Goal: Task Accomplishment & Management: Manage account settings

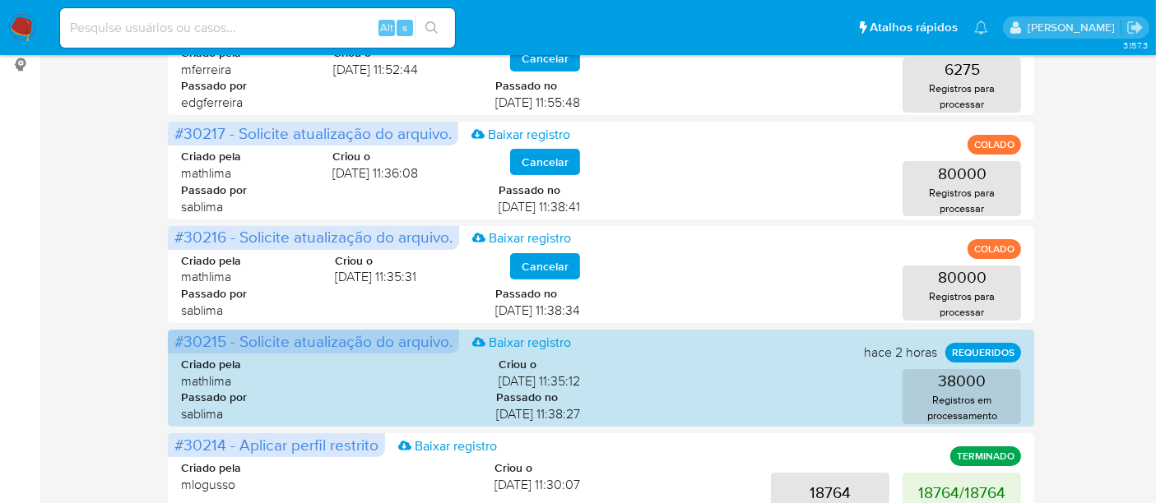
scroll to position [548, 0]
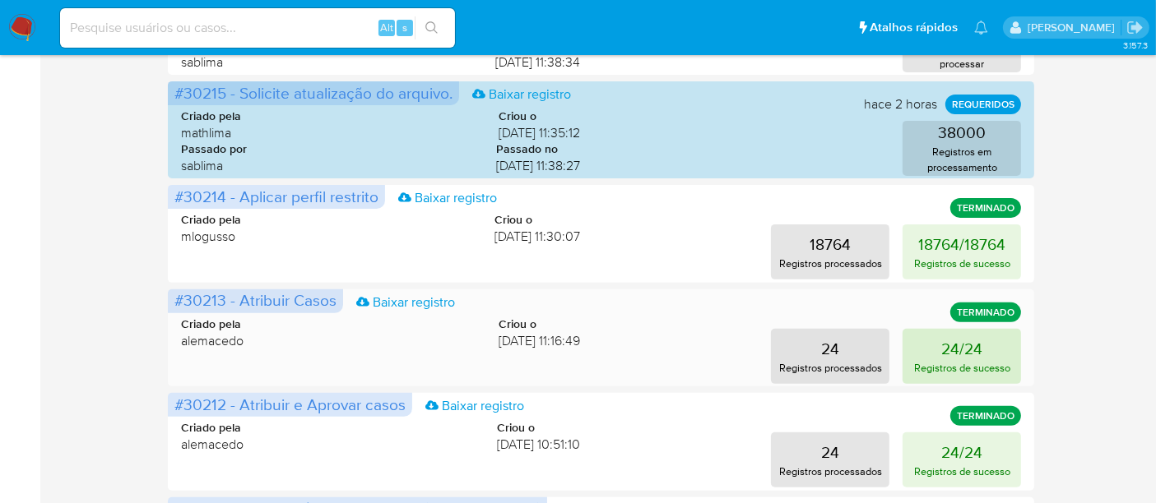
click at [944, 361] on p "Registros de sucesso" at bounding box center [962, 368] width 96 height 16
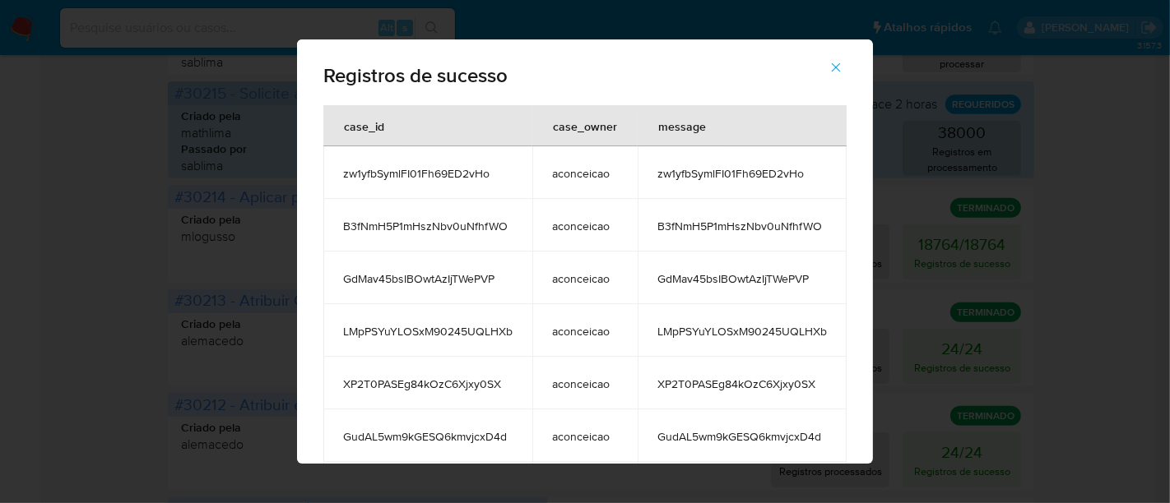
click at [855, 59] on button "button" at bounding box center [836, 67] width 58 height 39
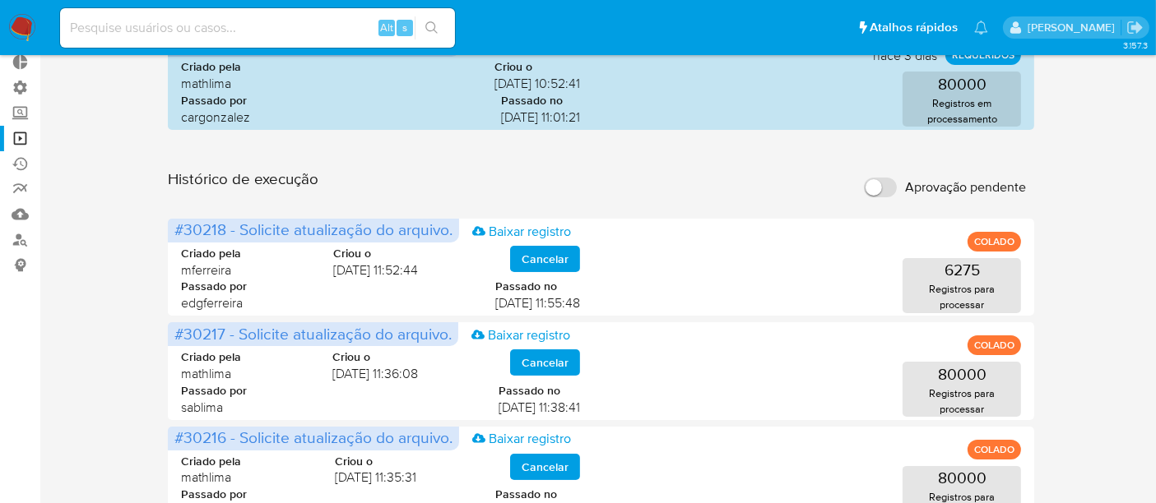
scroll to position [0, 0]
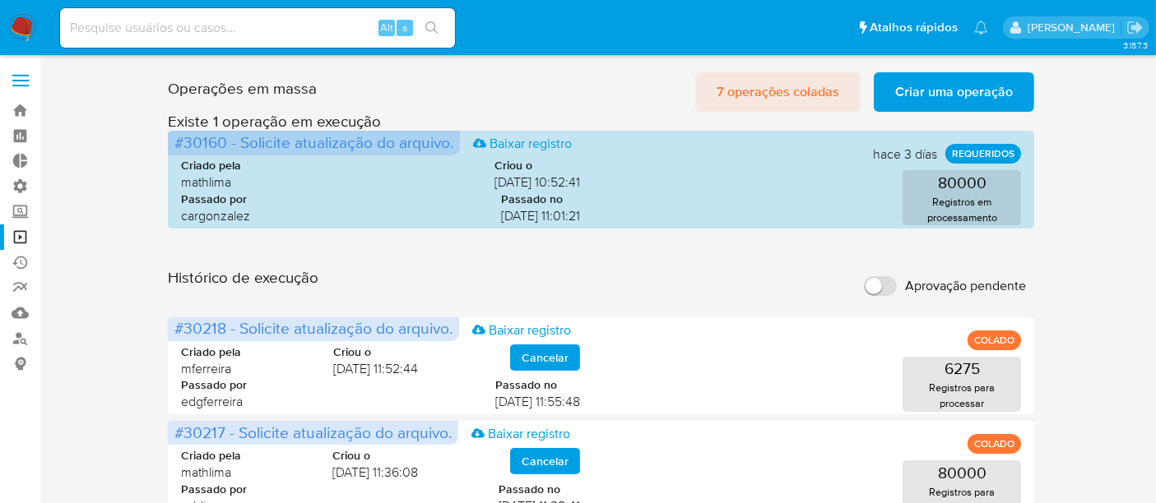
click at [824, 88] on span "7 operações coladas" at bounding box center [778, 92] width 123 height 36
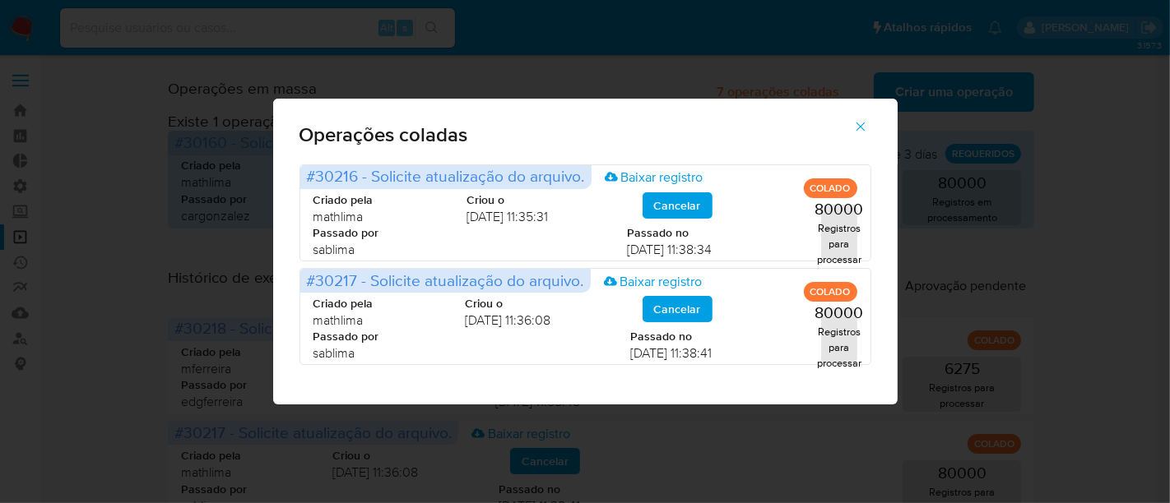
click at [872, 121] on button "button" at bounding box center [861, 126] width 58 height 39
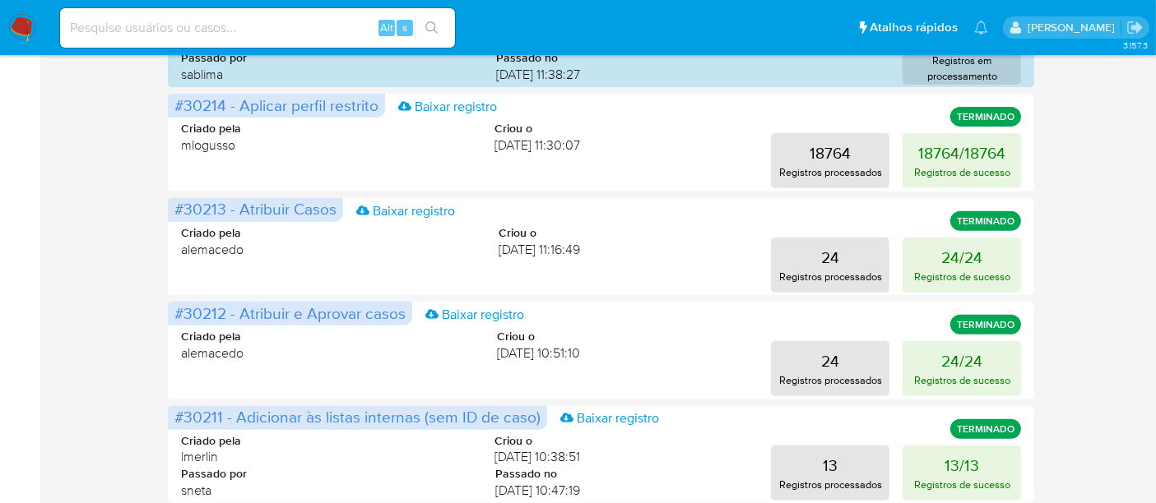
scroll to position [909, 0]
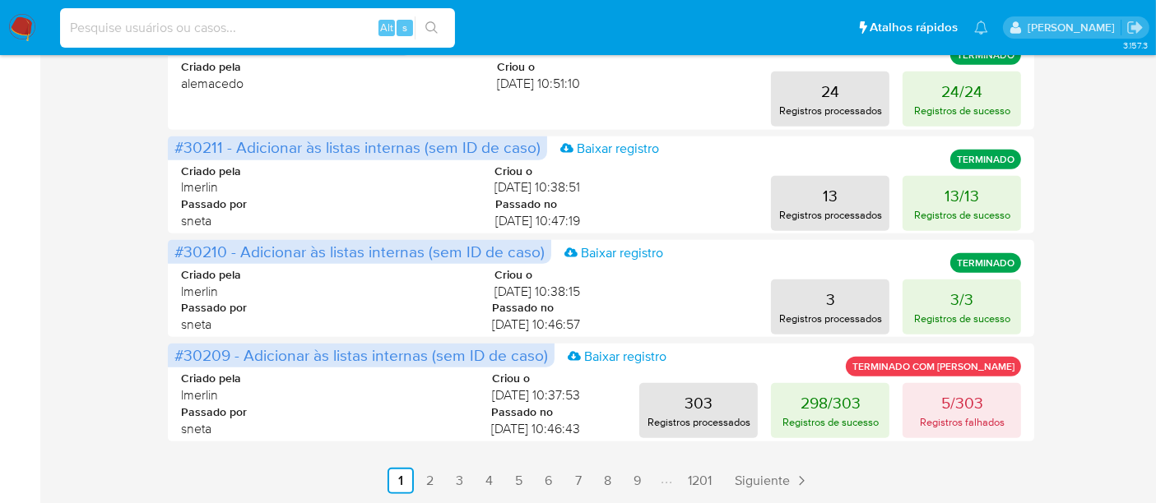
click at [201, 34] on input at bounding box center [257, 27] width 395 height 21
paste input "Ue9b4o7llBcuiI6kWviXSMQ9"
type input "Ue9b4o7llBcuiI6kWviXSMQ9"
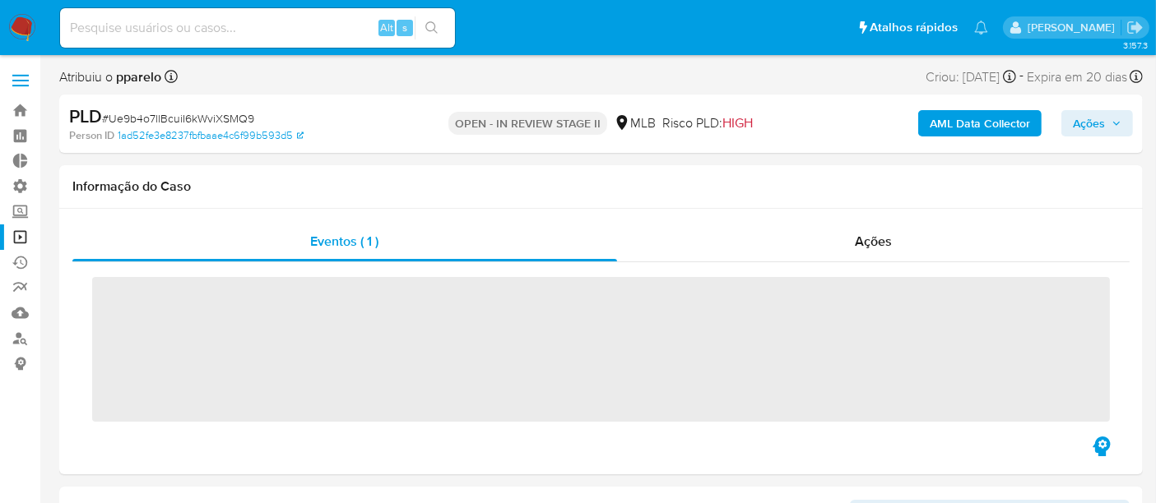
scroll to position [773, 0]
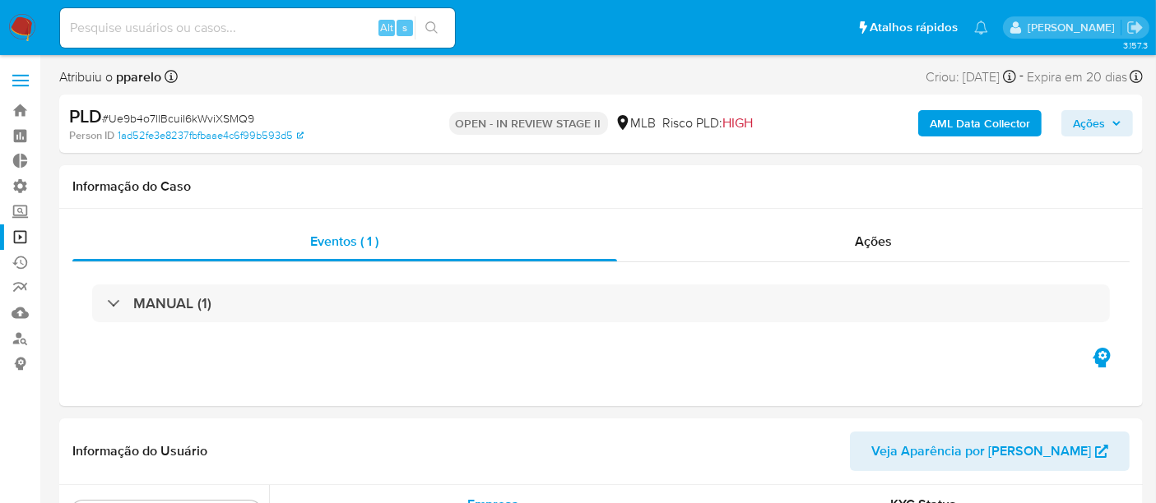
select select "10"
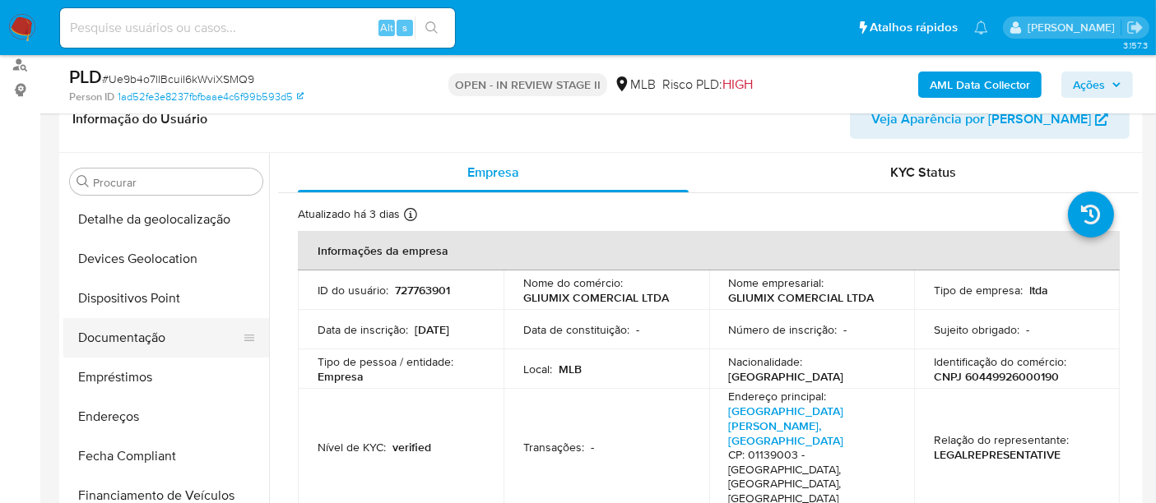
scroll to position [225, 0]
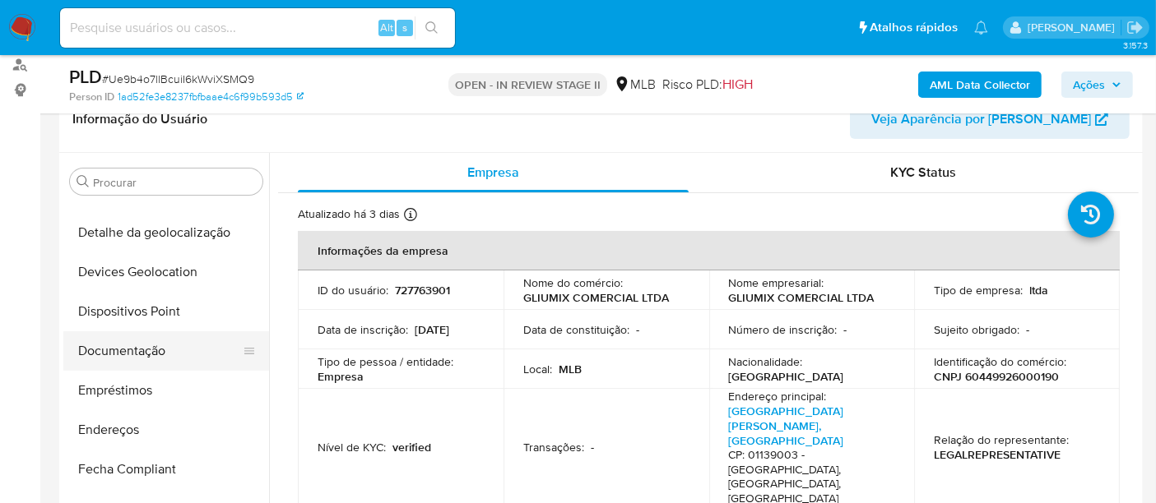
click at [151, 355] on button "Documentação" at bounding box center [159, 351] width 193 height 39
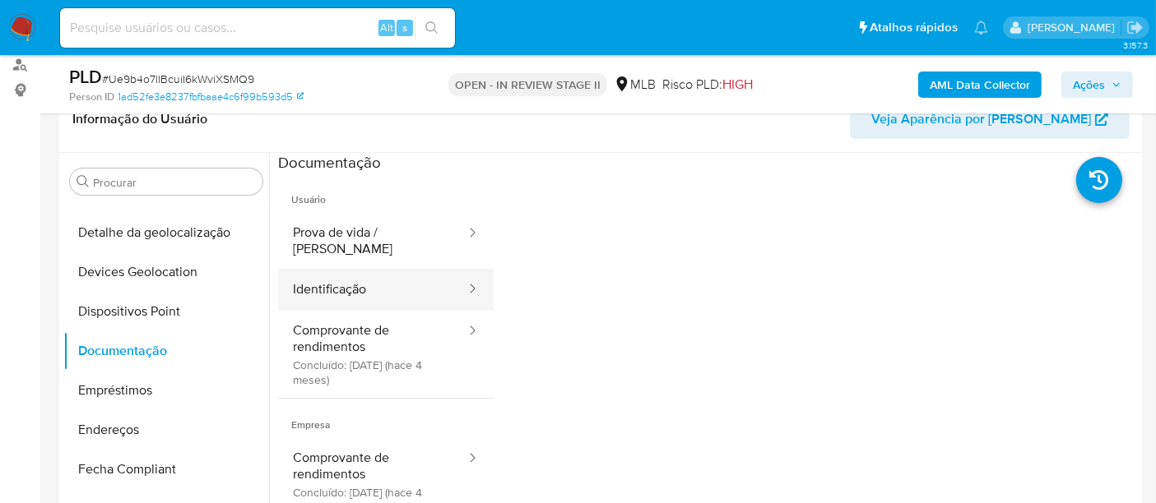
click at [331, 271] on button "Identificação" at bounding box center [372, 290] width 189 height 42
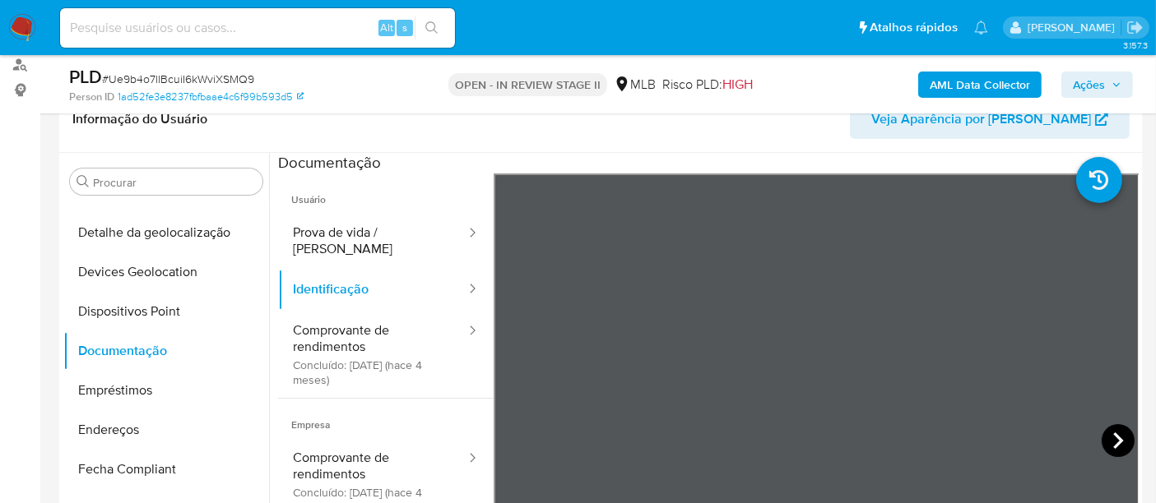
click at [1113, 433] on icon at bounding box center [1118, 441] width 10 height 16
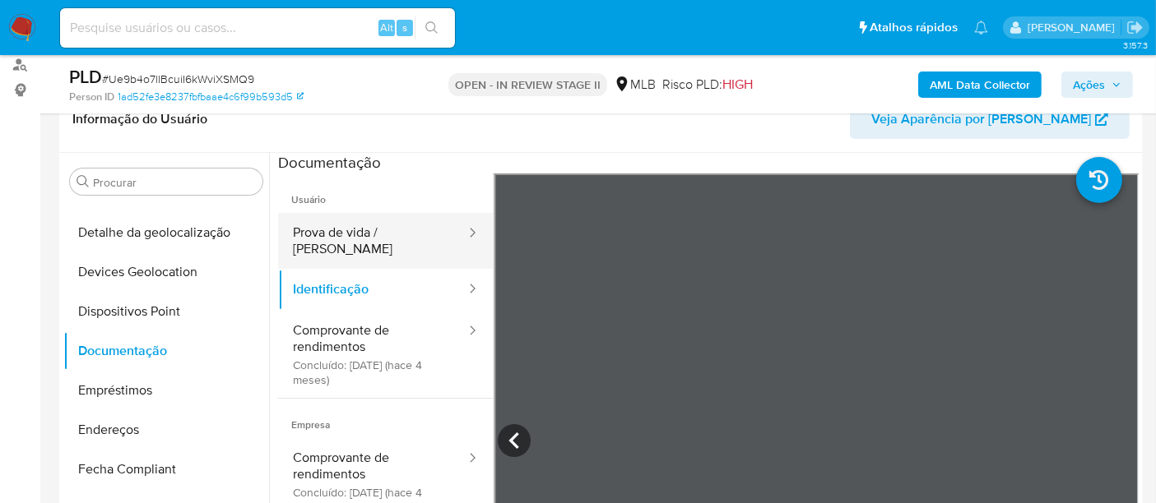
click at [383, 237] on button "Prova de vida / Selfie" at bounding box center [372, 241] width 189 height 56
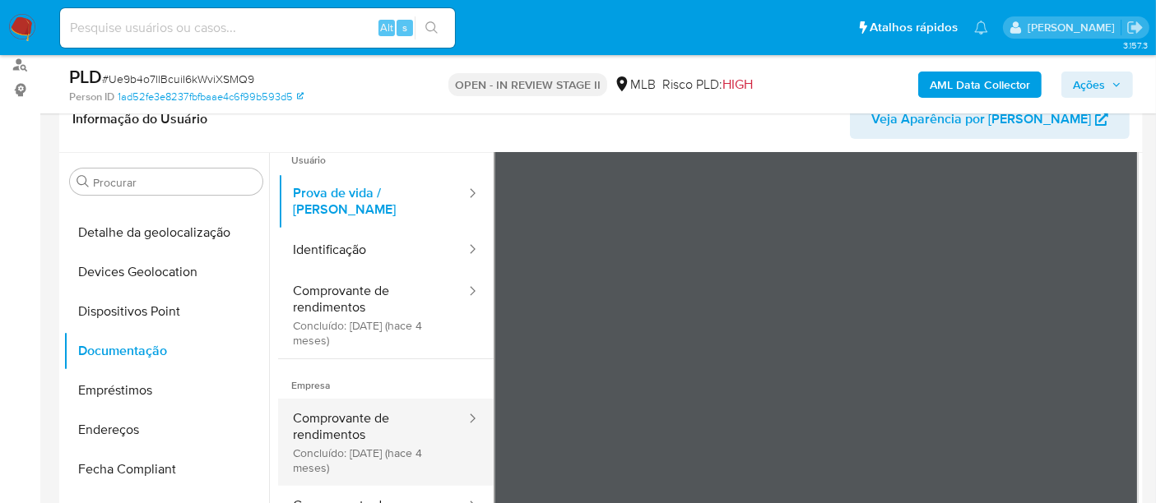
scroll to position [91, 0]
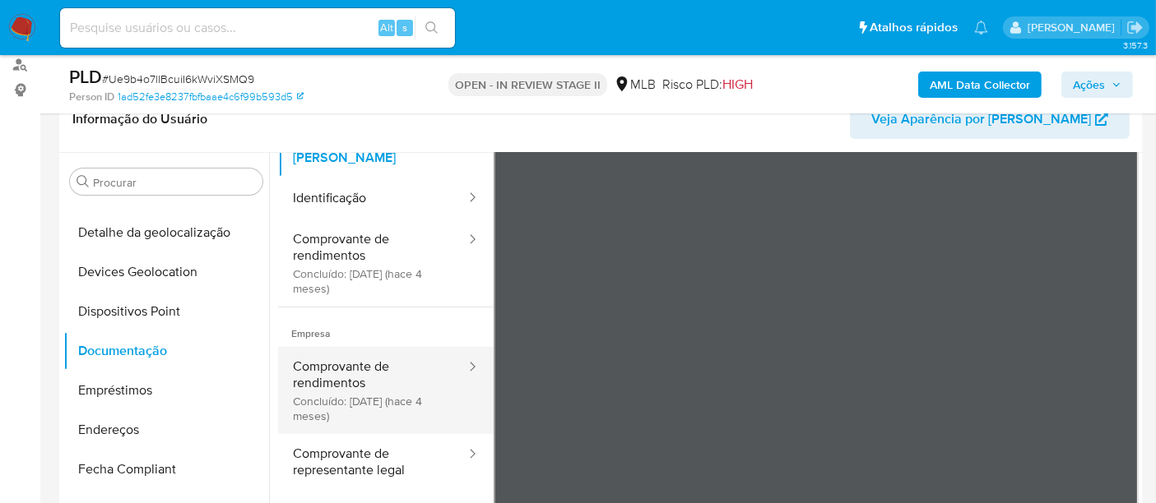
click at [370, 370] on button "Comprovante de rendimentos Concluído: 14/05/2025 (hace 4 meses)" at bounding box center [372, 390] width 189 height 87
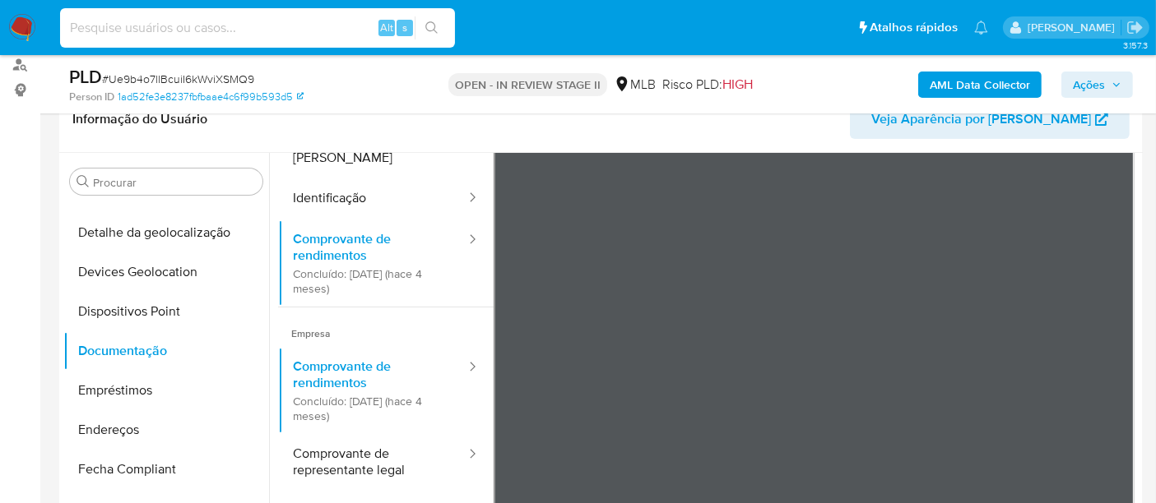
click at [148, 29] on input at bounding box center [257, 27] width 395 height 21
paste input "4Ks7HiUysMQnjZXon5meCh15"
type input "4Ks7HiUysMQnjZXon5meCh15"
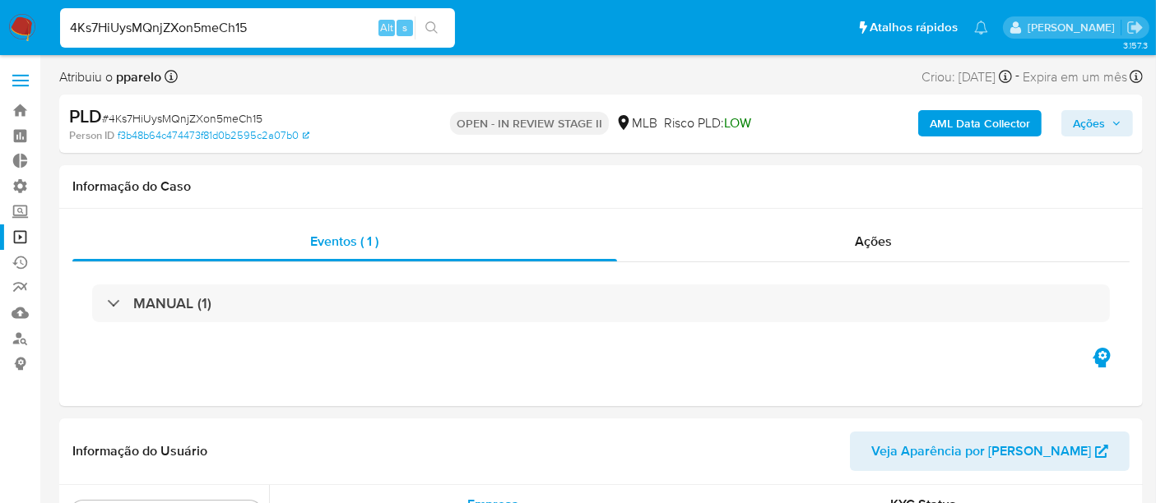
scroll to position [773, 0]
select select "10"
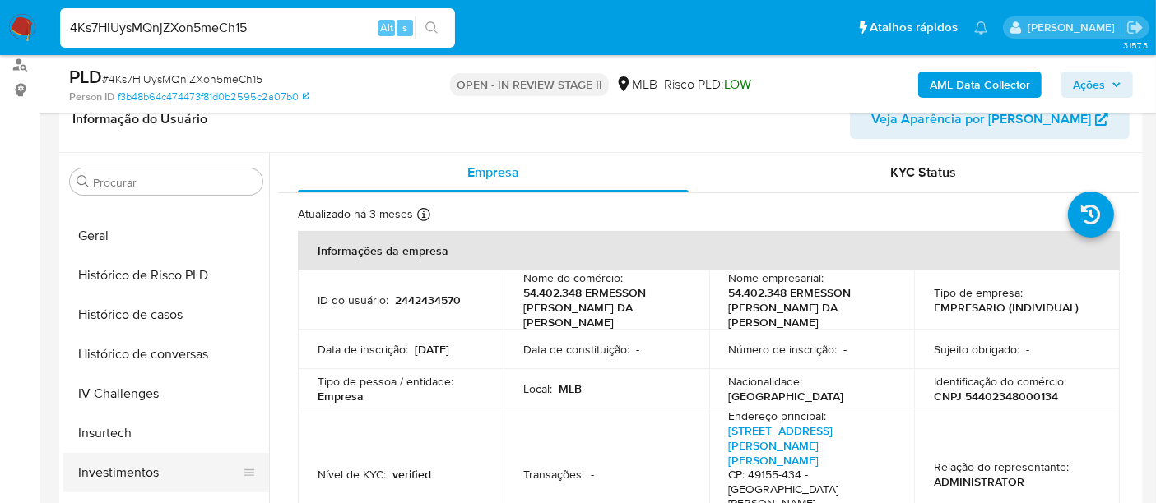
scroll to position [499, 0]
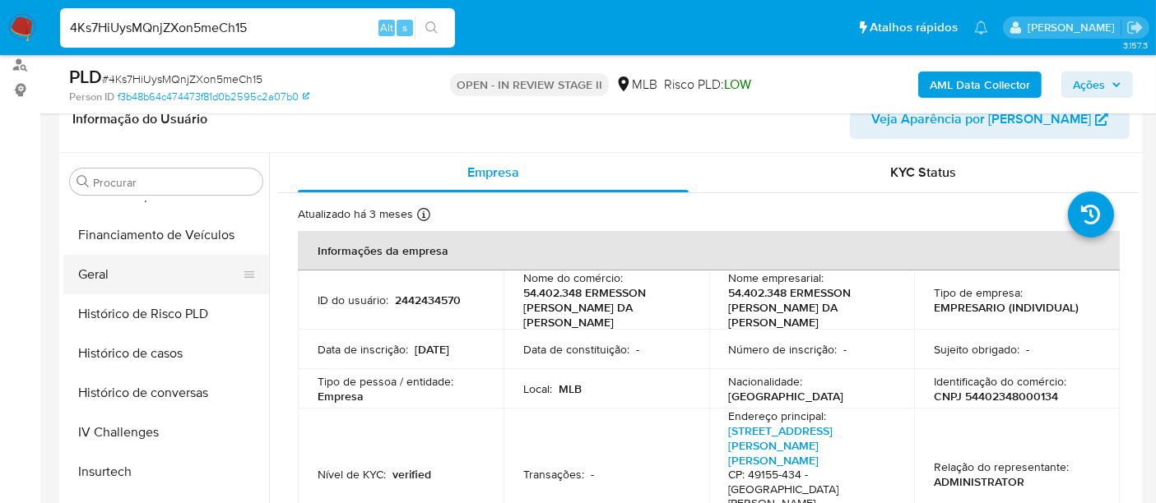
click at [102, 271] on button "Geral" at bounding box center [159, 274] width 193 height 39
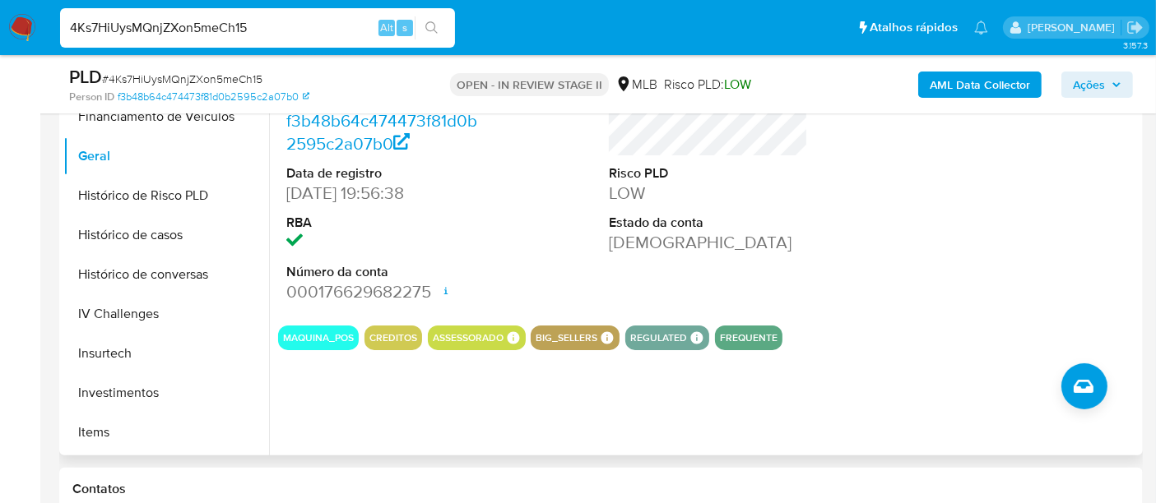
scroll to position [274, 0]
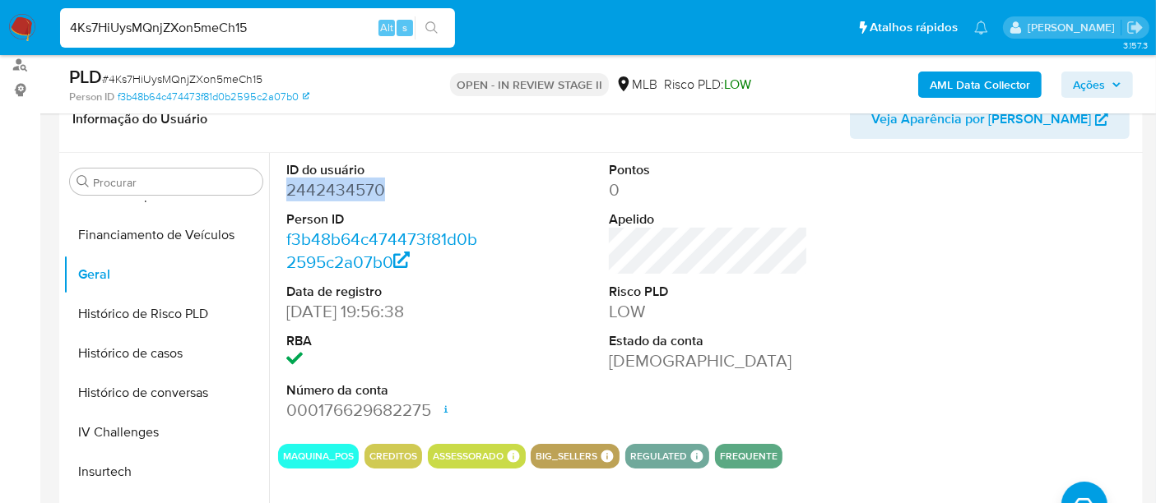
drag, startPoint x: 284, startPoint y: 186, endPoint x: 378, endPoint y: 188, distance: 94.6
click at [378, 188] on div "ID do usuário 2442434570 Person ID f3b48b64c474473f81d0b2595c2a07b0 Data de reg…" at bounding box center [386, 292] width 216 height 278
copy dd "2442434570"
click at [294, 40] on div "4Ks7HiUysMQnjZXon5meCh15 Alt s" at bounding box center [257, 27] width 395 height 39
drag, startPoint x: 289, startPoint y: 22, endPoint x: 51, endPoint y: 25, distance: 237.8
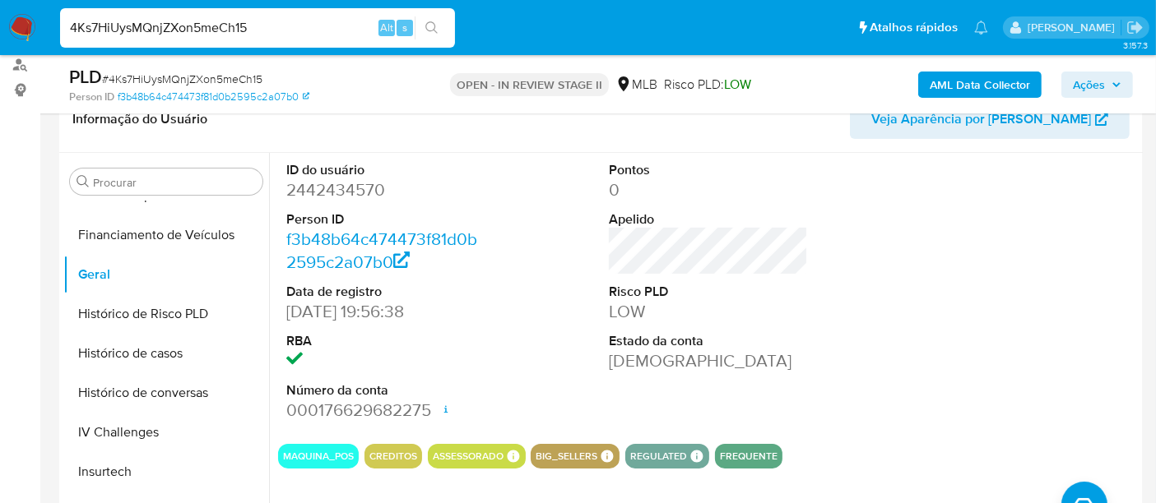
click at [51, 25] on nav "Pausado Ver notificaciones 4Ks7HiUysMQnjZXon5meCh15 Alt s Atalhos rápidos Presi…" at bounding box center [578, 27] width 1156 height 55
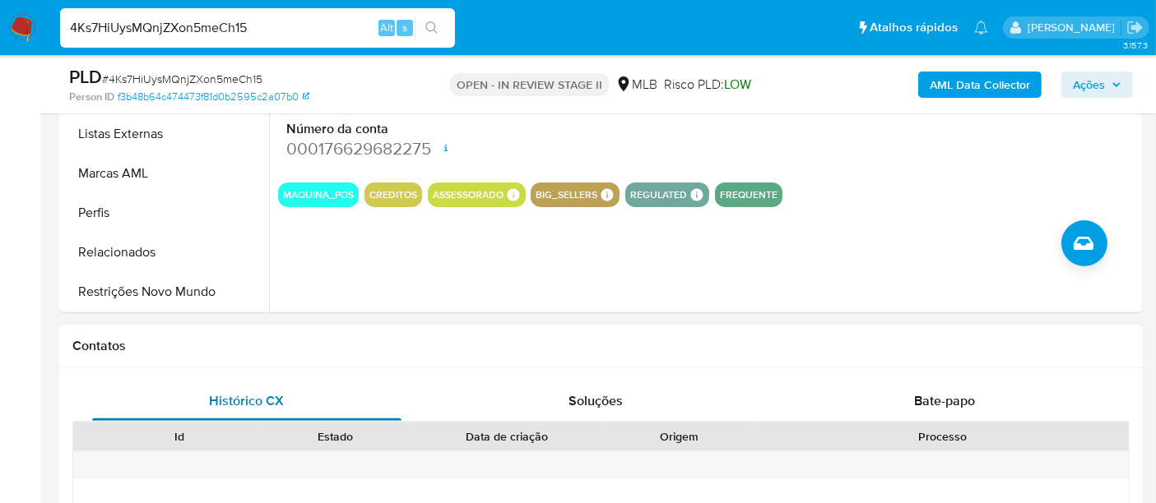
scroll to position [548, 0]
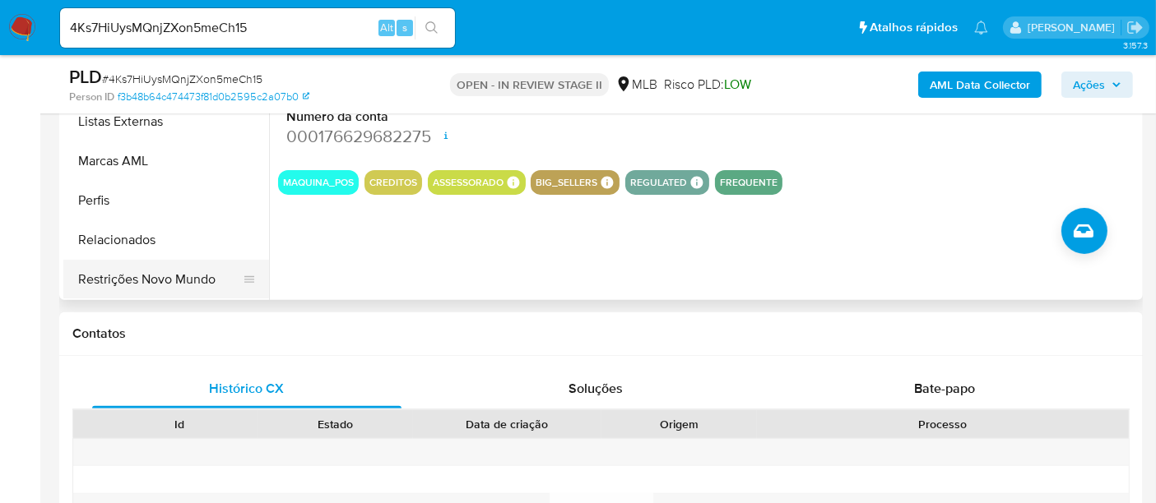
click at [169, 290] on button "Restrições Novo Mundo" at bounding box center [159, 279] width 193 height 39
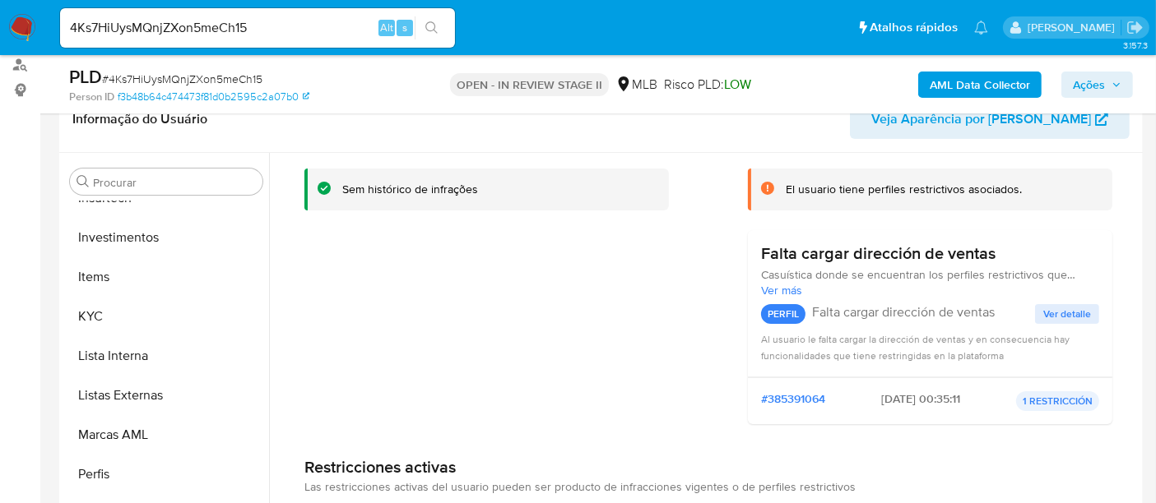
scroll to position [0, 0]
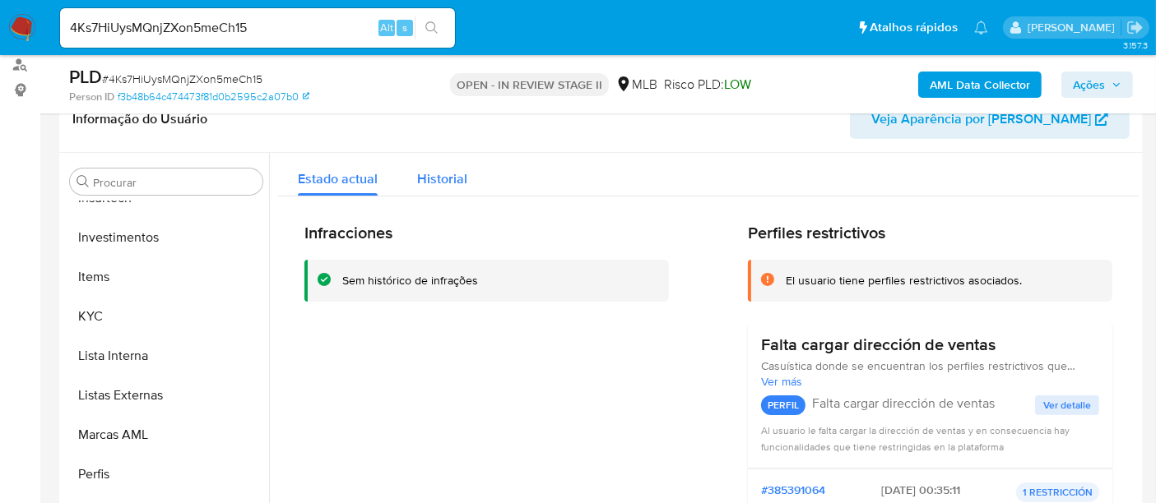
click at [426, 182] on span "Historial" at bounding box center [442, 178] width 50 height 19
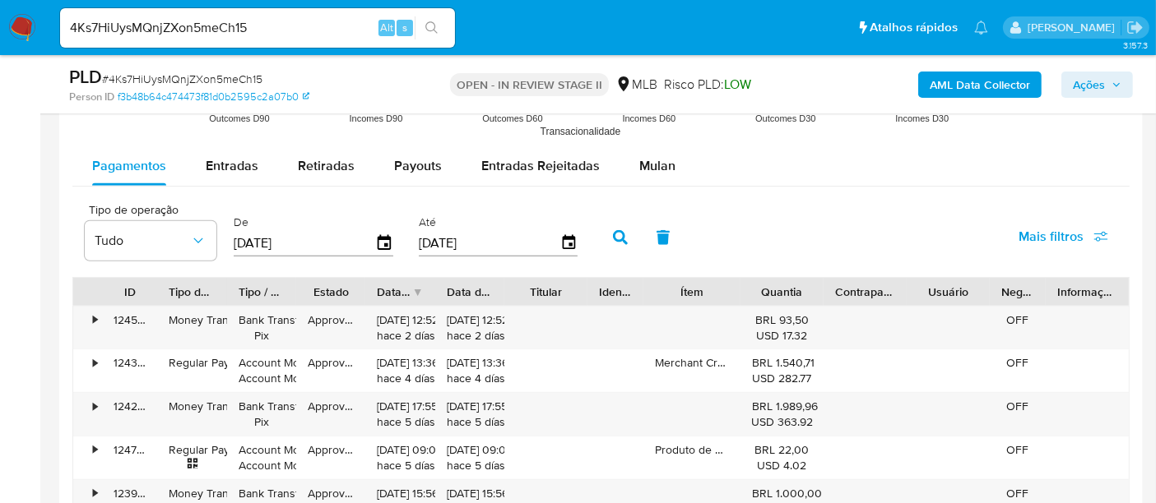
scroll to position [1737, 0]
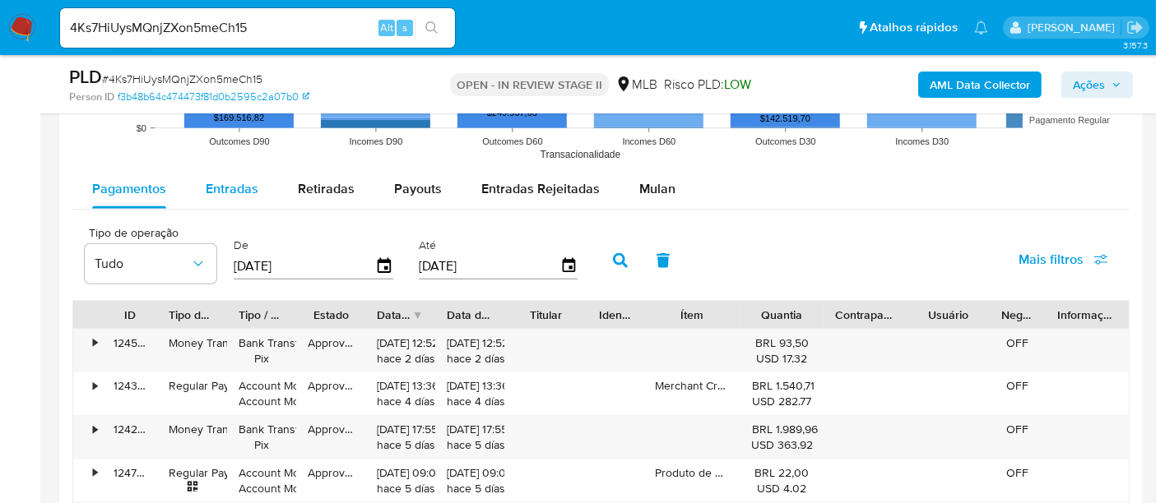
click at [248, 182] on span "Entradas" at bounding box center [232, 188] width 53 height 19
select select "10"
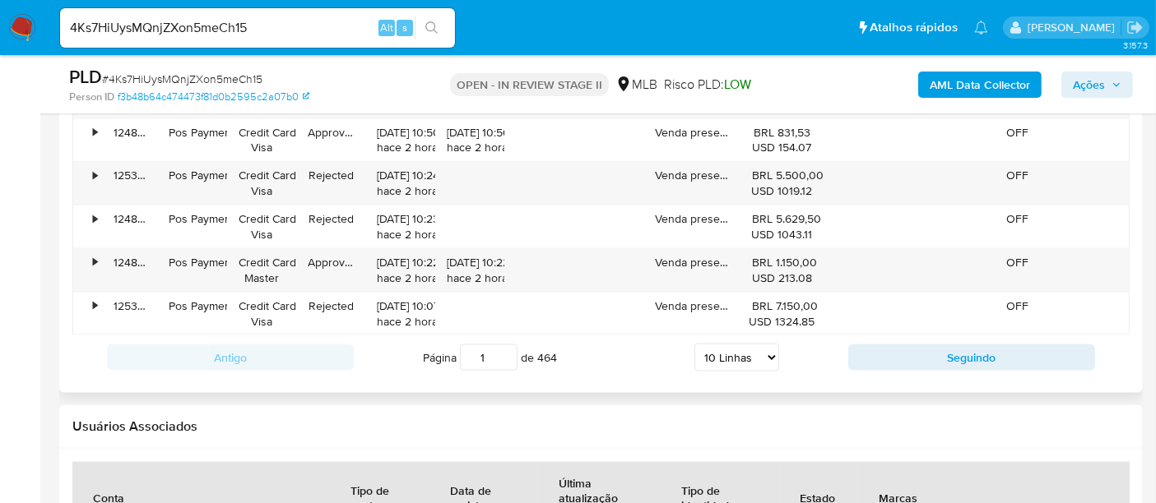
scroll to position [2193, 0]
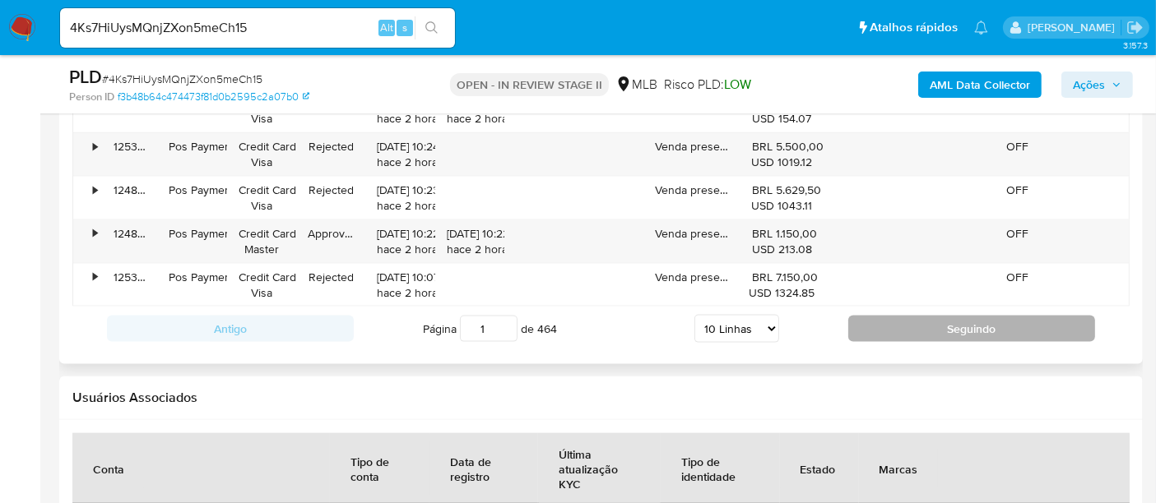
click at [959, 330] on button "Seguindo" at bounding box center [971, 329] width 247 height 26
type input "2"
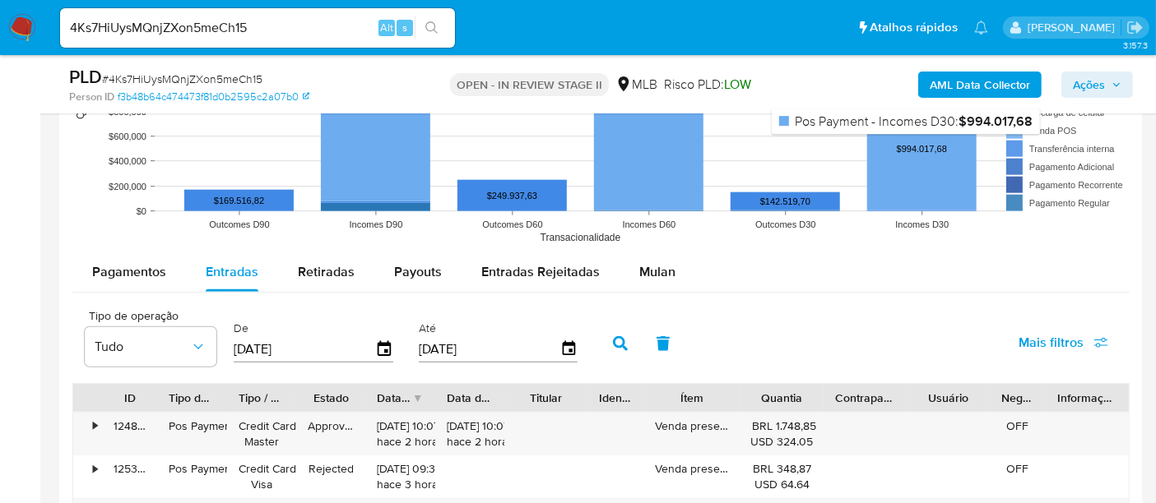
scroll to position [1553, 0]
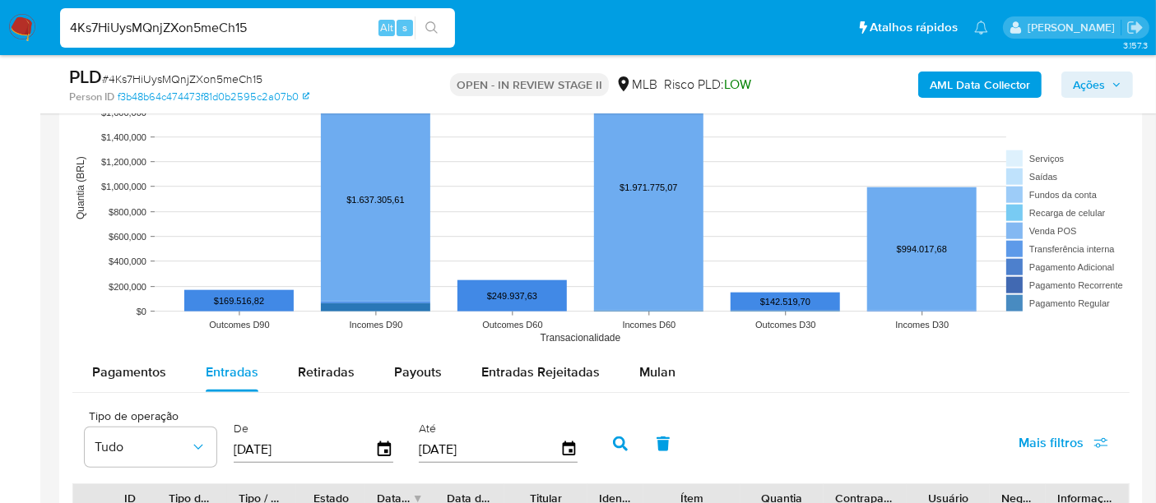
drag, startPoint x: 40, startPoint y: 20, endPoint x: 0, endPoint y: 20, distance: 40.3
click at [0, 20] on nav "Pausado Ver notificaciones 4Ks7HiUysMQnjZXon5meCh15 Alt s Atalhos rápidos Presi…" at bounding box center [578, 27] width 1156 height 55
paste input "152166819"
type input "152166819"
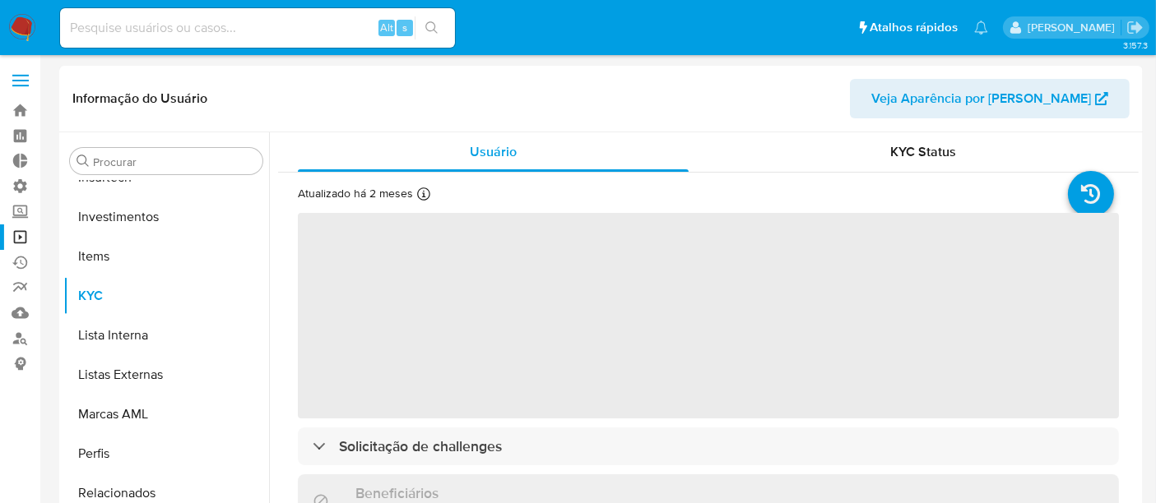
scroll to position [773, 0]
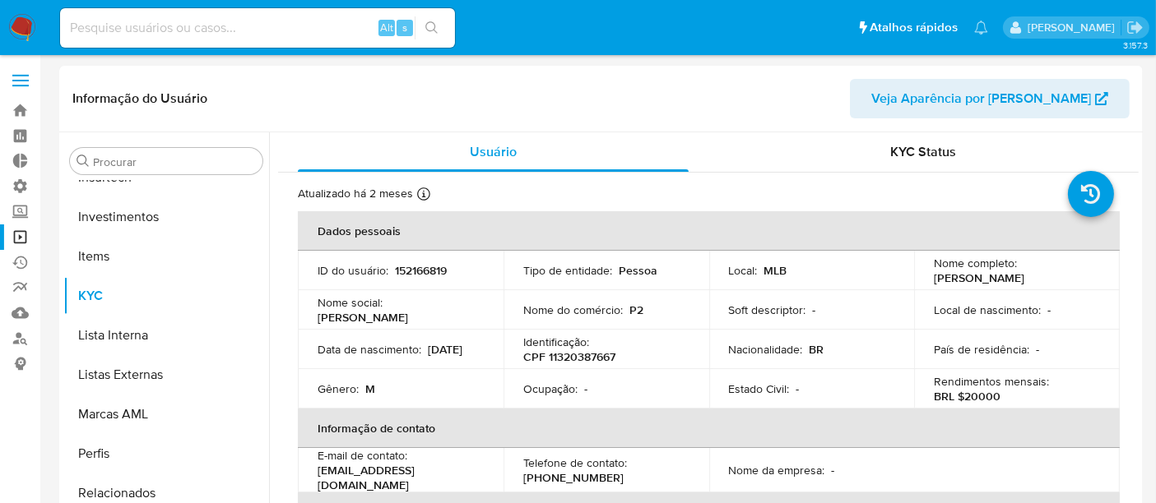
select select "10"
click at [180, 30] on input at bounding box center [257, 27] width 395 height 21
paste input "152166819"
type input "152166819"
click at [434, 15] on div "152166819 Alt s" at bounding box center [257, 27] width 395 height 39
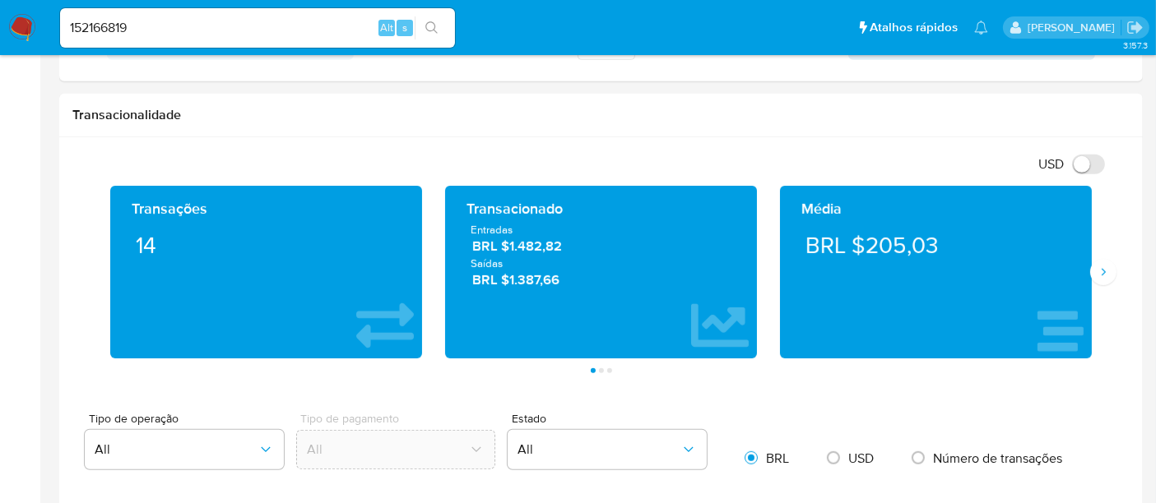
scroll to position [823, 0]
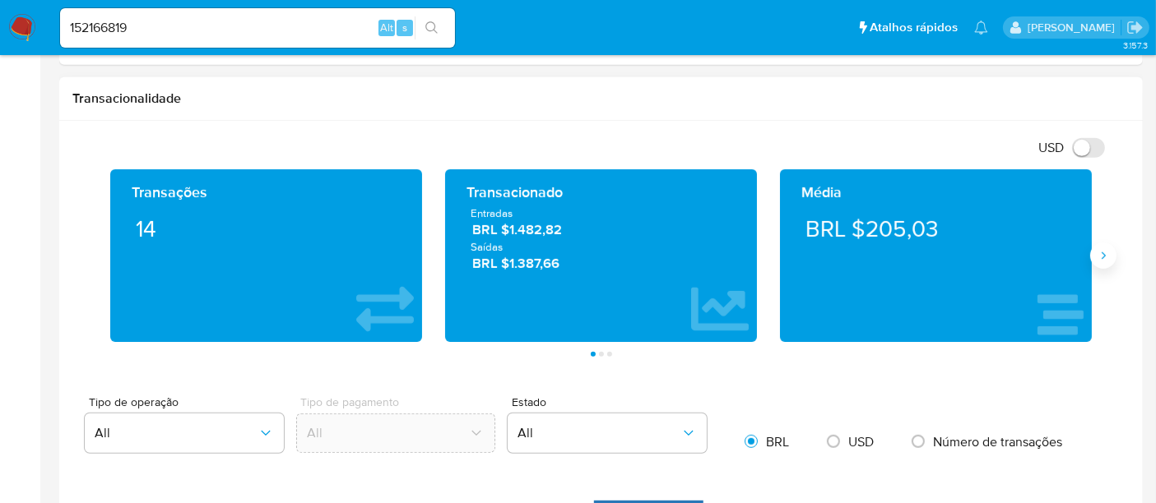
click at [1097, 249] on icon "Siguiente" at bounding box center [1103, 255] width 13 height 13
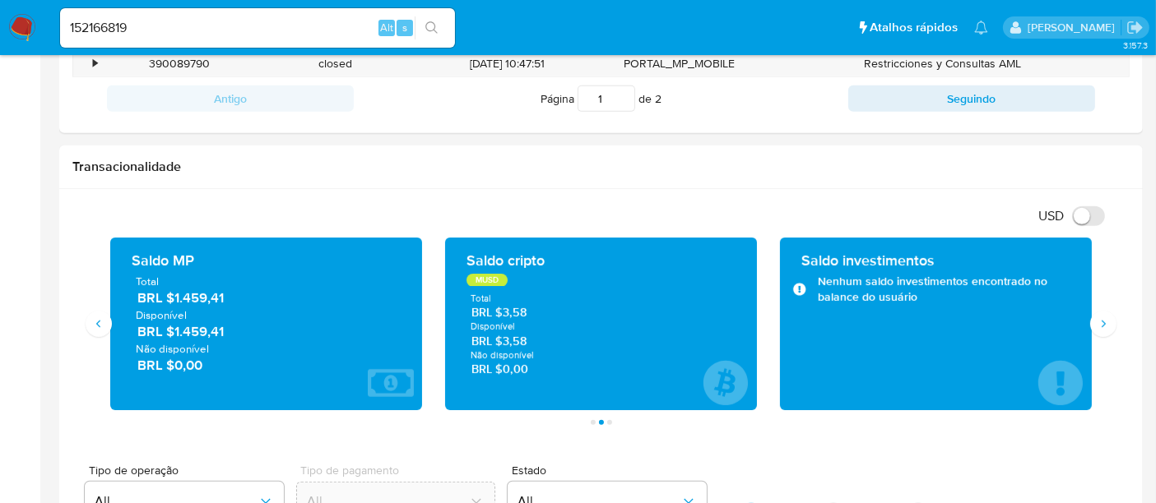
scroll to position [639, 0]
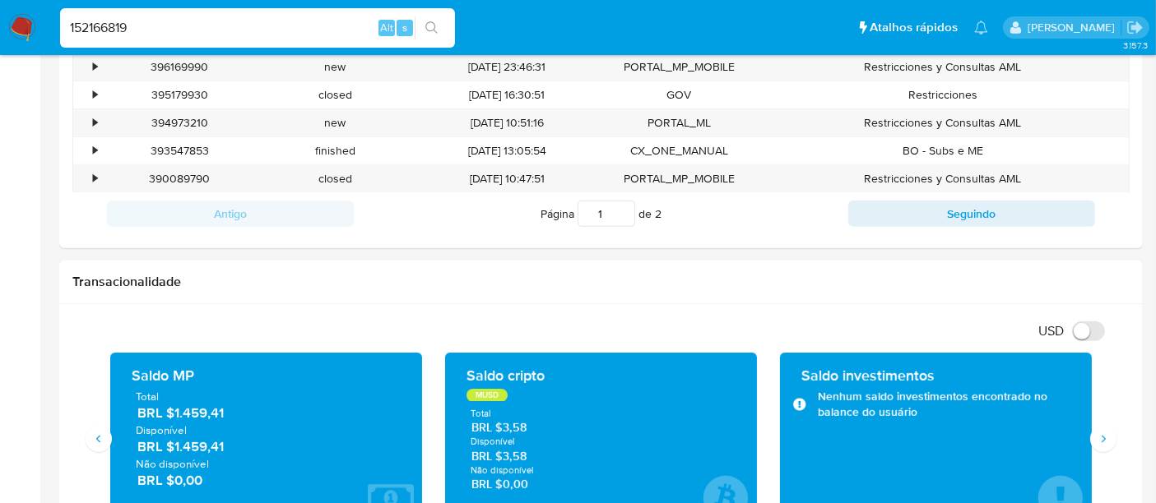
drag, startPoint x: 176, startPoint y: 23, endPoint x: 7, endPoint y: 30, distance: 169.6
click at [7, 30] on nav "Pausado Ver notificaciones 152166819 Alt s Atalhos rápidos Presiona las siguien…" at bounding box center [578, 27] width 1156 height 55
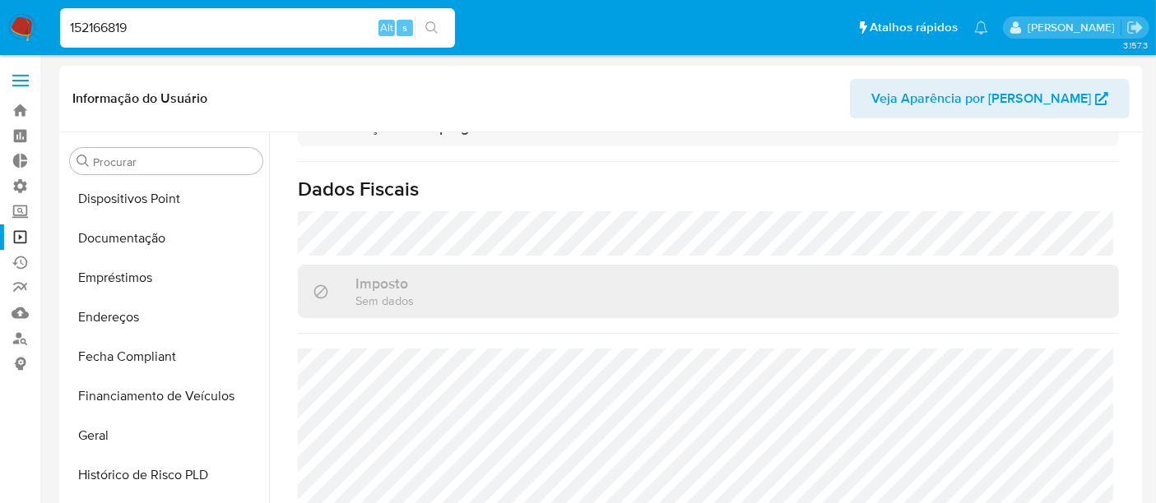
scroll to position [408, 0]
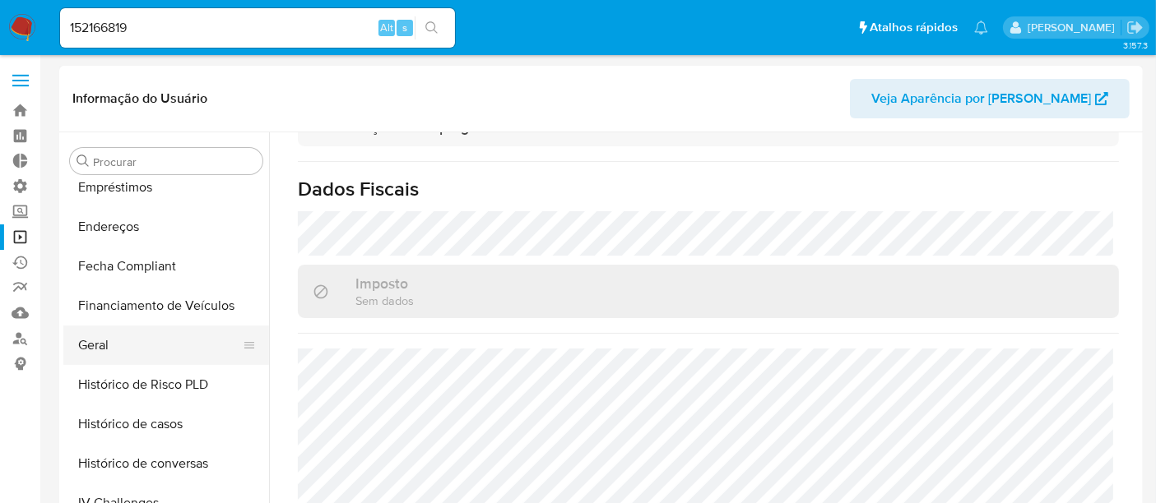
click at [100, 349] on button "Geral" at bounding box center [159, 345] width 193 height 39
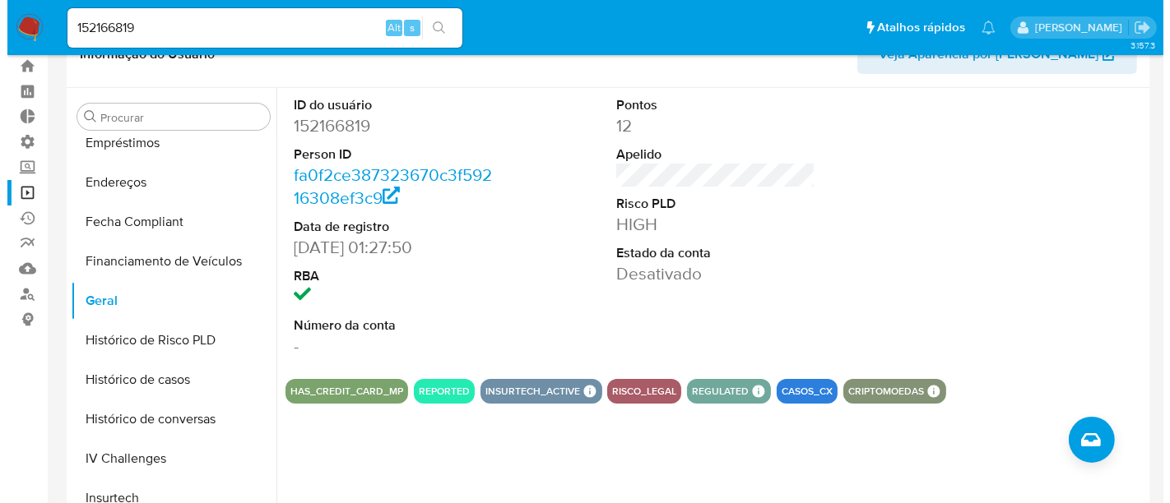
scroll to position [183, 0]
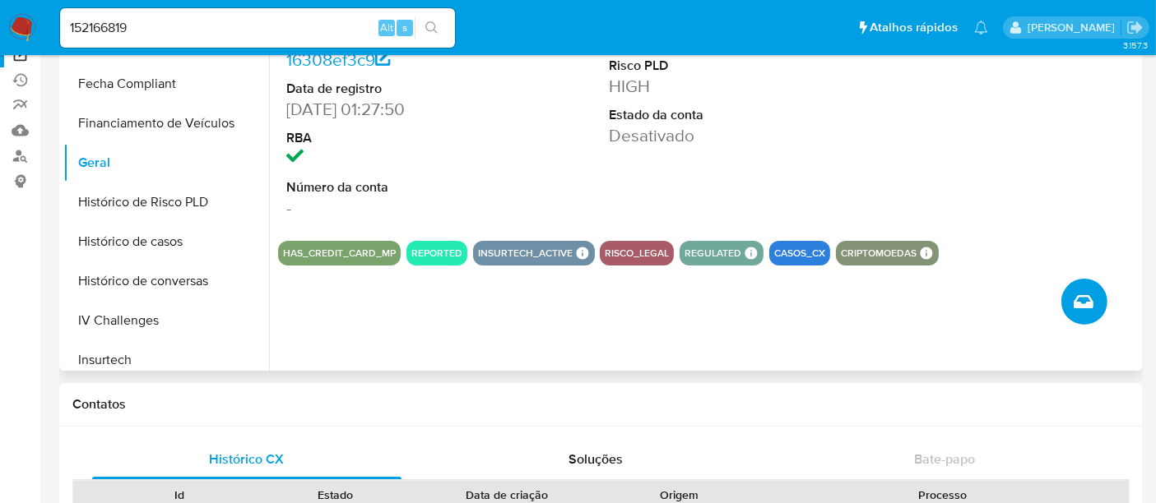
click at [1097, 302] on button "Criar caso manual" at bounding box center [1084, 302] width 46 height 46
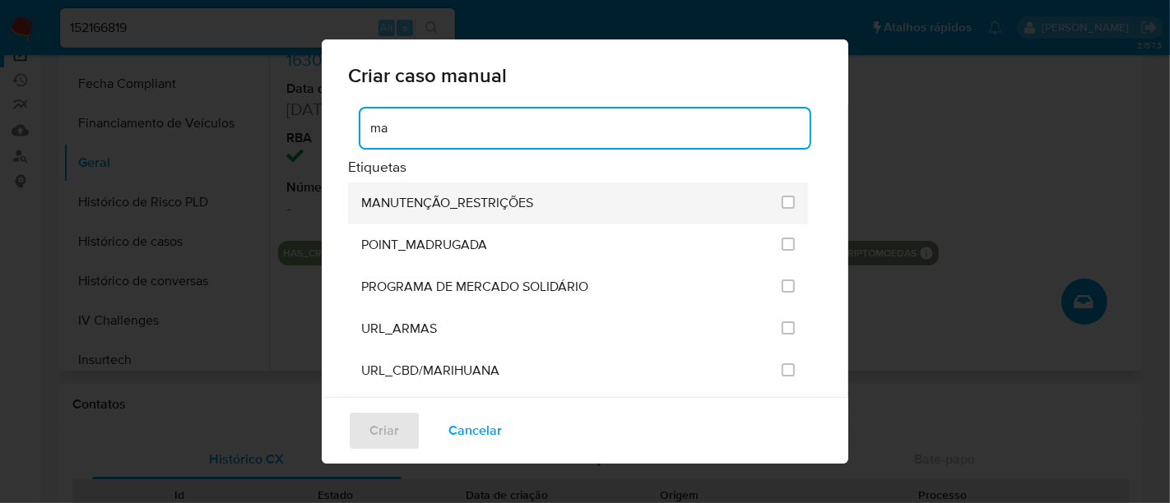
type input "ma"
click at [455, 202] on span "MANUTENÇÃO_RESTRIÇÕES" at bounding box center [447, 203] width 172 height 16
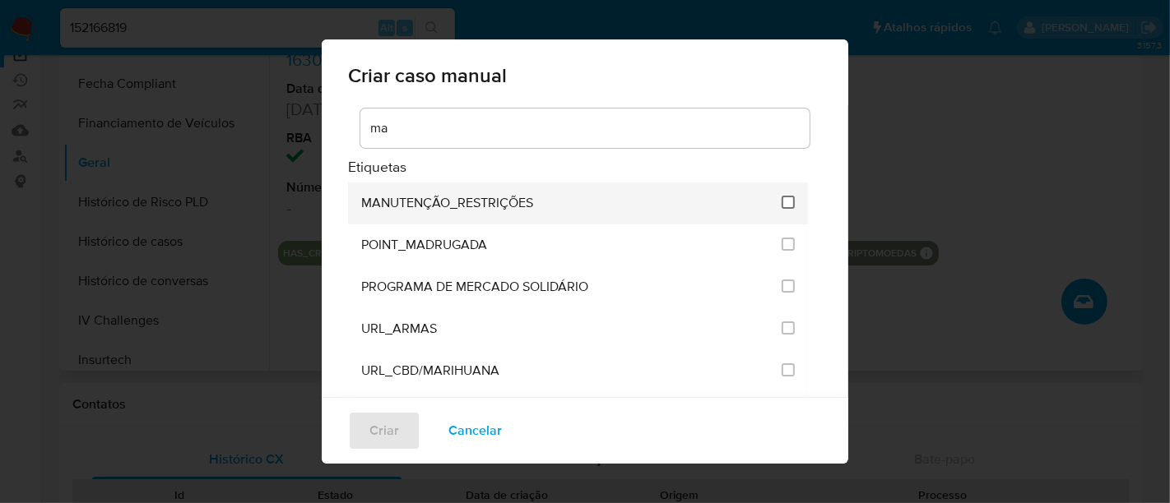
click at [782, 200] on input "2407" at bounding box center [788, 202] width 13 height 13
checkbox input "true"
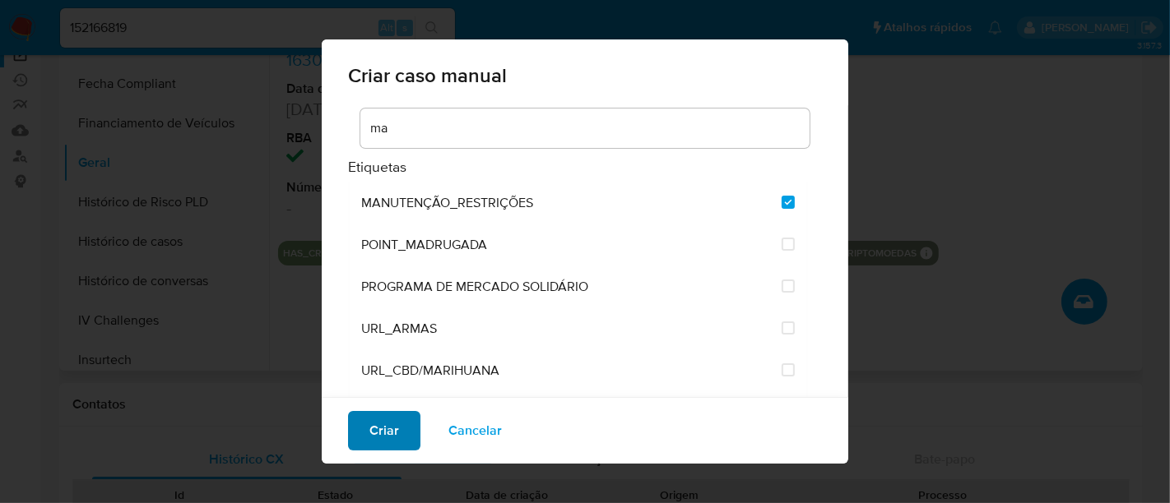
click at [395, 429] on span "Criar" at bounding box center [384, 431] width 30 height 36
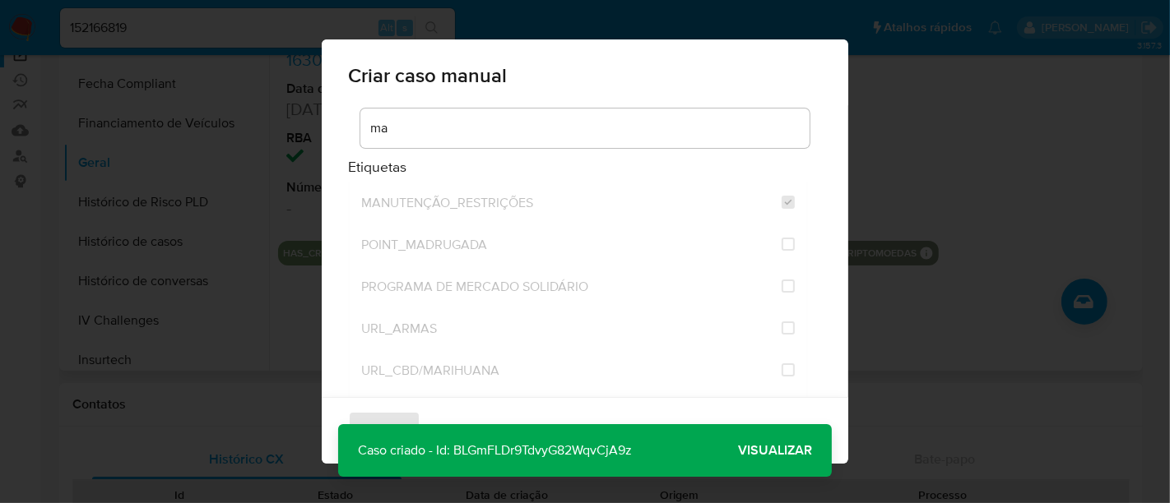
click at [797, 451] on span "Visualizar" at bounding box center [775, 451] width 74 height 0
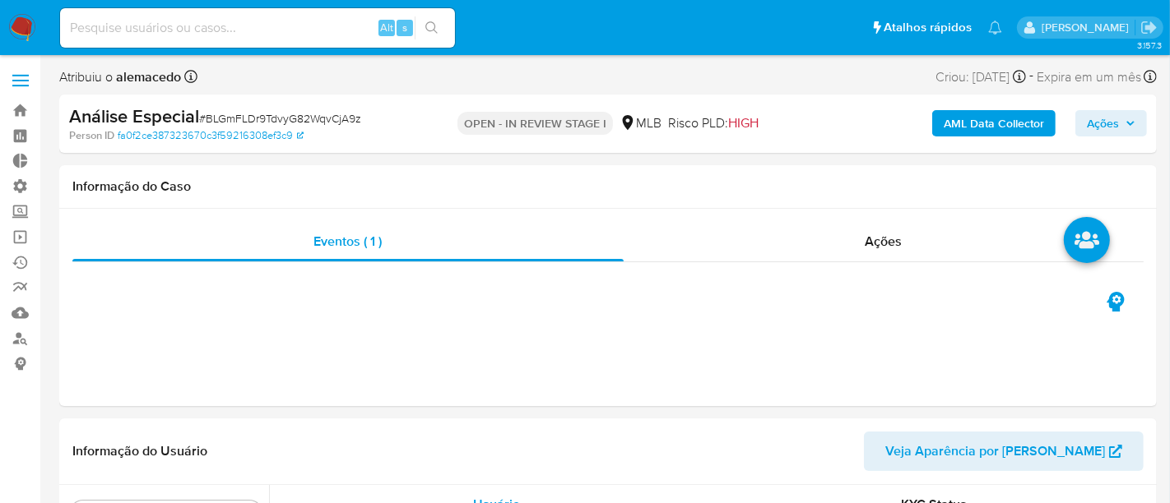
select select "10"
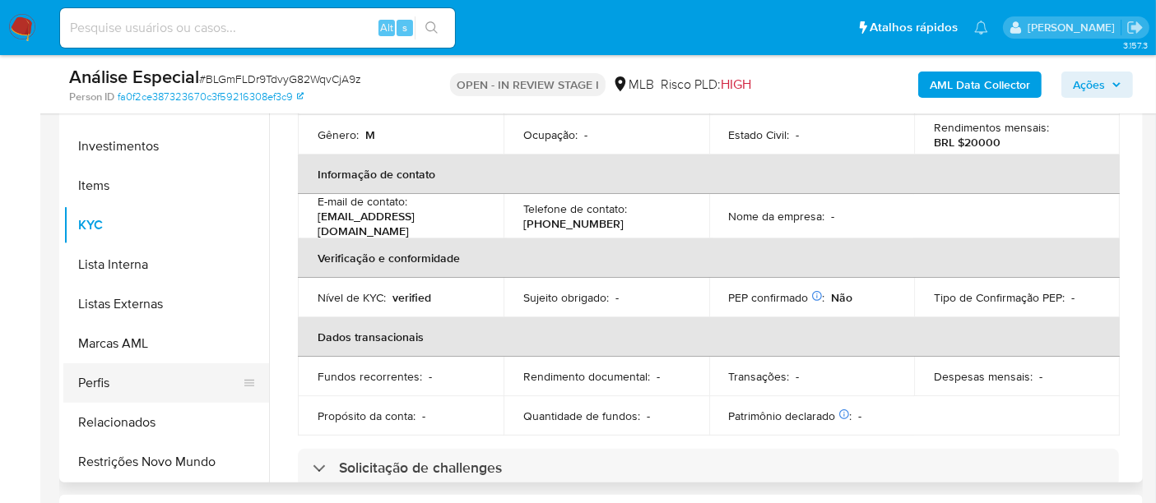
scroll to position [457, 0]
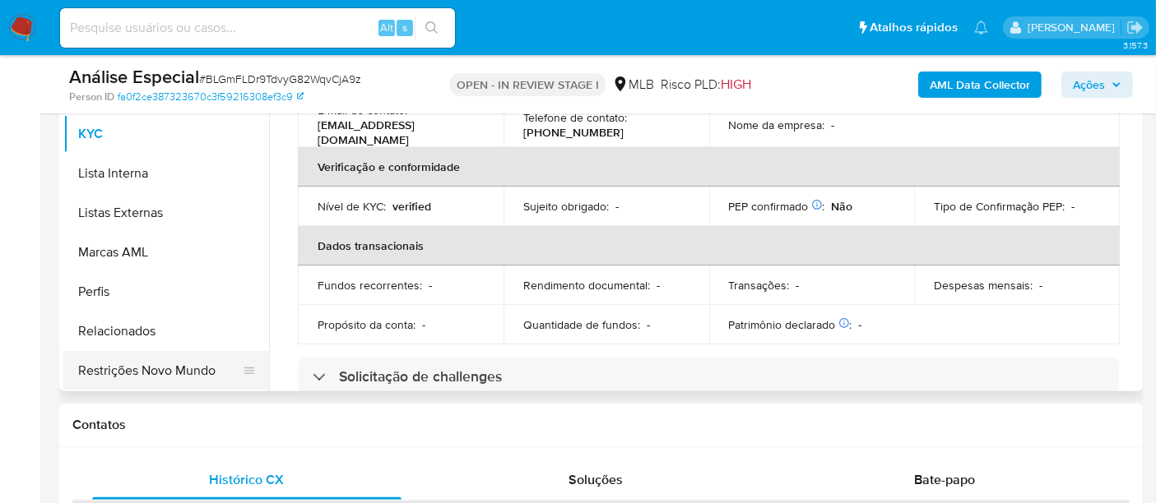
click at [153, 370] on button "Restrições Novo Mundo" at bounding box center [159, 370] width 193 height 39
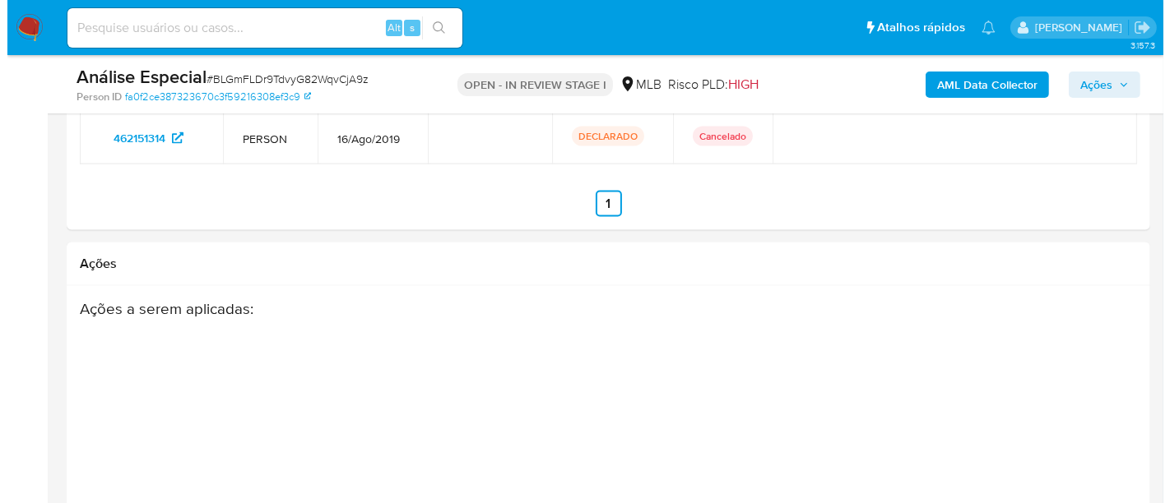
scroll to position [2943, 0]
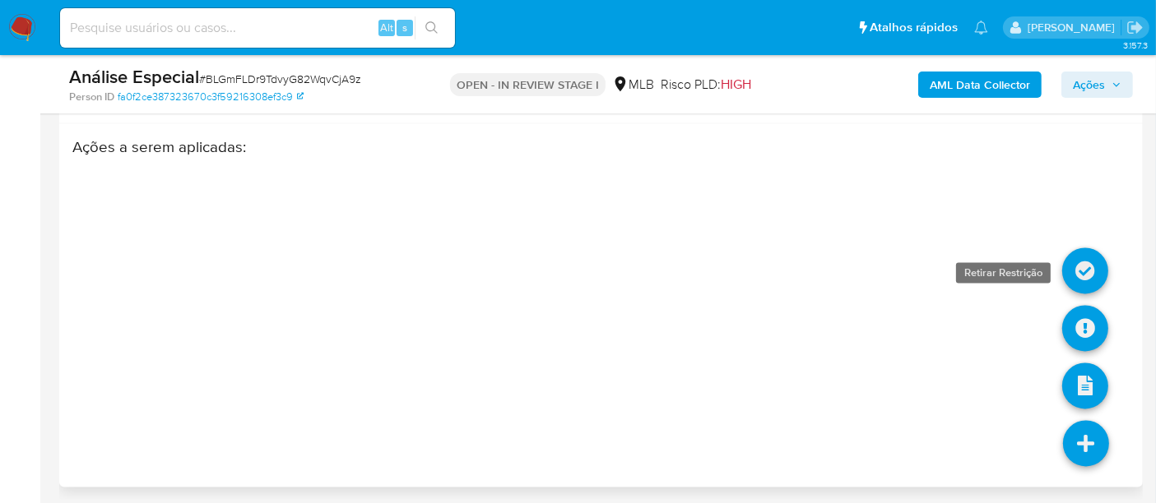
click at [1083, 264] on icon at bounding box center [1085, 271] width 46 height 46
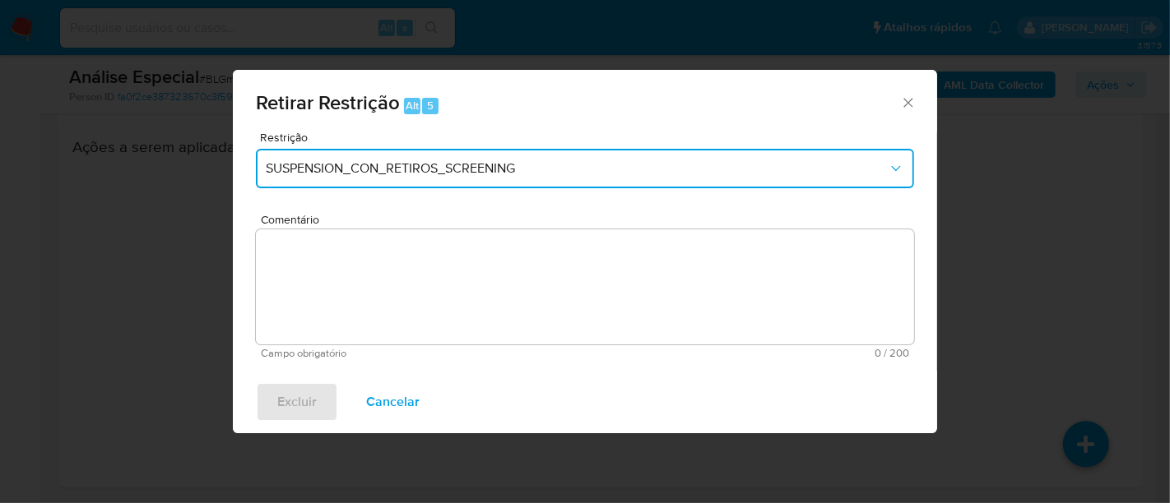
click at [899, 167] on icon "Restriction" at bounding box center [895, 168] width 9 height 5
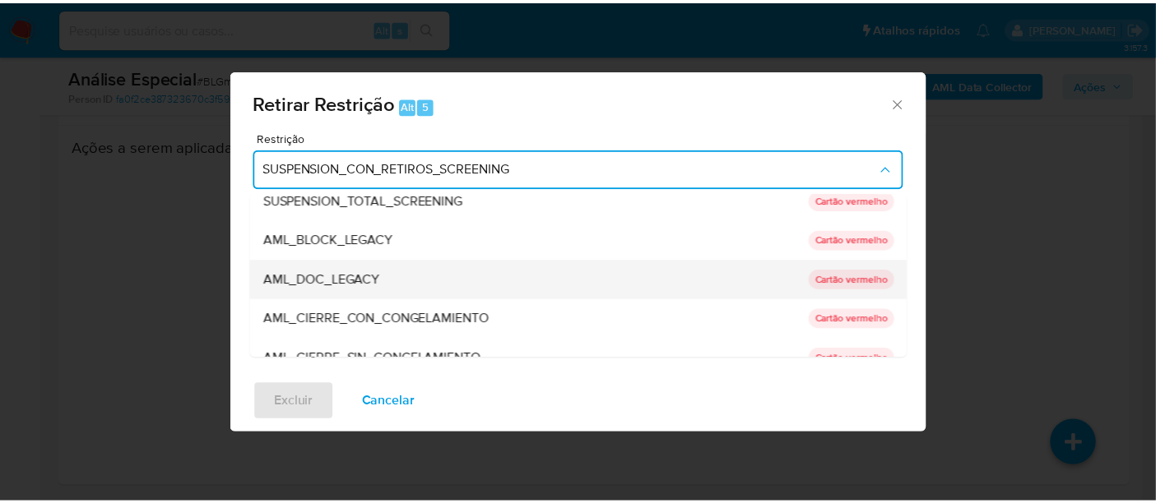
scroll to position [91, 0]
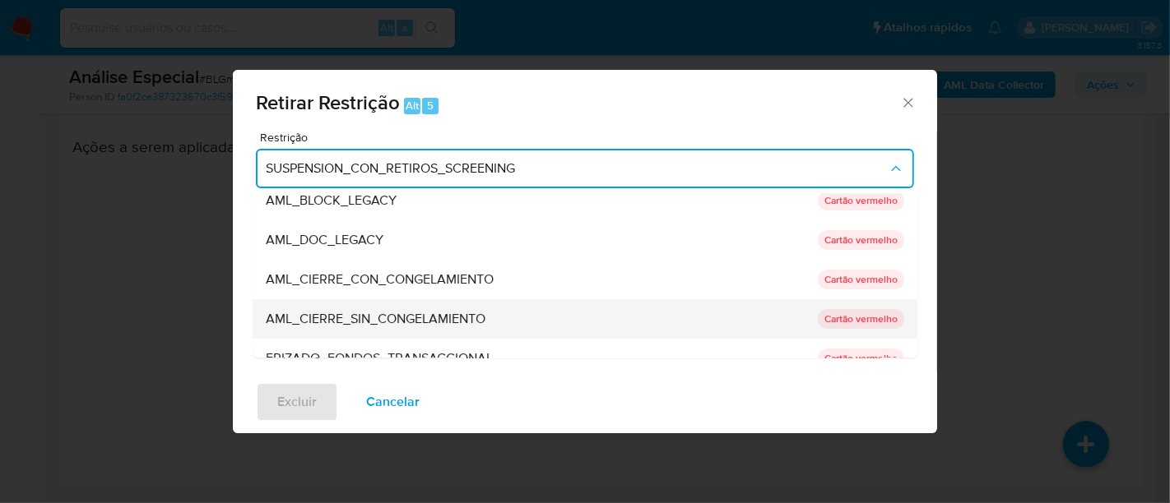
click at [406, 313] on span "AML_CIERRE_SIN_CONGELAMIENTO" at bounding box center [376, 319] width 220 height 16
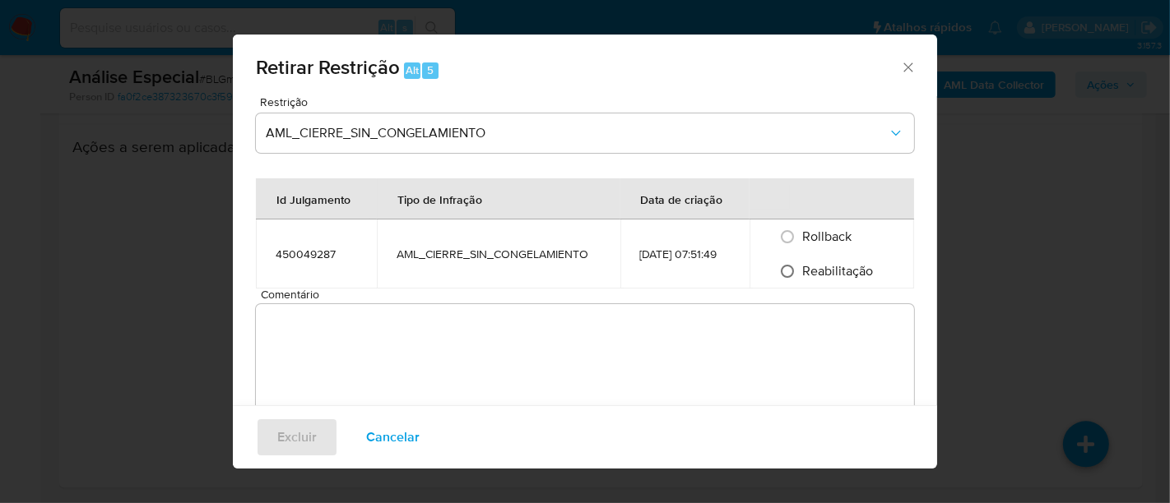
click at [778, 271] on input "Reabilitação" at bounding box center [787, 271] width 26 height 26
radio input "true"
click at [346, 344] on textarea "Comentário" at bounding box center [585, 361] width 658 height 115
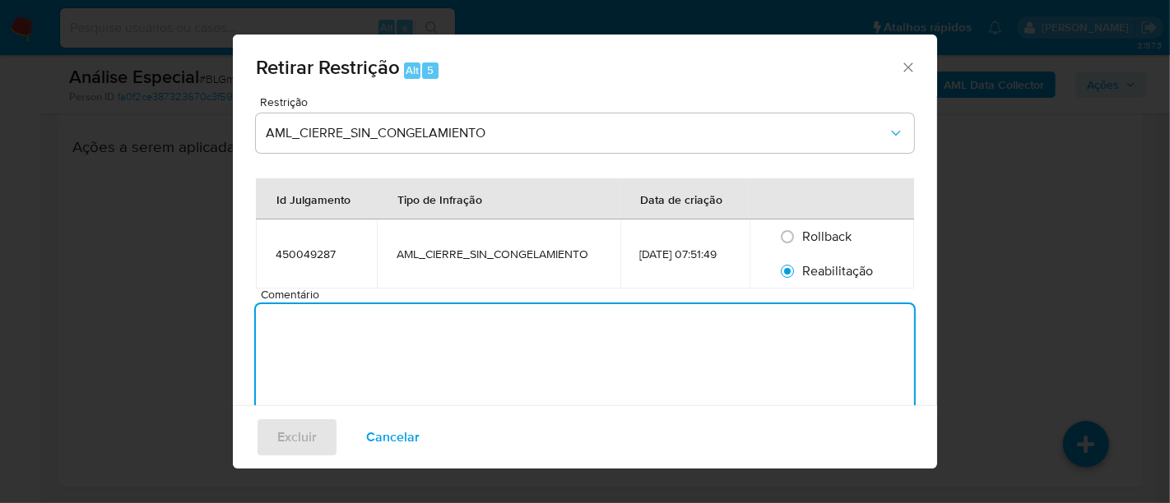
type textarea "c"
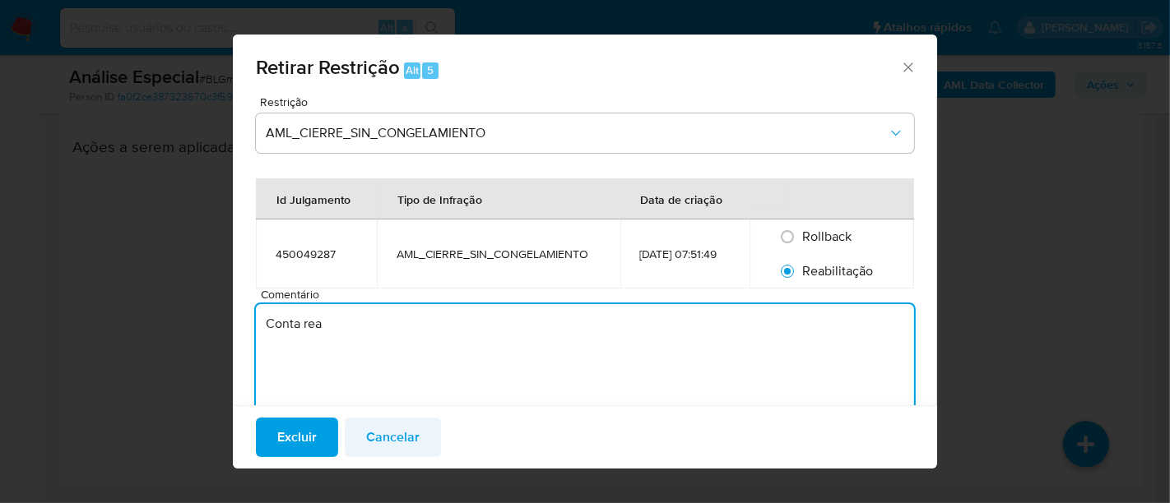
type textarea "Conta rea"
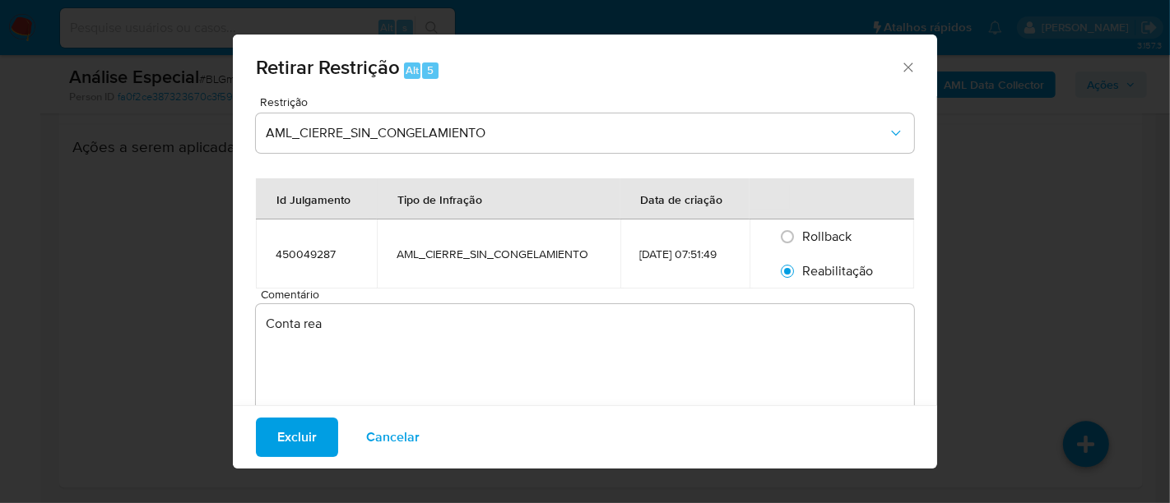
click at [391, 431] on span "Cancelar" at bounding box center [392, 438] width 53 height 36
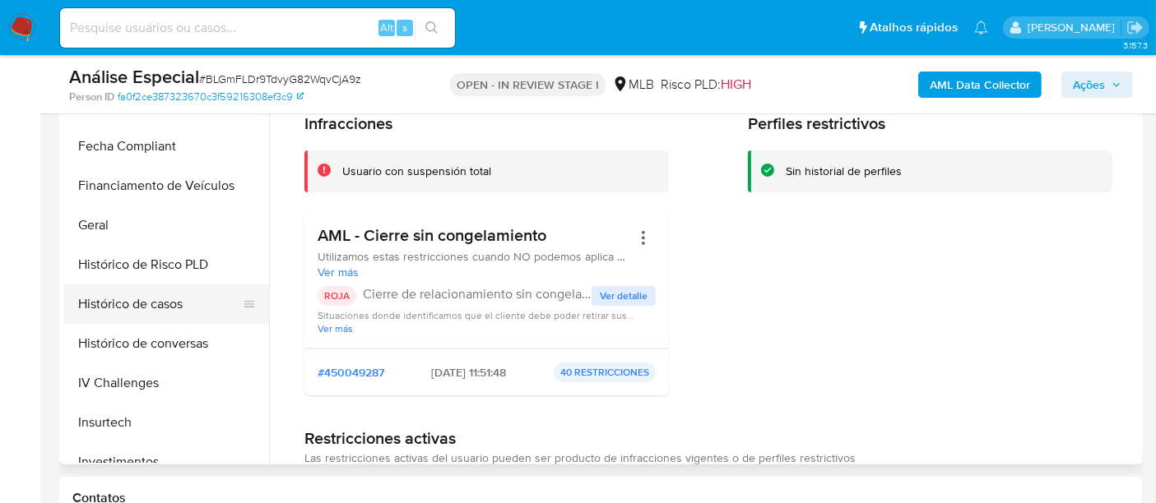
scroll to position [457, 0]
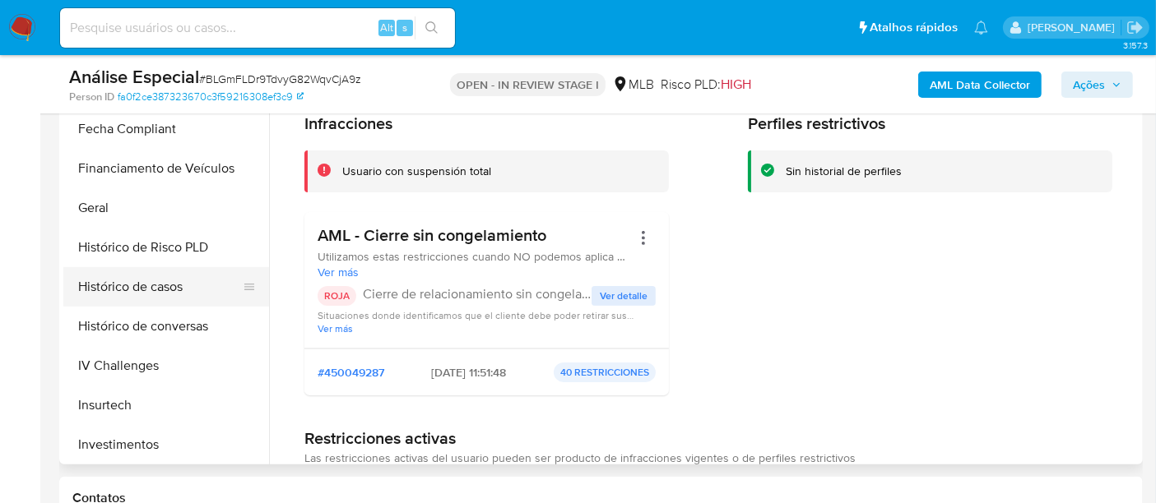
click at [176, 289] on button "Histórico de casos" at bounding box center [159, 286] width 193 height 39
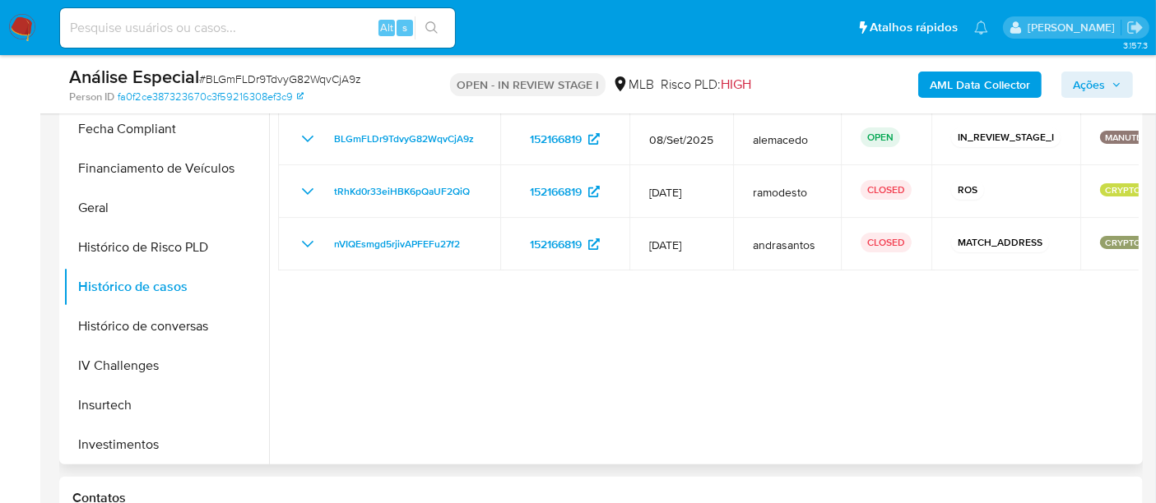
scroll to position [292, 0]
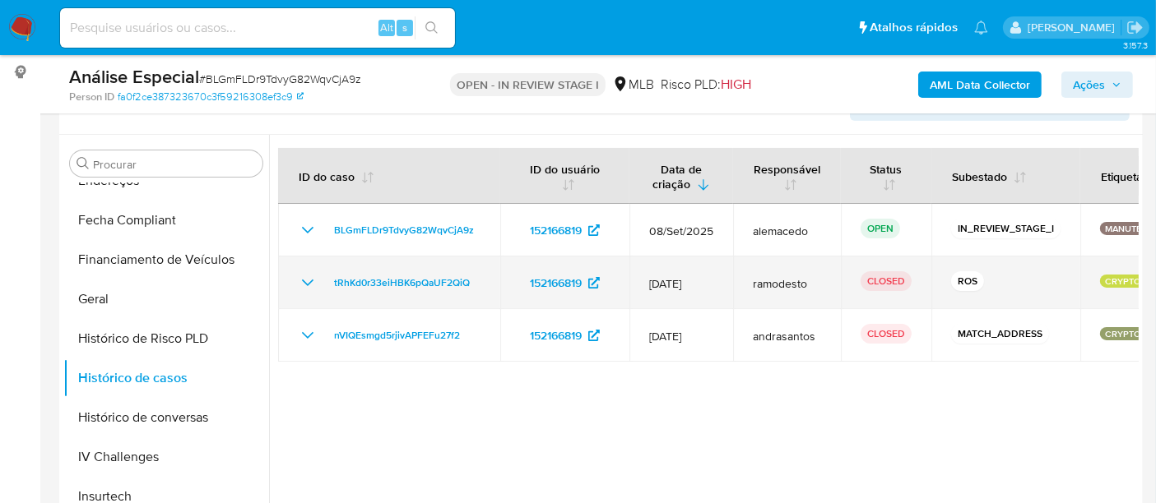
click at [308, 280] on icon "Mostrar/Ocultar" at bounding box center [308, 283] width 20 height 20
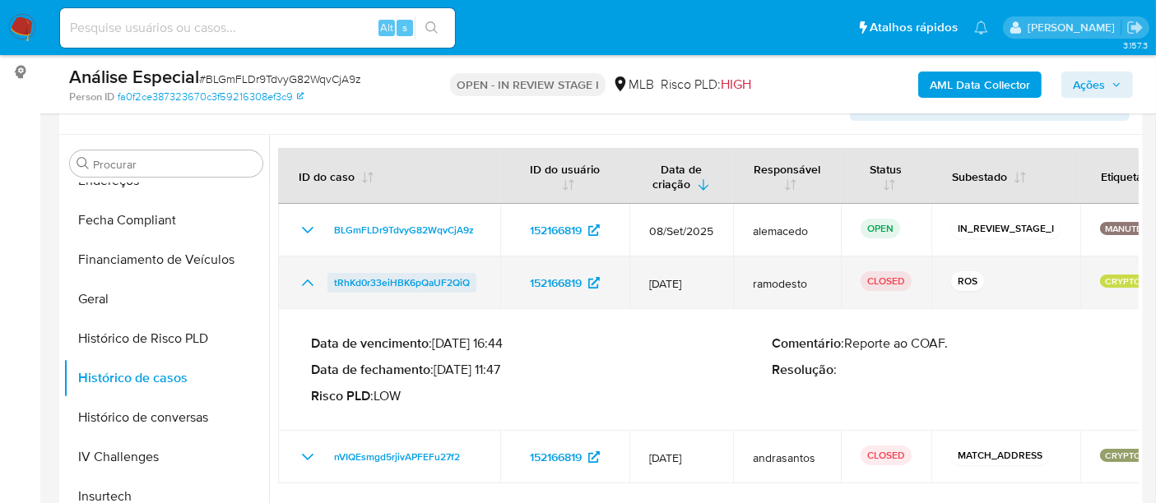
click at [380, 283] on span "tRhKd0r33eiHBK6pQaUF2QiQ" at bounding box center [402, 283] width 136 height 20
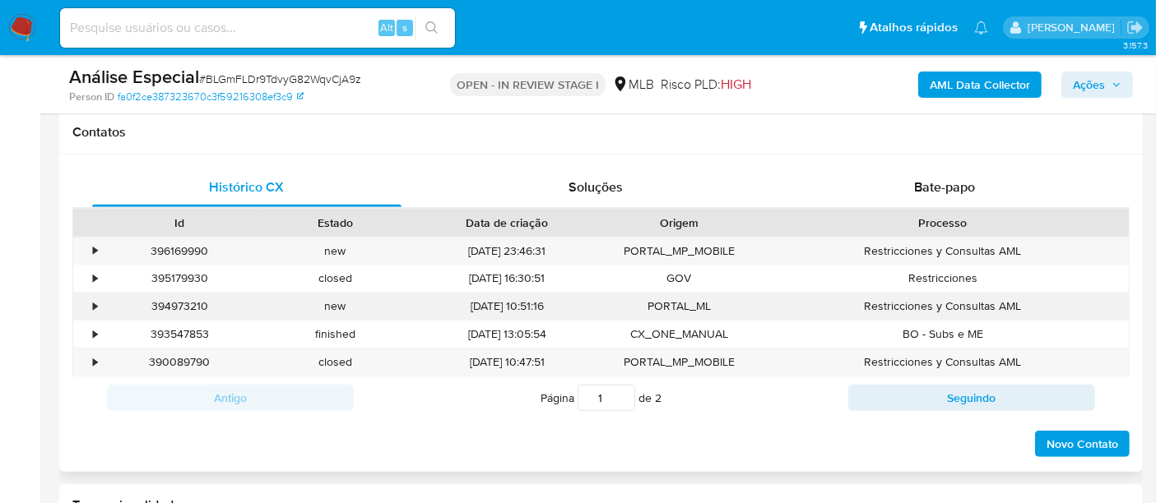
scroll to position [1115, 0]
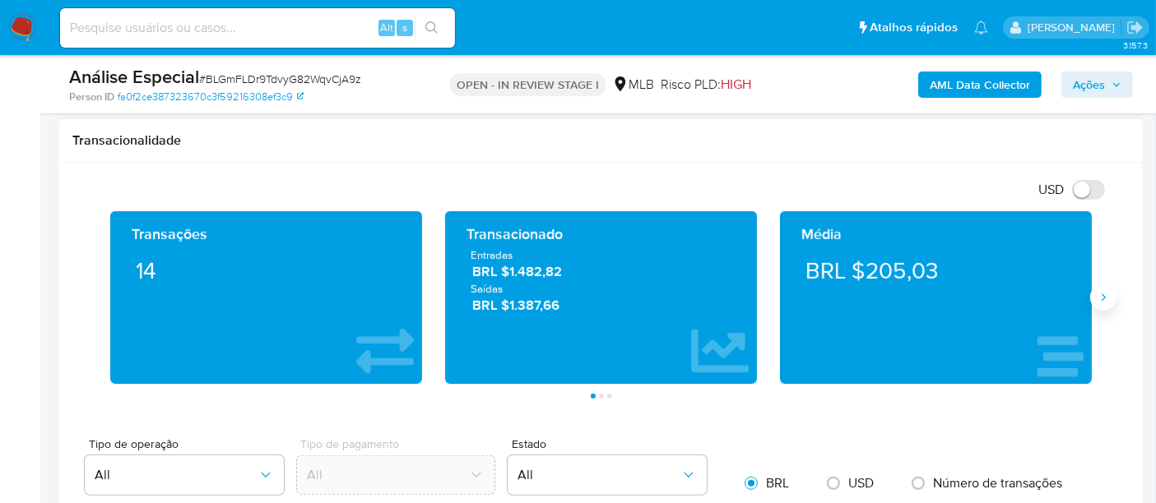
click at [1109, 291] on icon "Siguiente" at bounding box center [1103, 297] width 13 height 13
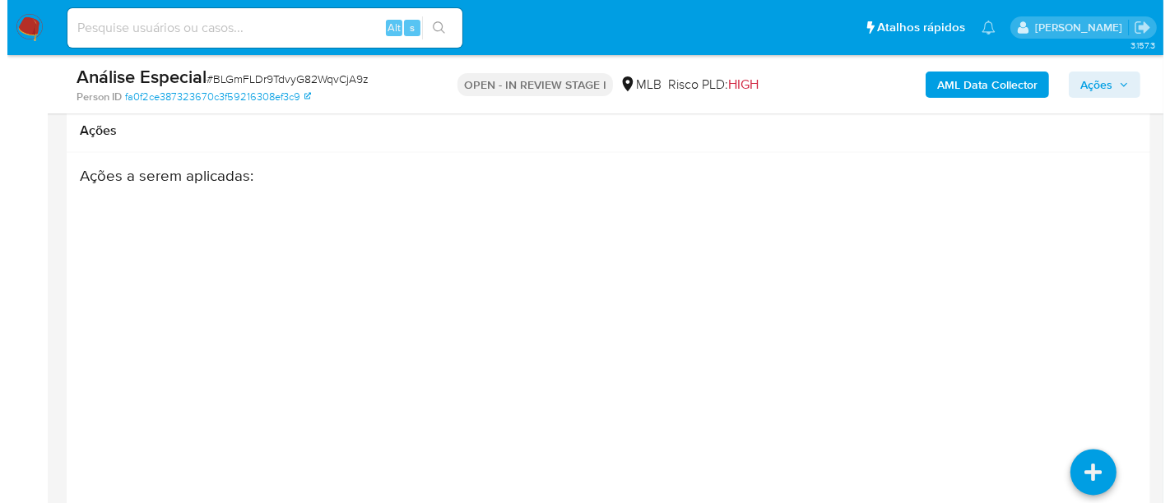
scroll to position [2943, 0]
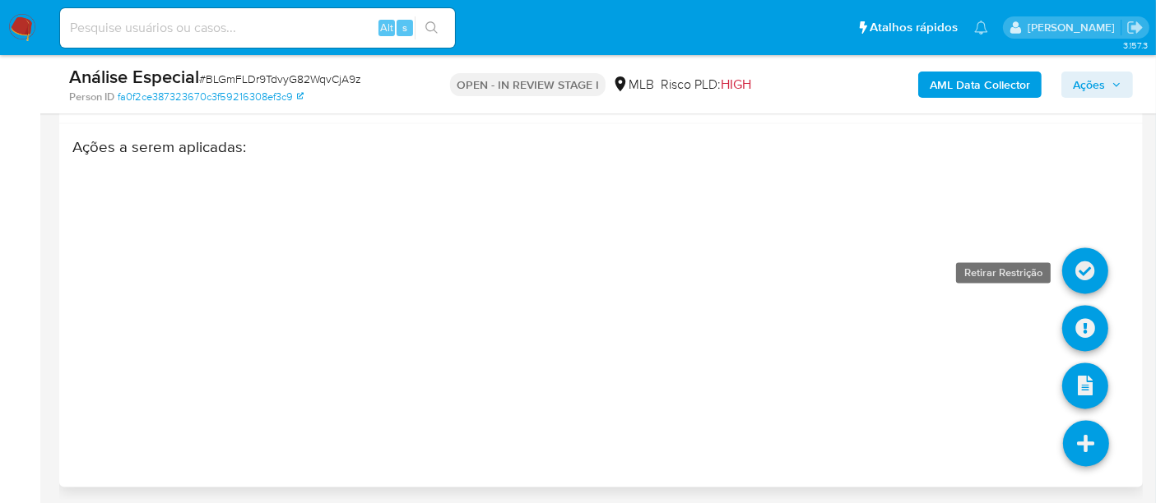
click at [1095, 259] on icon at bounding box center [1085, 271] width 46 height 46
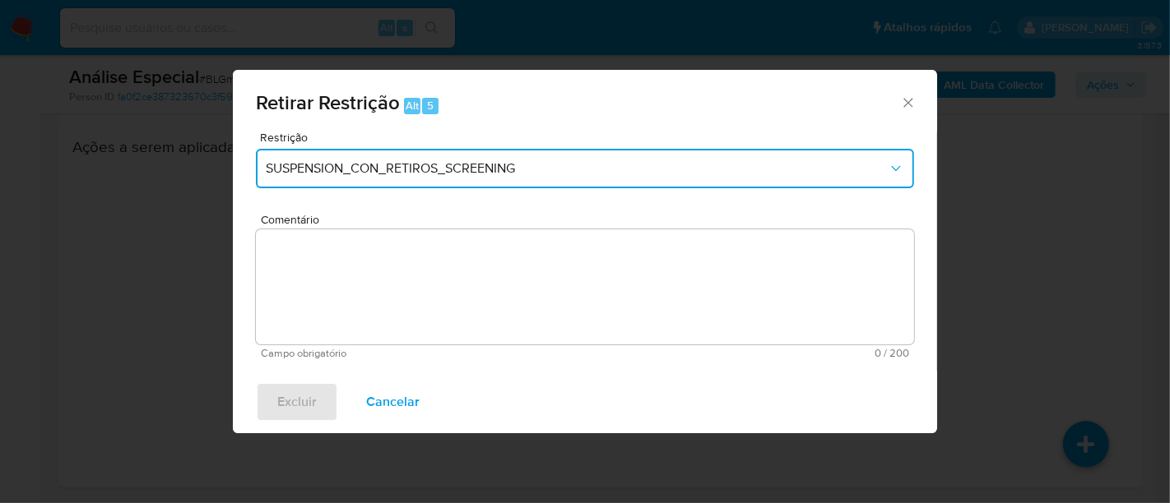
click at [310, 169] on span "SUSPENSION_CON_RETIROS_SCREENING" at bounding box center [577, 168] width 622 height 16
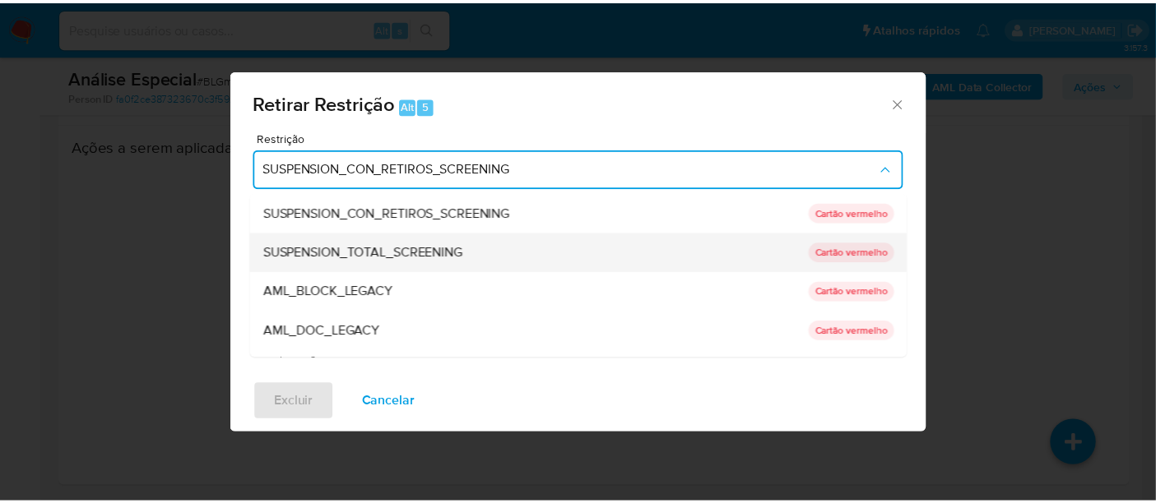
scroll to position [91, 0]
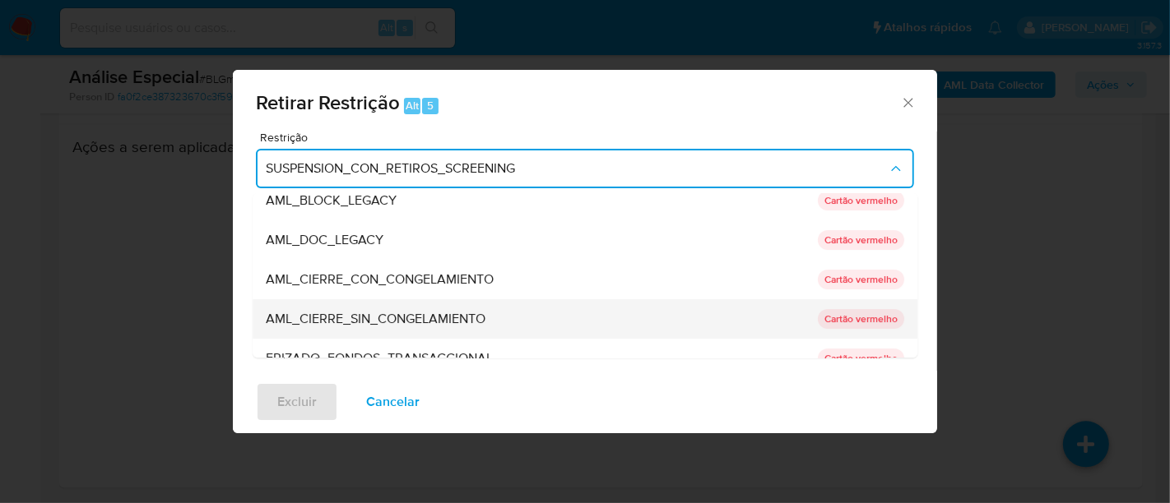
click at [423, 316] on span "AML_CIERRE_SIN_CONGELAMIENTO" at bounding box center [376, 319] width 220 height 16
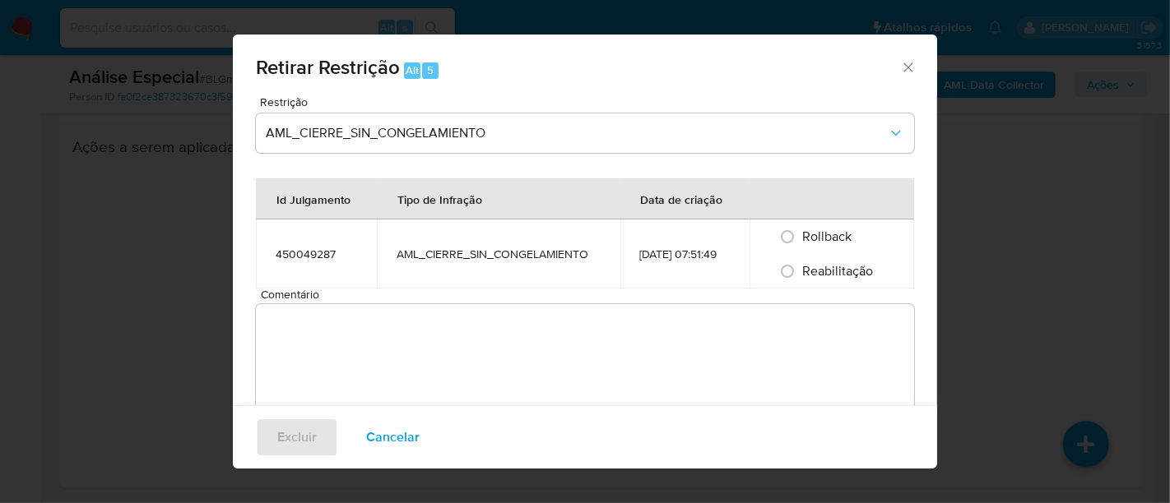
click at [903, 68] on icon "Fechar a janela" at bounding box center [907, 67] width 9 height 9
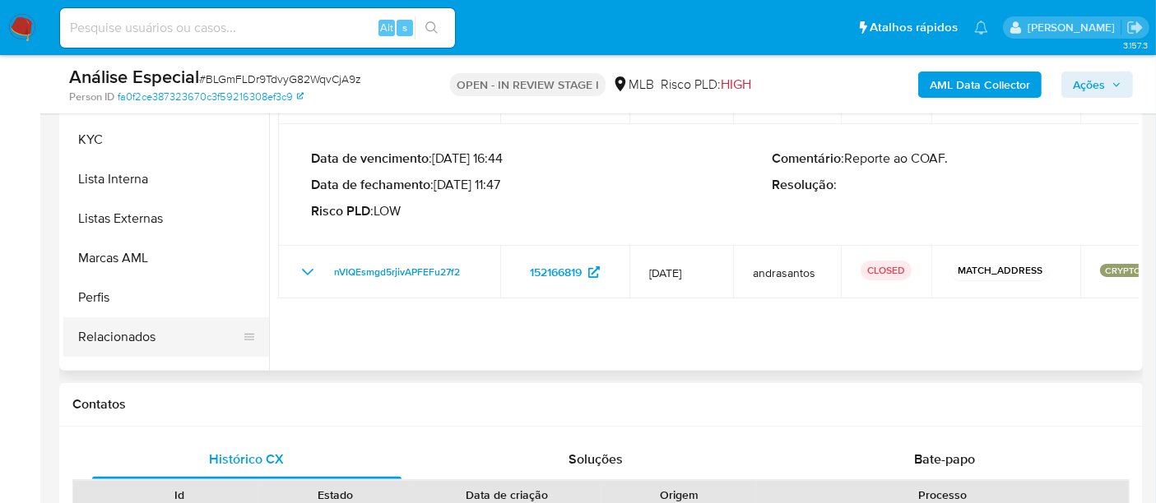
scroll to position [773, 0]
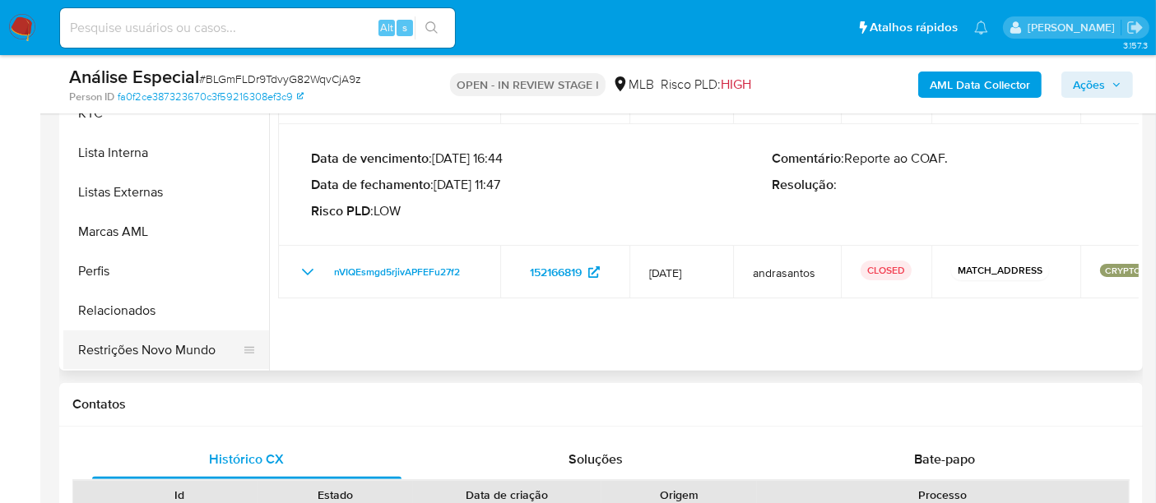
click at [142, 340] on button "Restrições Novo Mundo" at bounding box center [159, 350] width 193 height 39
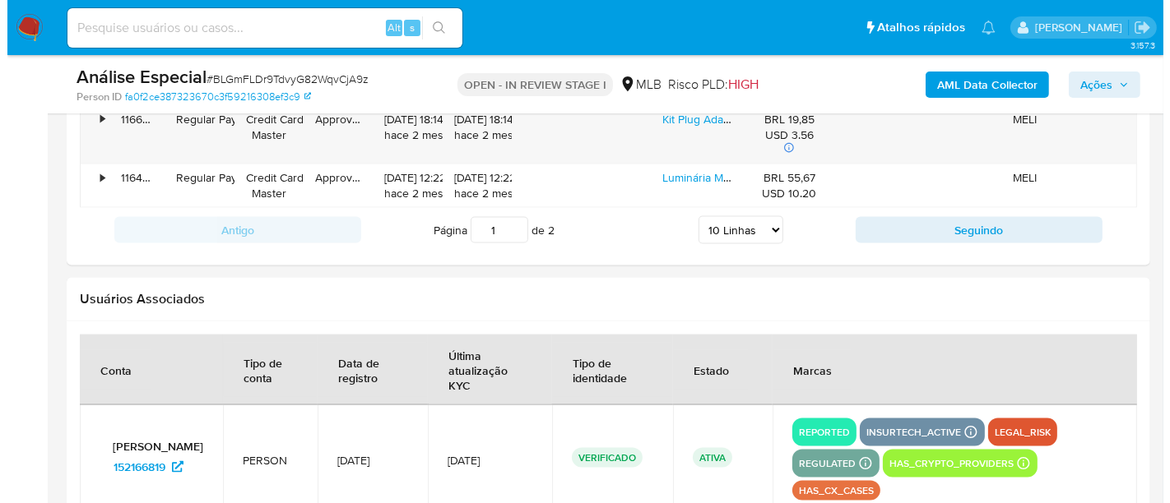
scroll to position [2943, 0]
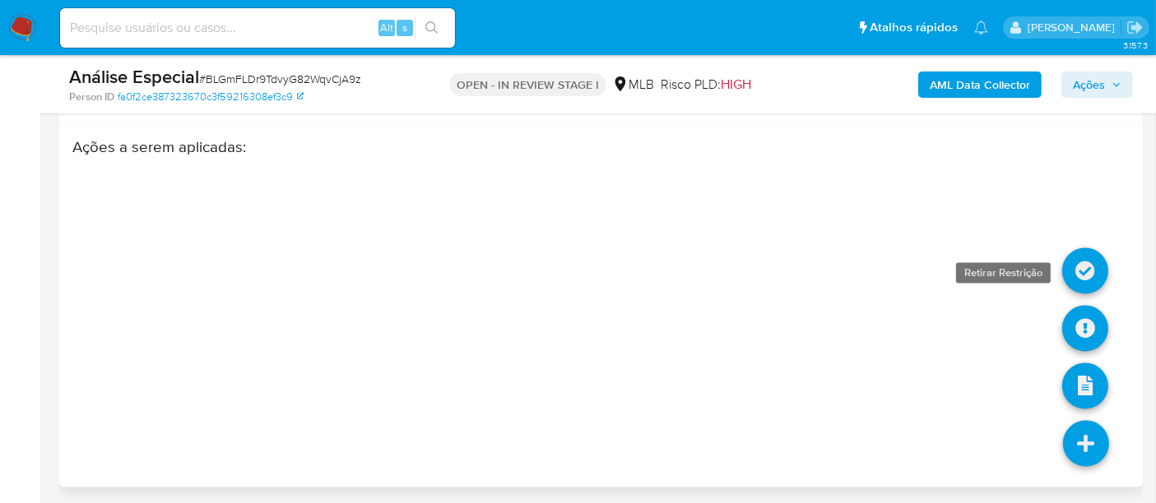
click at [1086, 257] on icon at bounding box center [1085, 271] width 46 height 46
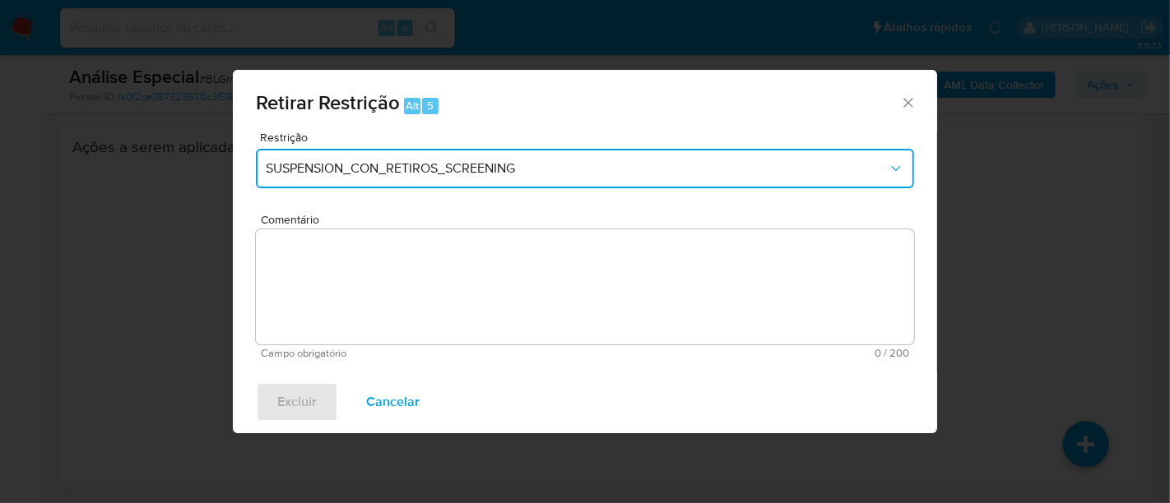
click at [430, 166] on span "SUSPENSION_CON_RETIROS_SCREENING" at bounding box center [577, 168] width 622 height 16
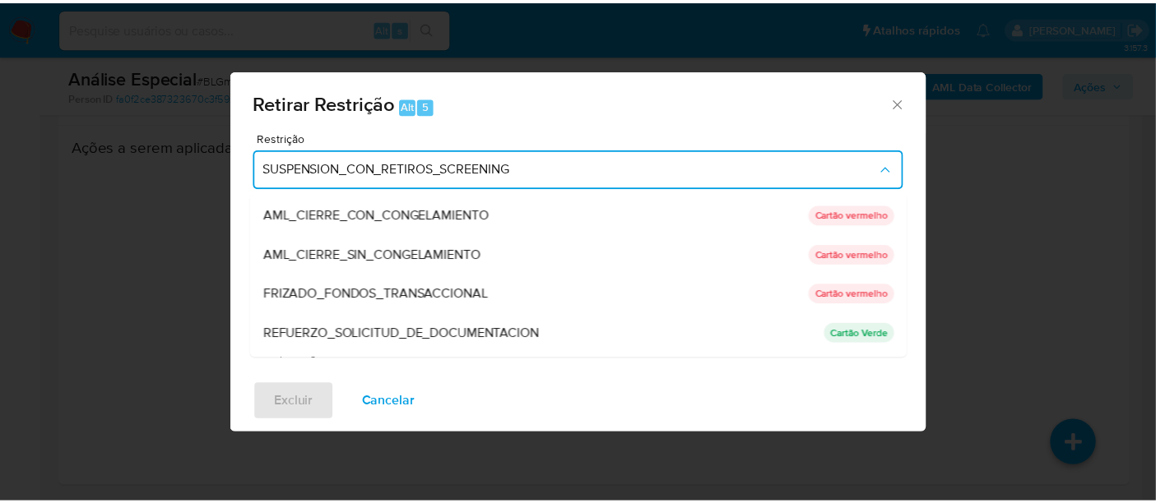
scroll to position [183, 0]
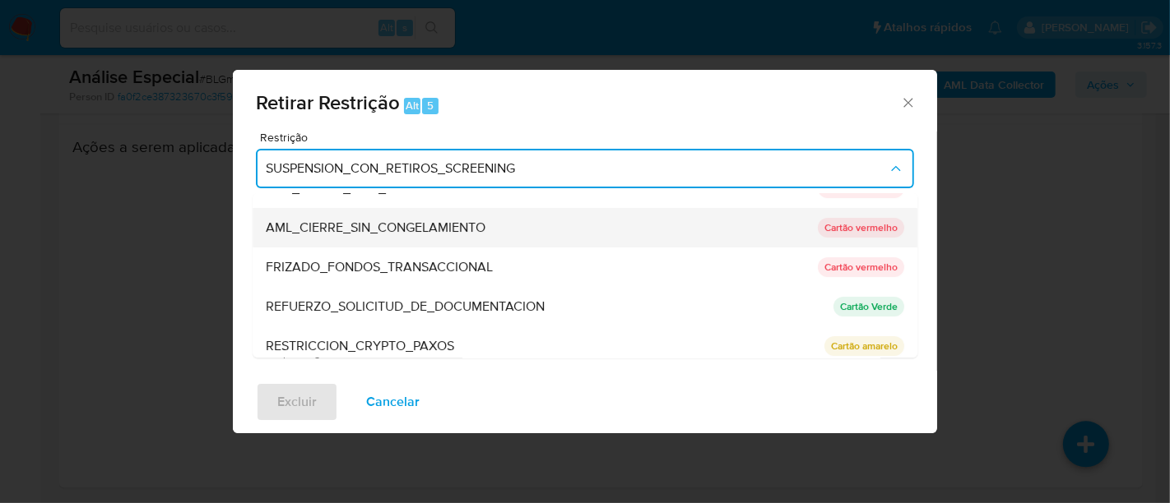
click at [378, 228] on span "AML_CIERRE_SIN_CONGELAMIENTO" at bounding box center [376, 228] width 220 height 16
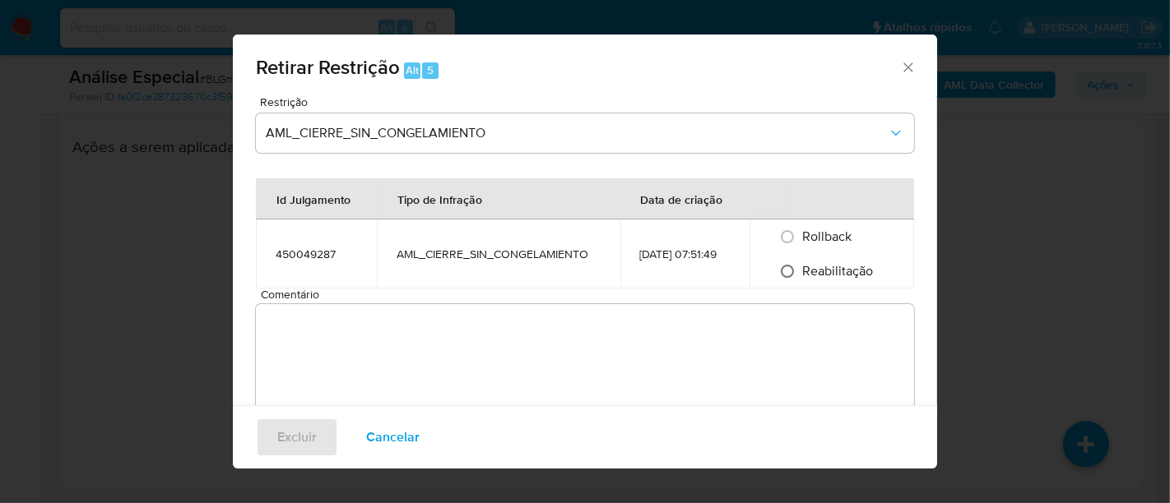
click at [777, 267] on input "Reabilitação" at bounding box center [787, 271] width 26 height 26
radio input "true"
click at [383, 338] on textarea "Comentário" at bounding box center [585, 361] width 658 height 115
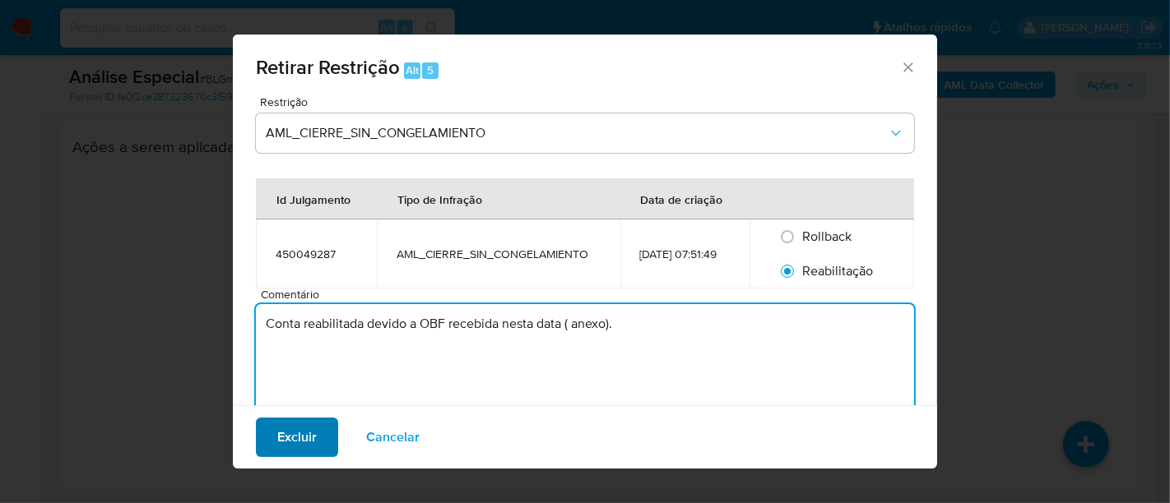
type textarea "Conta reabilitada devido a OBF recebida nesta data ( anexo)."
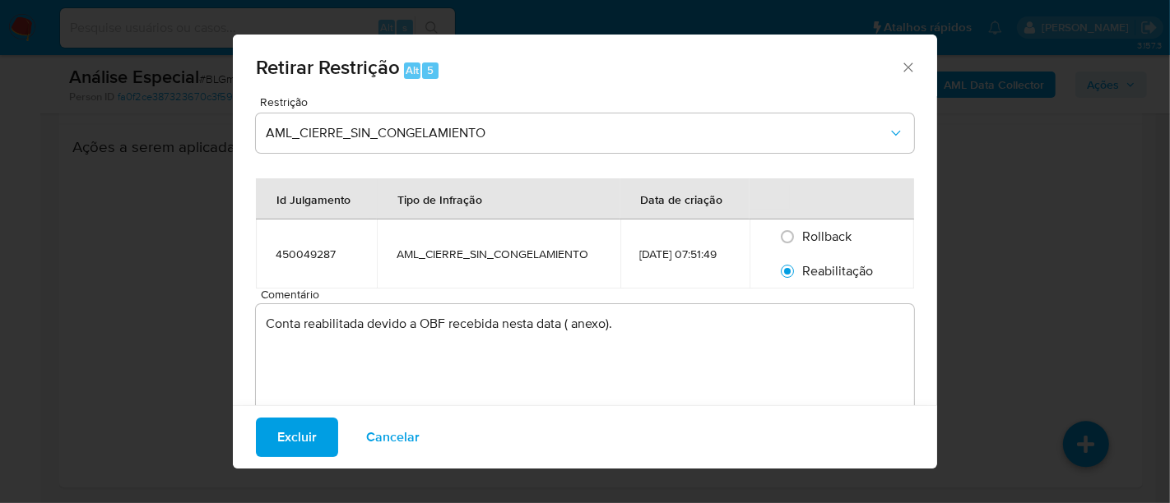
click at [304, 437] on span "Excluir" at bounding box center [296, 438] width 39 height 36
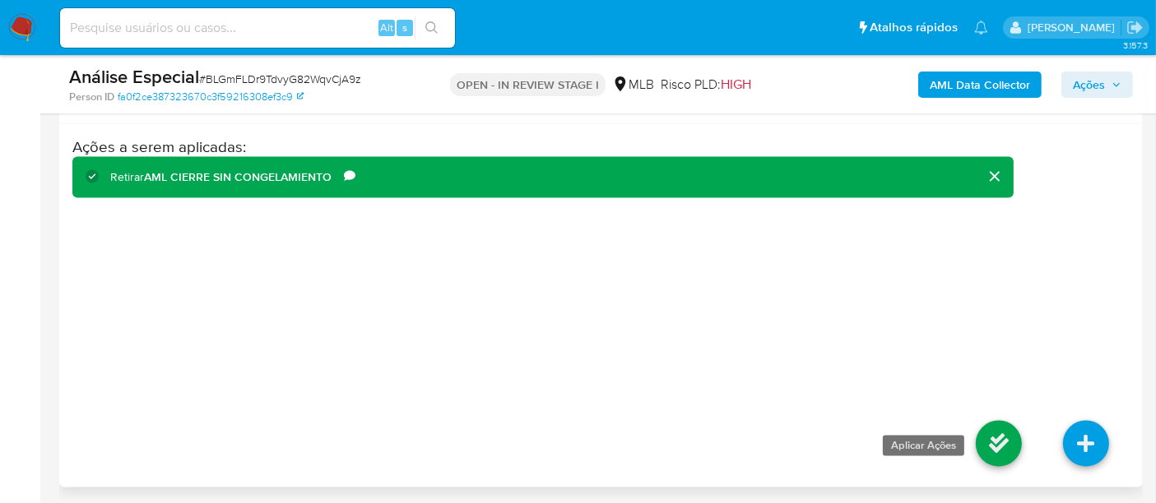
click at [1015, 445] on icon at bounding box center [999, 444] width 46 height 46
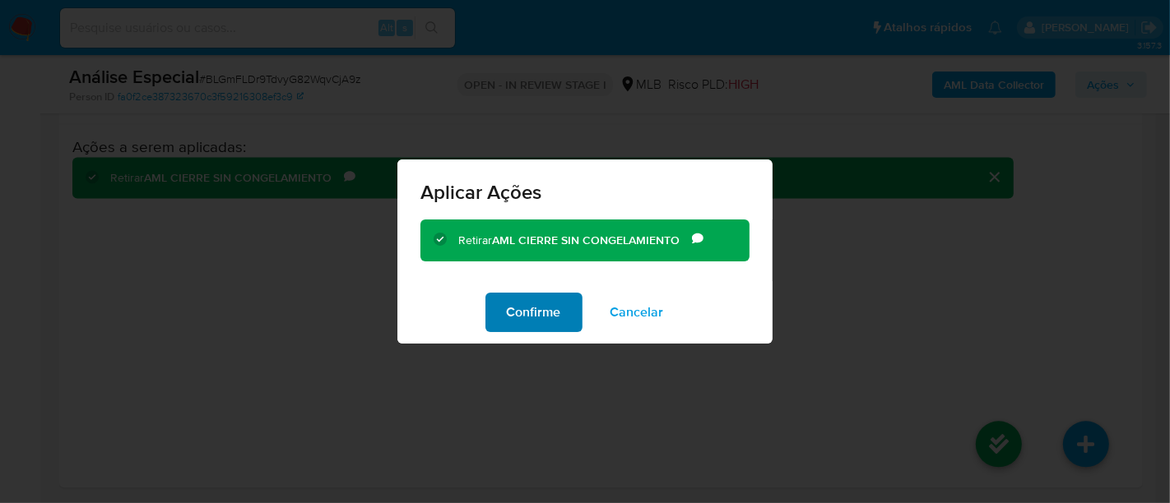
click at [547, 313] on span "Confirme" at bounding box center [534, 313] width 54 height 36
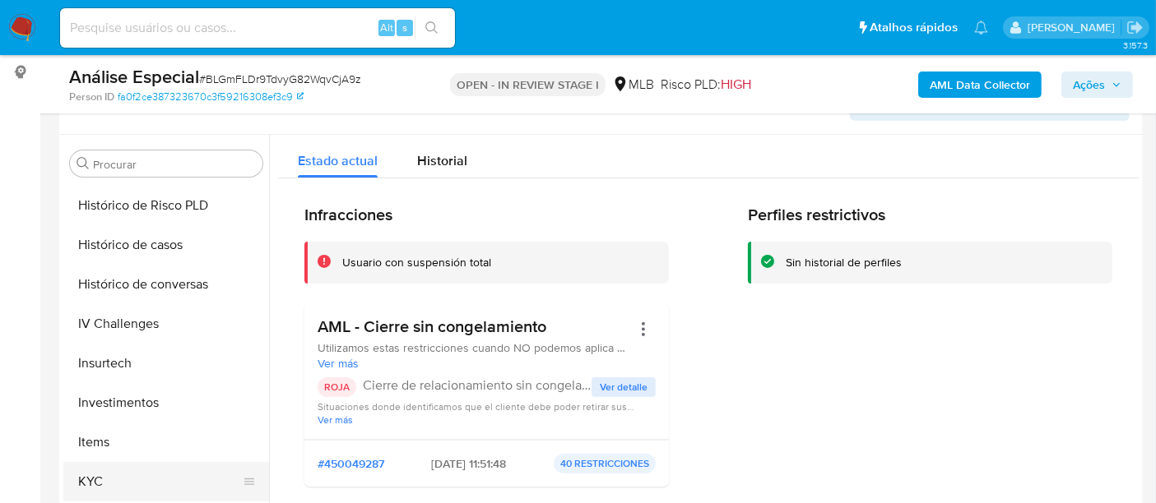
scroll to position [499, 0]
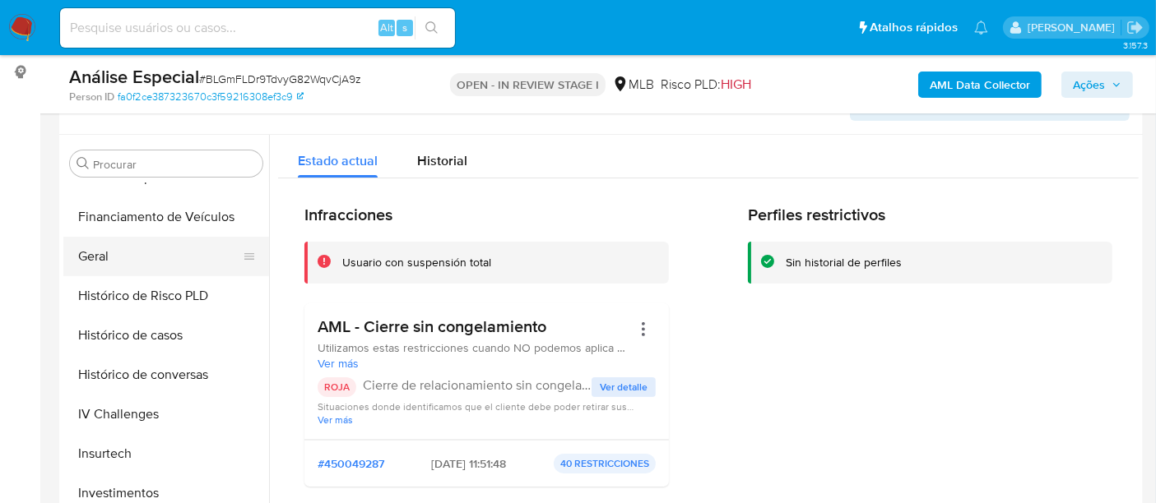
click at [132, 241] on button "Geral" at bounding box center [159, 256] width 193 height 39
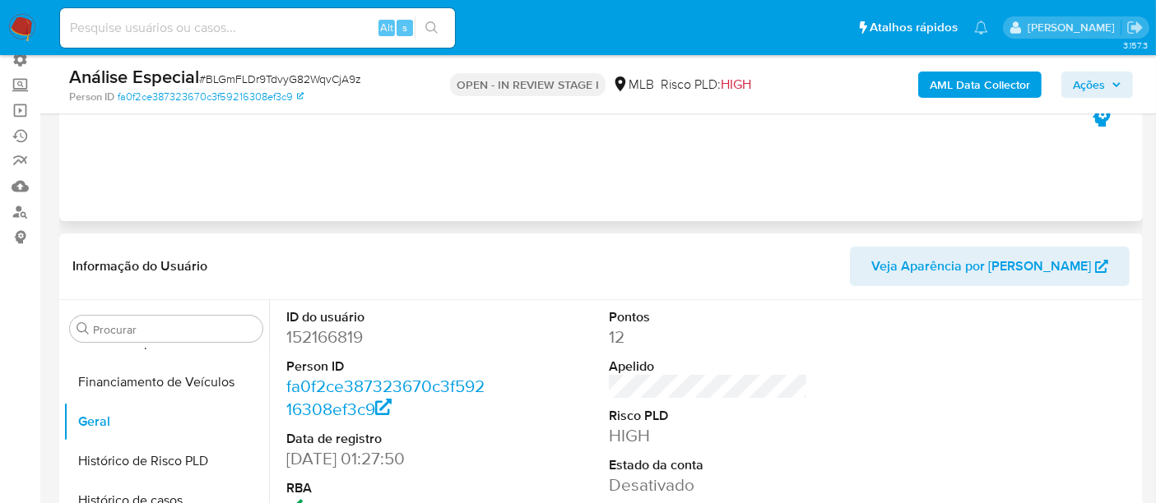
scroll to position [201, 0]
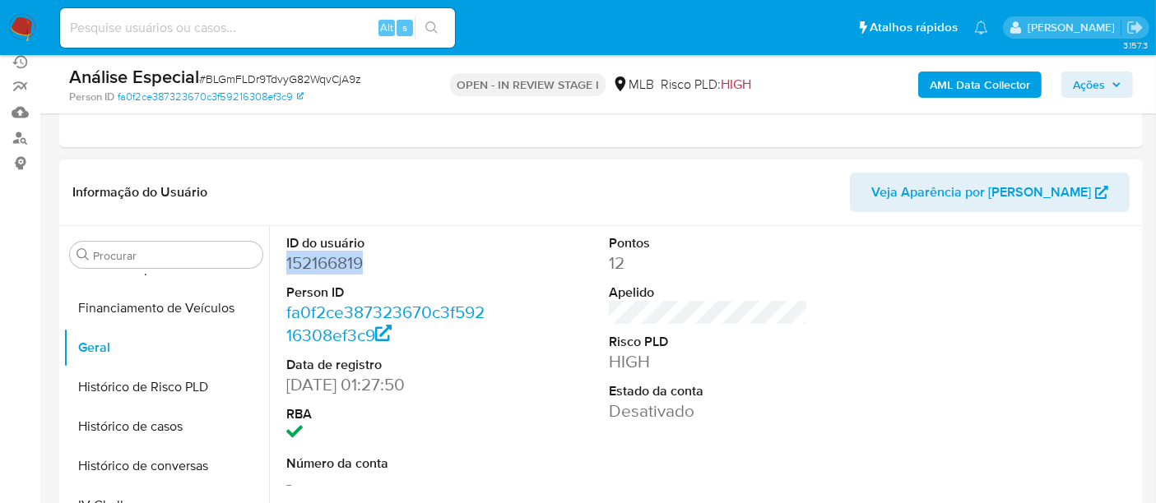
drag, startPoint x: 284, startPoint y: 262, endPoint x: 392, endPoint y: 262, distance: 107.8
click at [392, 262] on div "ID do usuário 152166819 Person ID fa0f2ce387323670c3f59216308ef3c9 Data de regi…" at bounding box center [386, 365] width 216 height 278
copy dd "152166819"
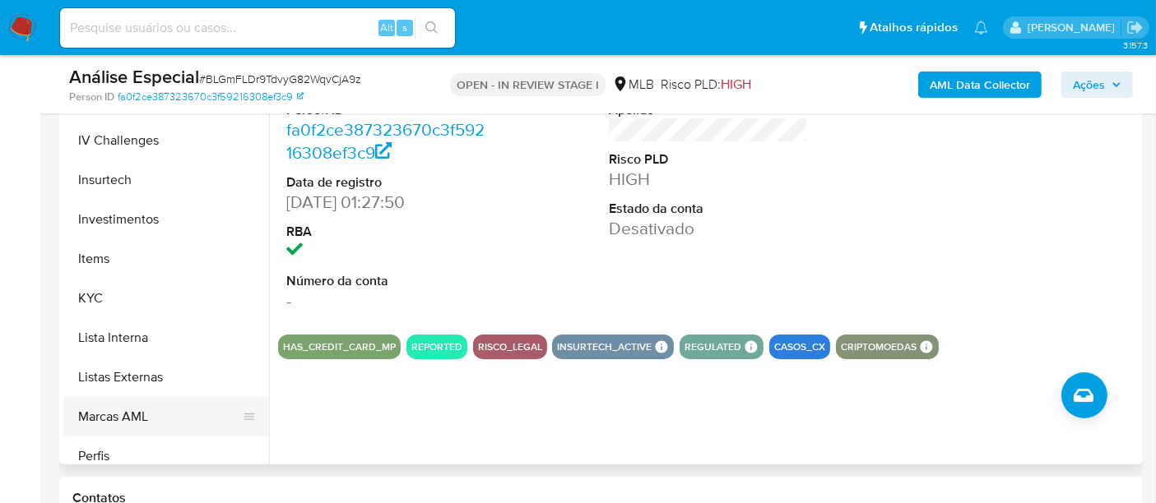
scroll to position [773, 0]
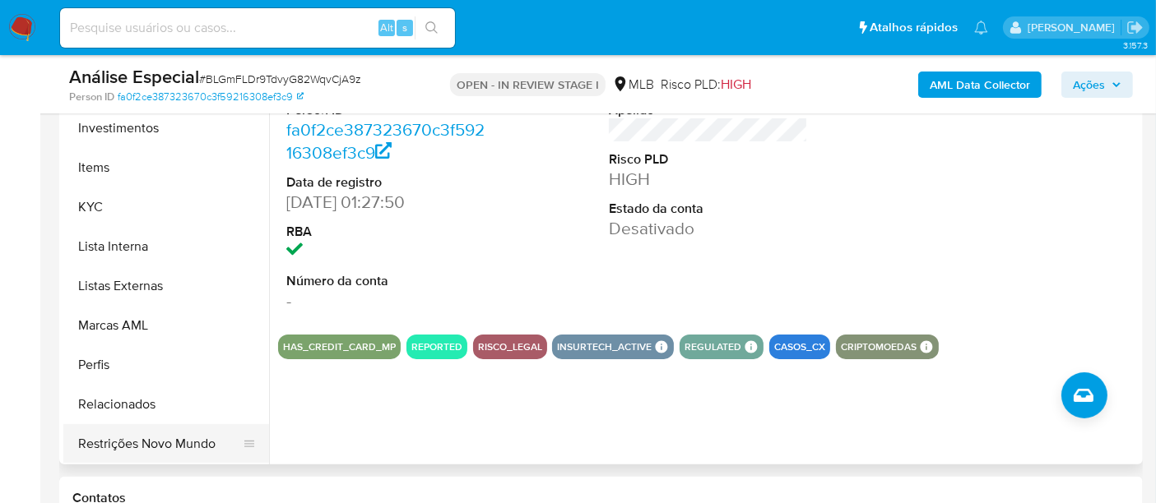
click at [146, 434] on button "Restrições Novo Mundo" at bounding box center [159, 444] width 193 height 39
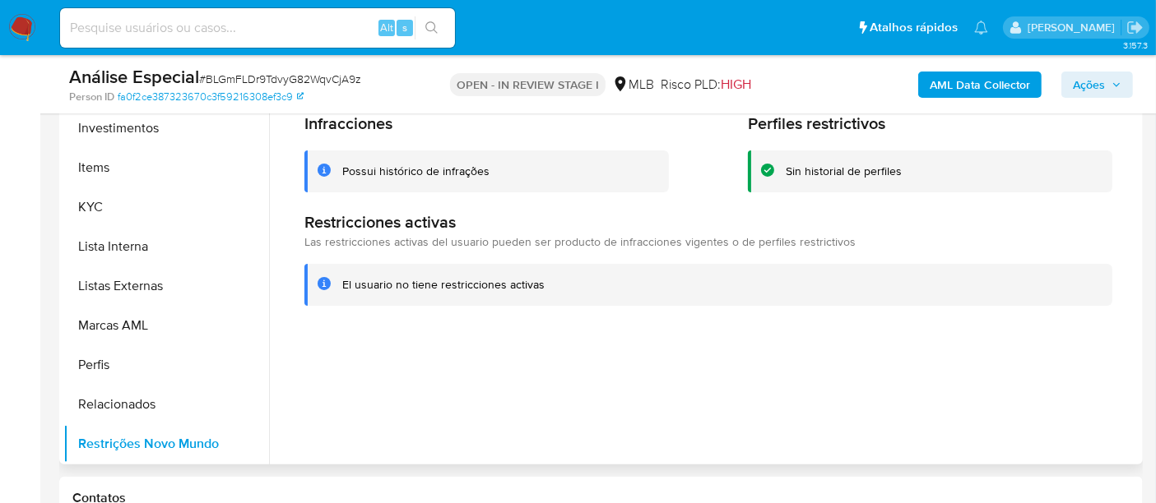
scroll to position [201, 0]
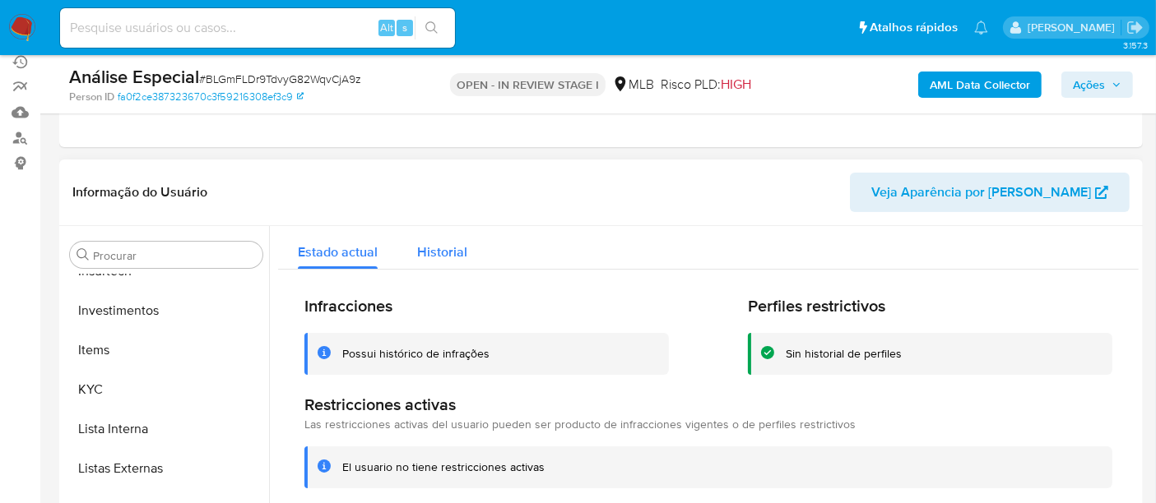
click at [434, 265] on div "Historial" at bounding box center [442, 248] width 50 height 44
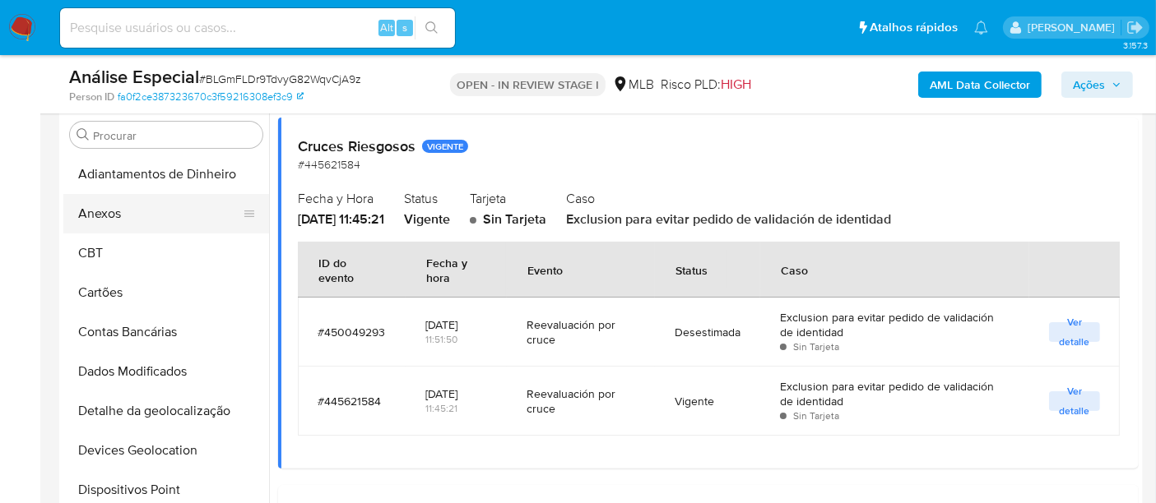
scroll to position [292, 0]
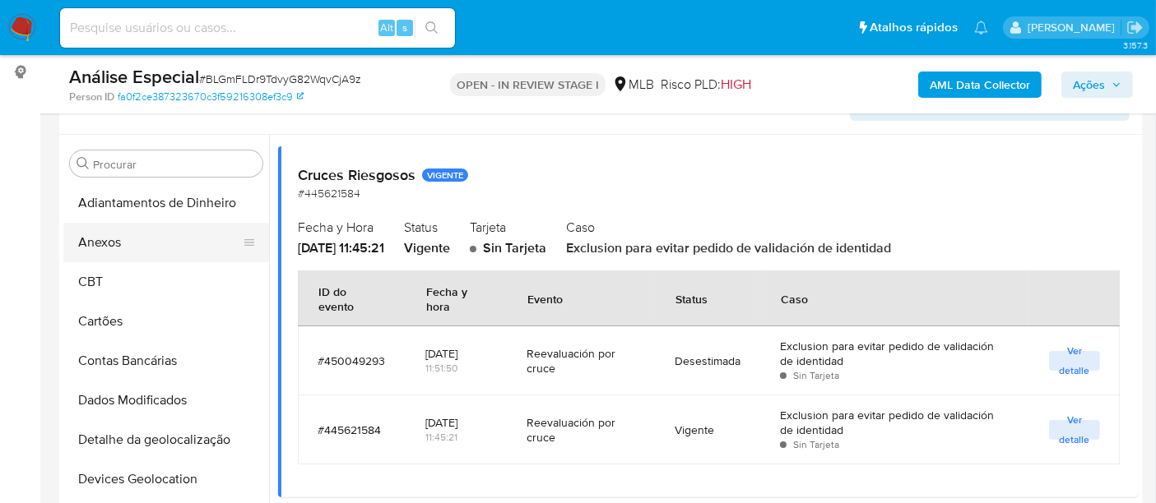
click at [118, 248] on button "Anexos" at bounding box center [159, 242] width 193 height 39
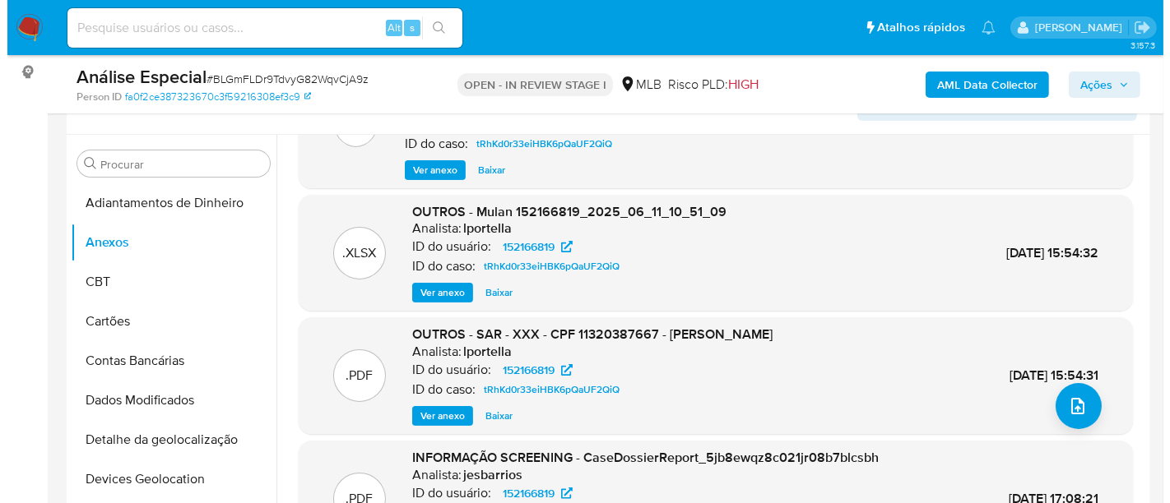
scroll to position [155, 0]
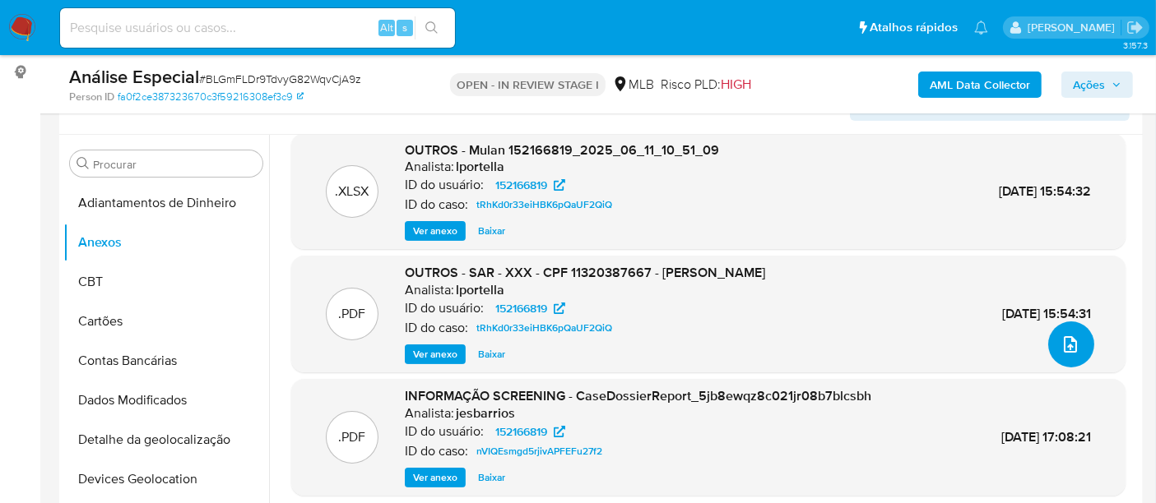
click at [1067, 351] on icon "upload-file" at bounding box center [1070, 345] width 20 height 20
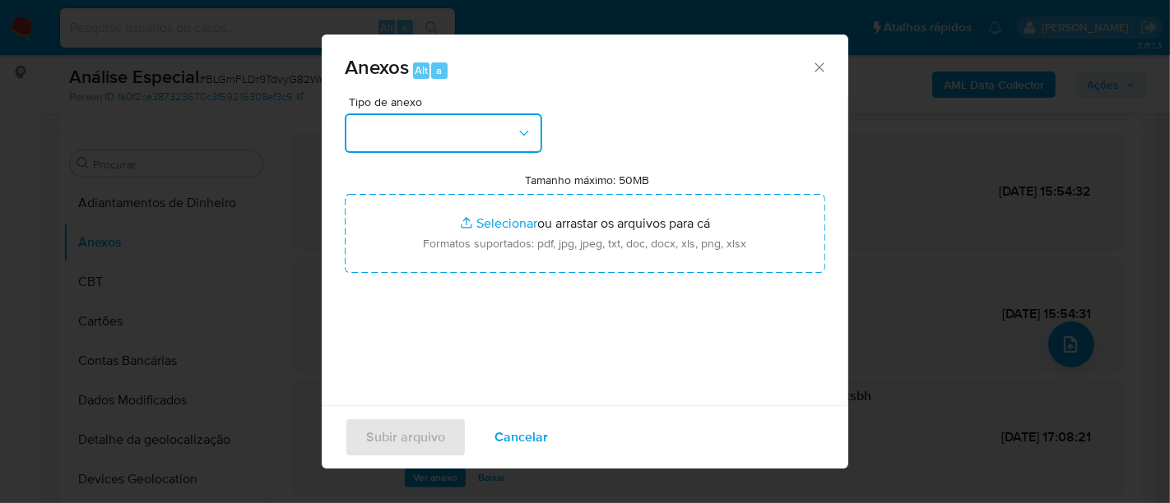
click at [537, 144] on button "button" at bounding box center [443, 133] width 197 height 39
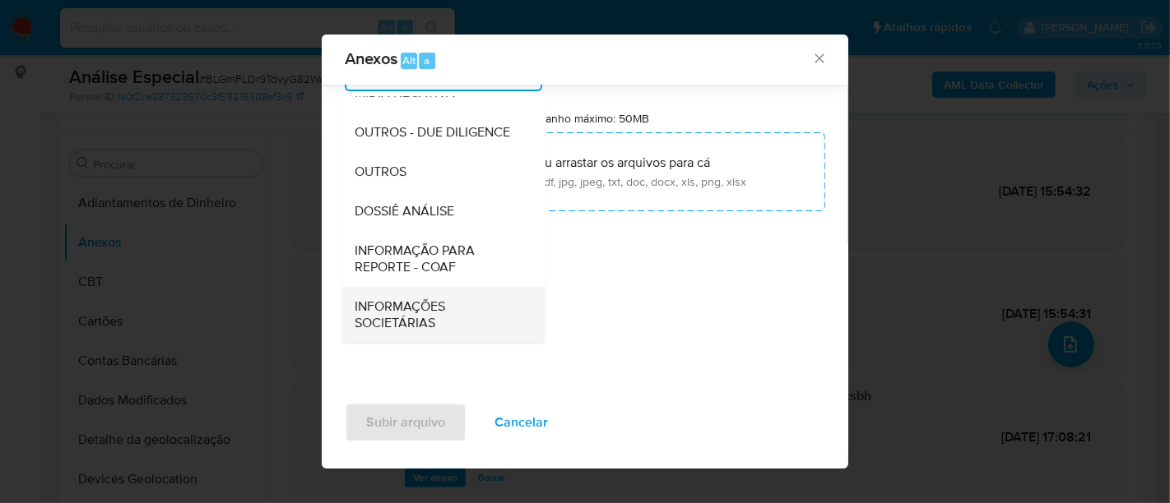
scroll to position [77, 0]
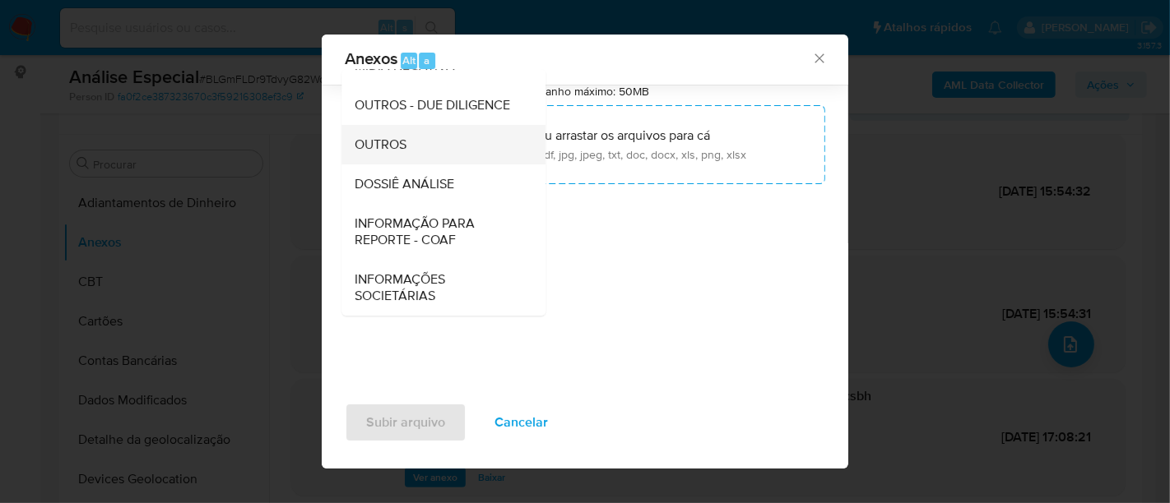
click at [402, 138] on span "OUTROS" at bounding box center [381, 145] width 52 height 16
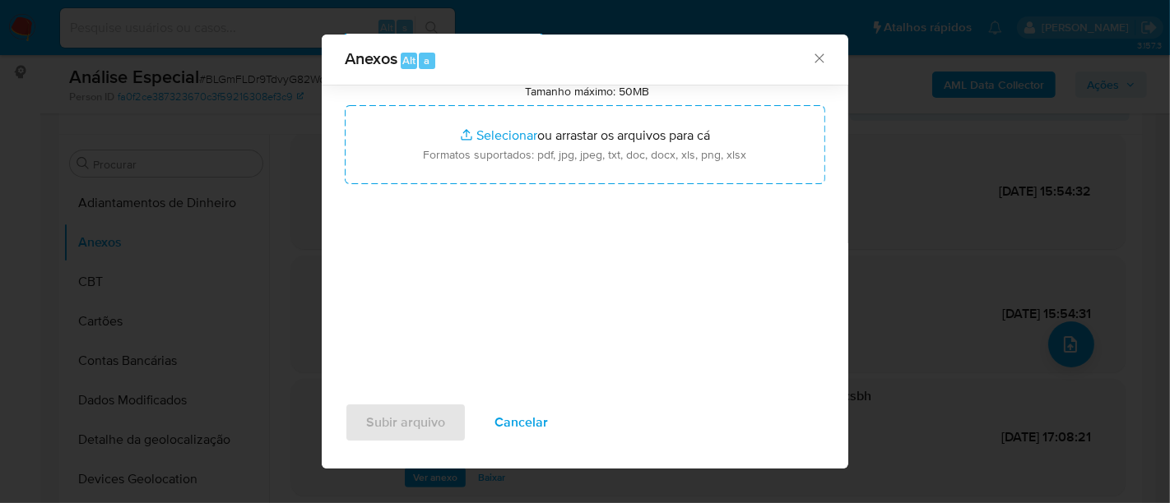
scroll to position [67, 0]
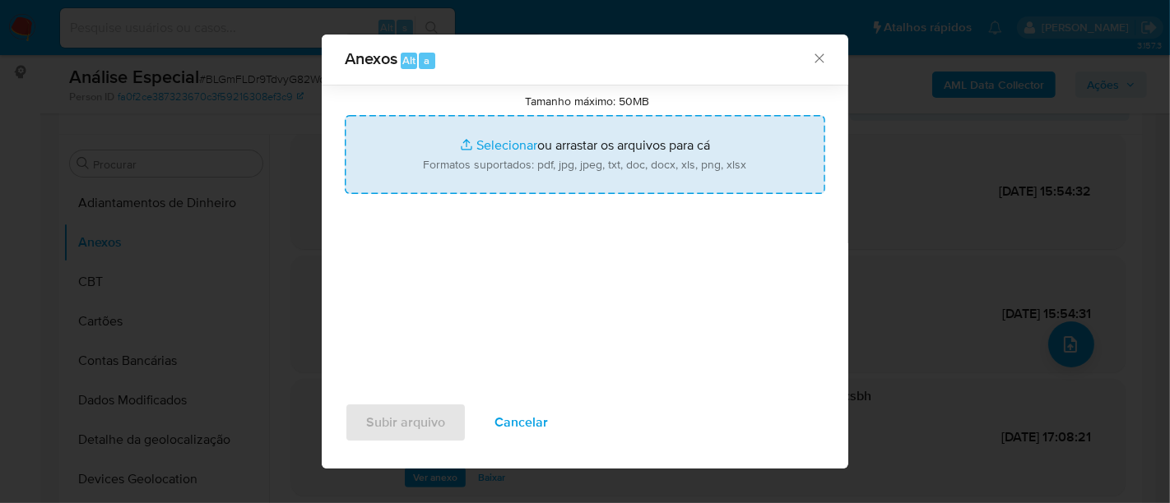
click at [503, 146] on input "Tamanho máximo: 50MB Selecionar arquivos" at bounding box center [585, 154] width 480 height 79
type input "C:\fakepath\OBF- PEDRO HENRIQUE MARTINS JARDIM.pdf"
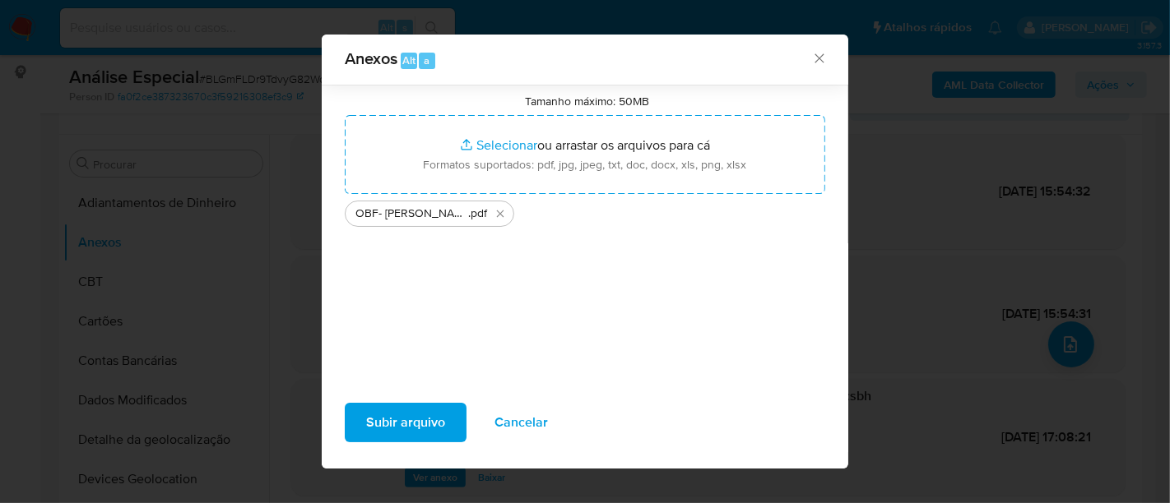
click at [388, 430] on span "Subir arquivo" at bounding box center [405, 423] width 79 height 36
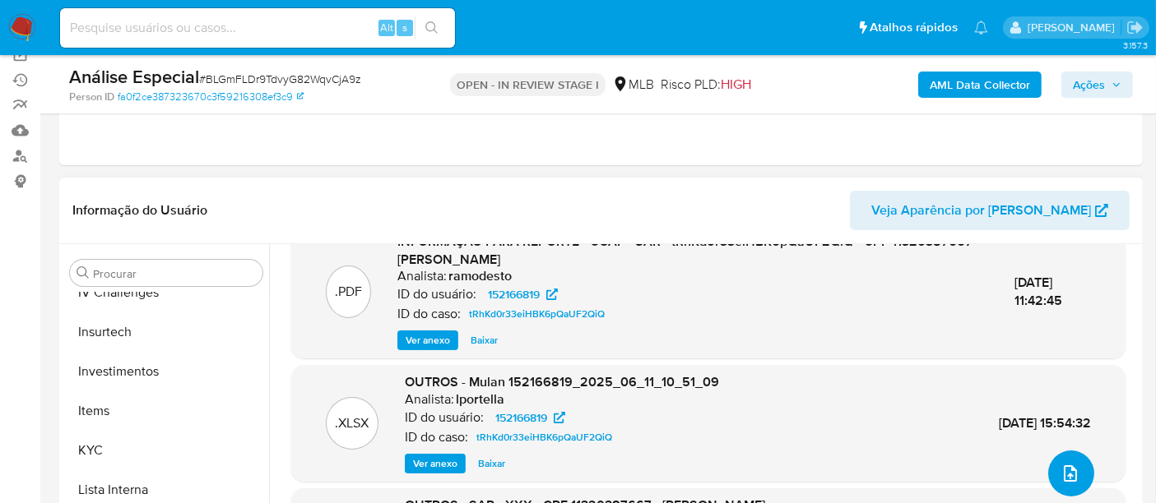
scroll to position [773, 0]
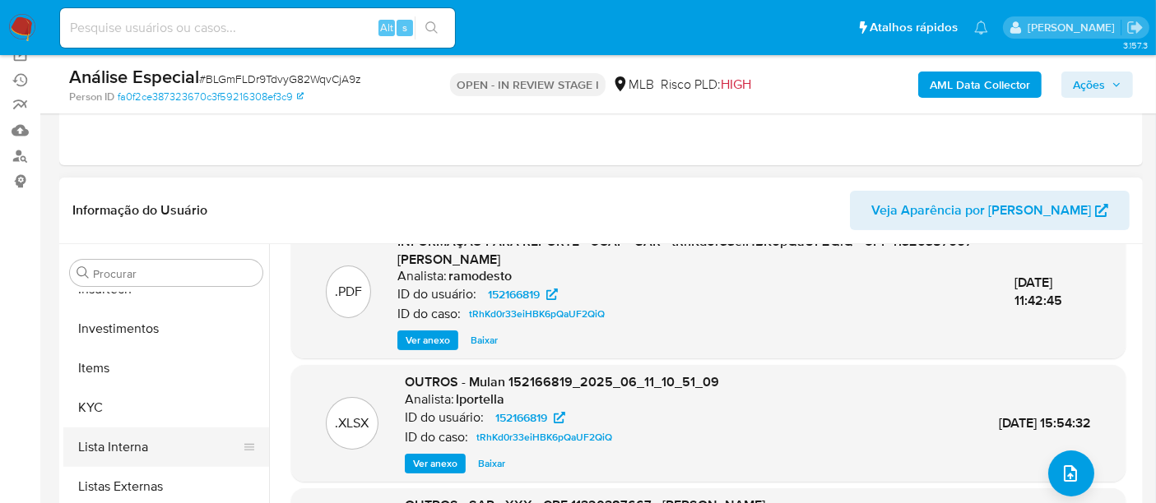
click at [161, 440] on button "Lista Interna" at bounding box center [159, 447] width 193 height 39
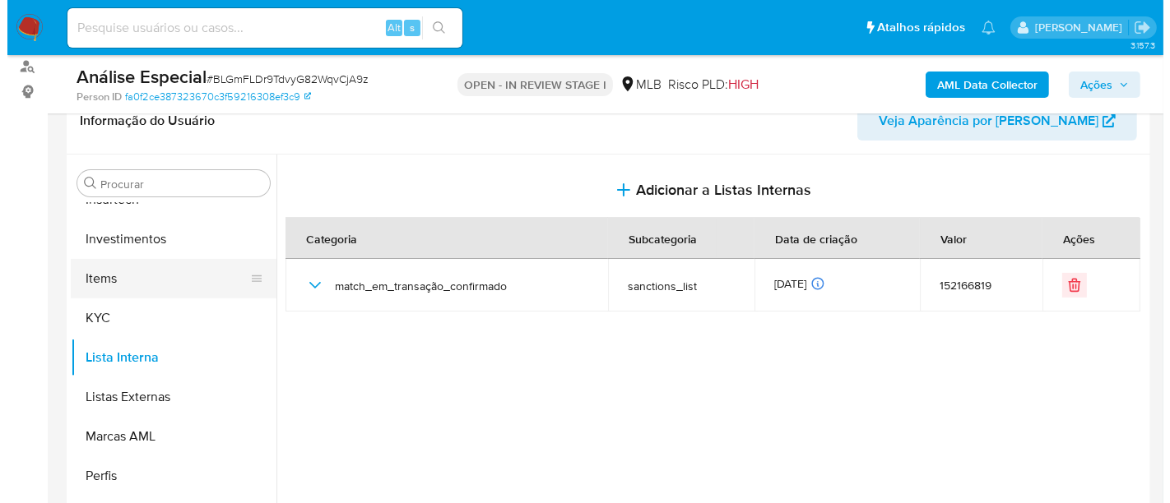
scroll to position [274, 0]
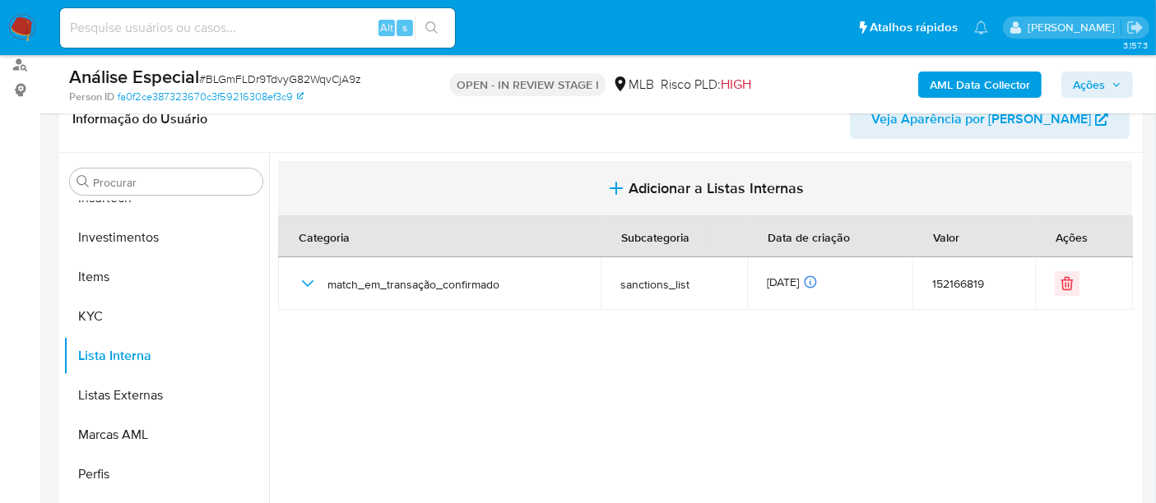
click at [720, 193] on span "Adicionar a Listas Internas" at bounding box center [716, 188] width 175 height 18
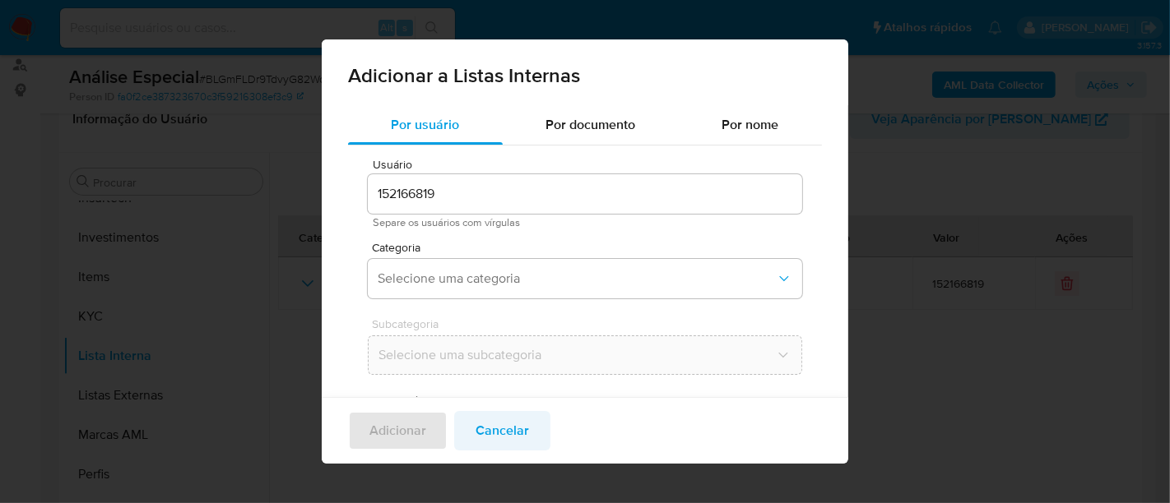
click at [528, 428] on button "Cancelar" at bounding box center [502, 430] width 96 height 39
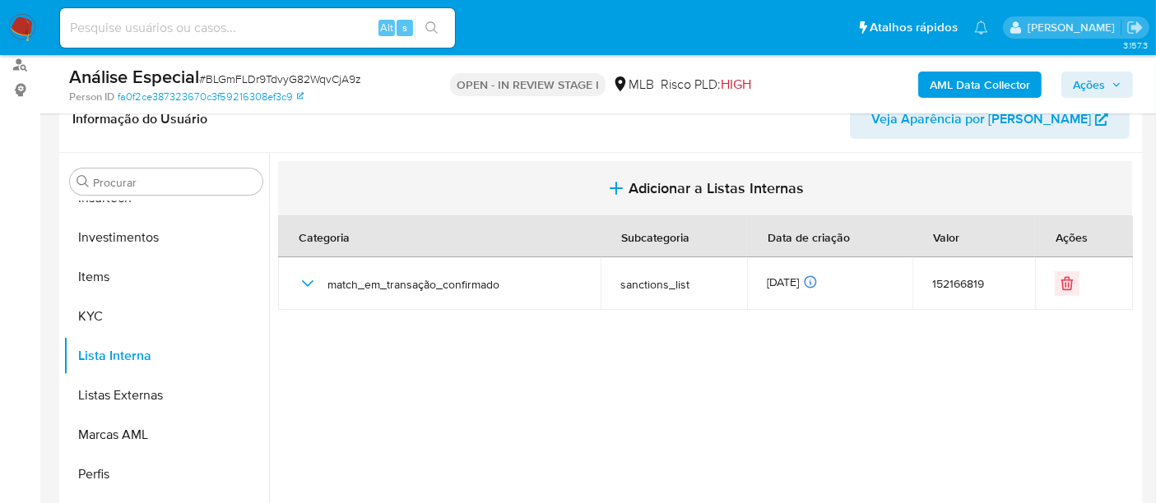
click at [689, 190] on span "Adicionar a Listas Internas" at bounding box center [716, 188] width 175 height 18
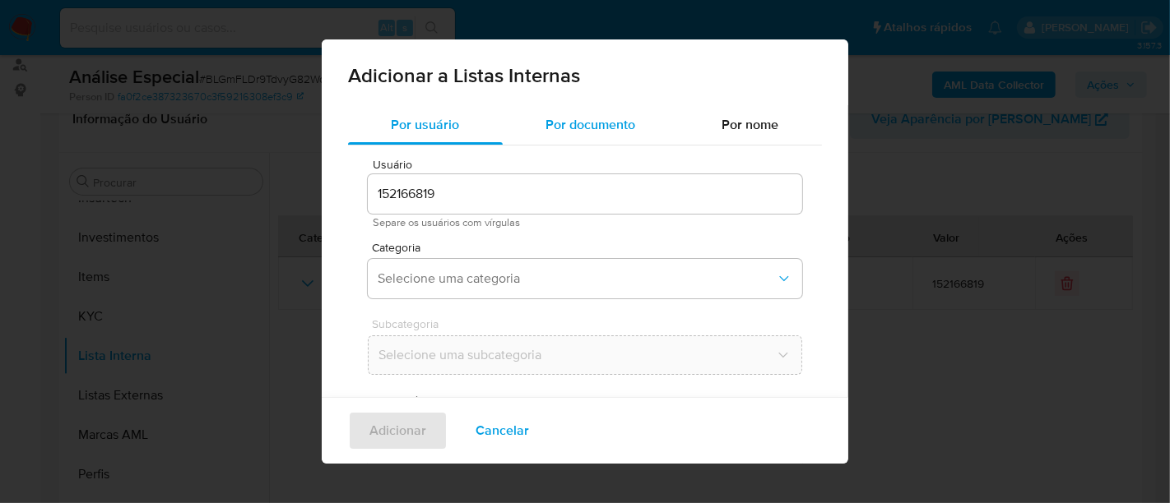
click at [603, 130] on span "Por documento" at bounding box center [591, 124] width 90 height 19
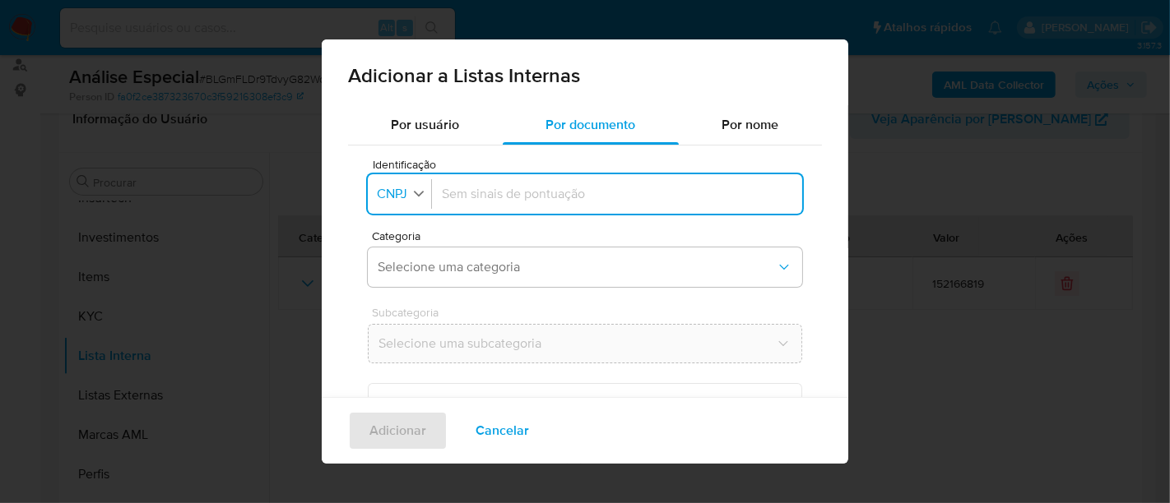
click at [418, 198] on icon "button" at bounding box center [418, 193] width 15 height 15
click at [394, 257] on span "CPF" at bounding box center [390, 265] width 24 height 16
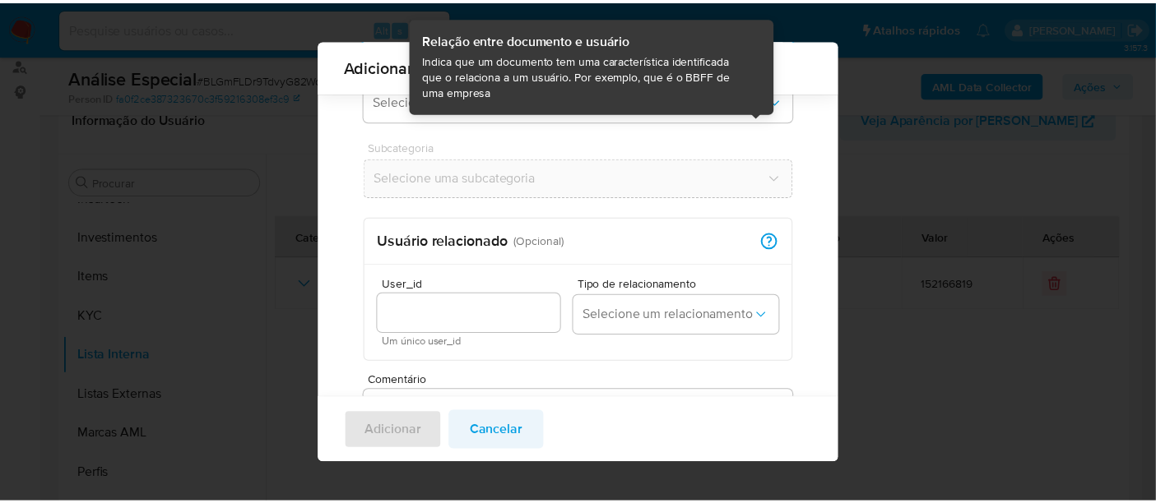
scroll to position [261, 0]
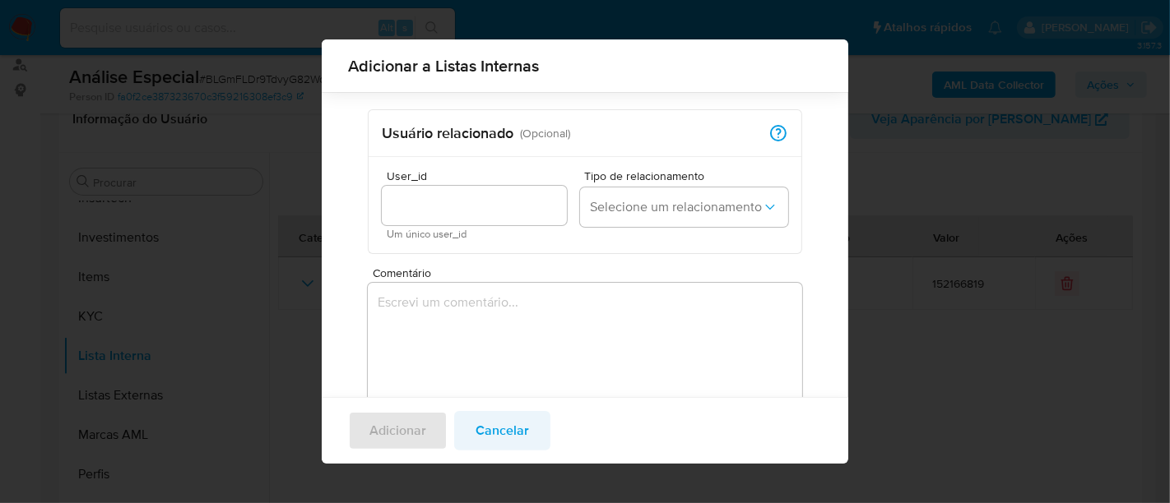
click at [502, 431] on span "Cancelar" at bounding box center [502, 431] width 53 height 36
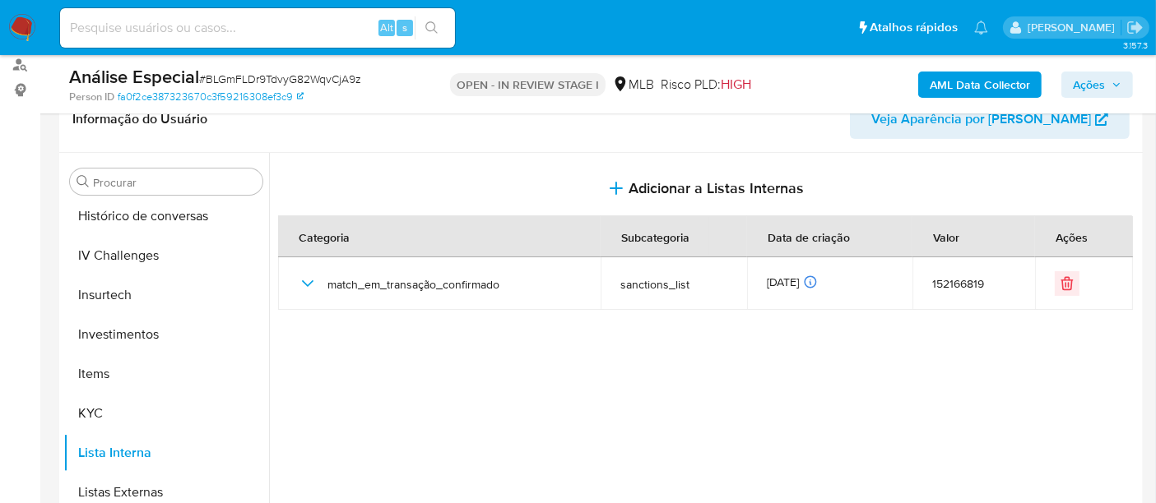
scroll to position [773, 0]
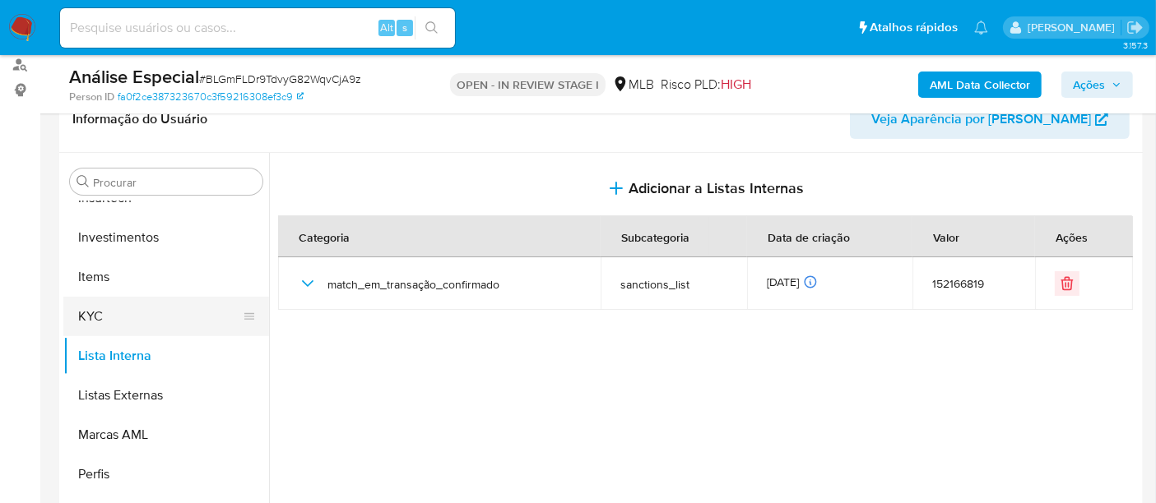
click at [105, 325] on button "KYC" at bounding box center [159, 316] width 193 height 39
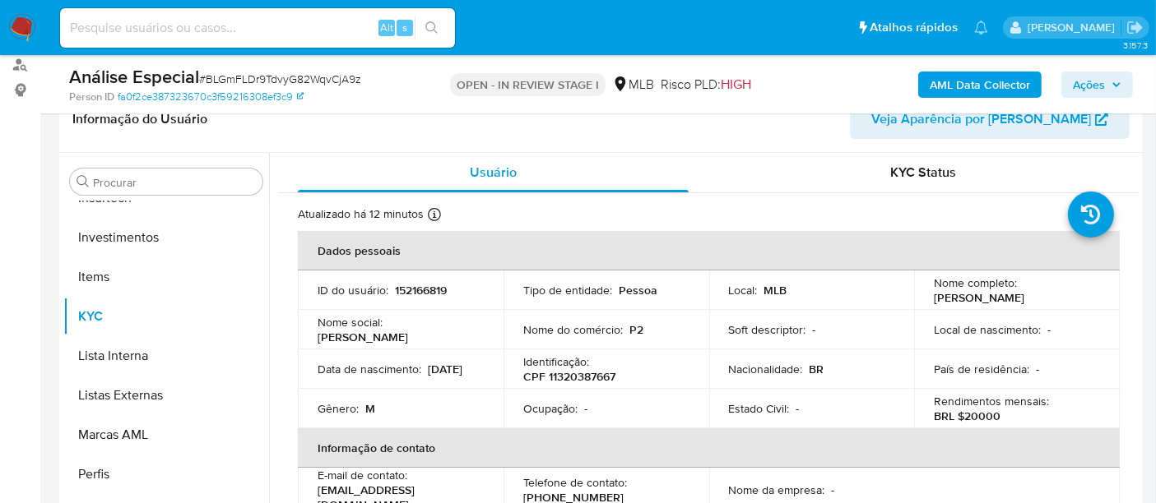
scroll to position [91, 0]
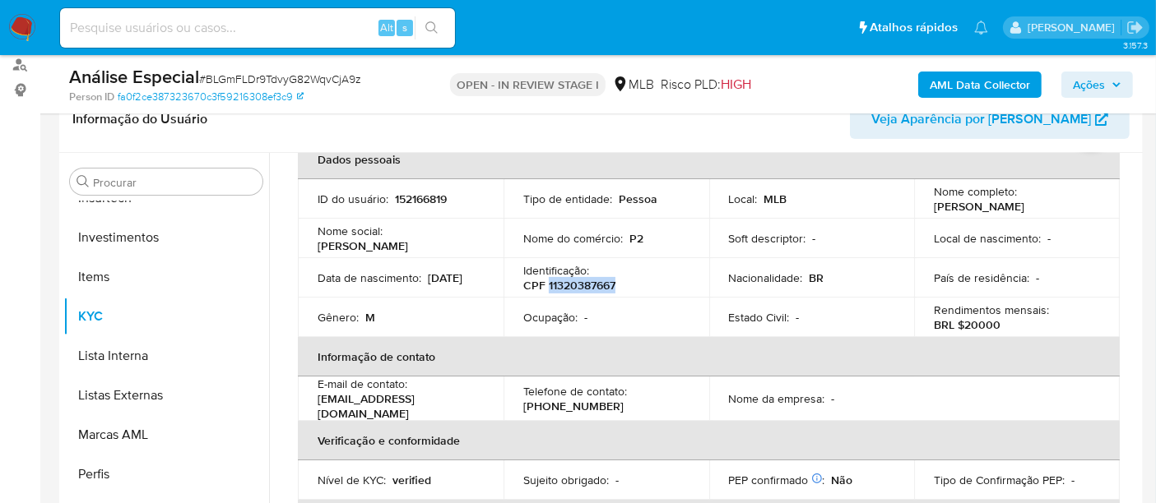
drag, startPoint x: 547, startPoint y: 292, endPoint x: 614, endPoint y: 290, distance: 66.7
click at [614, 290] on p "CPF 11320387667" at bounding box center [569, 285] width 92 height 15
copy p "11320387667"
click at [151, 355] on button "Lista Interna" at bounding box center [159, 355] width 193 height 39
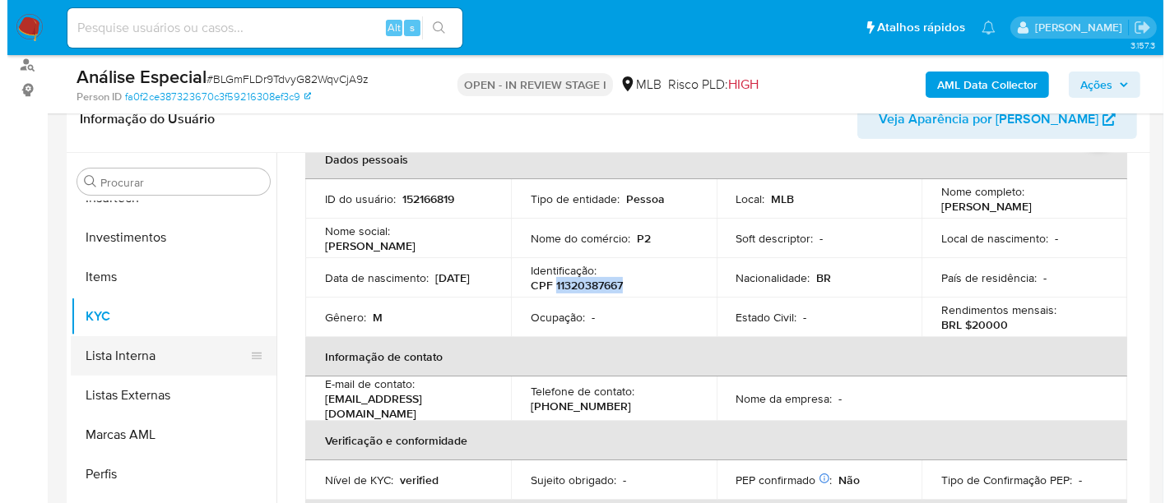
scroll to position [0, 0]
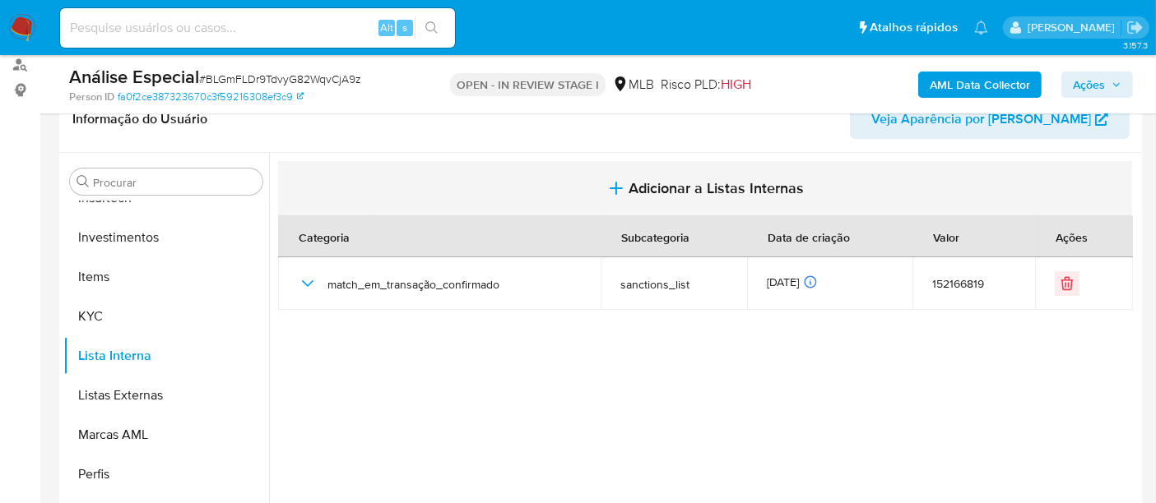
click at [637, 184] on span "Adicionar a Listas Internas" at bounding box center [716, 188] width 175 height 18
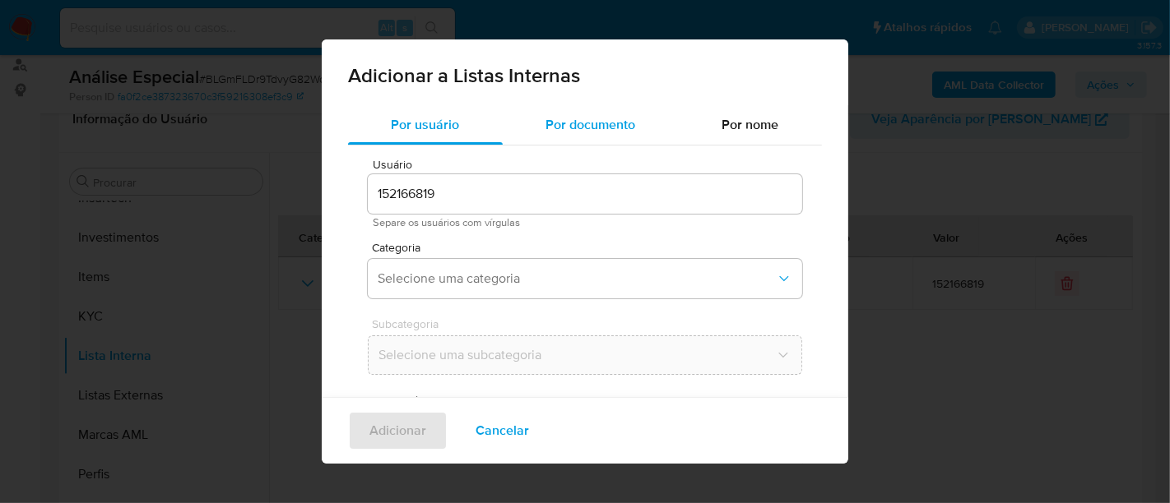
click at [625, 132] on span "Por documento" at bounding box center [591, 124] width 90 height 19
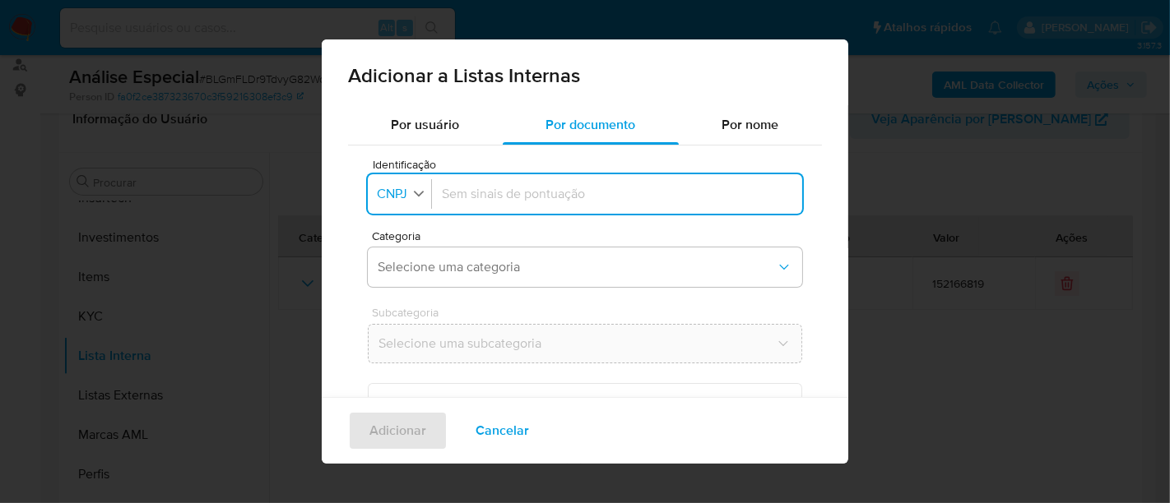
click at [411, 193] on button "Identificação CNPJ" at bounding box center [402, 195] width 58 height 24
click at [415, 258] on li "CPF" at bounding box center [399, 264] width 68 height 39
click at [499, 191] on input "Identificação" at bounding box center [613, 194] width 357 height 18
type input "11320387667"
click at [485, 269] on span "Selecione uma categoria" at bounding box center [577, 267] width 398 height 16
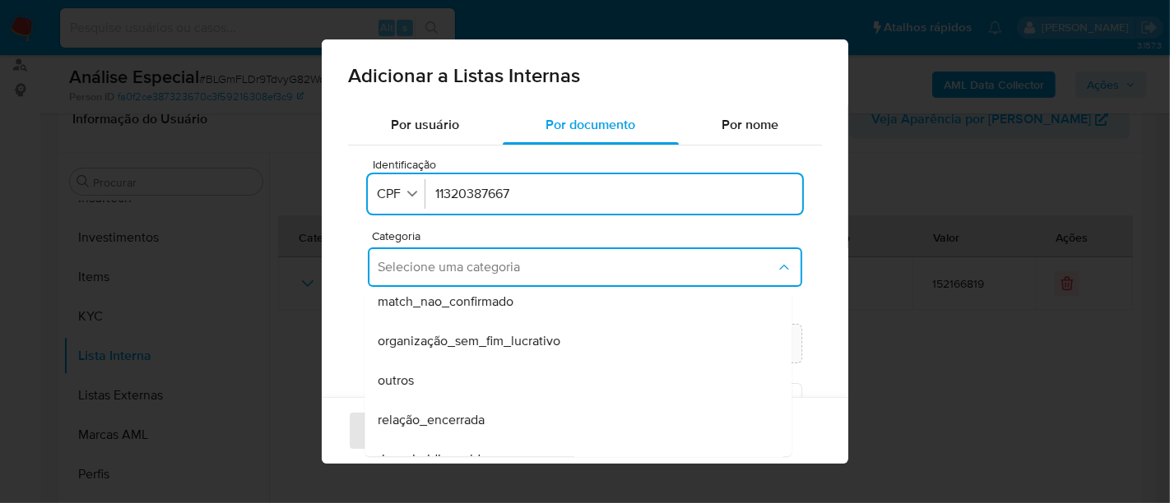
scroll to position [428, 0]
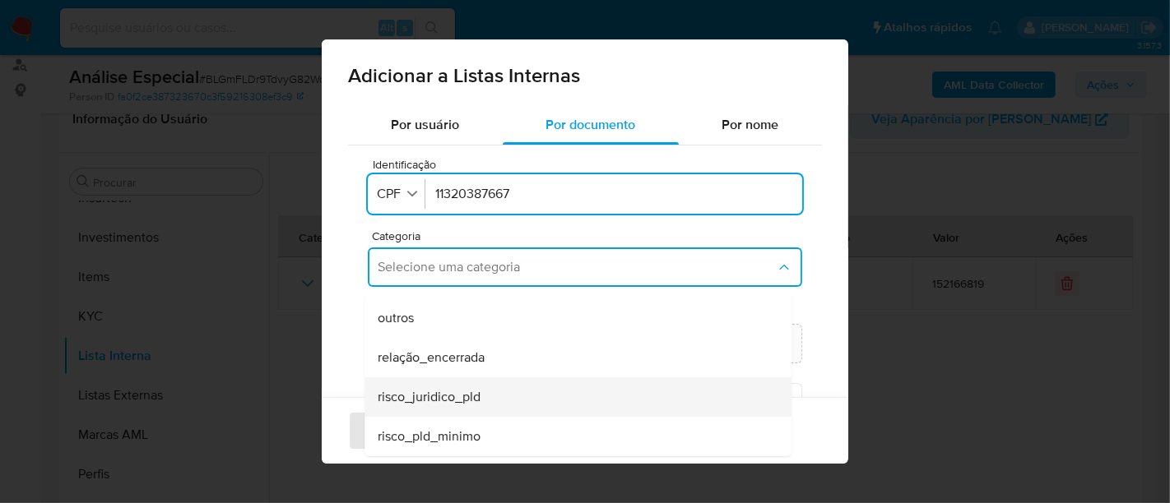
click at [487, 391] on div "risco_juridico_pld" at bounding box center [573, 397] width 391 height 39
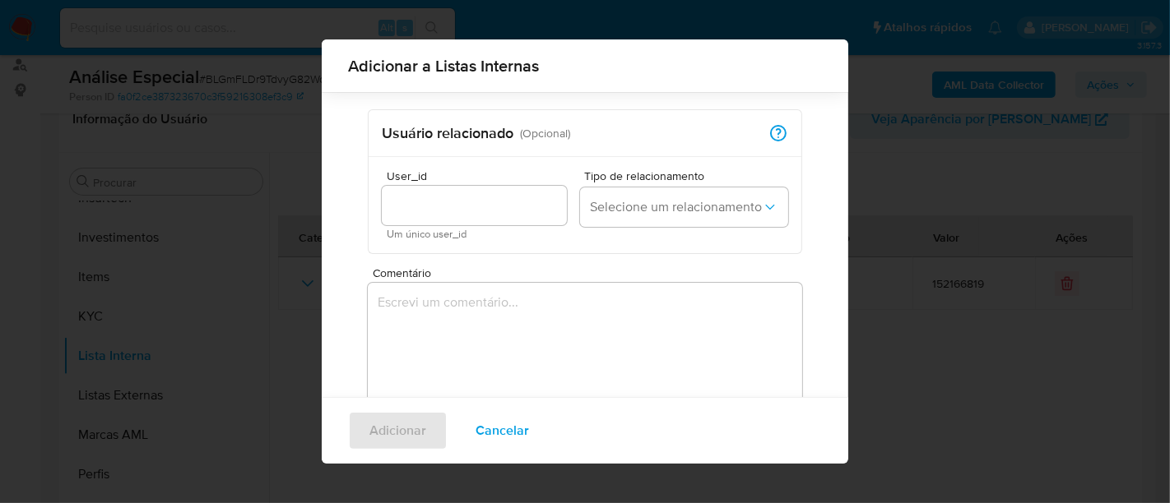
scroll to position [342, 0]
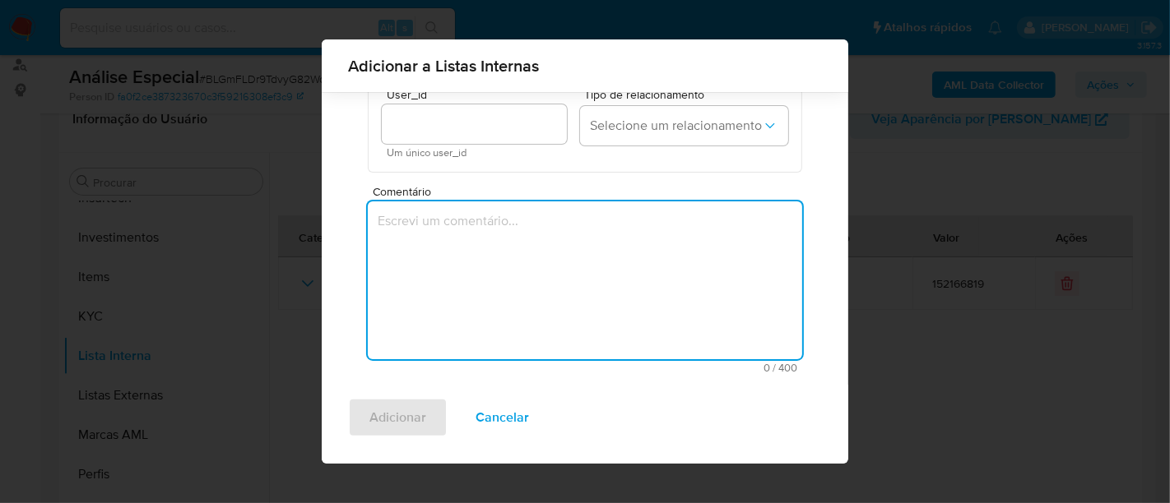
click at [466, 240] on textarea "Comentário" at bounding box center [585, 281] width 434 height 158
click at [494, 239] on textarea "Comentário" at bounding box center [585, 281] width 434 height 158
type textarea "C"
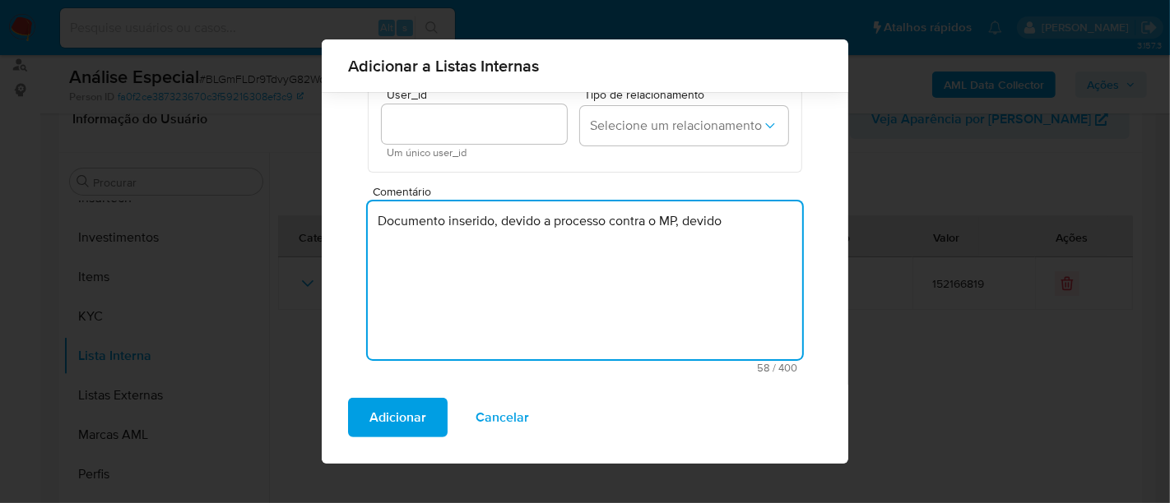
drag, startPoint x: 698, startPoint y: 220, endPoint x: 741, endPoint y: 227, distance: 43.3
click at [741, 227] on textarea "Documento inserido, devido a processo contra o MP, devido" at bounding box center [585, 281] width 434 height 158
type textarea "Documento inserido, devido a processo contra o MP por encerramento de conta."
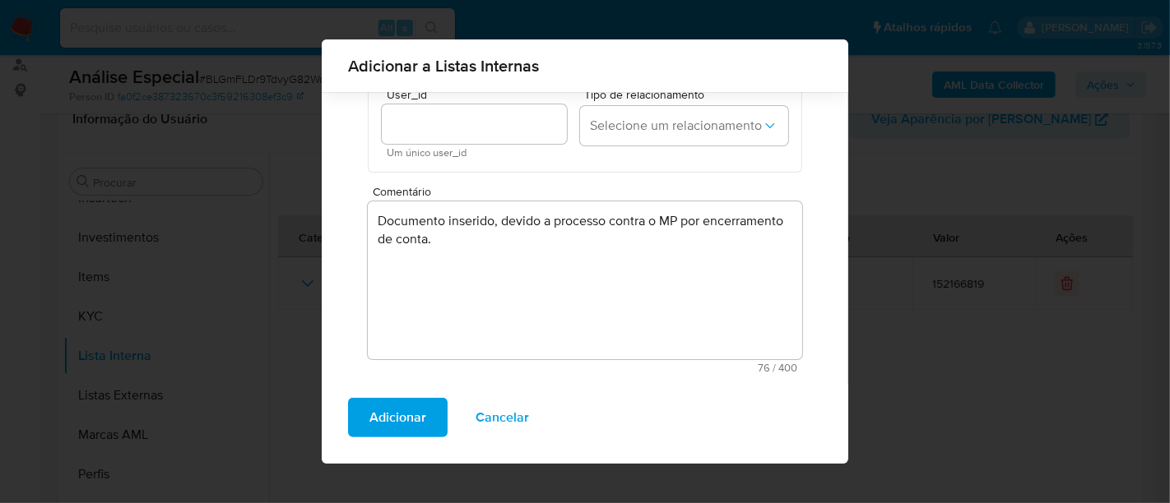
drag, startPoint x: 393, startPoint y: 420, endPoint x: 373, endPoint y: 408, distance: 24.0
click at [392, 420] on span "Adicionar" at bounding box center [397, 418] width 57 height 36
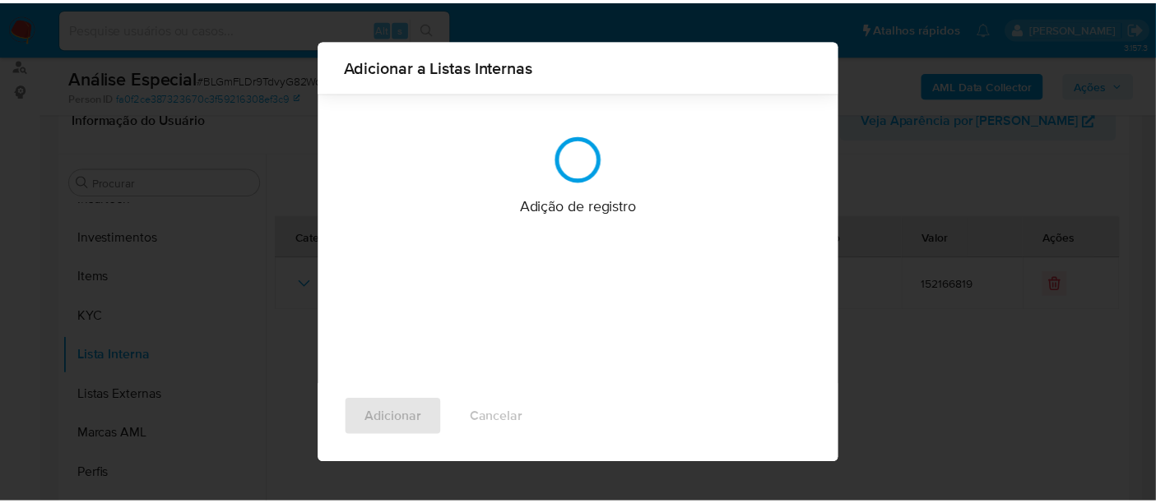
scroll to position [0, 0]
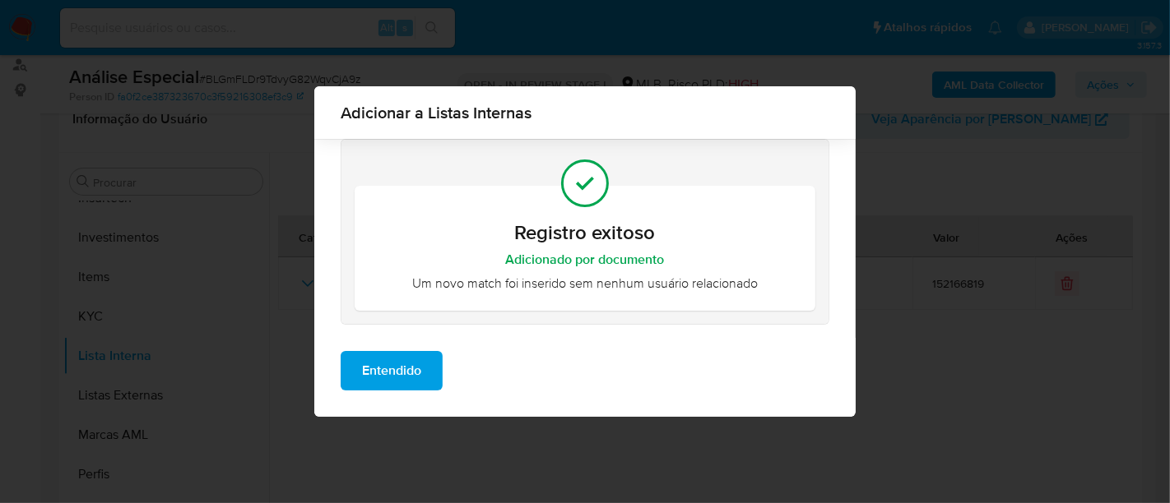
click at [385, 374] on span "Entendido" at bounding box center [391, 371] width 59 height 36
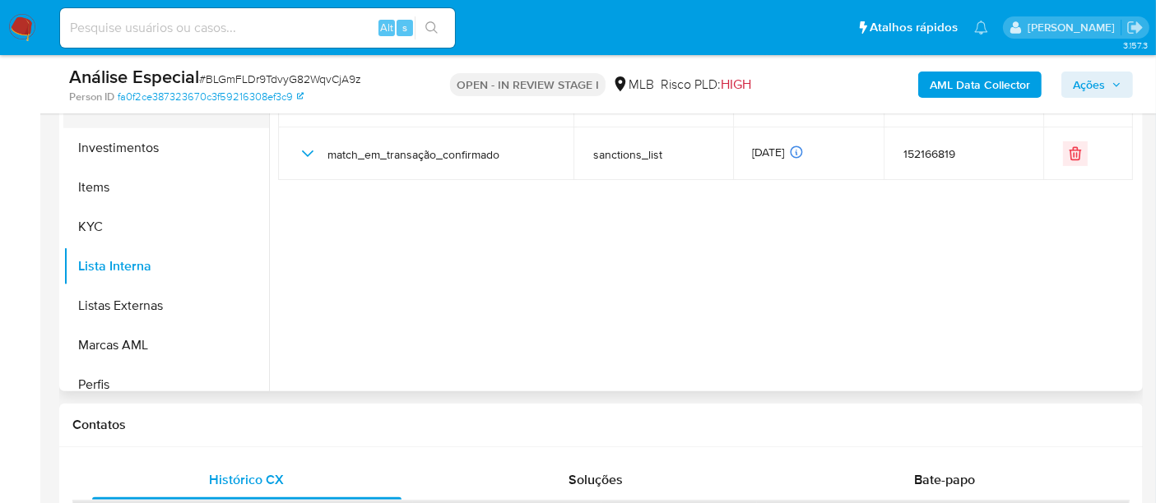
scroll to position [682, 0]
click at [97, 215] on button "KYC" at bounding box center [159, 225] width 193 height 39
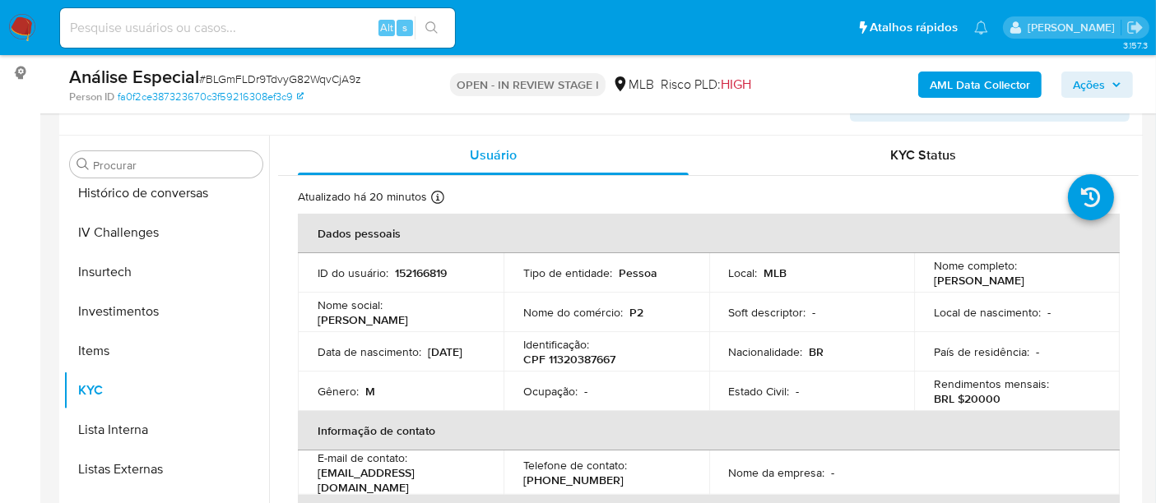
scroll to position [274, 0]
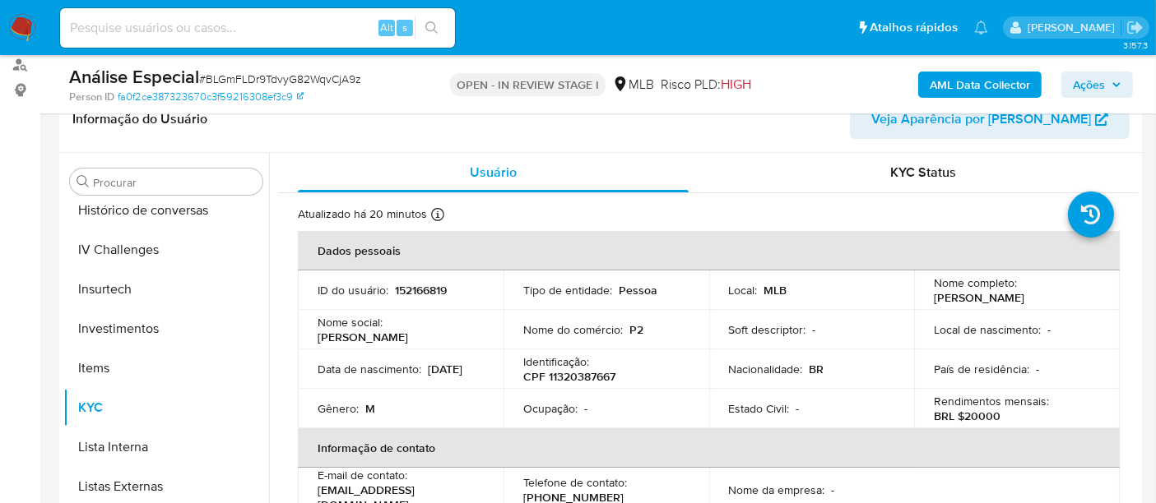
drag, startPoint x: 929, startPoint y: 294, endPoint x: 968, endPoint y: 303, distance: 40.5
click at [968, 303] on td "Nome completo : Pedro Henrique Martins Jardim" at bounding box center [1017, 290] width 206 height 39
copy p "Pedro Henrique Martins Jardim"
drag, startPoint x: 547, startPoint y: 379, endPoint x: 616, endPoint y: 378, distance: 69.1
click at [616, 378] on div "Identificação : CPF 11320387667" at bounding box center [606, 370] width 166 height 30
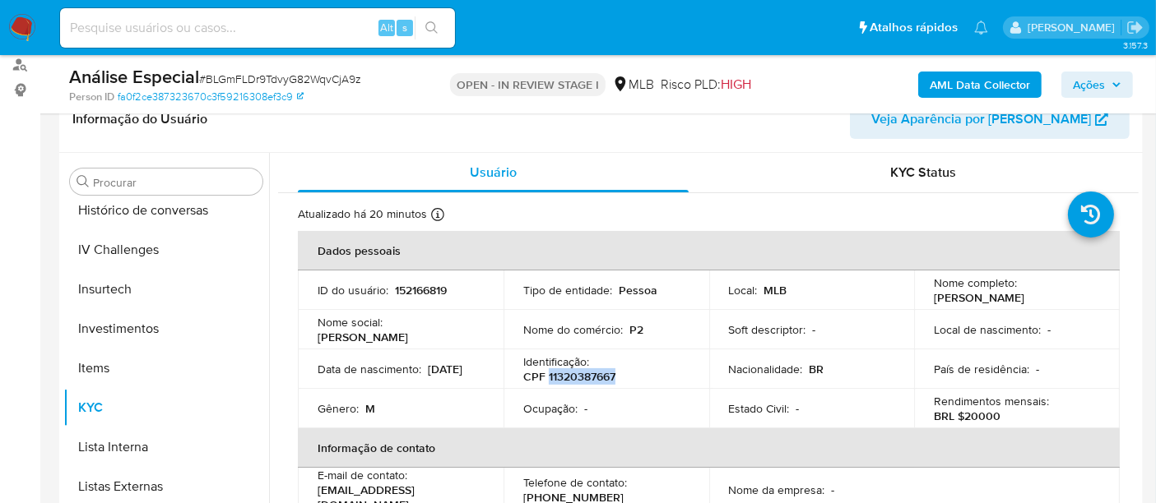
copy p "11320387667"
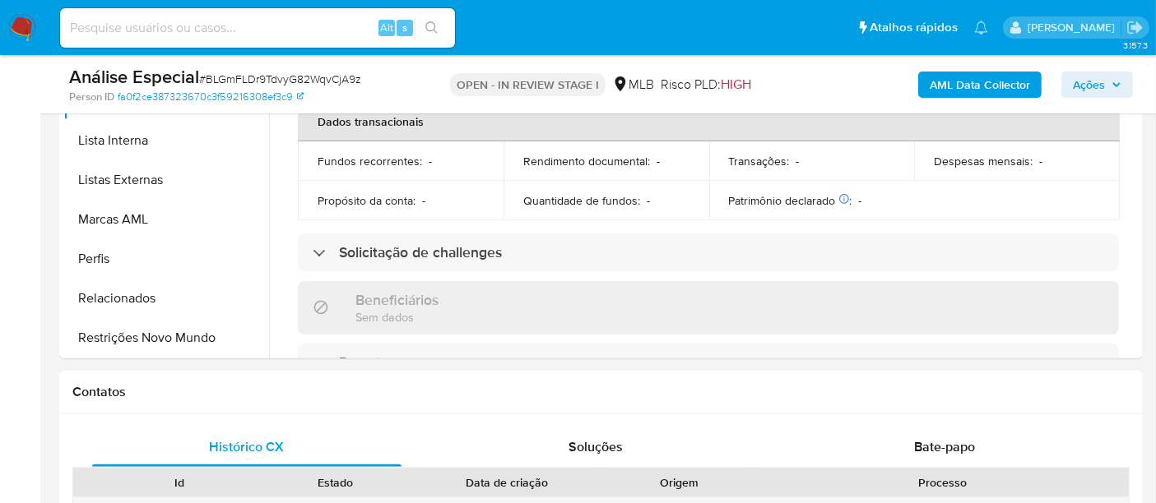
scroll to position [639, 0]
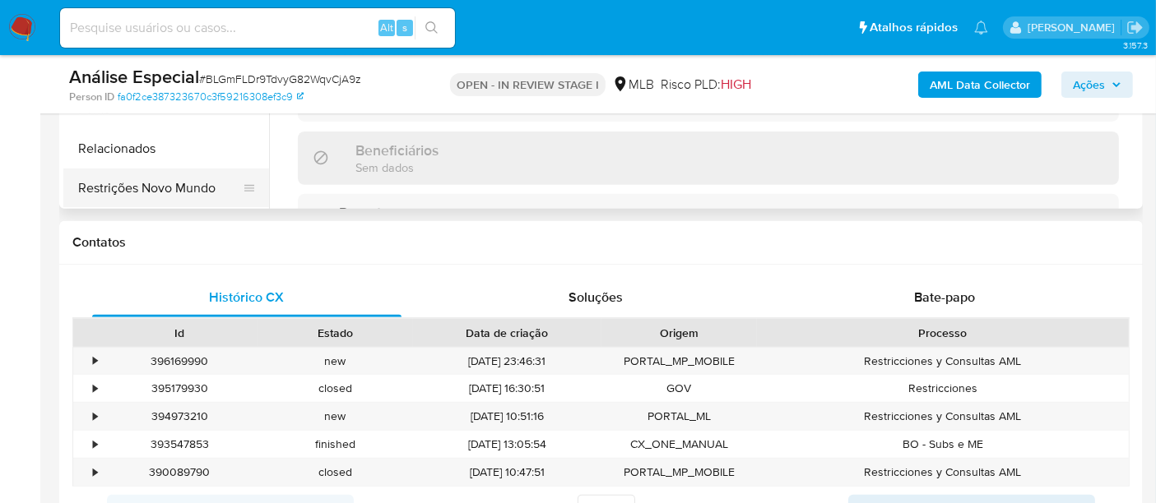
click at [160, 187] on button "Restrições Novo Mundo" at bounding box center [159, 188] width 193 height 39
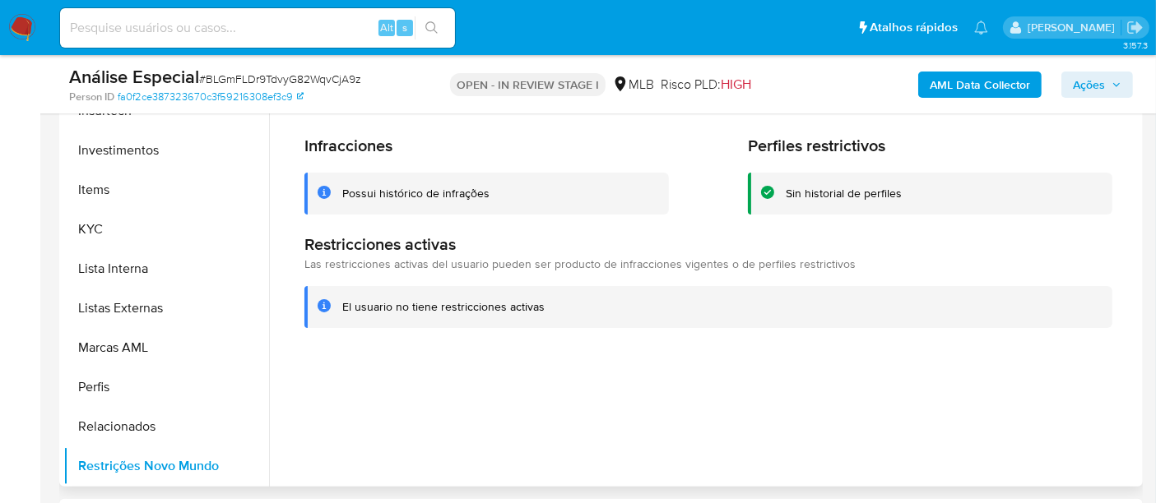
scroll to position [274, 0]
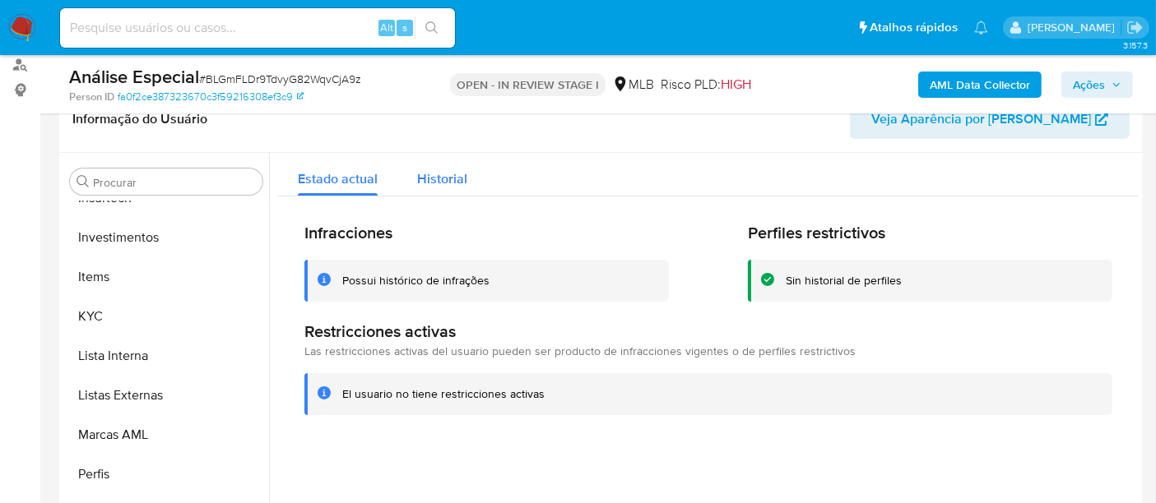
click at [420, 189] on div "Historial" at bounding box center [442, 175] width 50 height 44
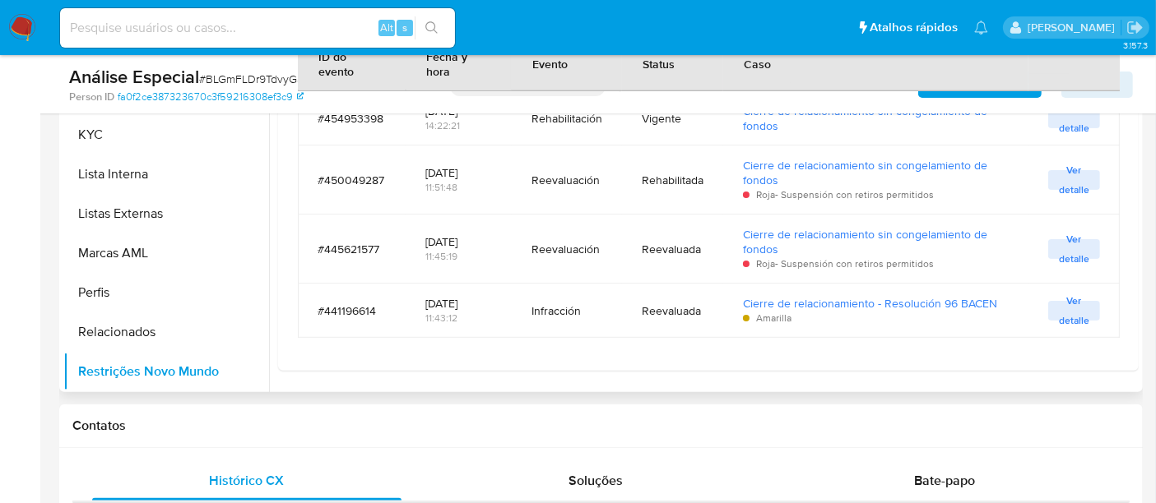
scroll to position [457, 0]
click at [104, 17] on div "Alt s" at bounding box center [257, 27] width 395 height 39
click at [104, 21] on input at bounding box center [257, 27] width 395 height 21
paste input "137058253"
type input "137058253"
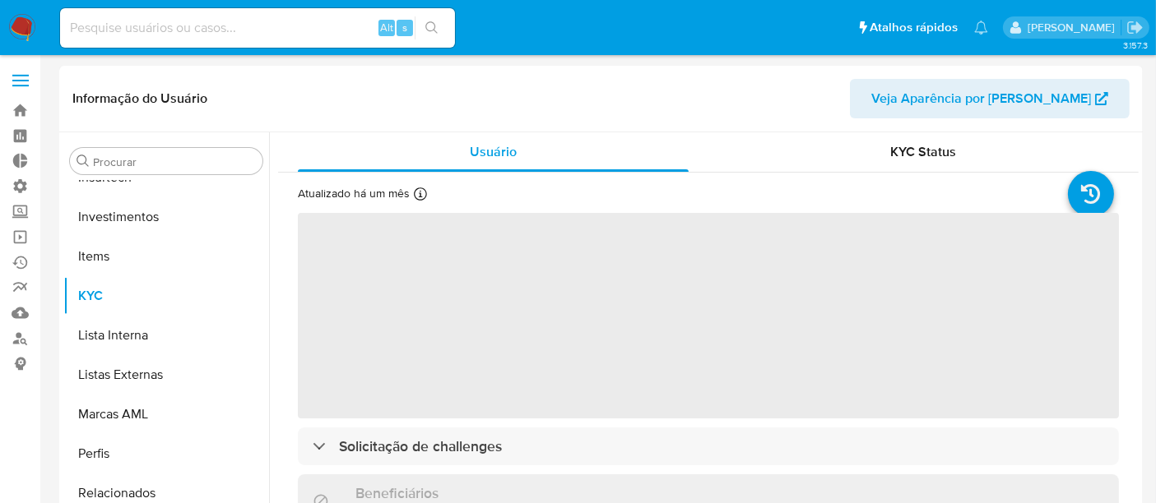
scroll to position [773, 0]
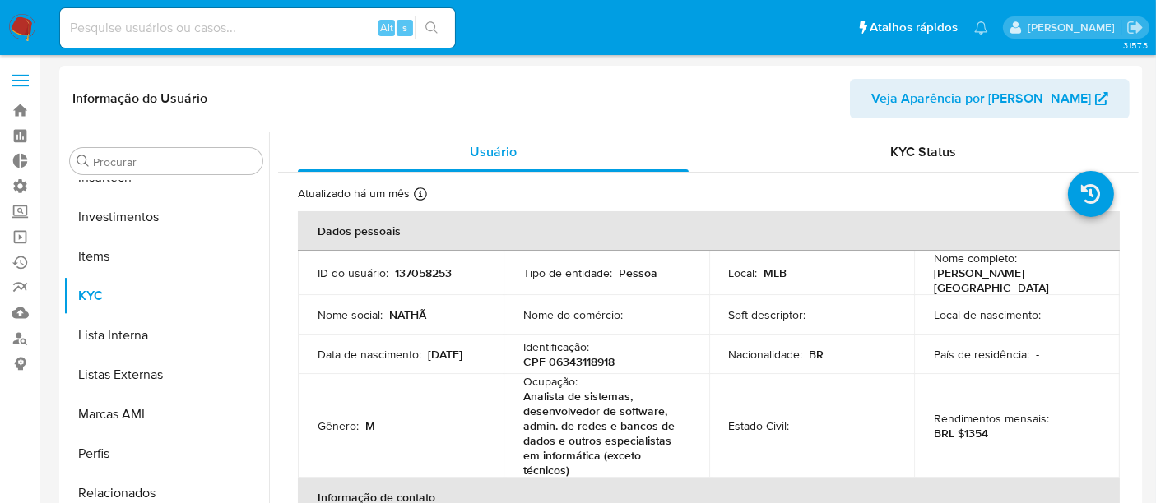
select select "10"
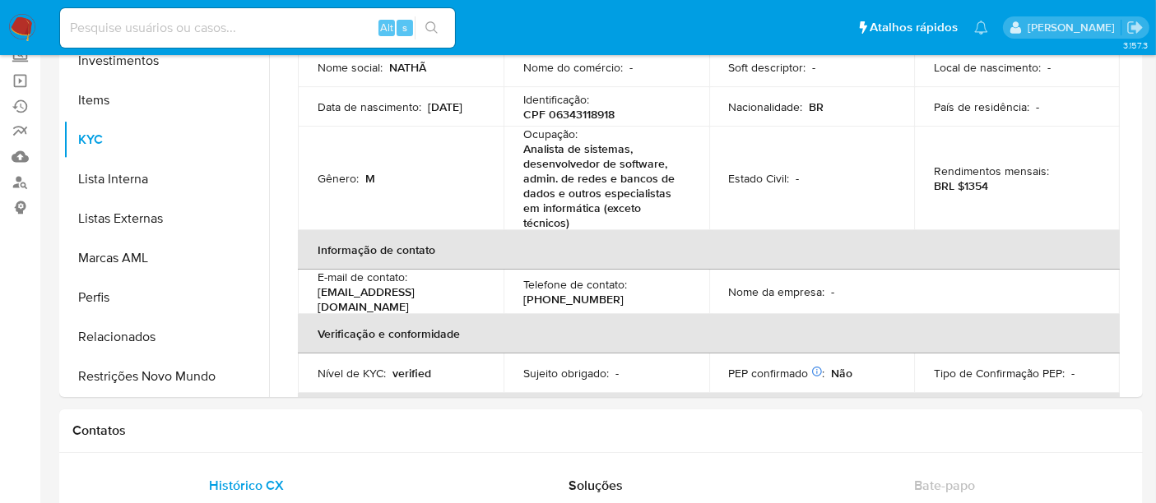
scroll to position [183, 0]
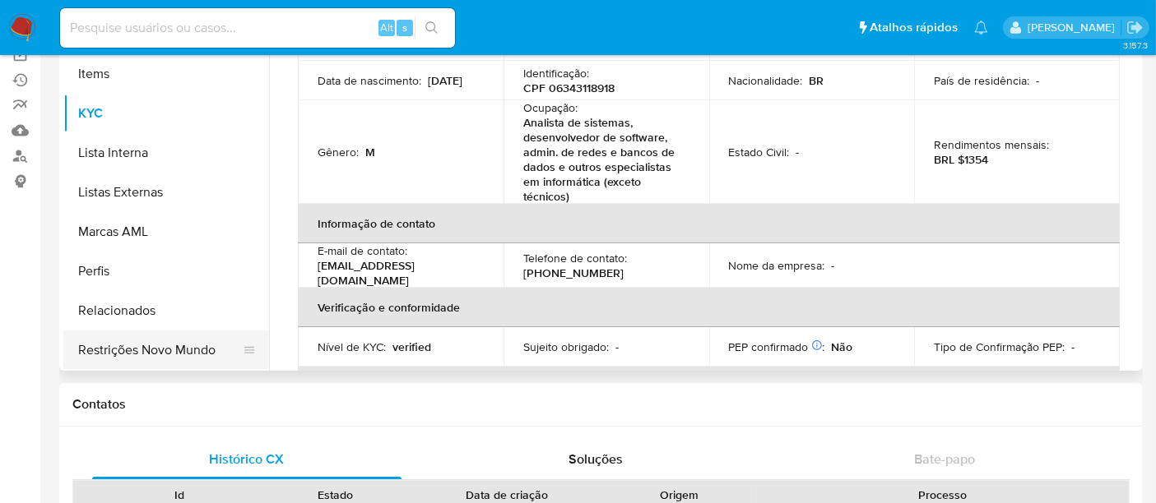
click at [164, 346] on button "Restrições Novo Mundo" at bounding box center [159, 350] width 193 height 39
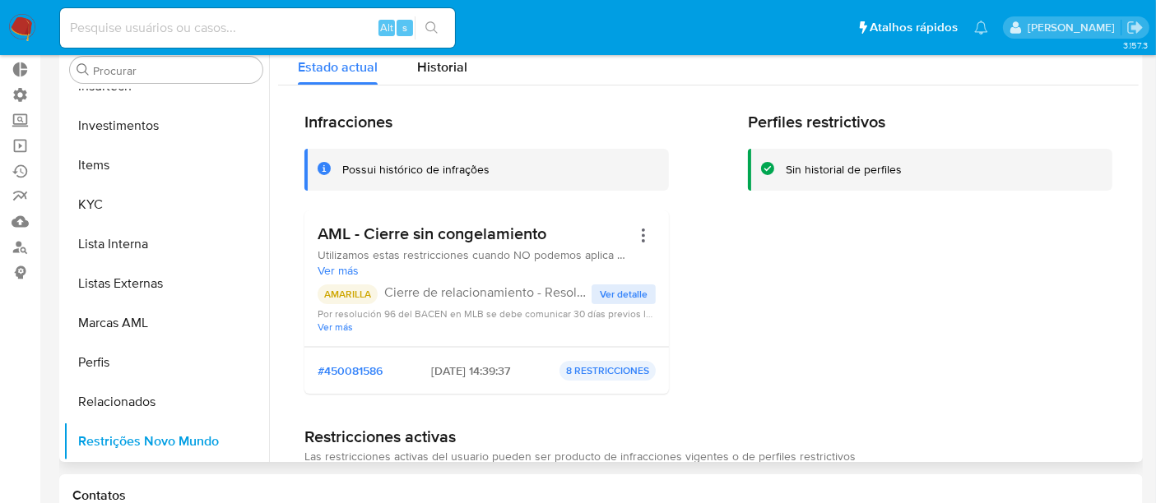
scroll to position [0, 0]
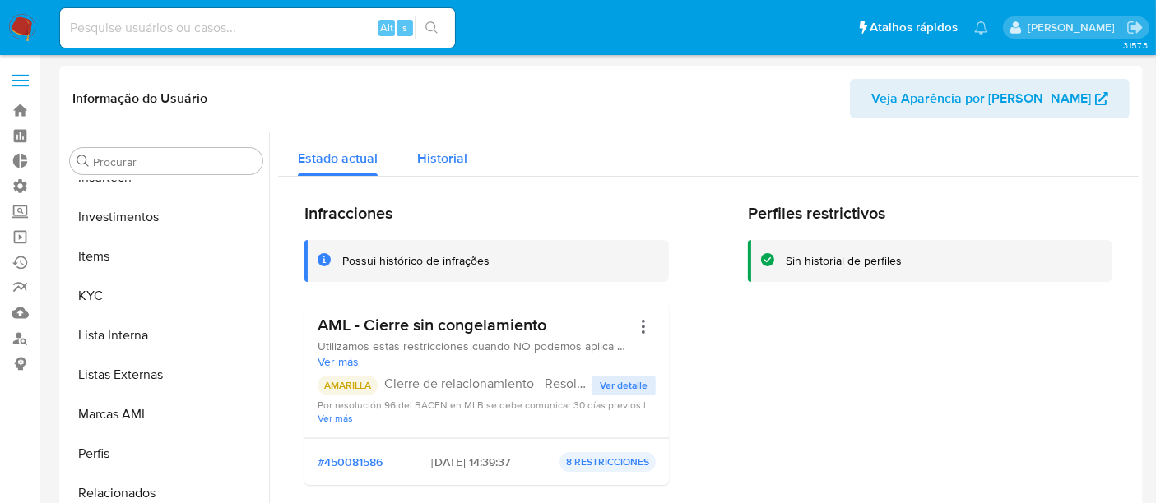
click at [441, 163] on span "Historial" at bounding box center [442, 158] width 50 height 19
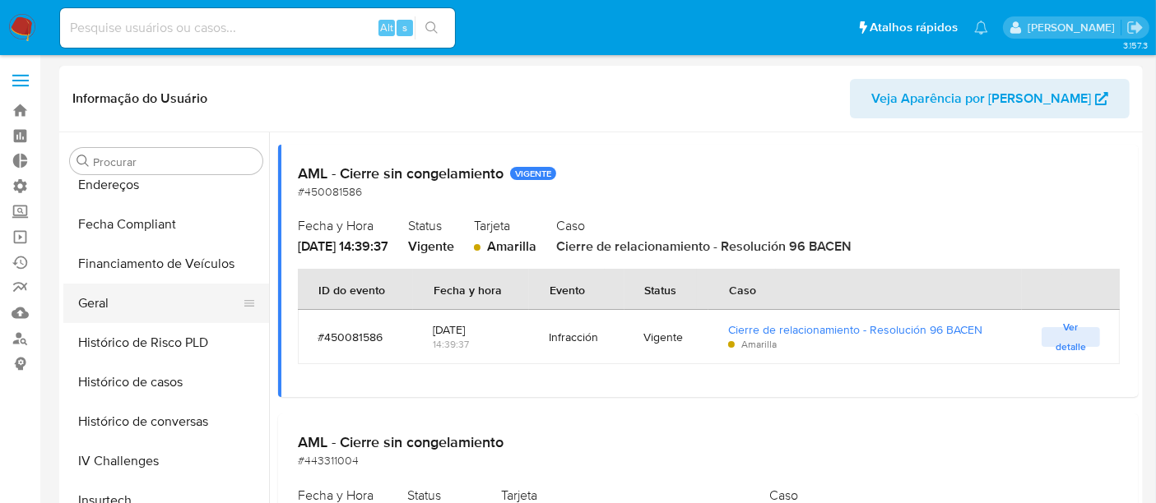
scroll to position [408, 0]
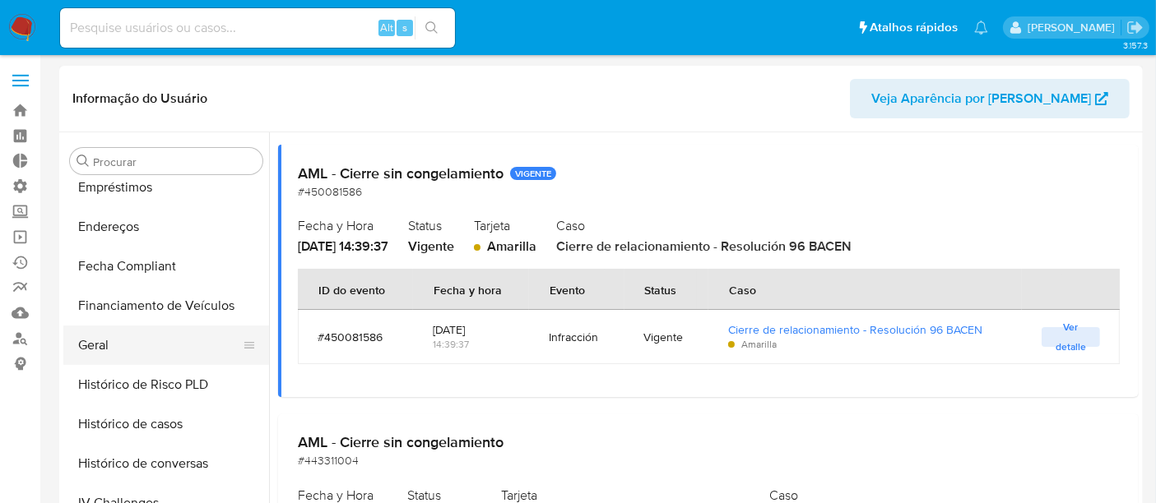
click at [128, 354] on button "Geral" at bounding box center [159, 345] width 193 height 39
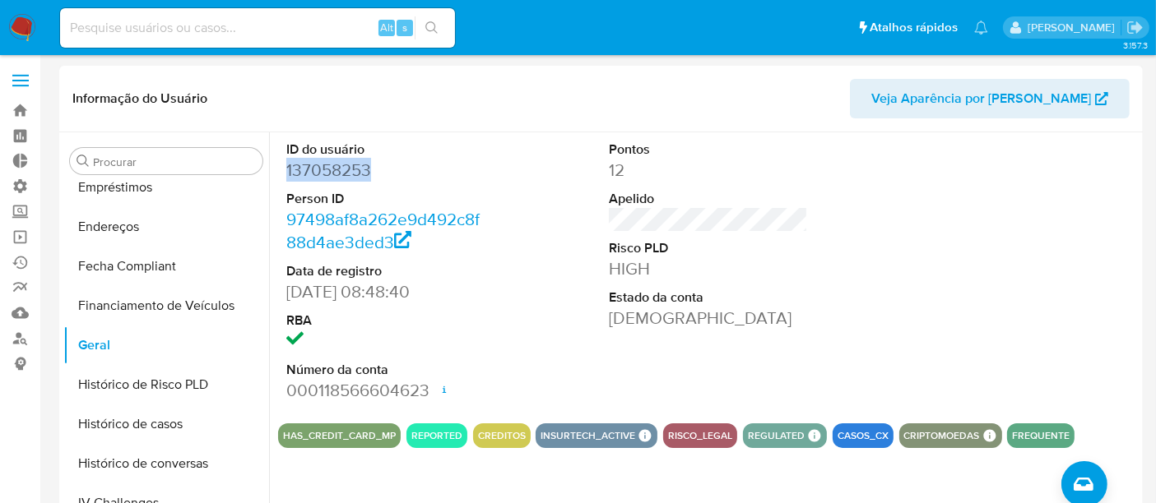
drag, startPoint x: 289, startPoint y: 168, endPoint x: 396, endPoint y: 170, distance: 107.0
click at [396, 170] on dd "137058253" at bounding box center [385, 170] width 199 height 23
copy dd "137058253"
drag, startPoint x: 14, startPoint y: 114, endPoint x: 20, endPoint y: 89, distance: 25.3
click at [14, 113] on link "Bandeja" at bounding box center [98, 111] width 196 height 26
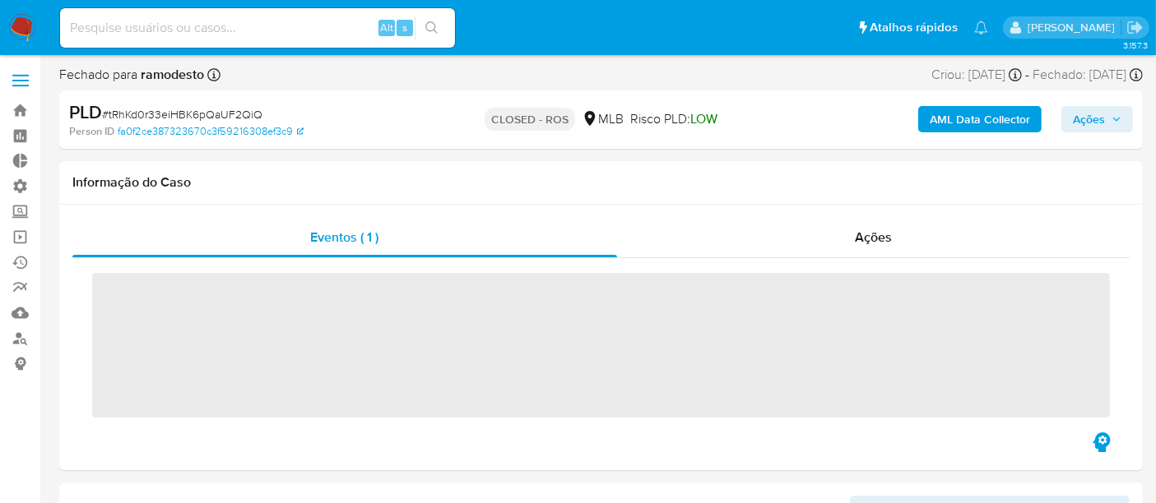
scroll to position [773, 0]
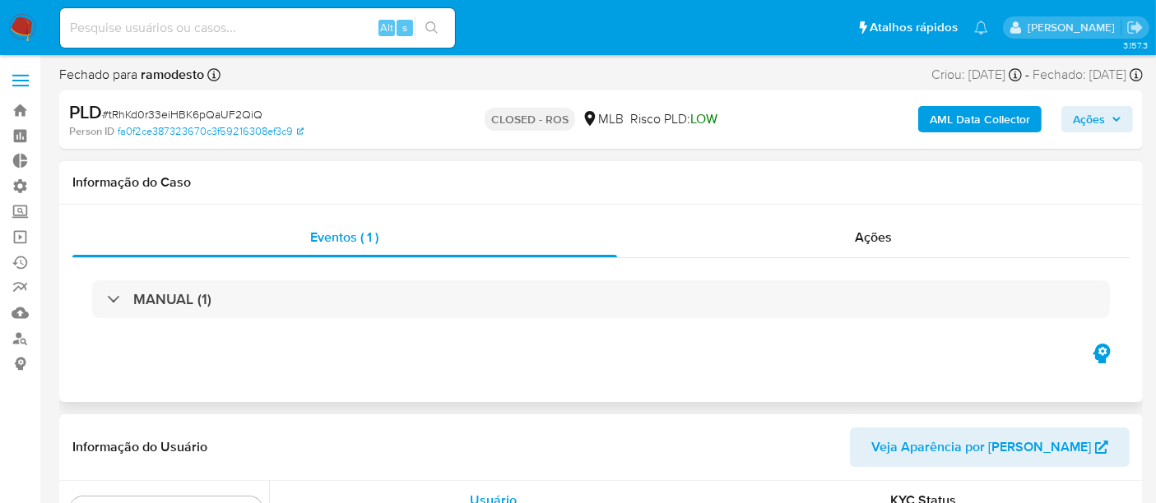
select select "10"
drag, startPoint x: 108, startPoint y: 114, endPoint x: 279, endPoint y: 111, distance: 171.1
click at [279, 111] on div "PLD # tRhKd0r33eiHBK6pQaUF2QiQ" at bounding box center [243, 112] width 349 height 25
copy span "tRhKd0r33eiHBK6pQaUF2QiQ"
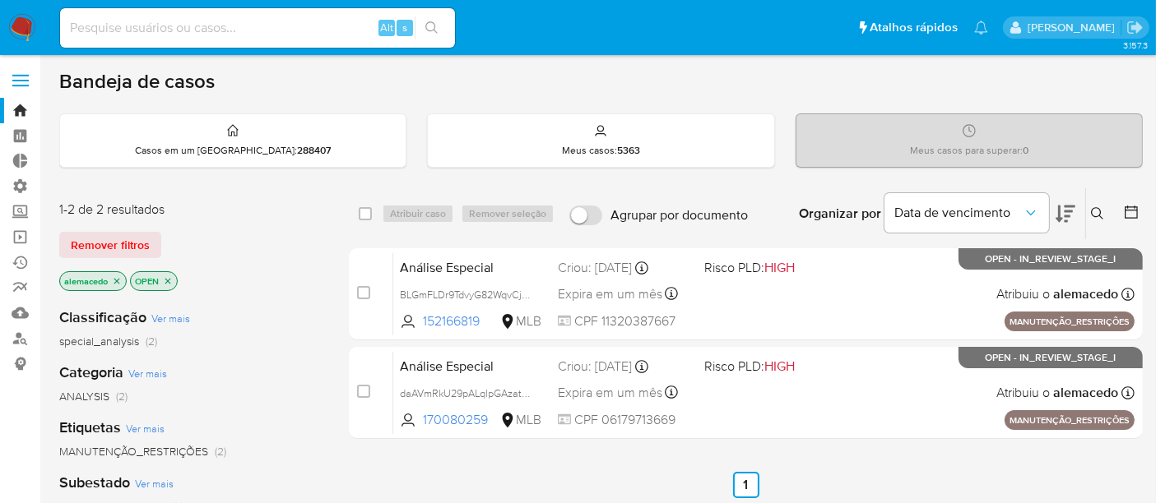
click at [104, 23] on input at bounding box center [257, 27] width 395 height 21
click at [119, 238] on span "Remover filtros" at bounding box center [110, 245] width 79 height 23
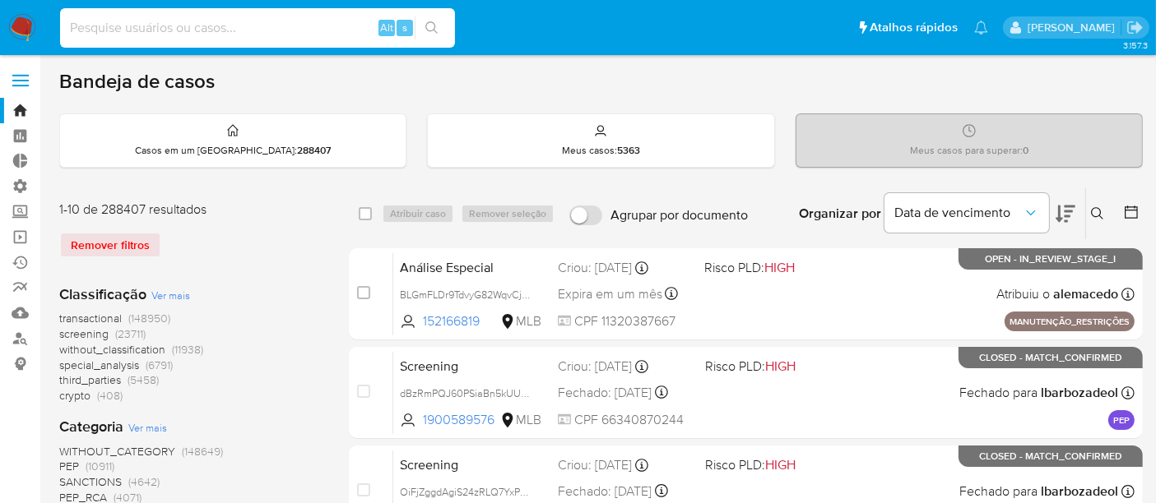
click at [128, 21] on input at bounding box center [257, 27] width 395 height 21
paste input "574487924"
type input "574487924"
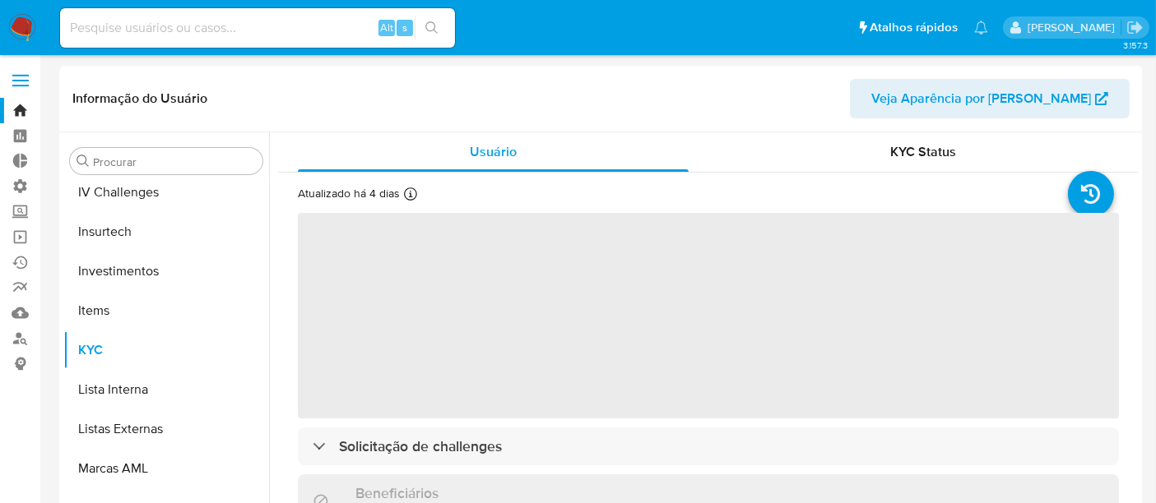
scroll to position [773, 0]
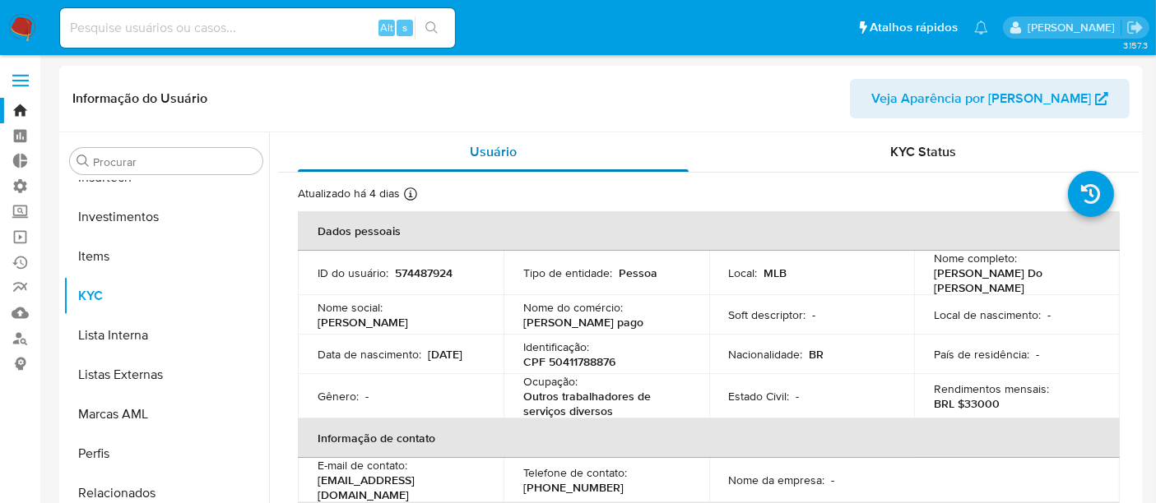
select select "10"
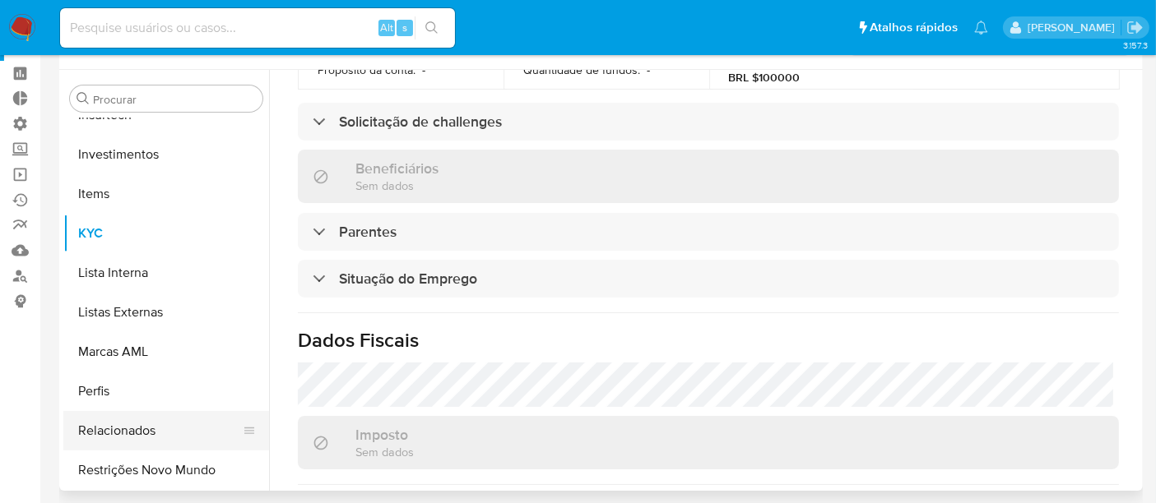
scroll to position [91, 0]
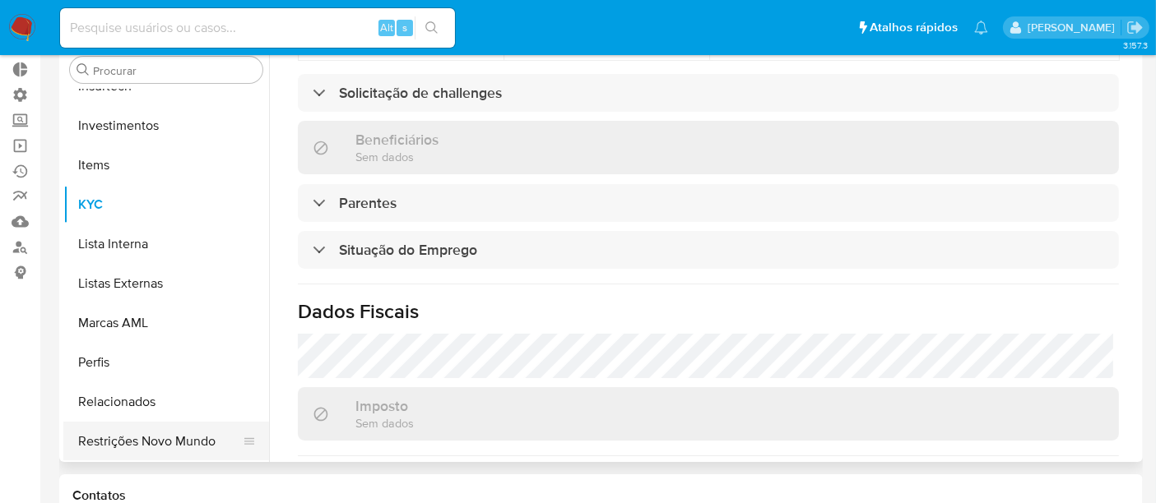
click at [178, 440] on button "Restrições Novo Mundo" at bounding box center [159, 441] width 193 height 39
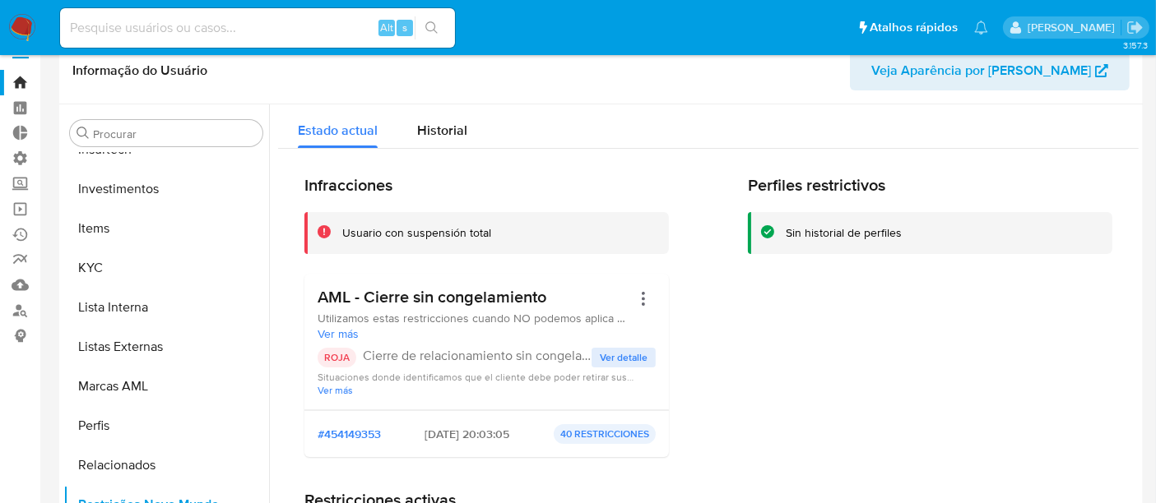
scroll to position [0, 0]
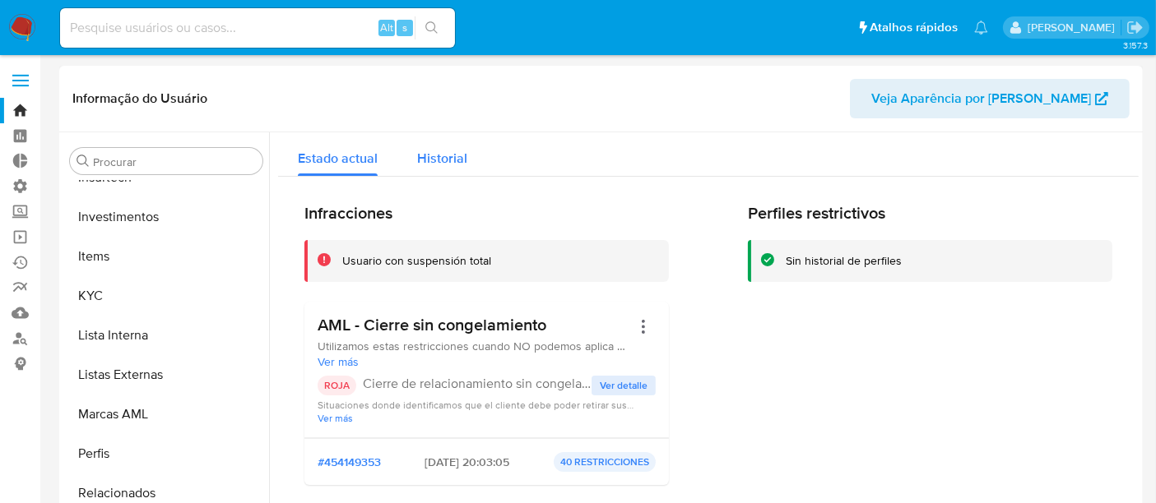
click at [439, 165] on span "Historial" at bounding box center [442, 158] width 50 height 19
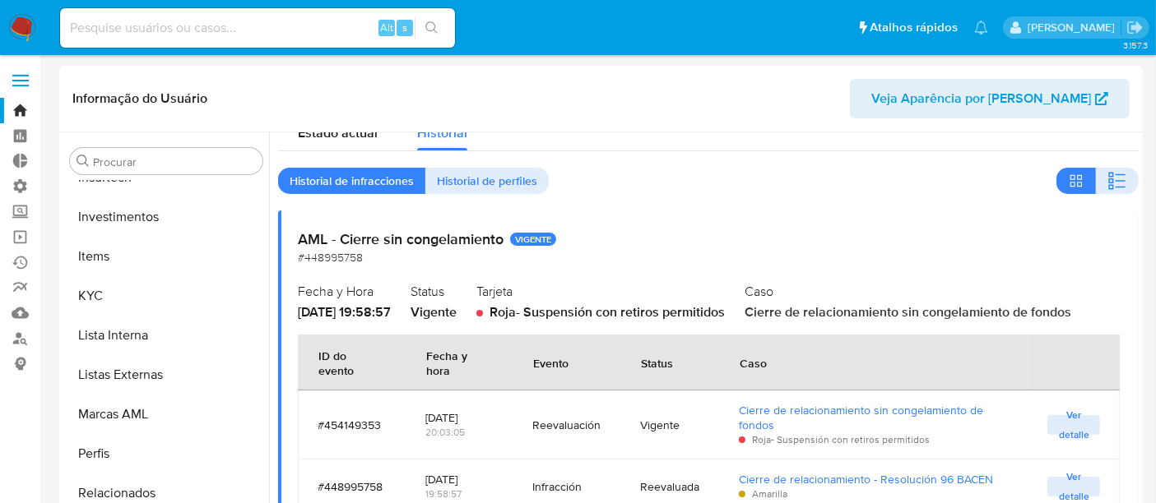
scroll to position [39, 0]
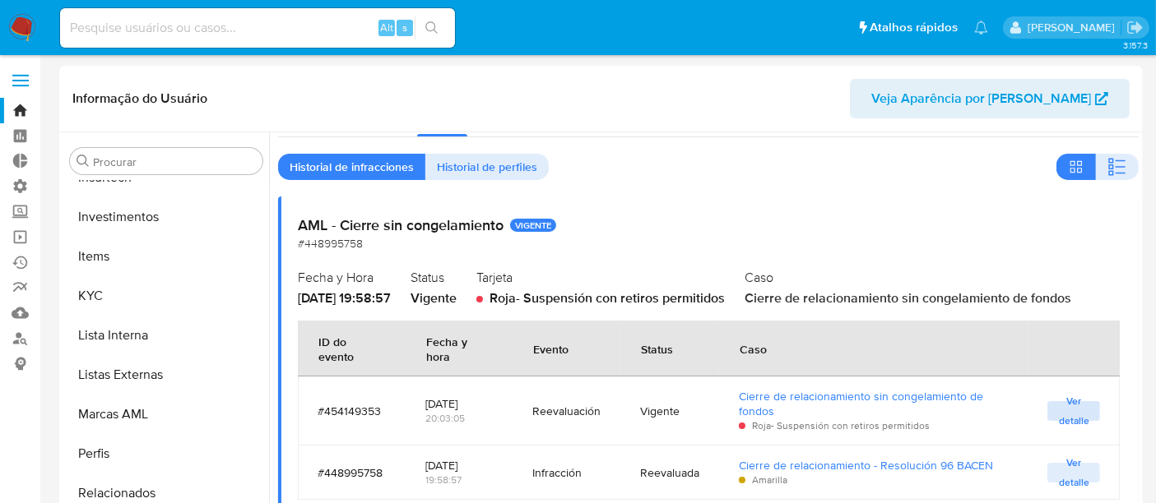
click at [1083, 409] on span "Ver detalle" at bounding box center [1074, 411] width 36 height 16
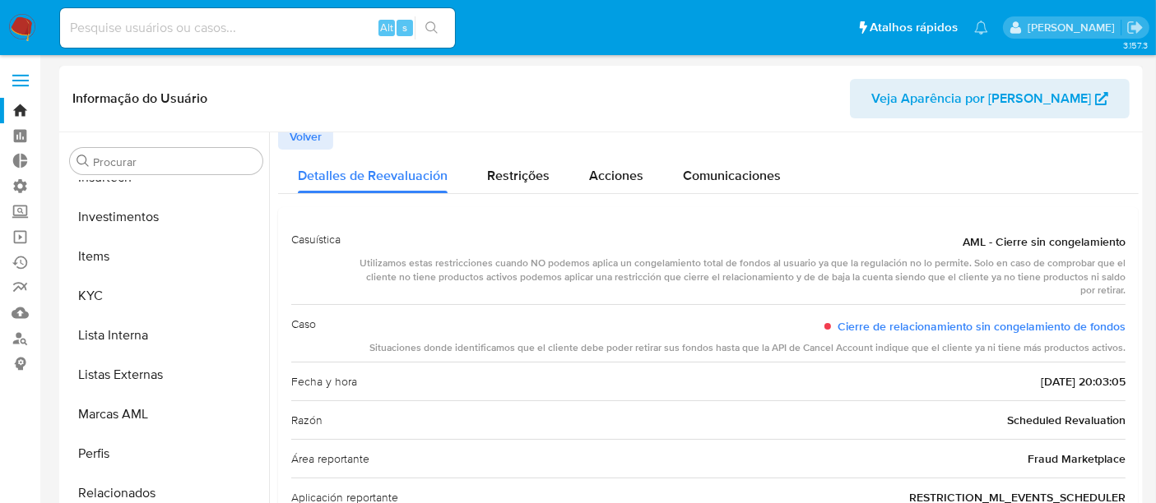
scroll to position [0, 0]
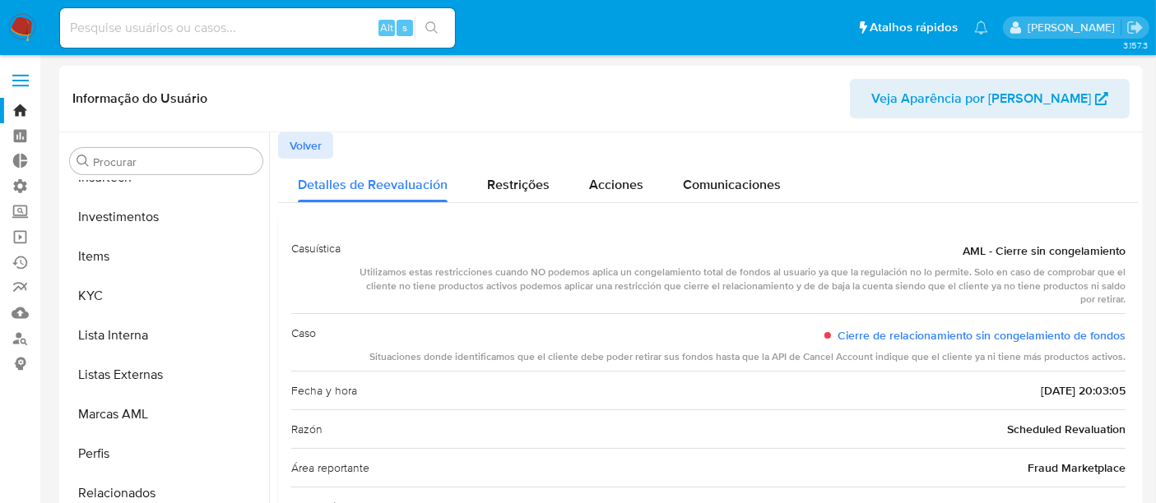
click at [611, 385] on div "Fecha y hora 2025-09-04 - 20:03:05" at bounding box center [708, 390] width 834 height 39
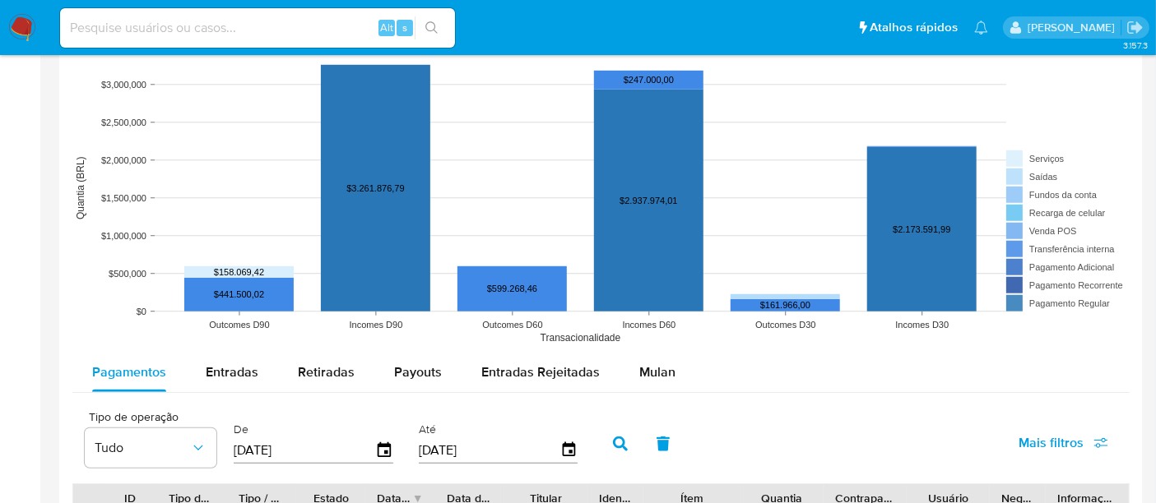
scroll to position [1279, 0]
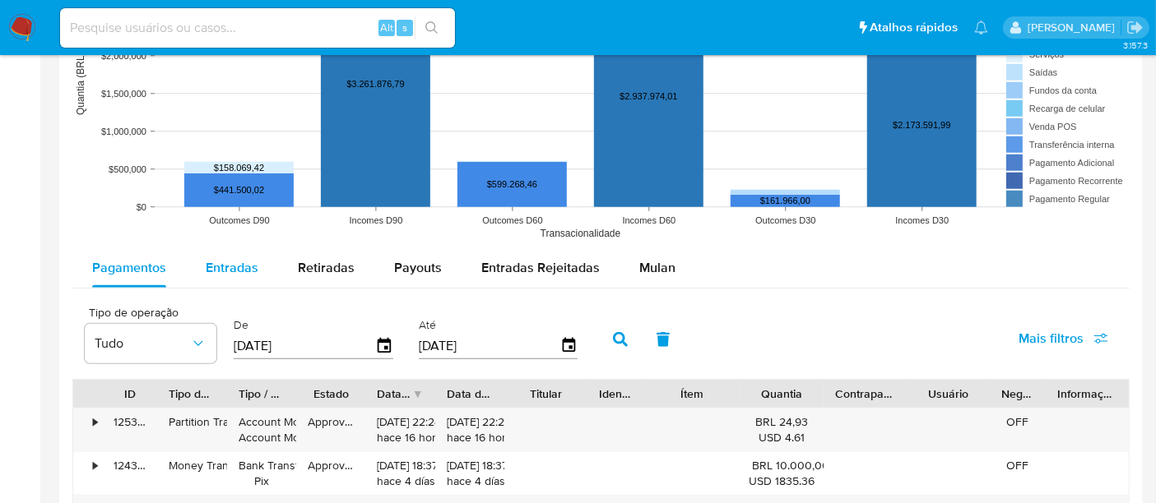
click at [220, 268] on span "Entradas" at bounding box center [232, 267] width 53 height 19
select select "10"
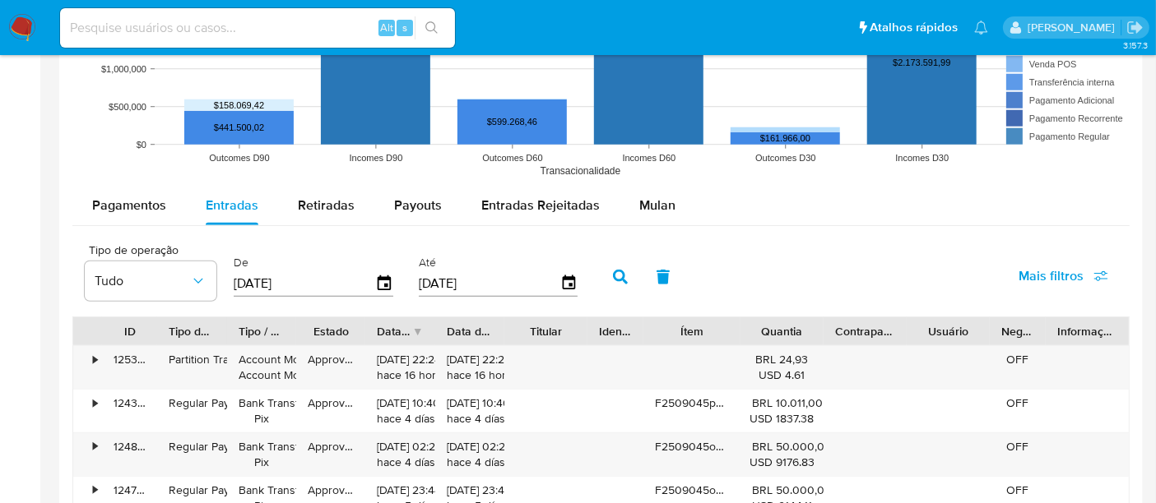
scroll to position [1371, 0]
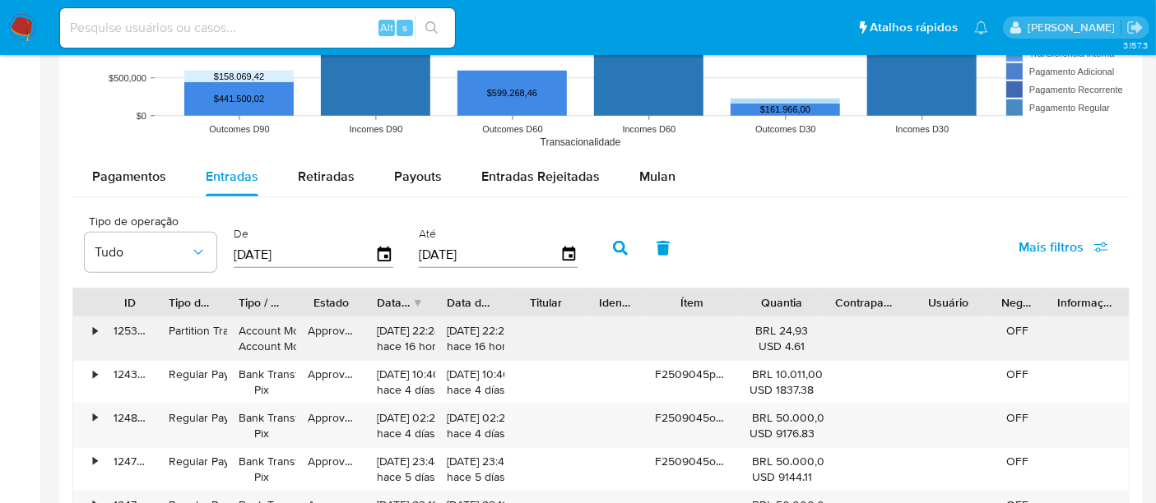
click at [89, 328] on div "•" at bounding box center [87, 339] width 29 height 43
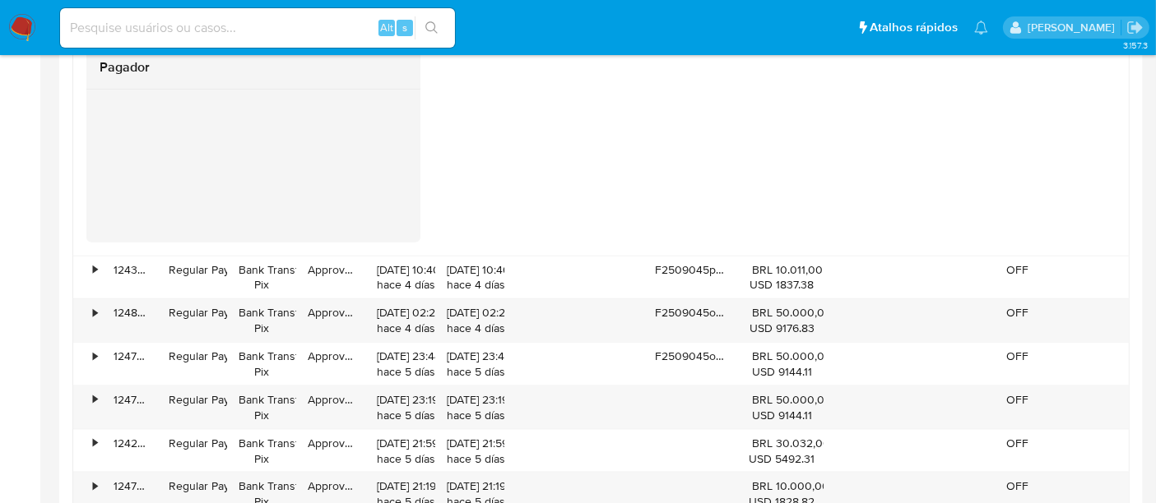
scroll to position [2011, 0]
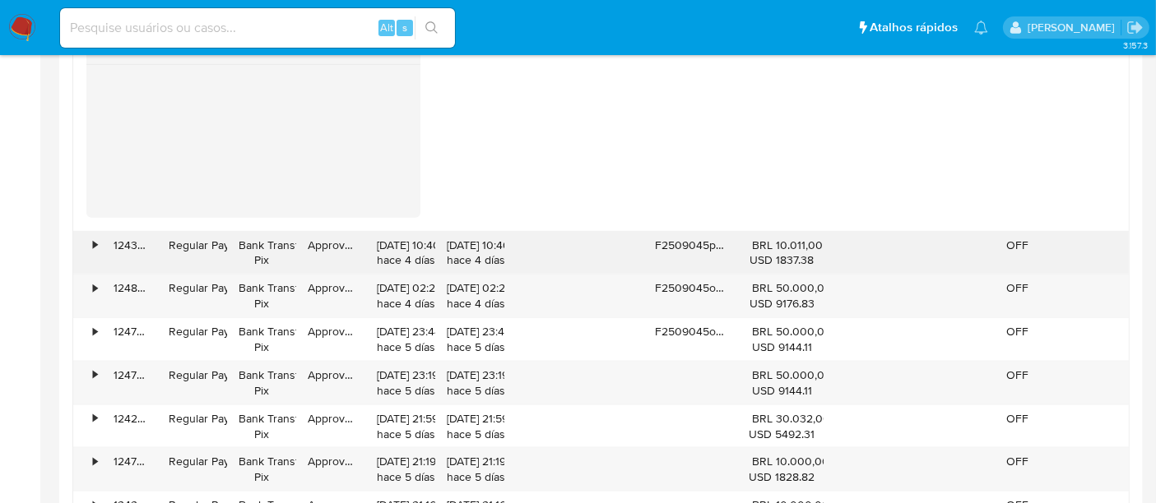
click at [87, 248] on div "•" at bounding box center [87, 253] width 29 height 43
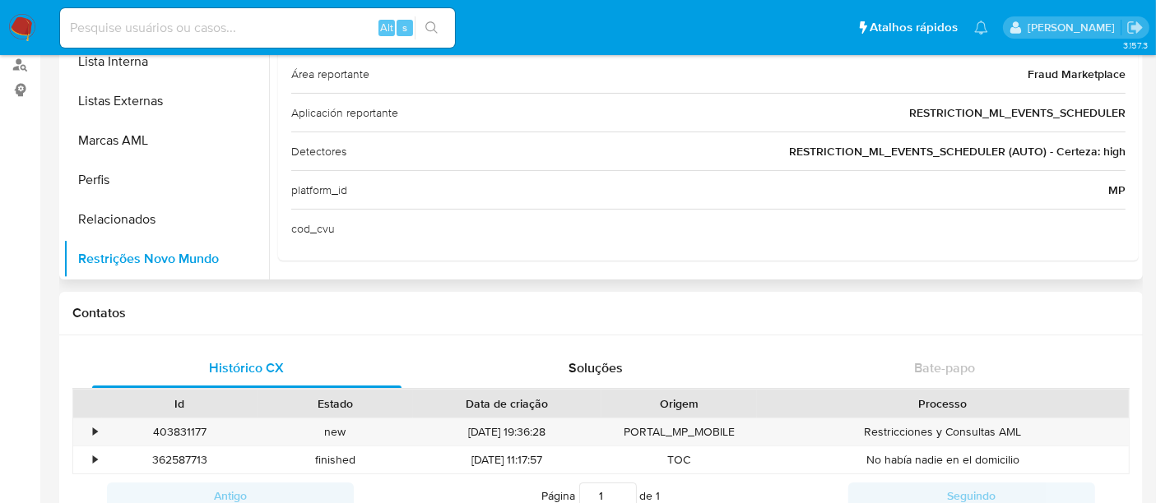
scroll to position [365, 0]
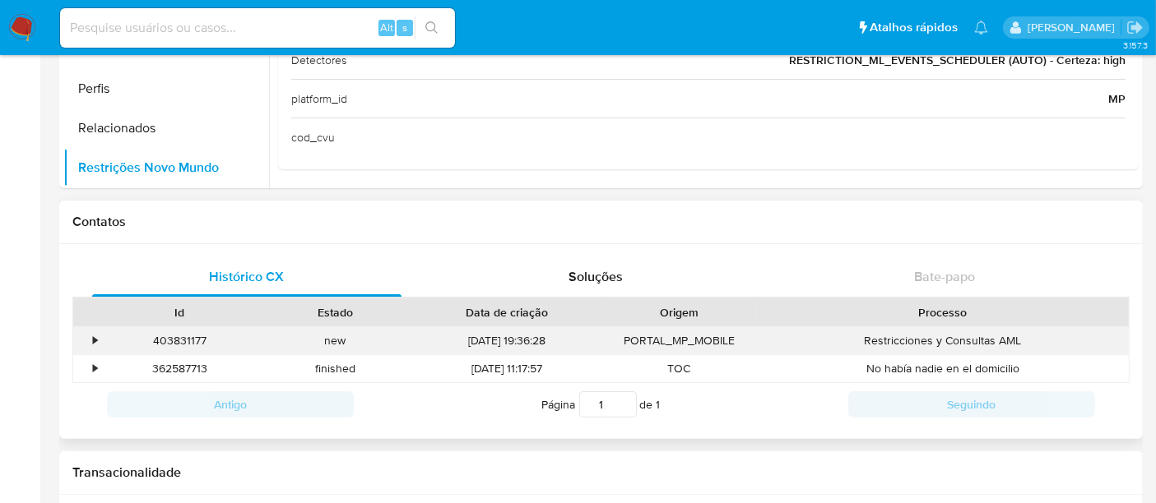
click at [80, 338] on div "•" at bounding box center [87, 340] width 29 height 27
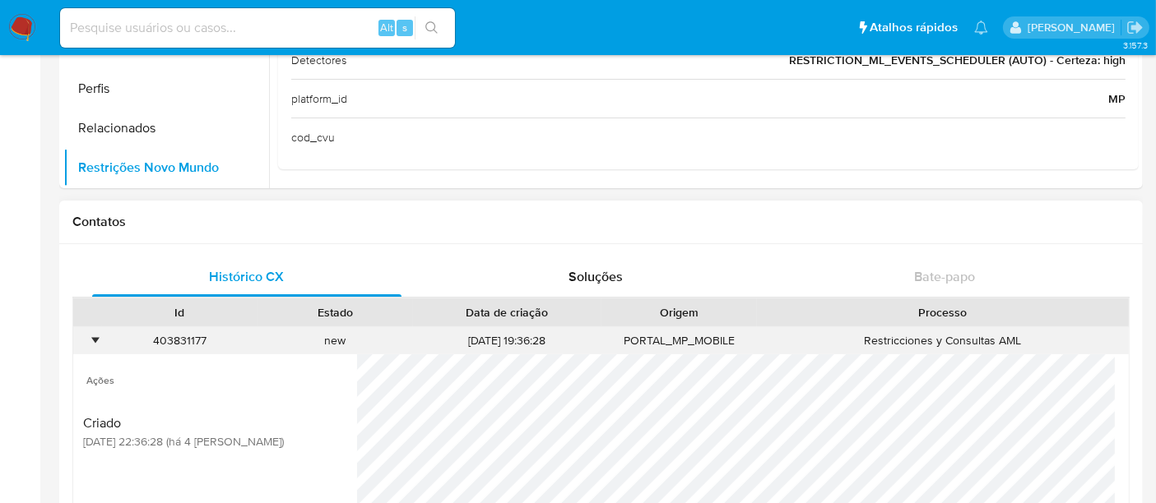
scroll to position [457, 0]
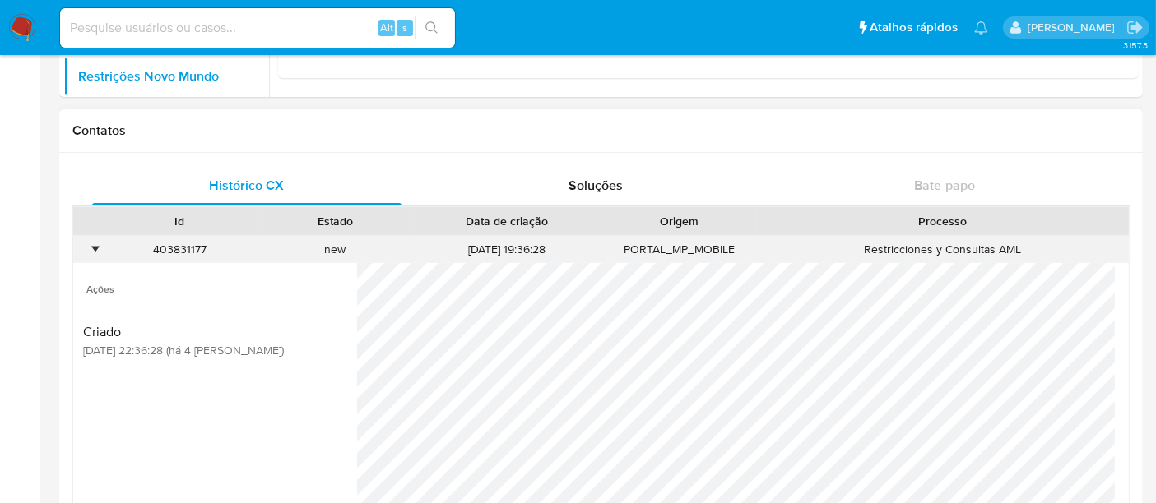
click at [88, 240] on div "•" at bounding box center [87, 249] width 29 height 27
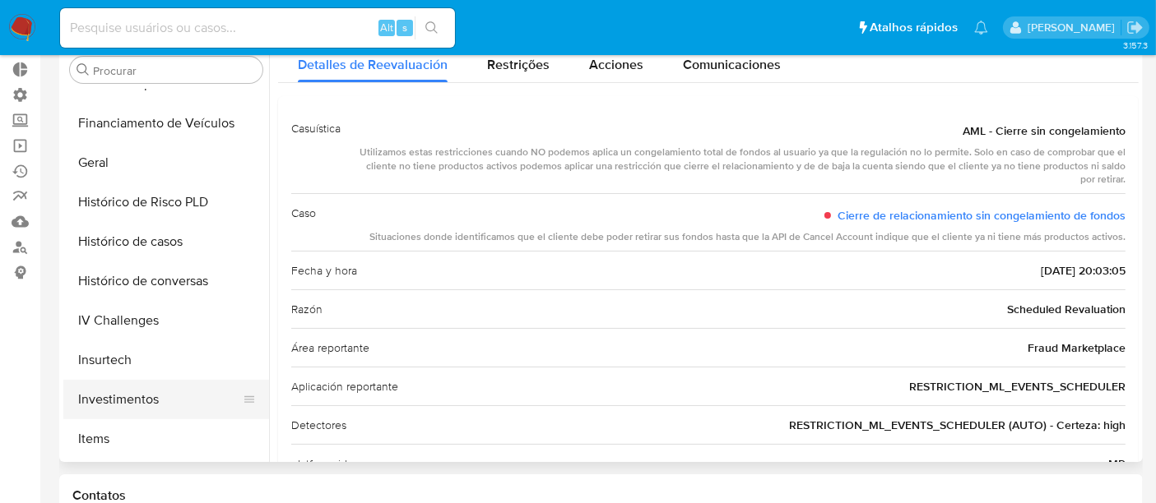
scroll to position [773, 0]
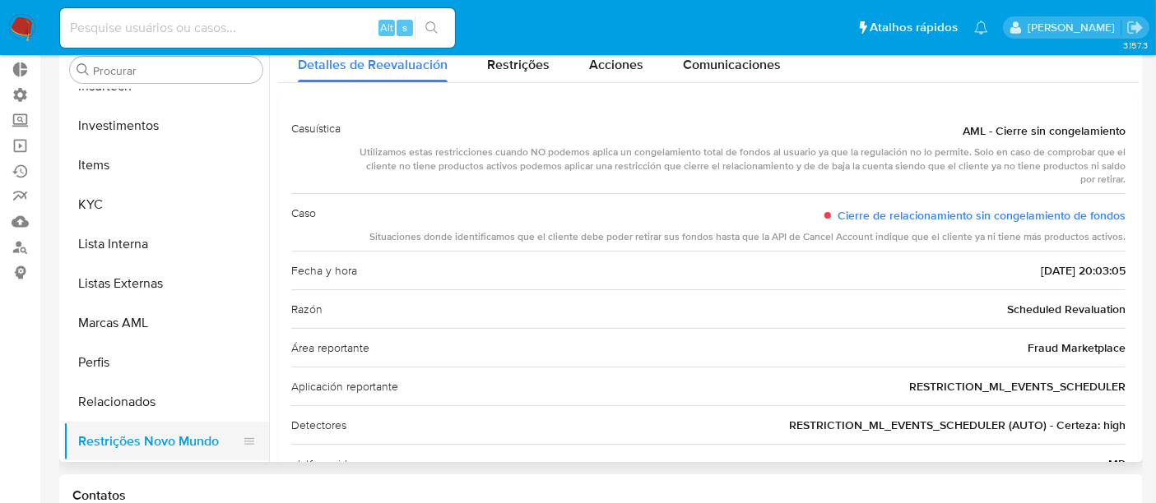
click at [119, 434] on button "Restrições Novo Mundo" at bounding box center [159, 441] width 193 height 39
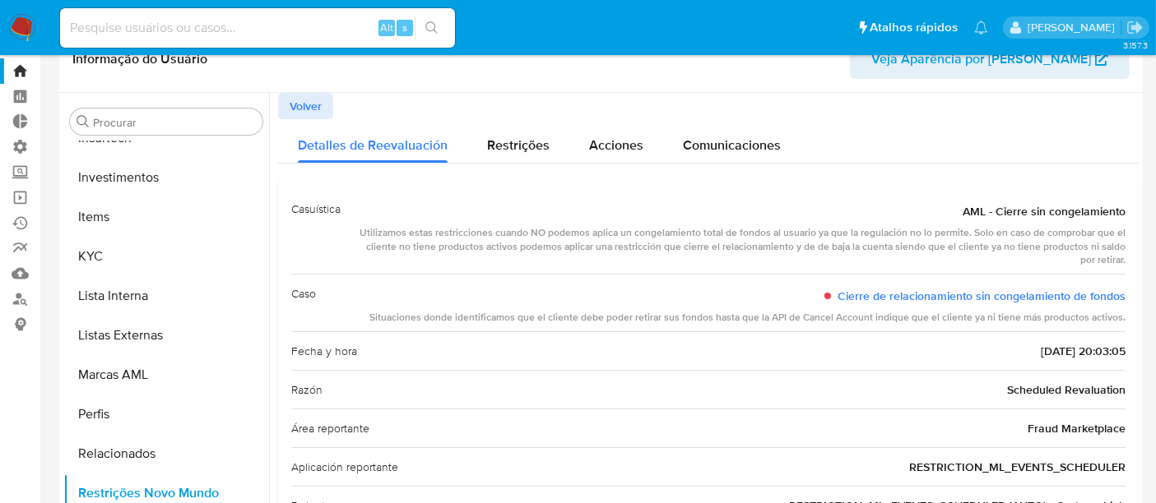
scroll to position [0, 0]
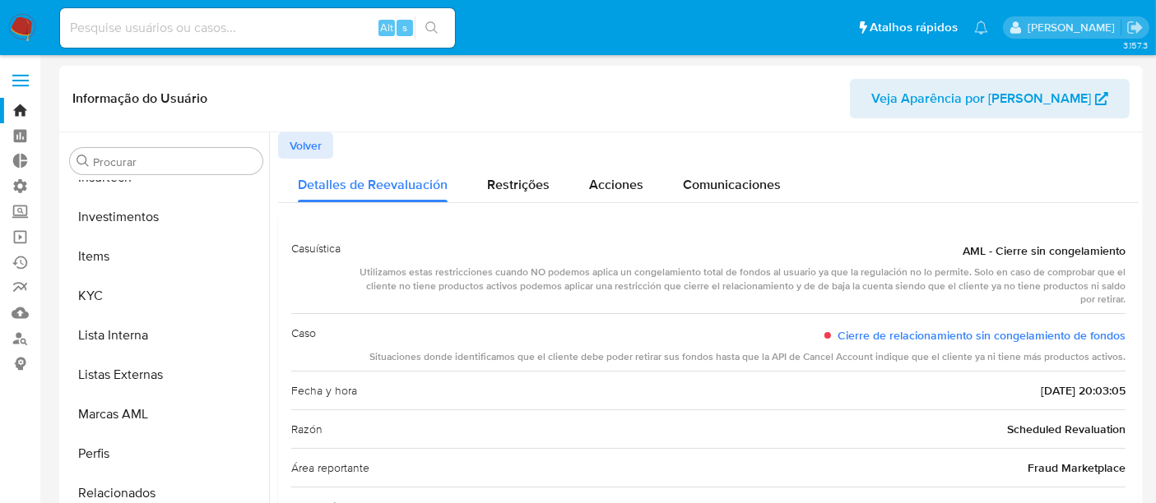
click at [318, 151] on span "Volver" at bounding box center [306, 145] width 32 height 23
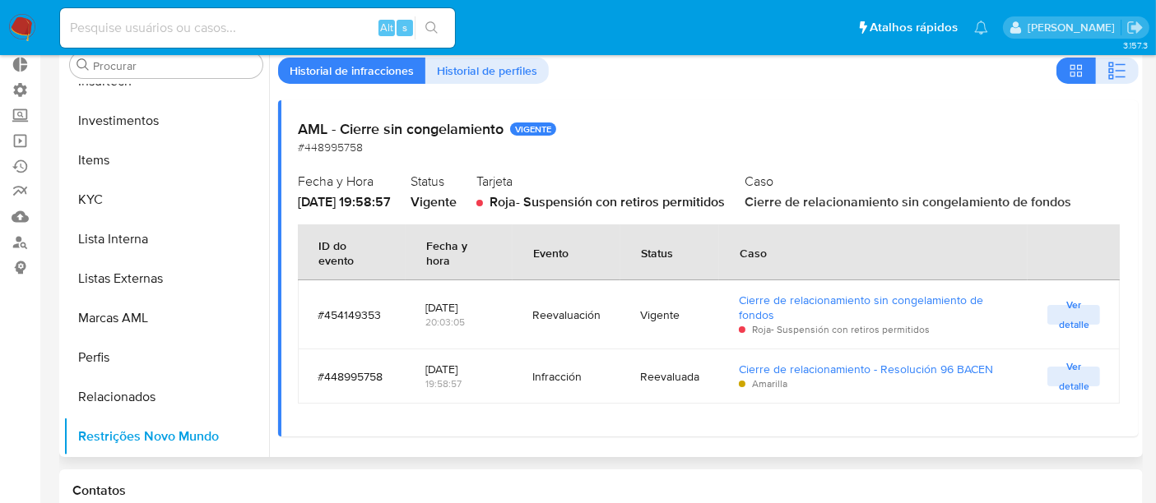
scroll to position [91, 0]
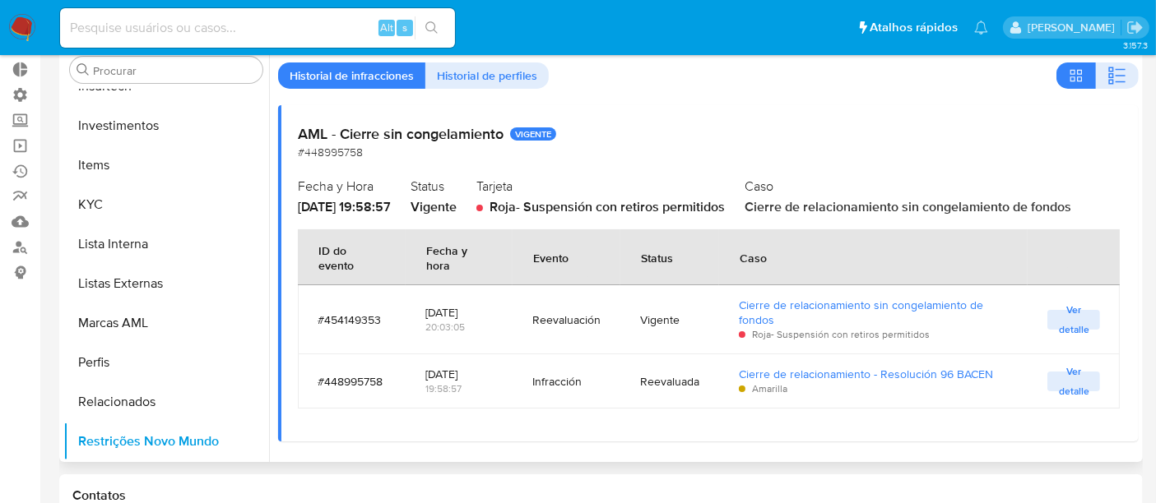
click at [485, 82] on span "Historial de perfiles" at bounding box center [487, 75] width 100 height 23
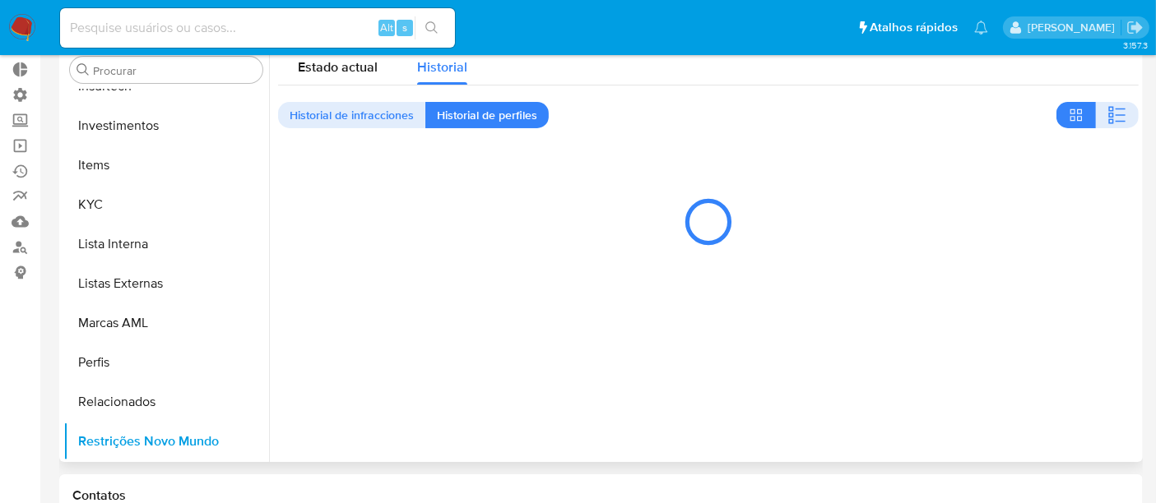
scroll to position [0, 0]
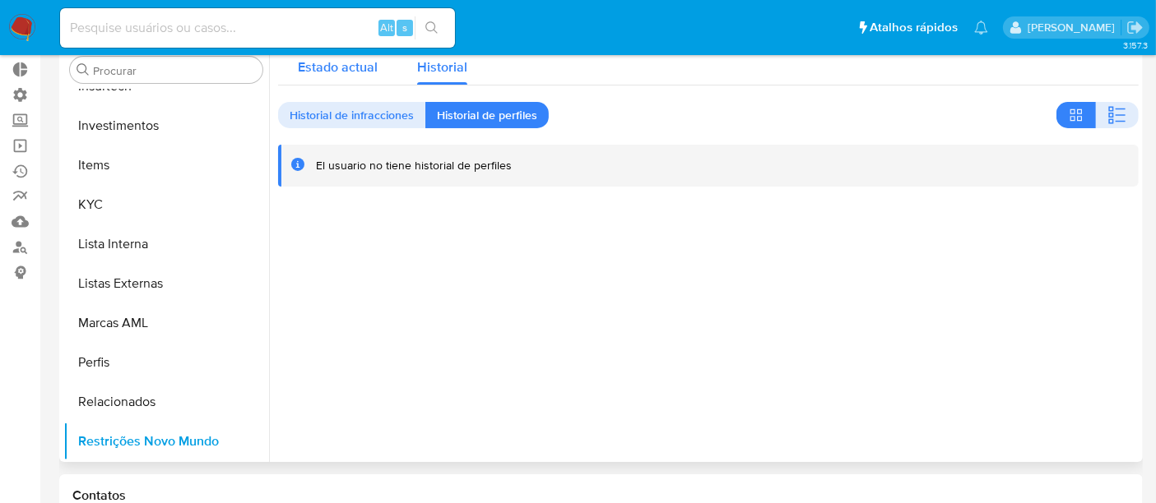
click at [327, 75] on span "Estado actual" at bounding box center [338, 67] width 80 height 19
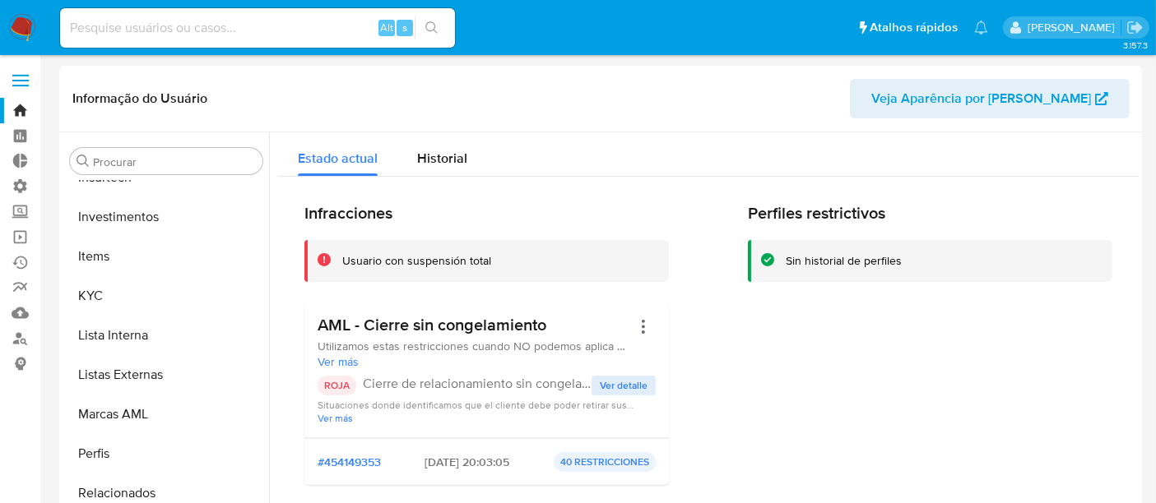
click at [155, 25] on input at bounding box center [257, 27] width 395 height 21
paste input "HuFdEiCUTijyH7C7PwJUgSOX"
type input "HuFdEiCUTijyH7C7PwJUgSOX"
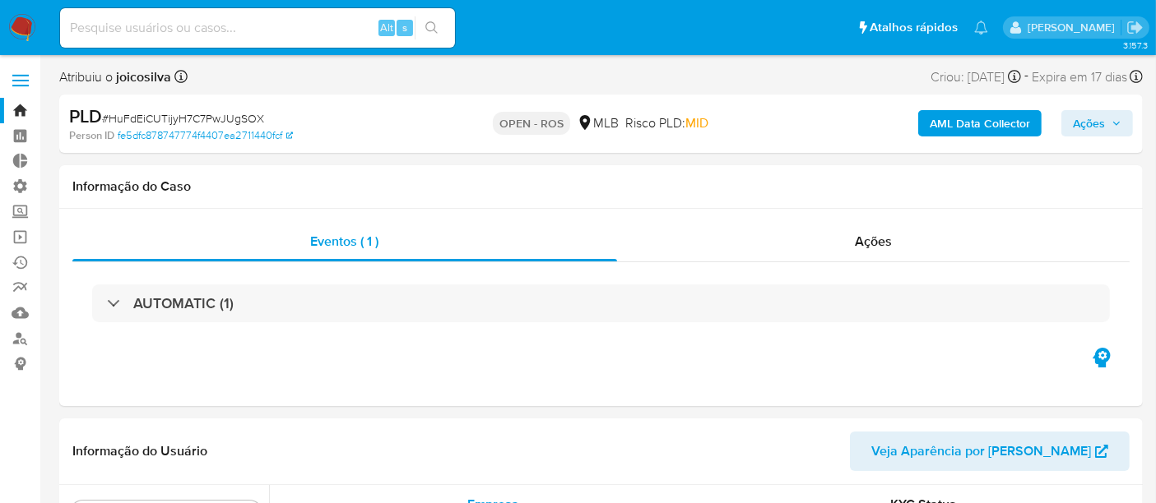
scroll to position [773, 0]
select select "10"
click at [851, 247] on div "Ações" at bounding box center [873, 241] width 513 height 39
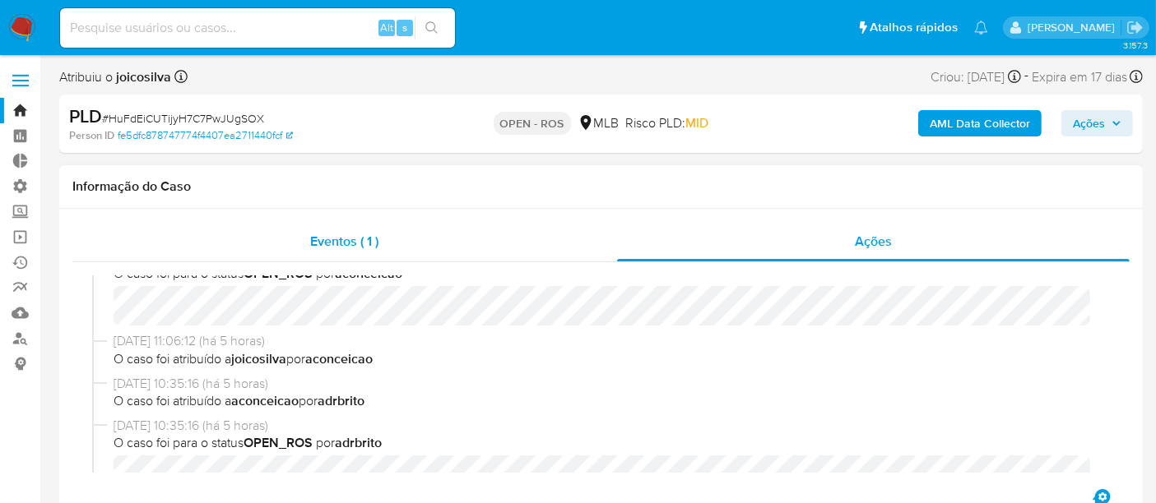
scroll to position [0, 0]
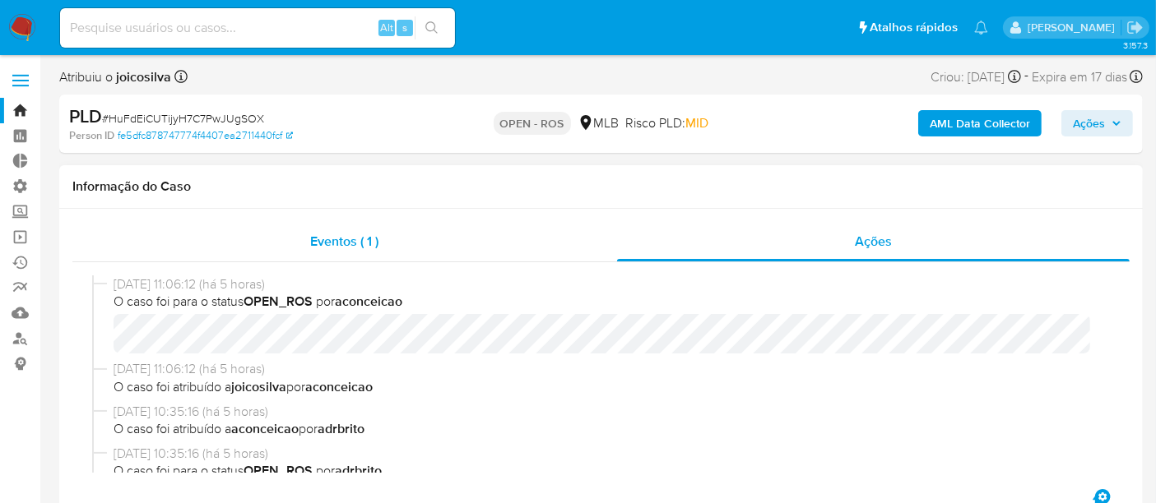
click at [329, 245] on span "Eventos ( 1 )" at bounding box center [344, 241] width 68 height 19
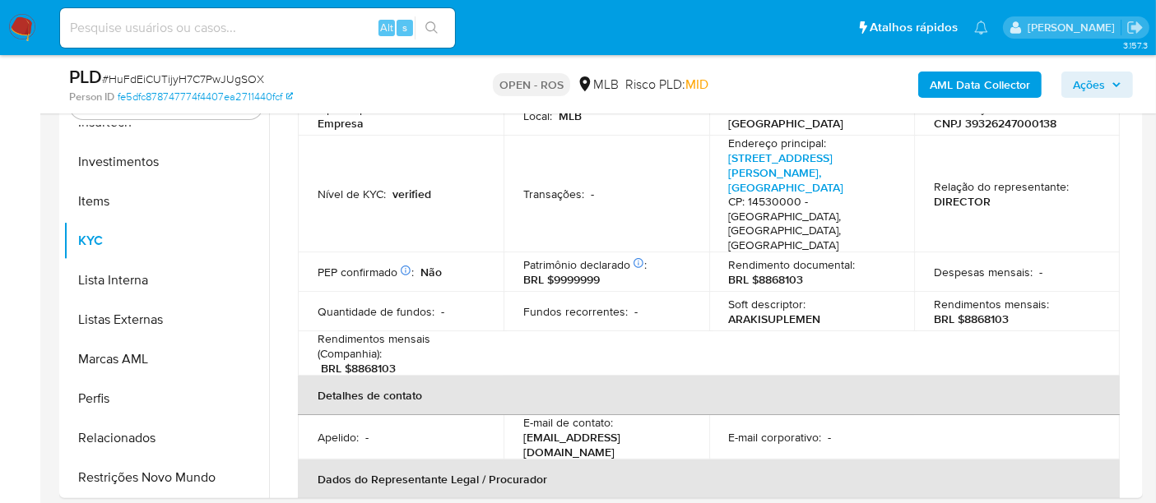
scroll to position [457, 0]
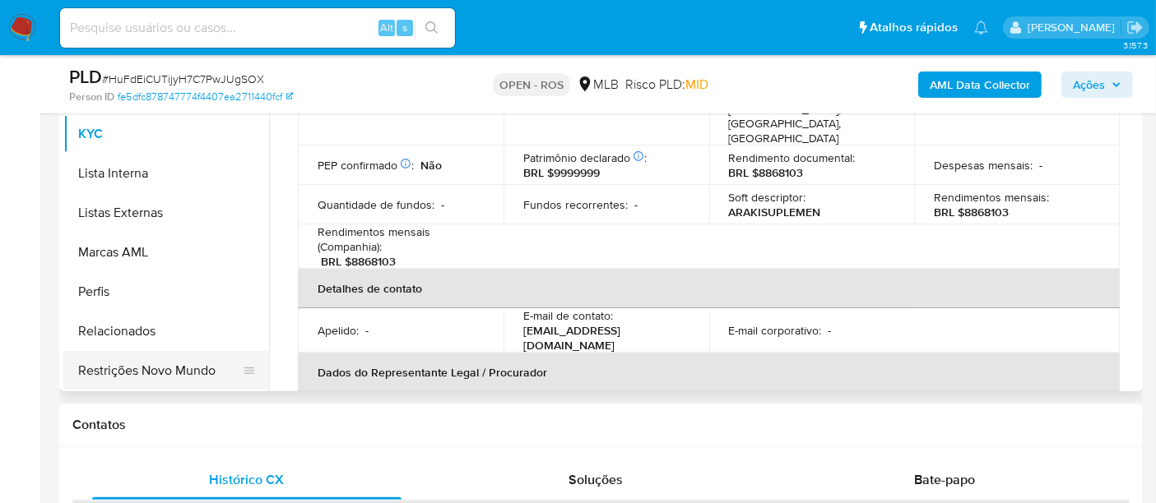
click at [142, 370] on button "Restrições Novo Mundo" at bounding box center [159, 370] width 193 height 39
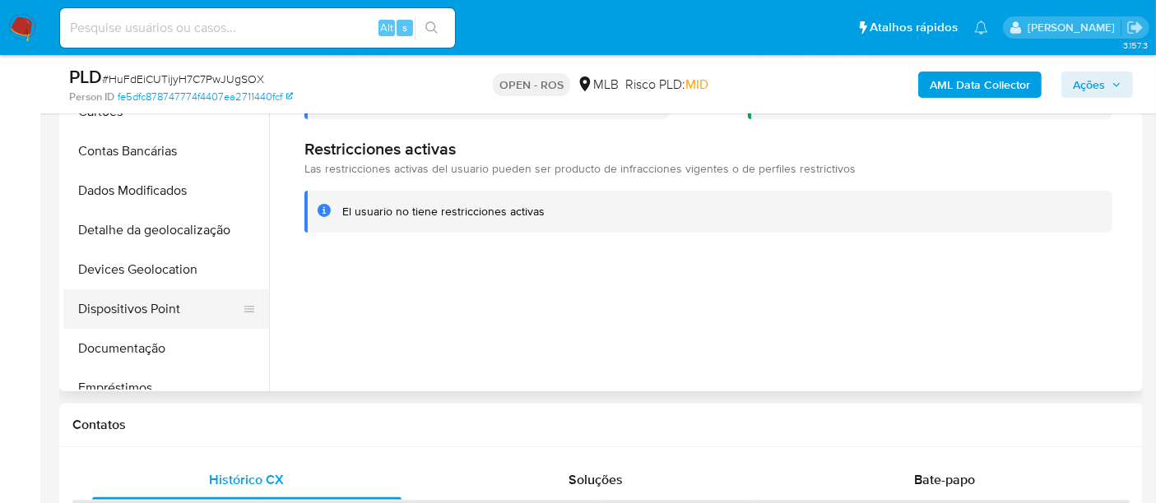
scroll to position [42, 0]
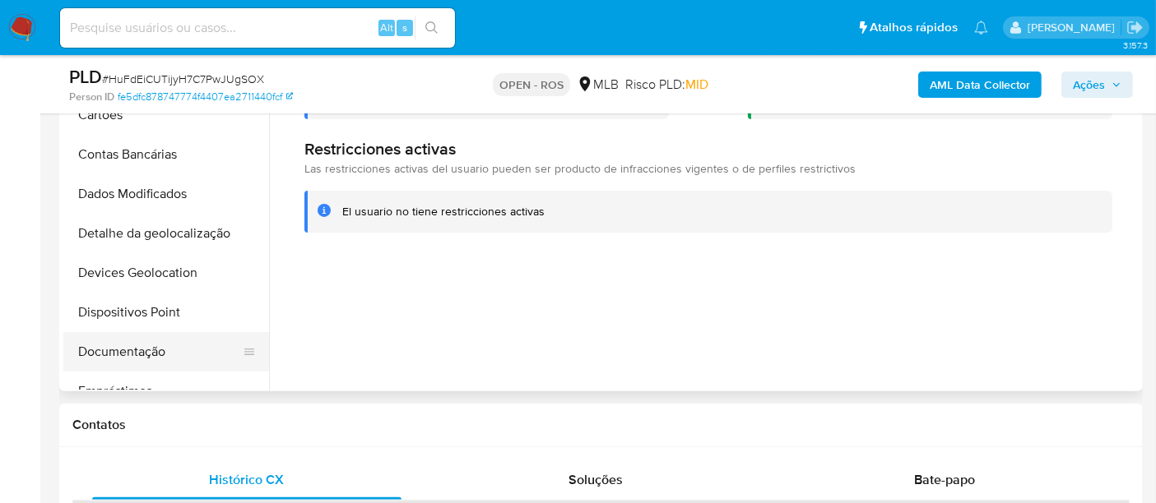
click at [136, 338] on button "Documentação" at bounding box center [159, 351] width 193 height 39
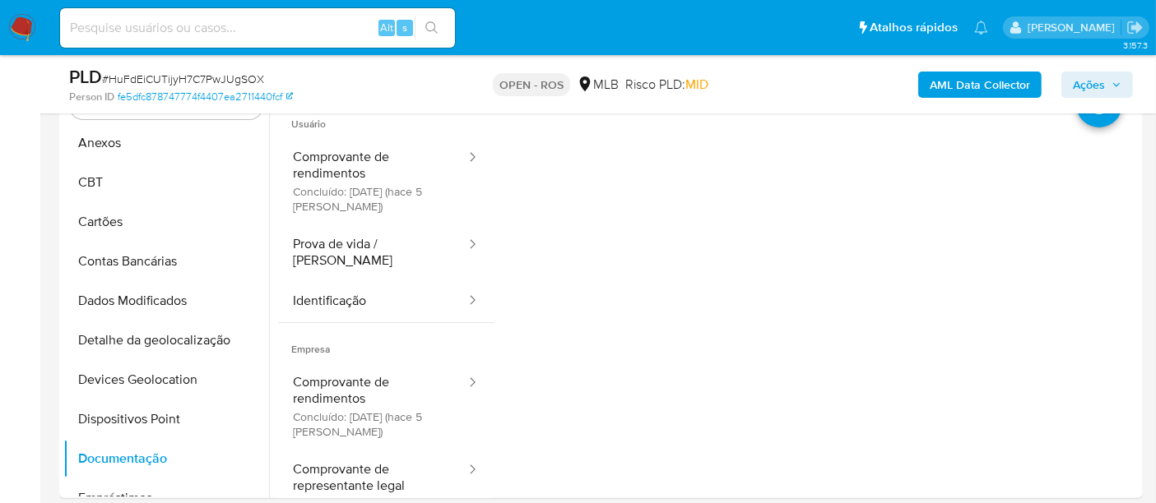
scroll to position [274, 0]
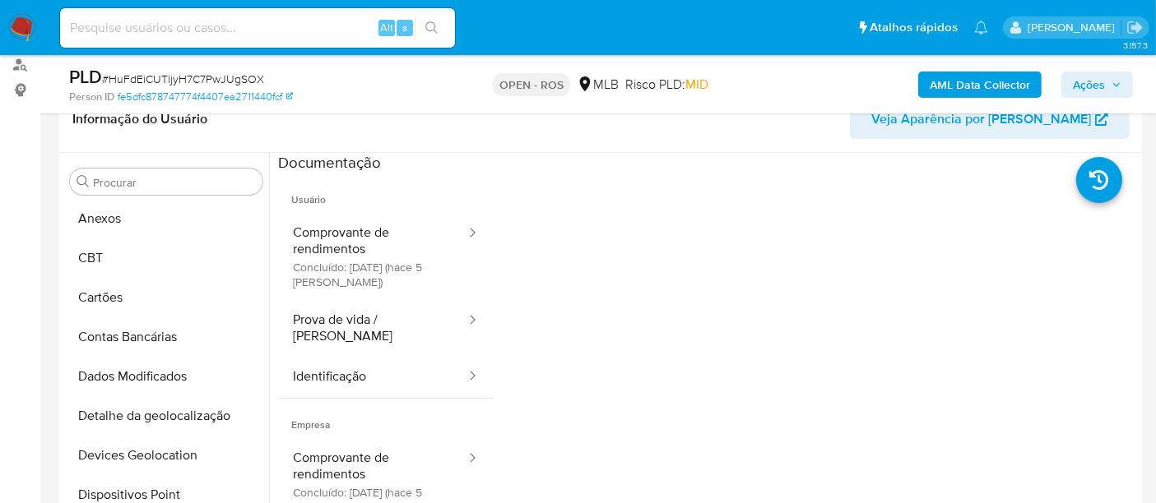
click at [122, 26] on input at bounding box center [257, 27] width 395 height 21
paste input "1933830358"
type input "1933830358"
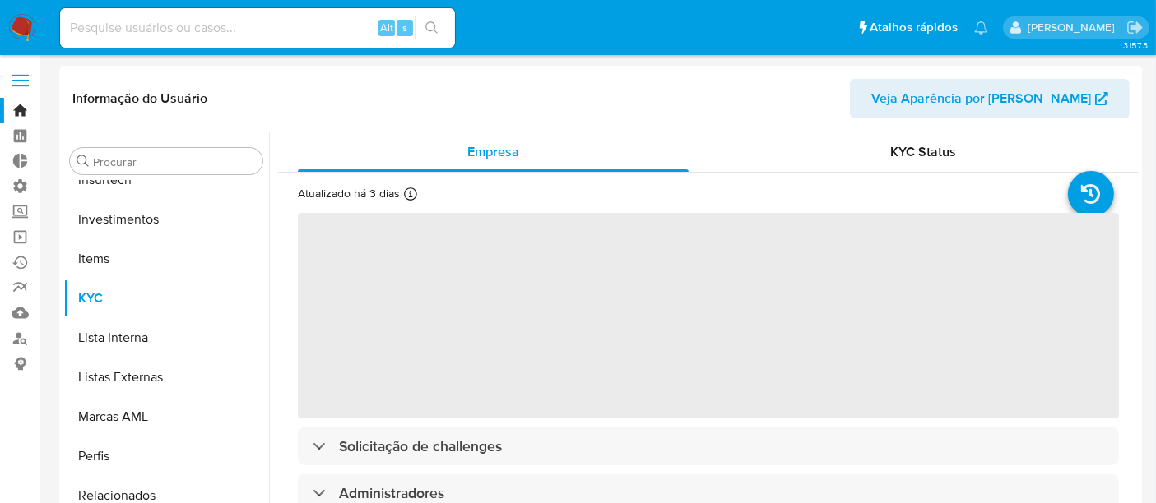
scroll to position [773, 0]
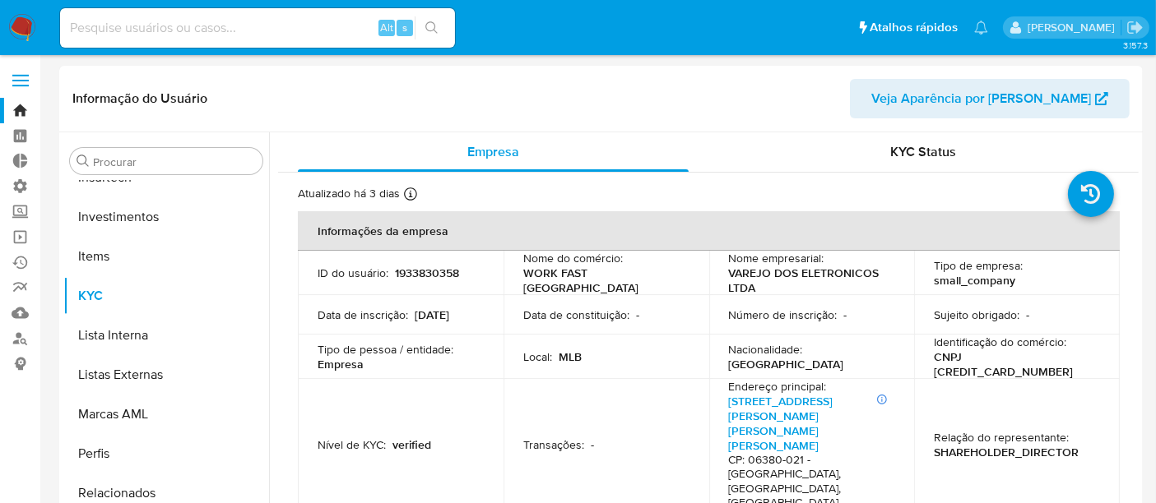
select select "10"
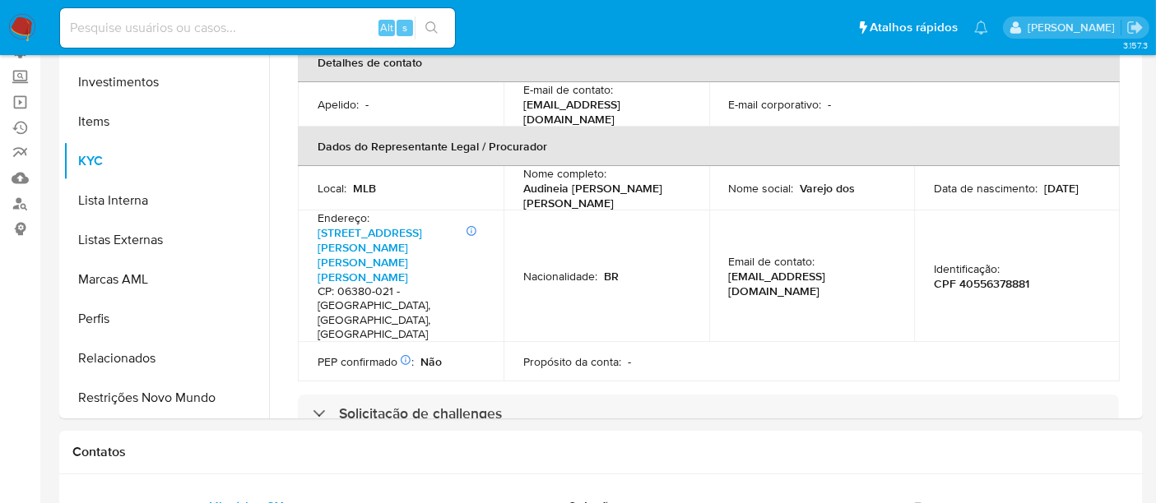
scroll to position [142, 0]
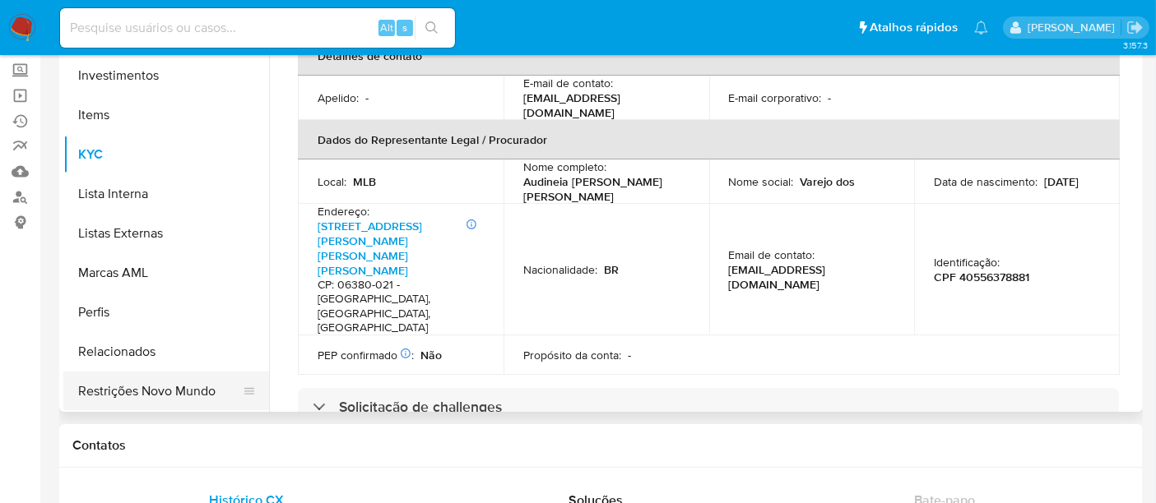
click at [137, 383] on button "Restrições Novo Mundo" at bounding box center [159, 391] width 193 height 39
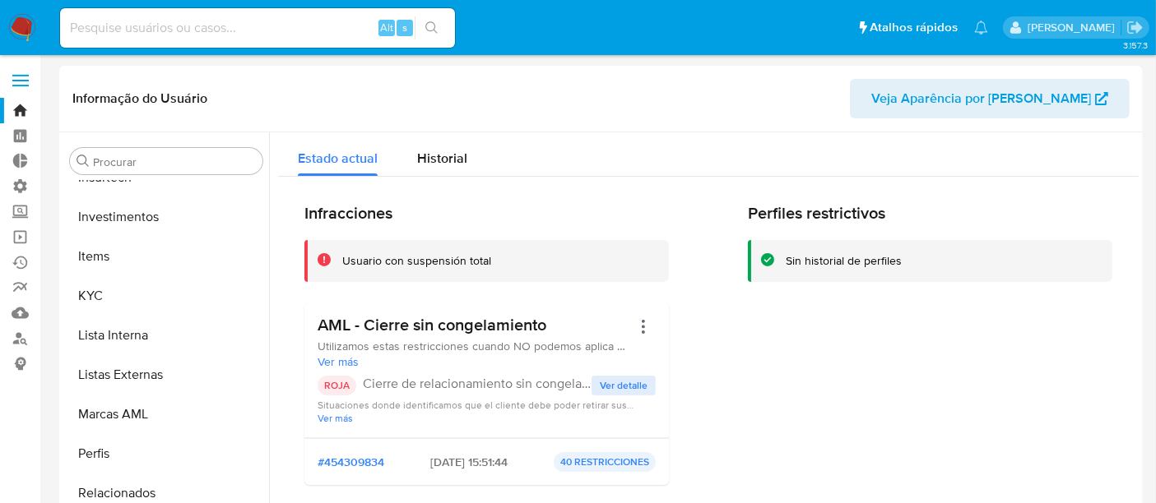
scroll to position [0, 0]
click at [439, 161] on span "Historial" at bounding box center [442, 158] width 50 height 19
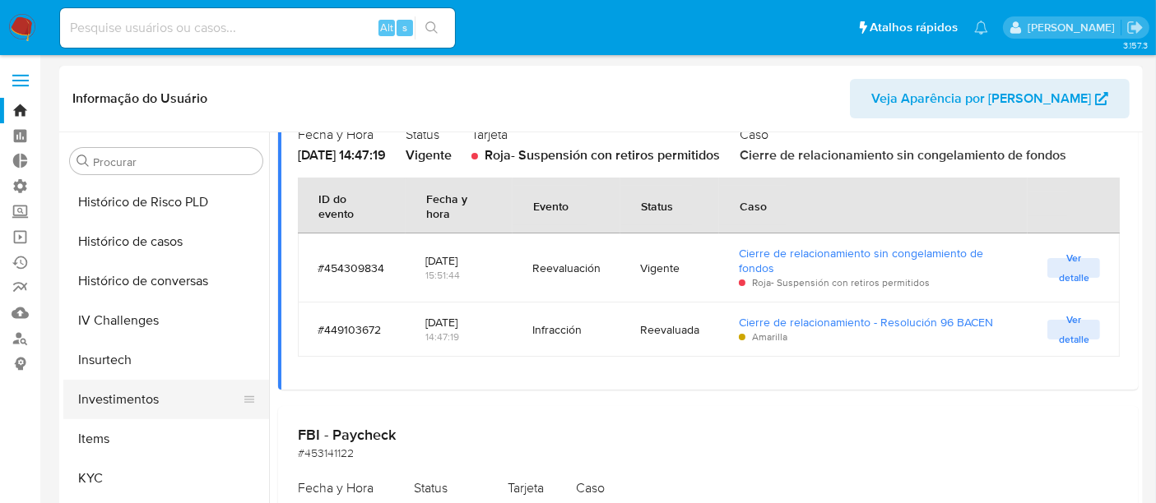
scroll to position [499, 0]
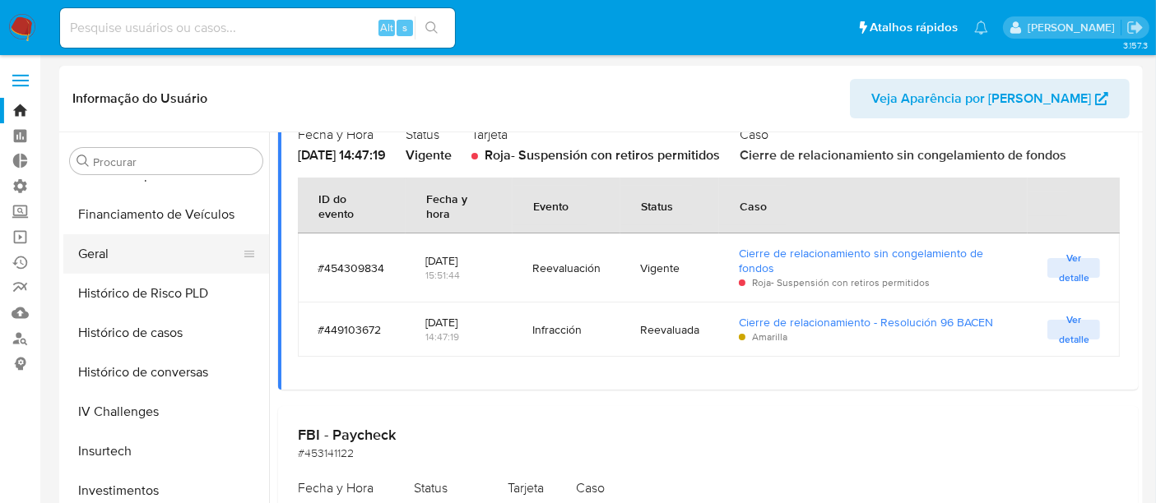
click at [136, 257] on button "Geral" at bounding box center [159, 253] width 193 height 39
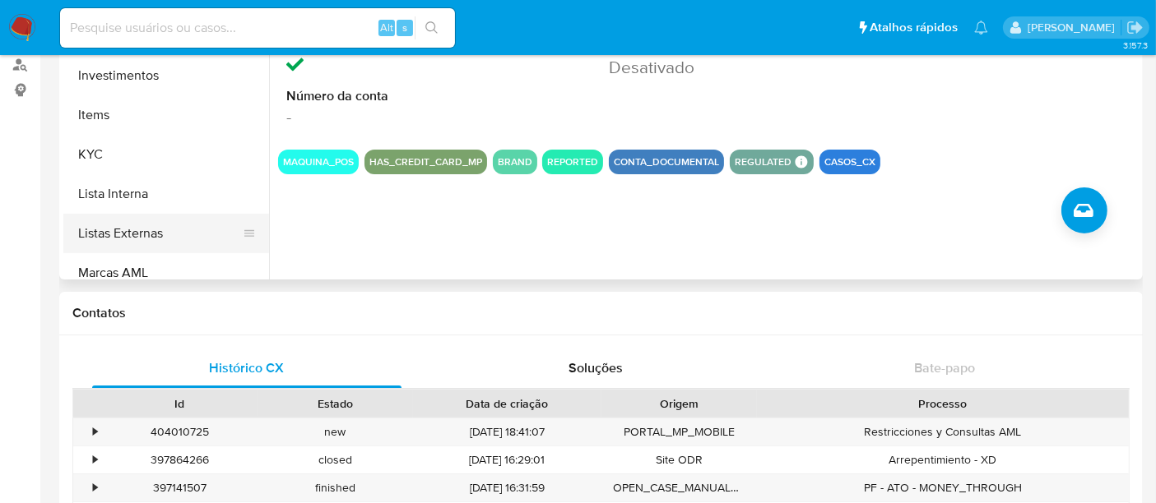
scroll to position [682, 0]
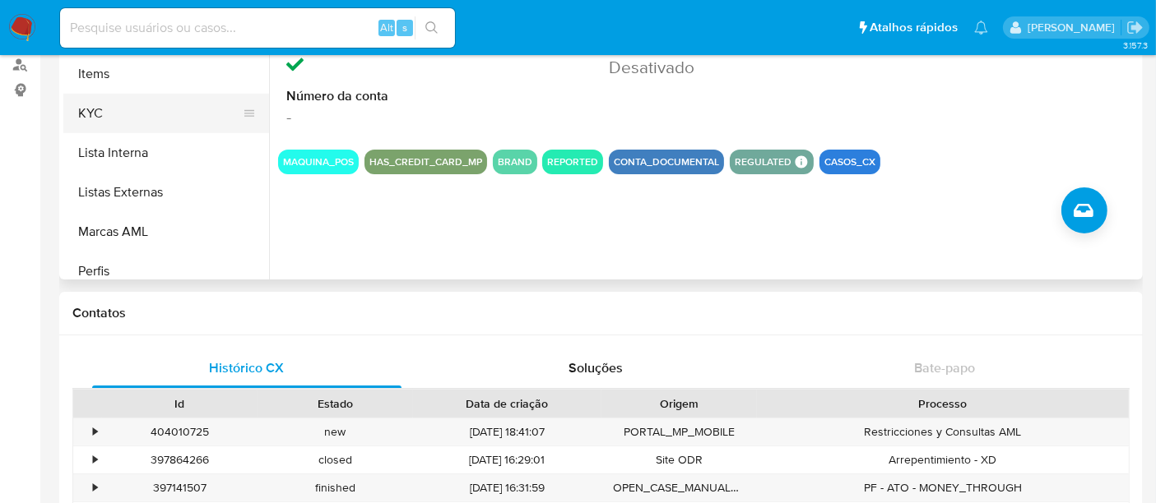
click at [108, 110] on button "KYC" at bounding box center [159, 113] width 193 height 39
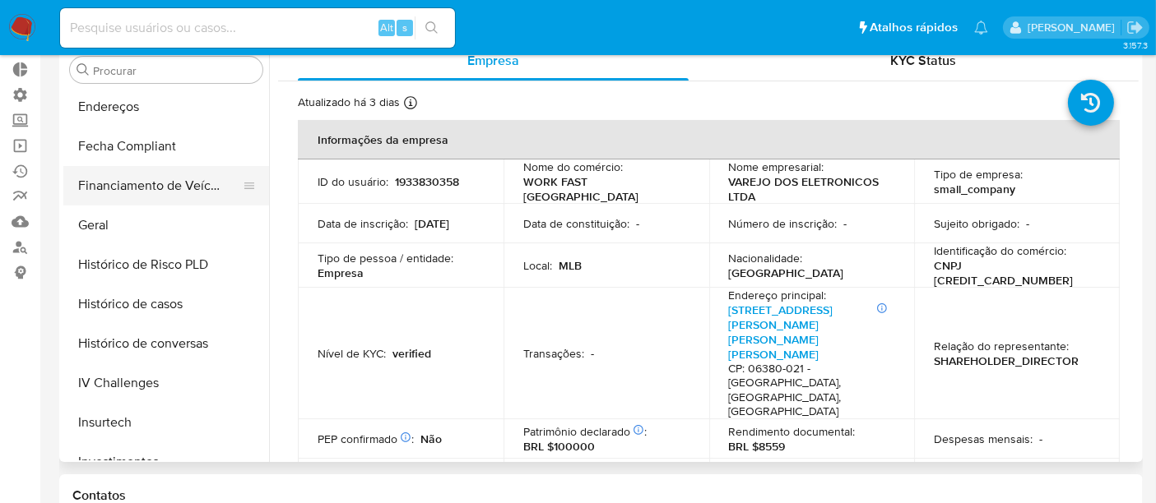
scroll to position [408, 0]
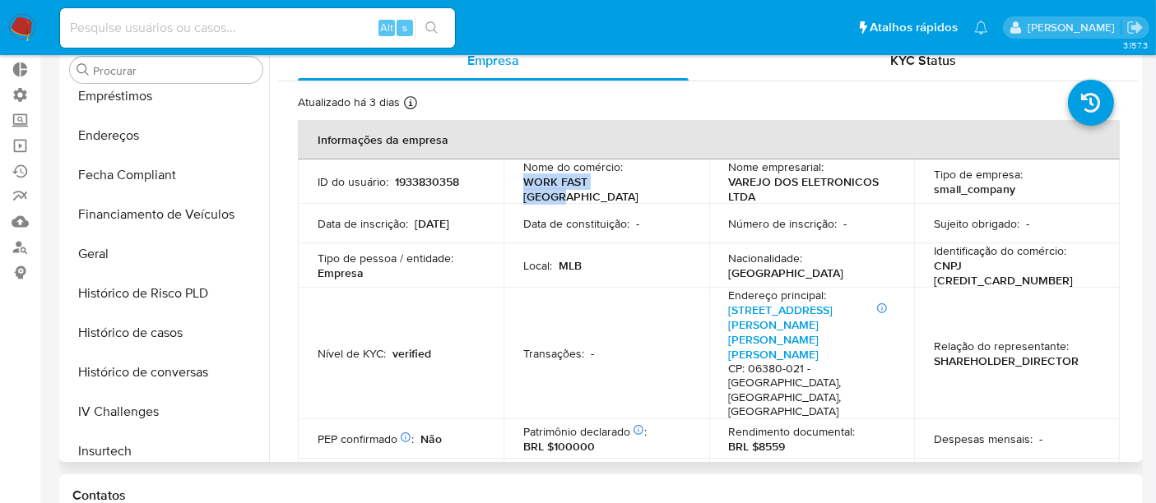
drag, startPoint x: 518, startPoint y: 191, endPoint x: 657, endPoint y: 191, distance: 139.0
click at [657, 191] on td "Nome do comércio : WORK FAST BRASIL" at bounding box center [606, 182] width 206 height 44
copy p "WORK FAST BRASIL"
click at [109, 251] on button "Geral" at bounding box center [159, 253] width 193 height 39
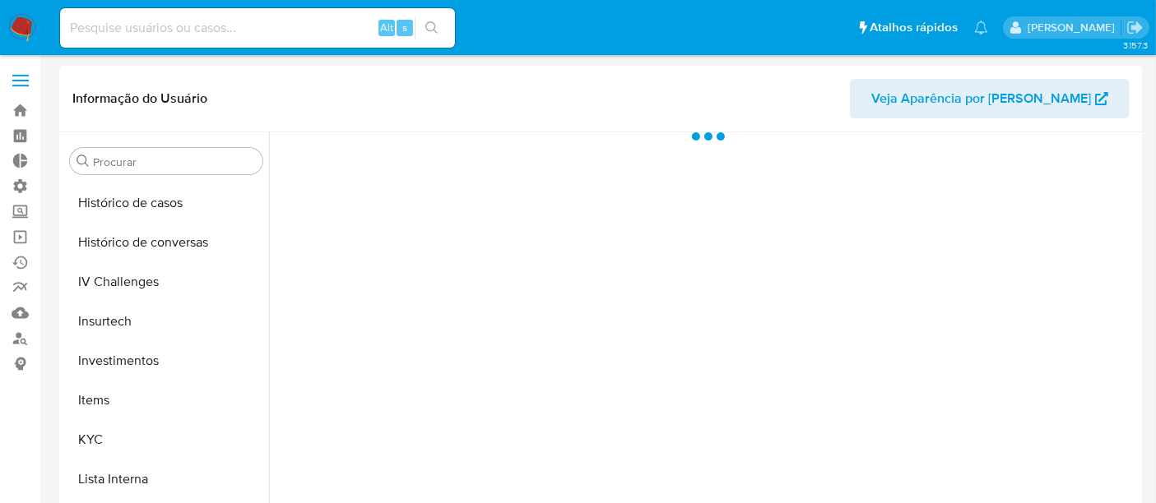
scroll to position [773, 0]
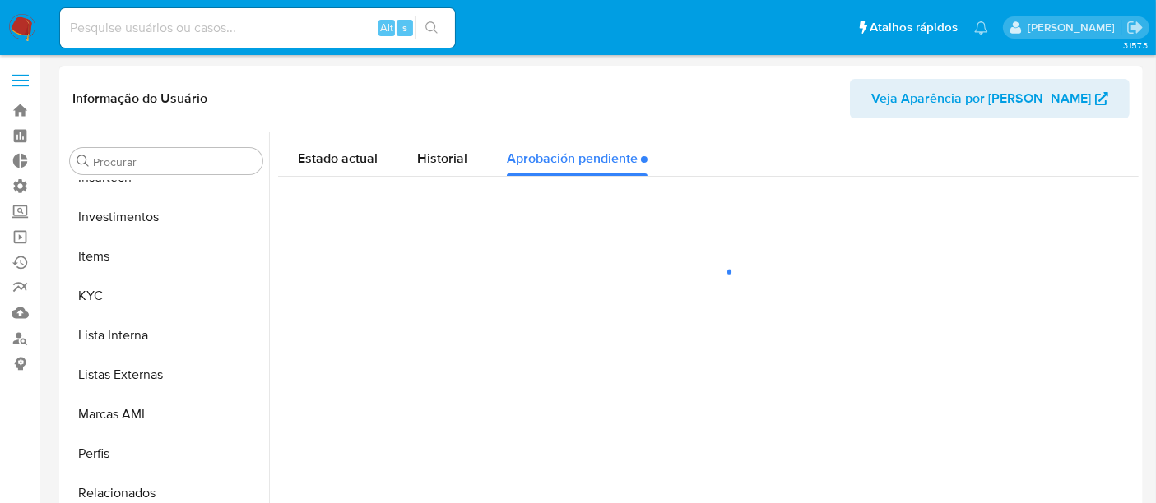
select select "10"
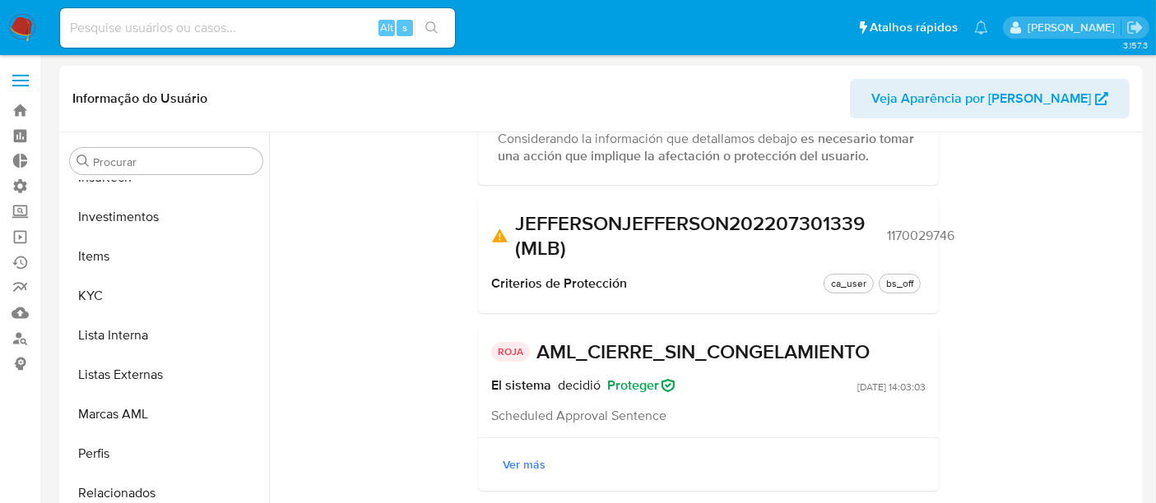
scroll to position [91, 0]
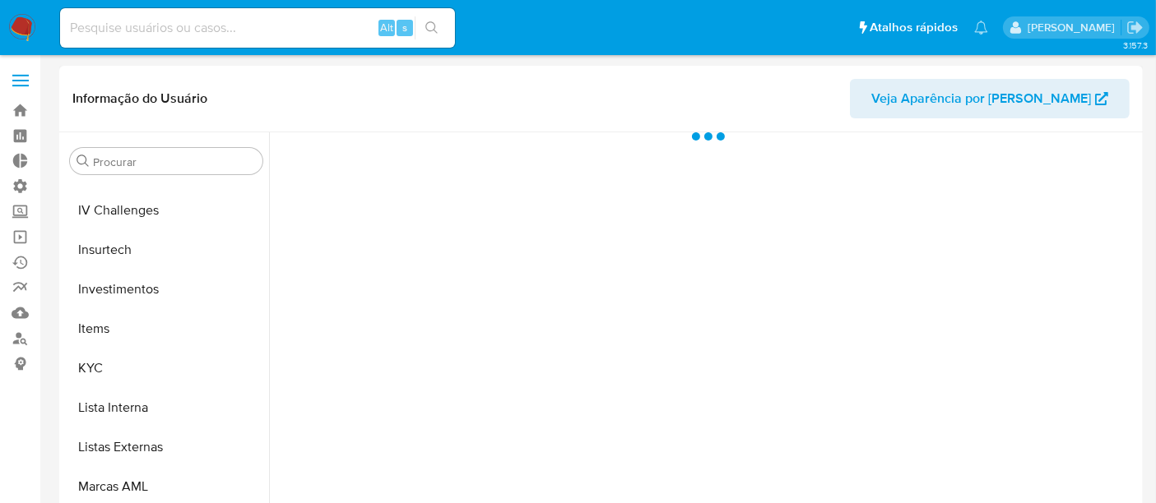
scroll to position [773, 0]
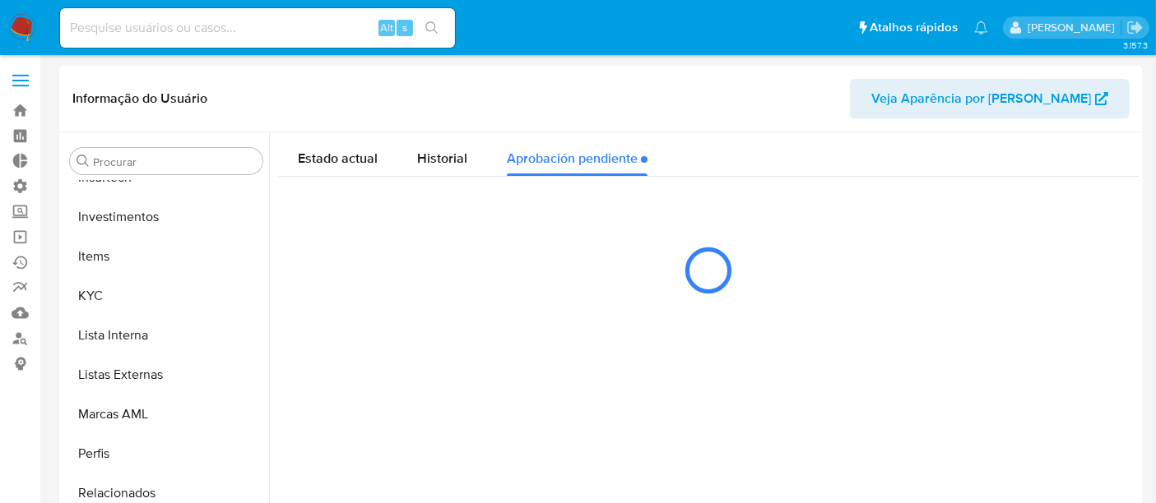
select select "10"
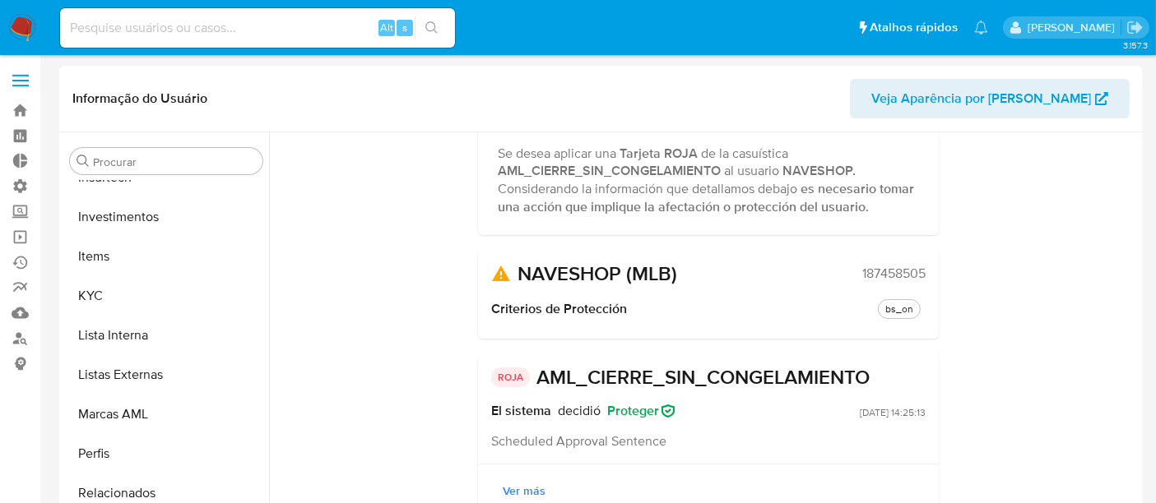
scroll to position [150, 0]
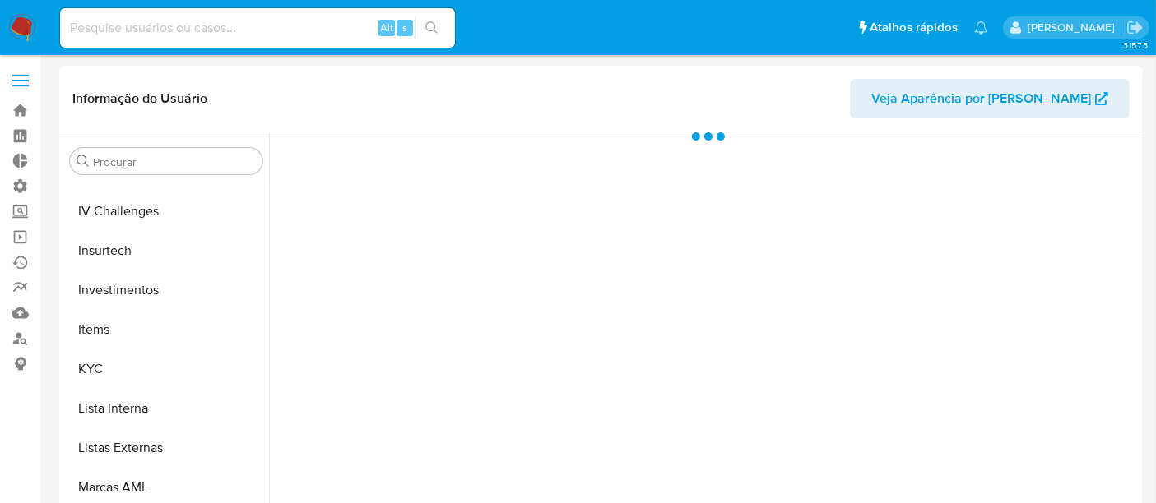
scroll to position [773, 0]
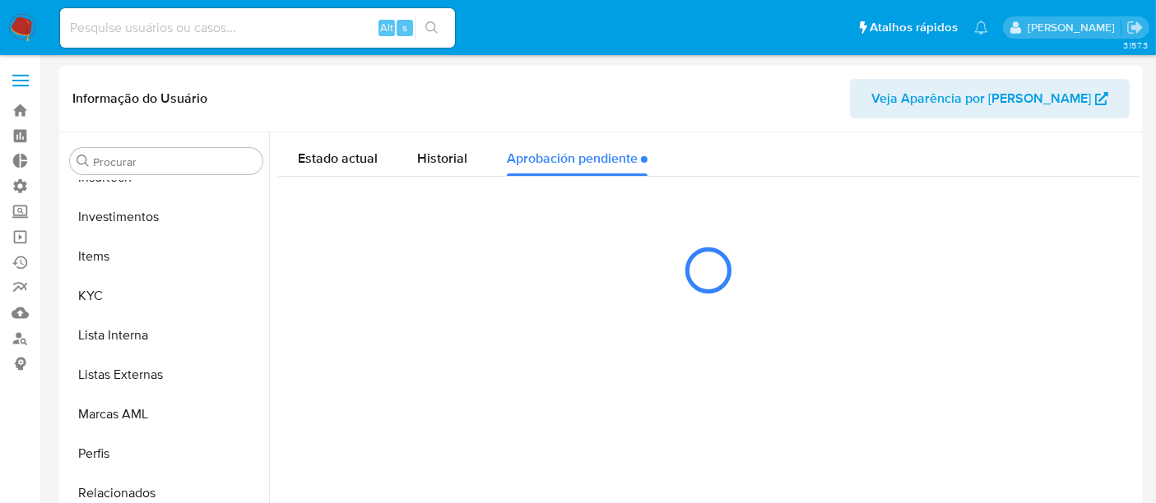
select select "10"
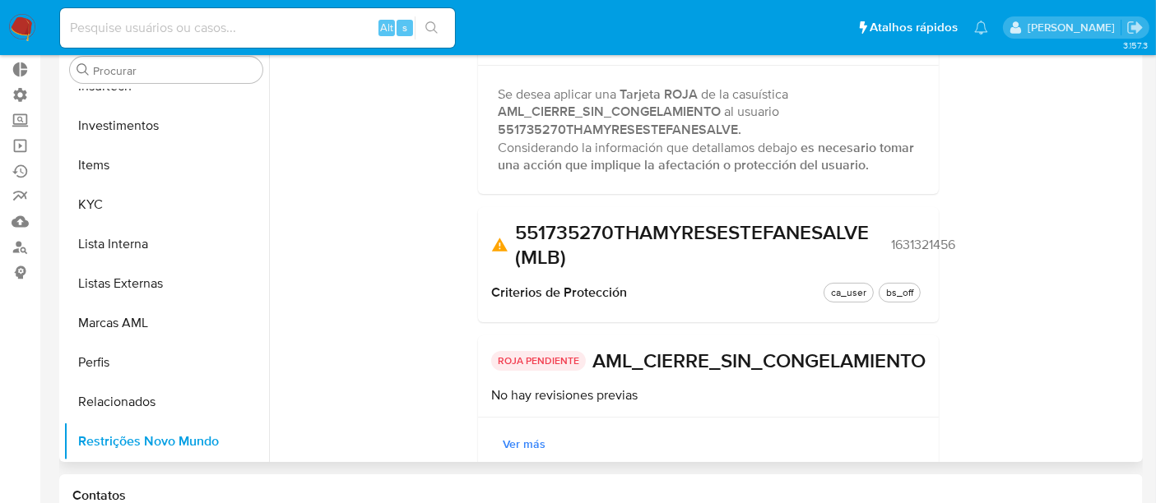
scroll to position [0, 0]
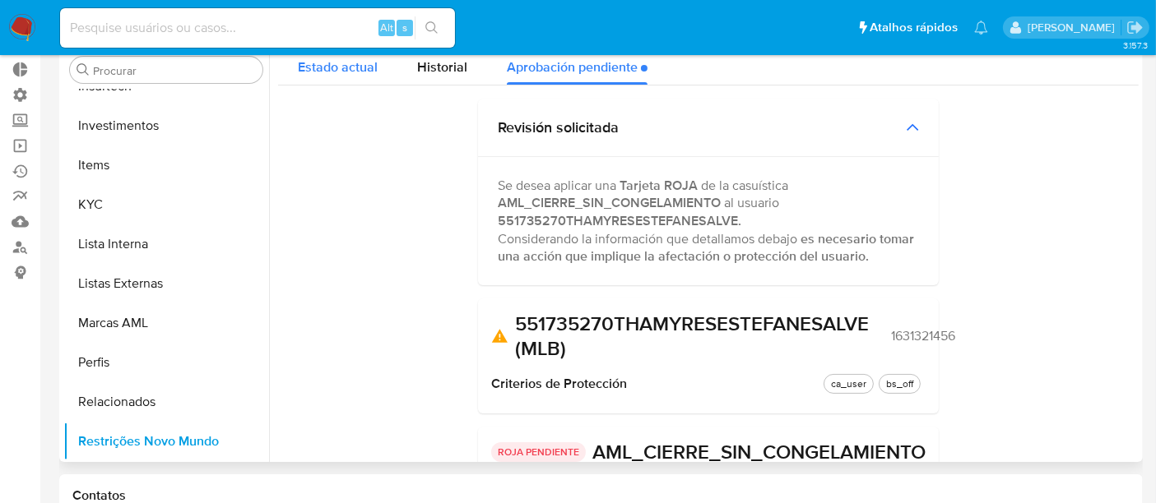
click at [318, 58] on span "Estado actual" at bounding box center [338, 67] width 80 height 19
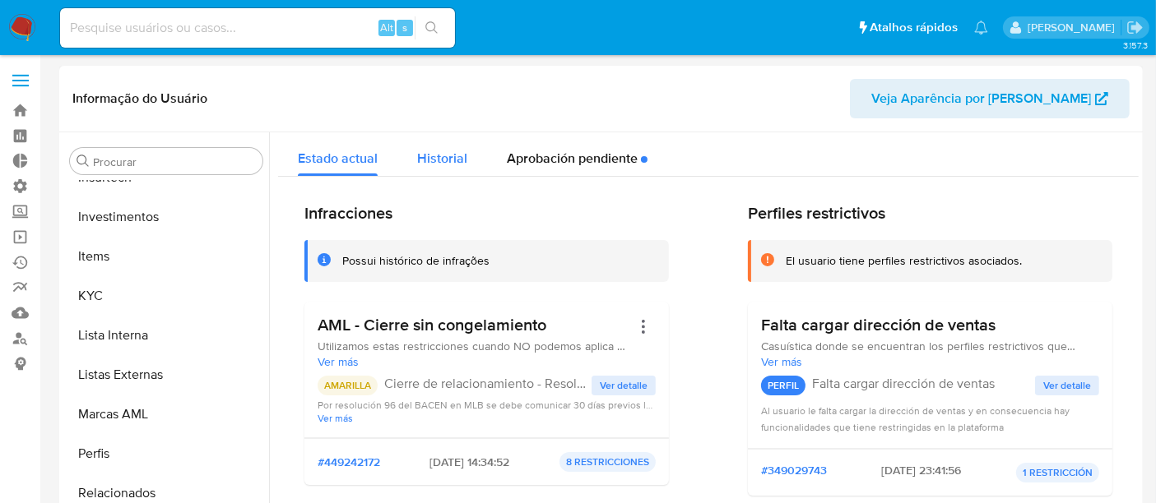
click at [426, 155] on span "Historial" at bounding box center [442, 158] width 50 height 19
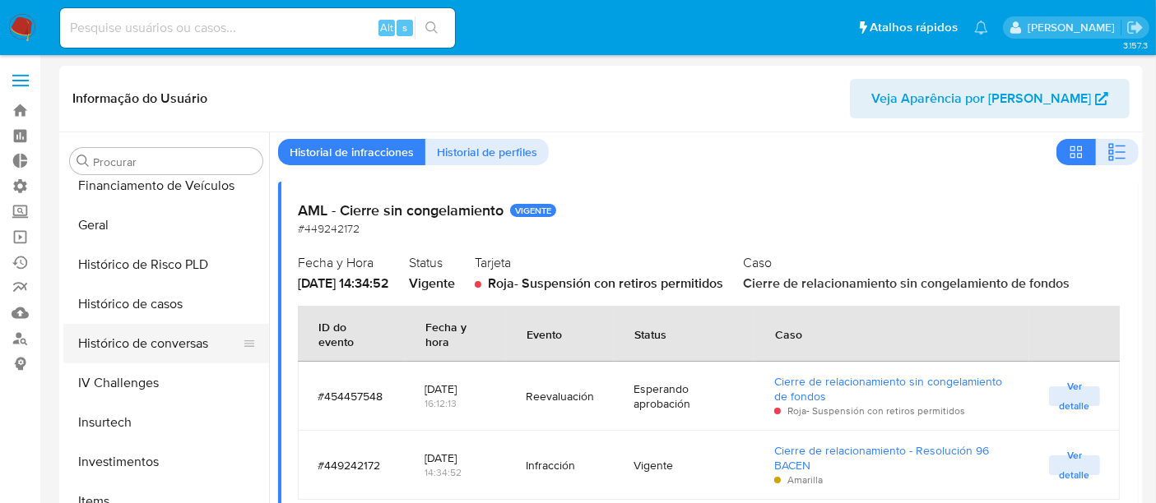
scroll to position [499, 0]
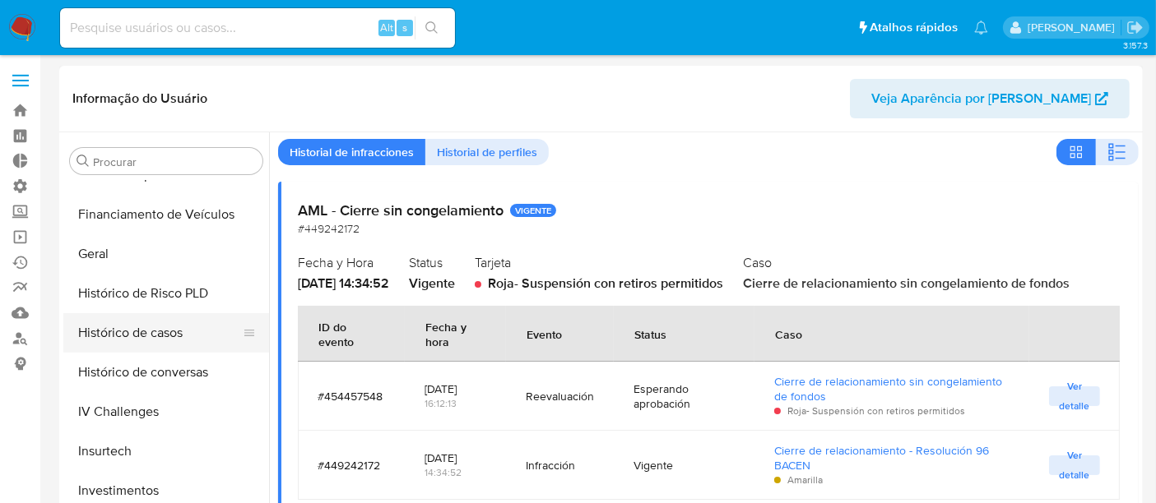
click at [118, 336] on button "Histórico de casos" at bounding box center [159, 332] width 193 height 39
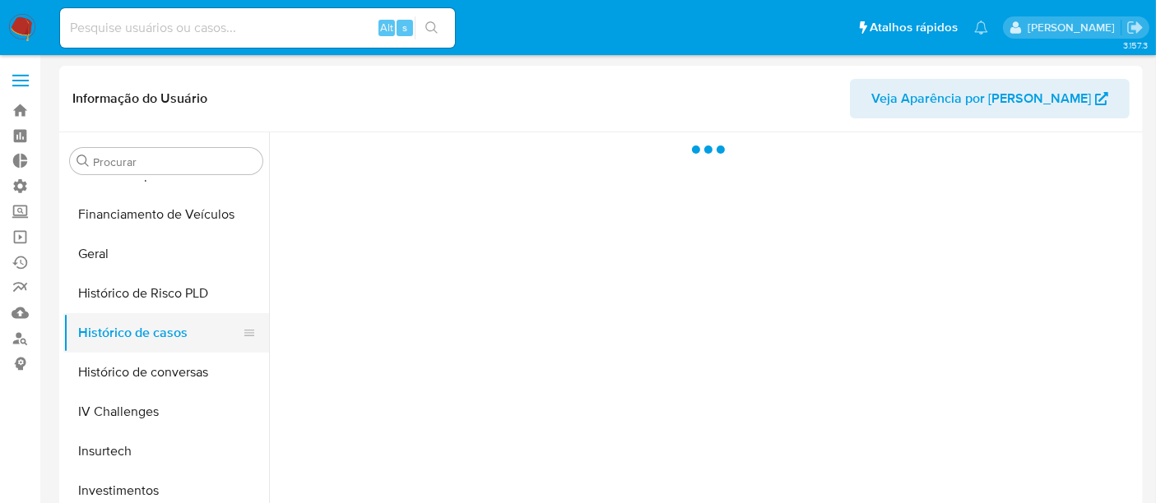
scroll to position [0, 0]
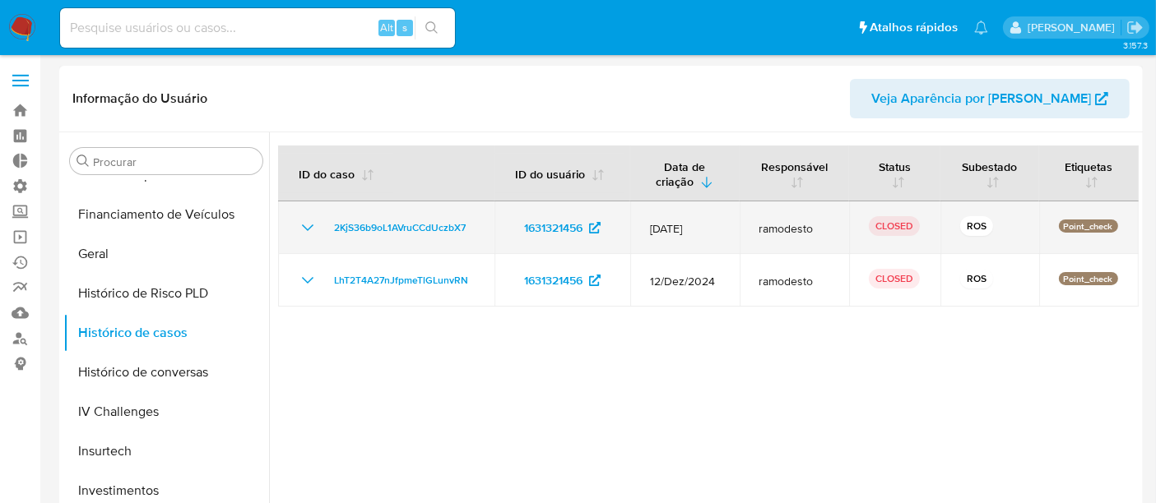
click at [303, 227] on icon "Mostrar/Ocultar" at bounding box center [308, 228] width 20 height 20
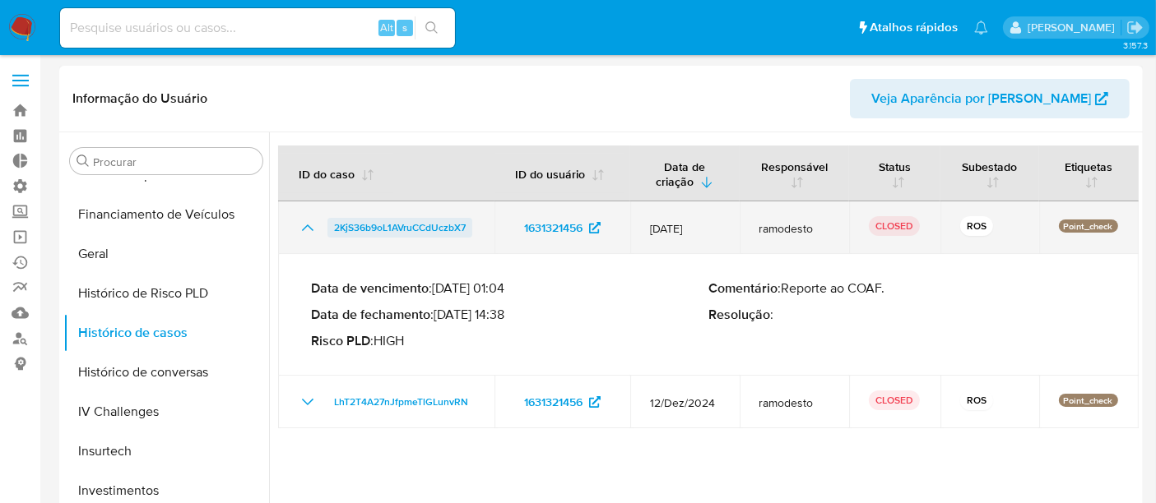
click at [357, 226] on span "2KjS36b9oL1AVruCCdUczbX7" at bounding box center [400, 228] width 132 height 20
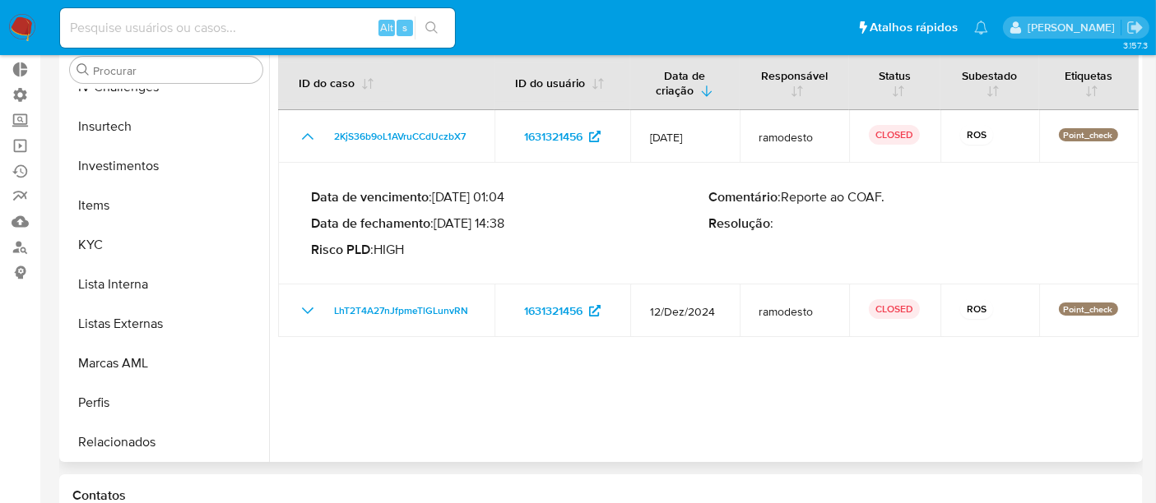
scroll to position [773, 0]
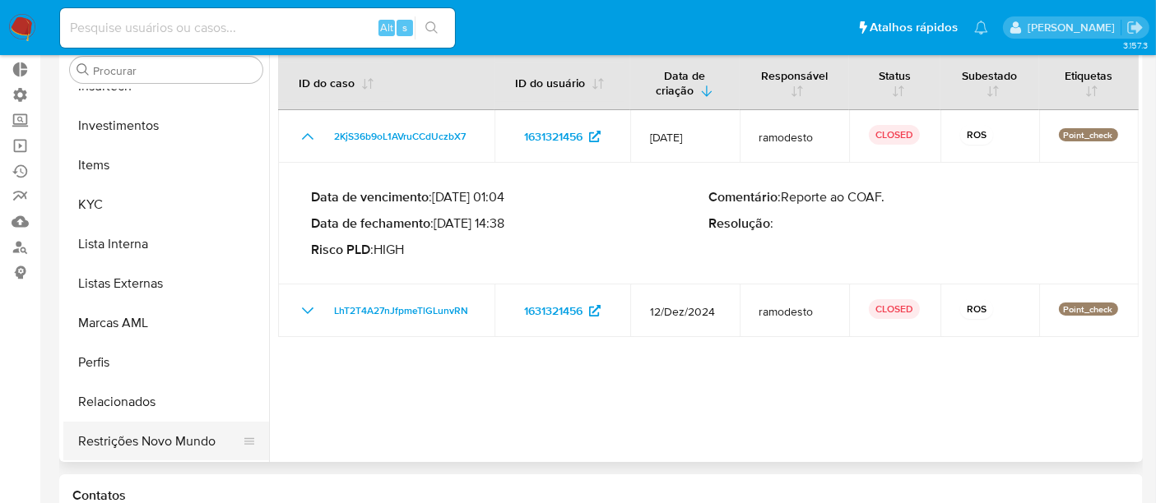
click at [138, 435] on button "Restrições Novo Mundo" at bounding box center [159, 441] width 193 height 39
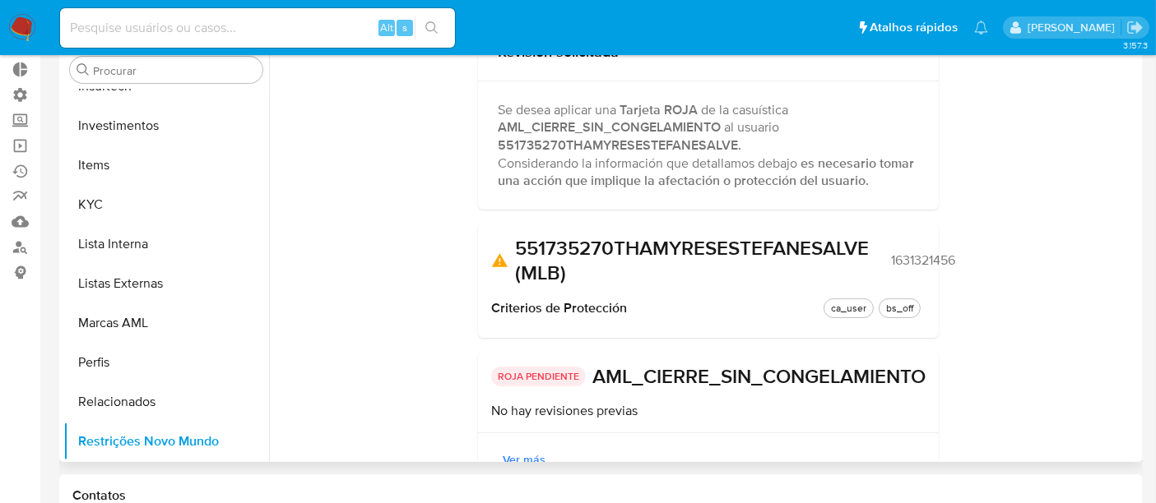
scroll to position [249, 0]
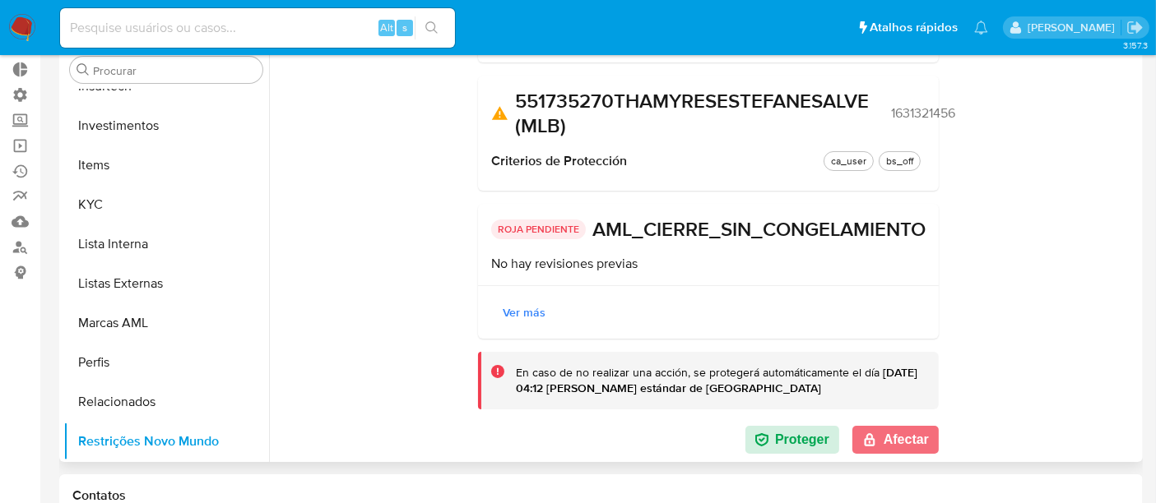
click at [909, 448] on button "Afectar" at bounding box center [895, 440] width 86 height 28
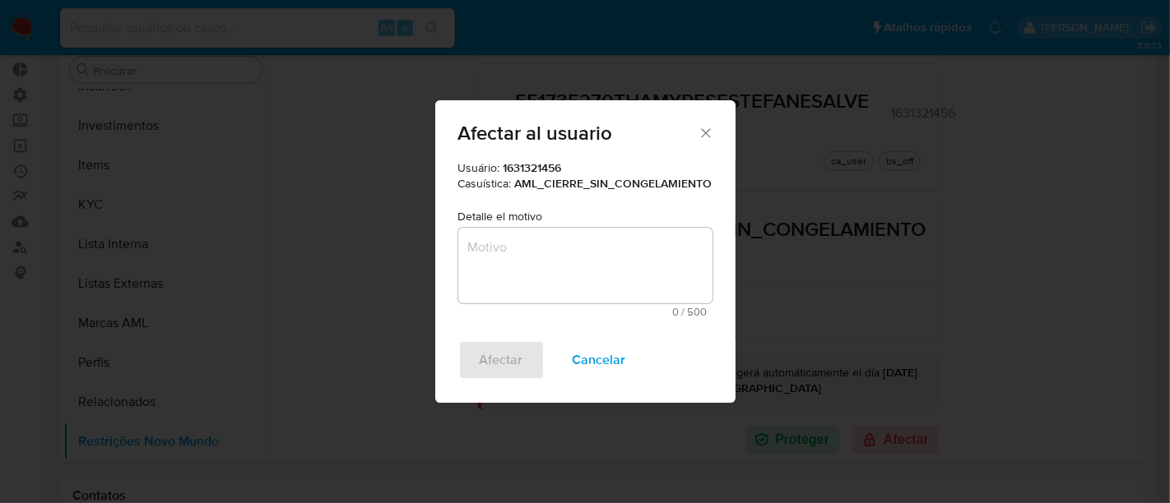
click at [527, 245] on textarea "Motivo" at bounding box center [585, 266] width 254 height 76
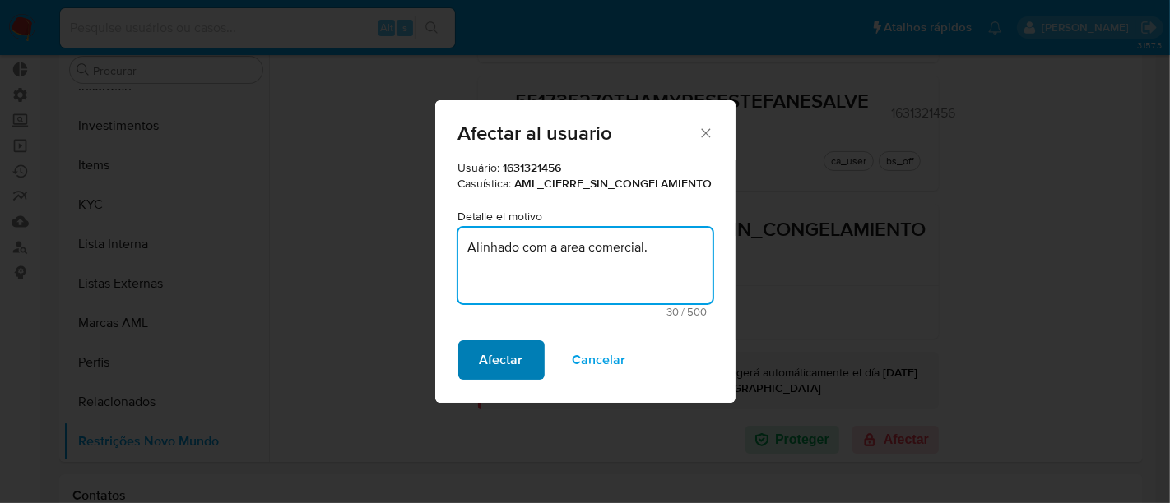
type textarea "Alinhado com a area comercial."
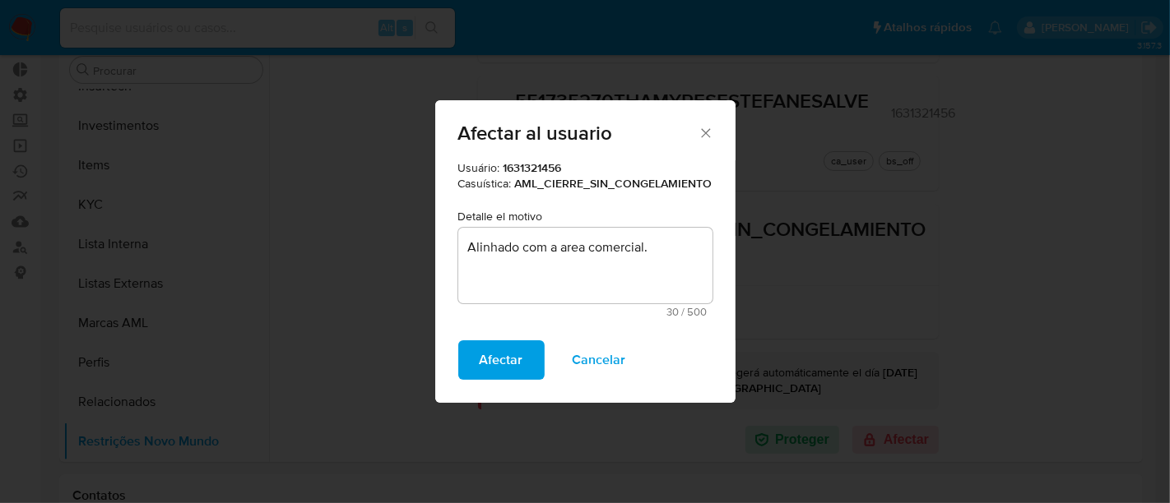
click at [500, 360] on span "Afectar" at bounding box center [502, 360] width 44 height 36
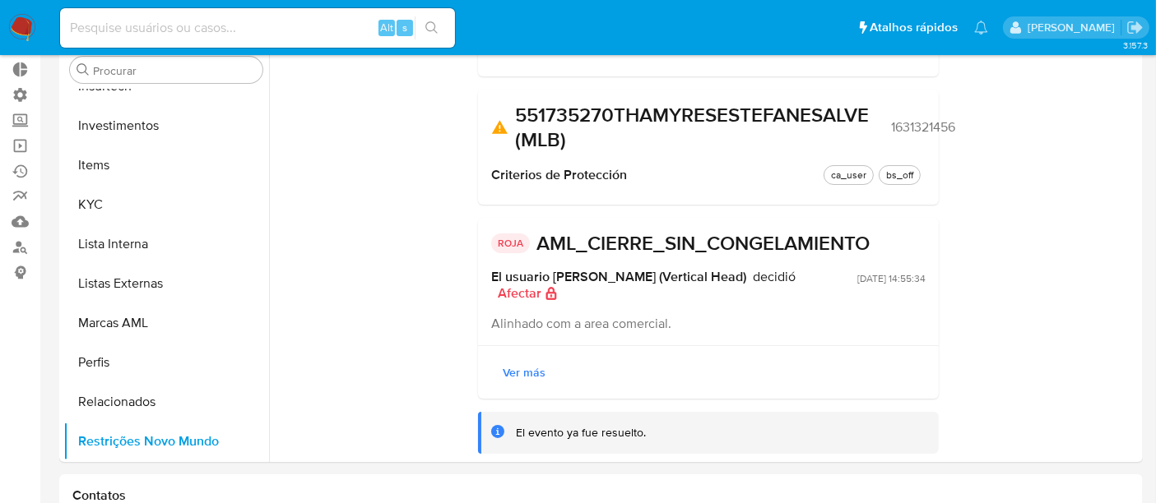
scroll to position [208, 0]
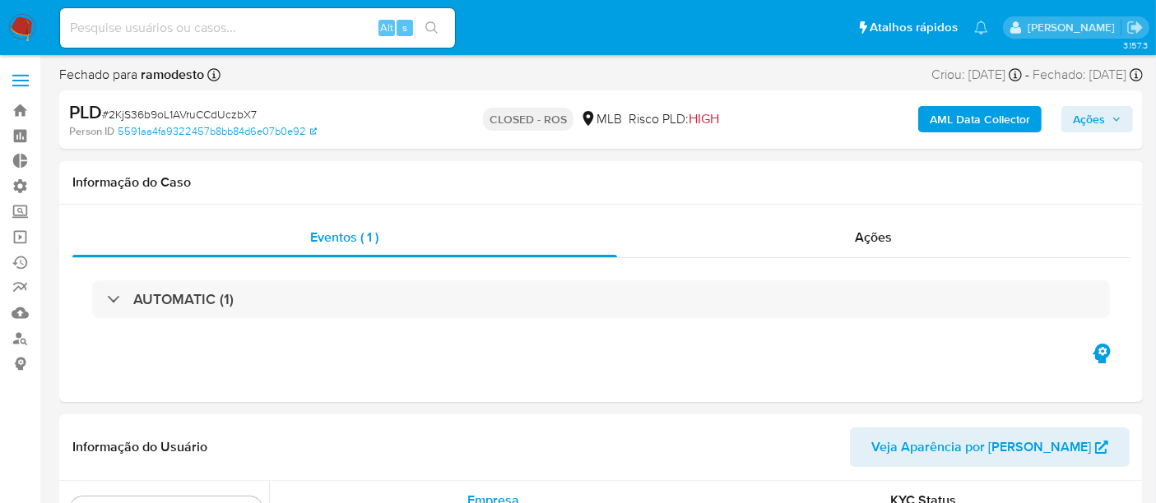
scroll to position [773, 0]
select select "10"
drag, startPoint x: 110, startPoint y: 112, endPoint x: 258, endPoint y: 113, distance: 148.1
click at [258, 113] on div "PLD # 2KjS36b9oL1AVruCCdUczbX7" at bounding box center [243, 112] width 349 height 25
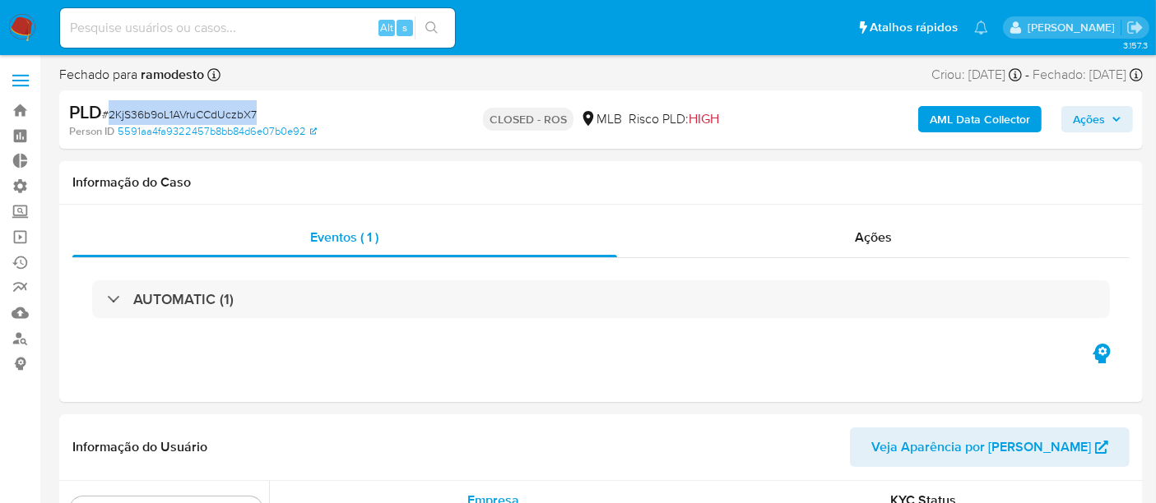
copy span "2KjS36b9oL1AVruCCdUczbX7"
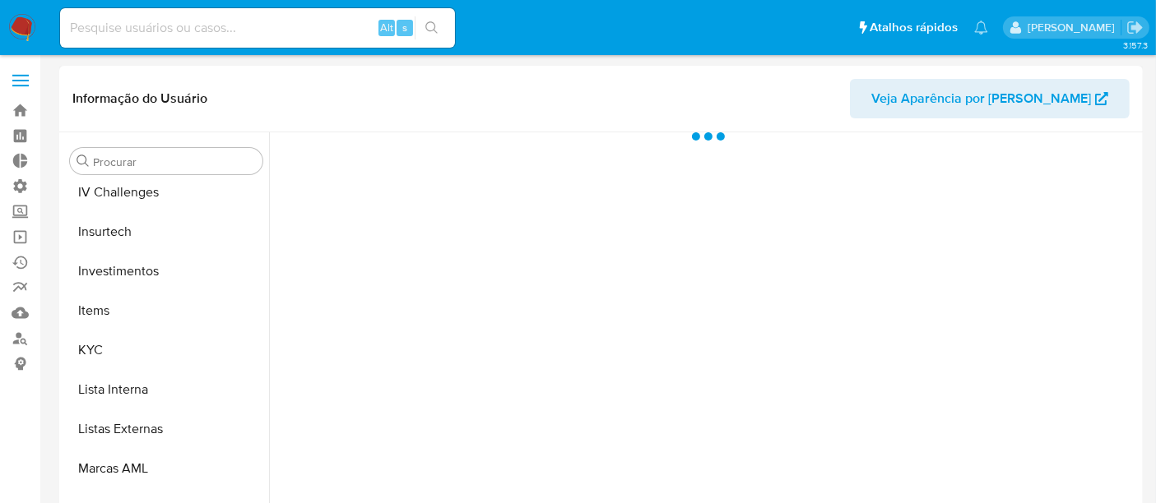
scroll to position [773, 0]
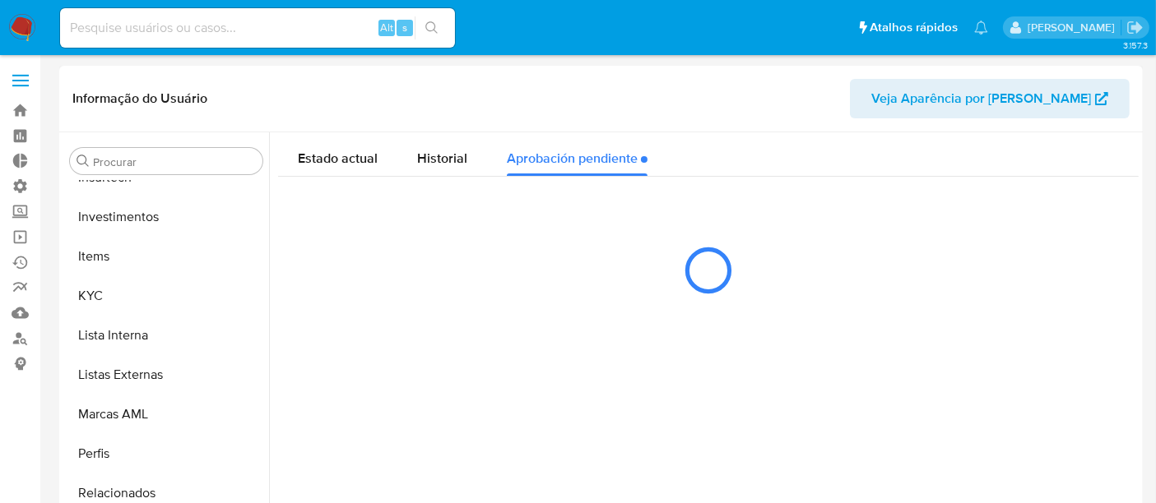
select select "10"
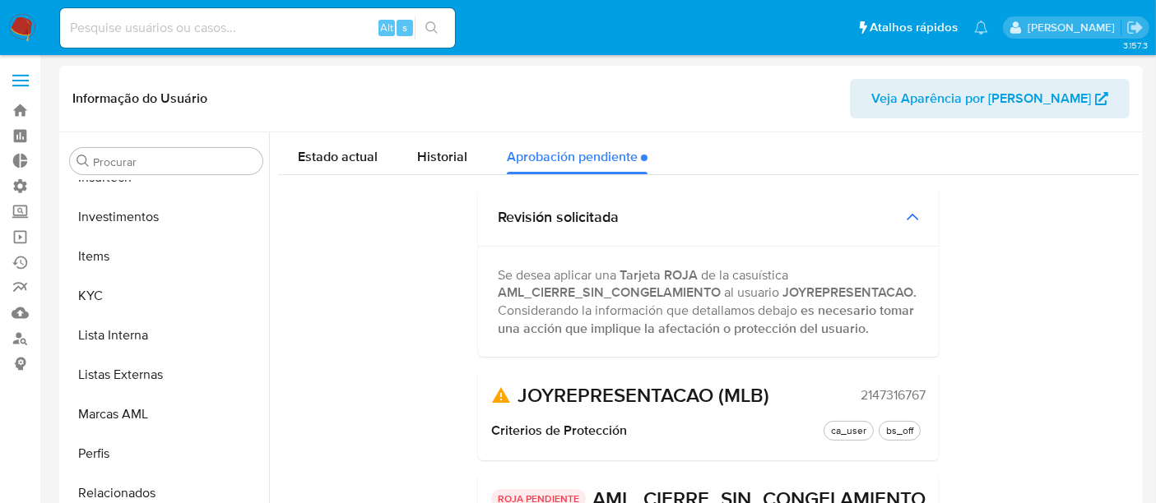
scroll to position [0, 0]
click at [351, 154] on span "Estado actual" at bounding box center [338, 158] width 80 height 19
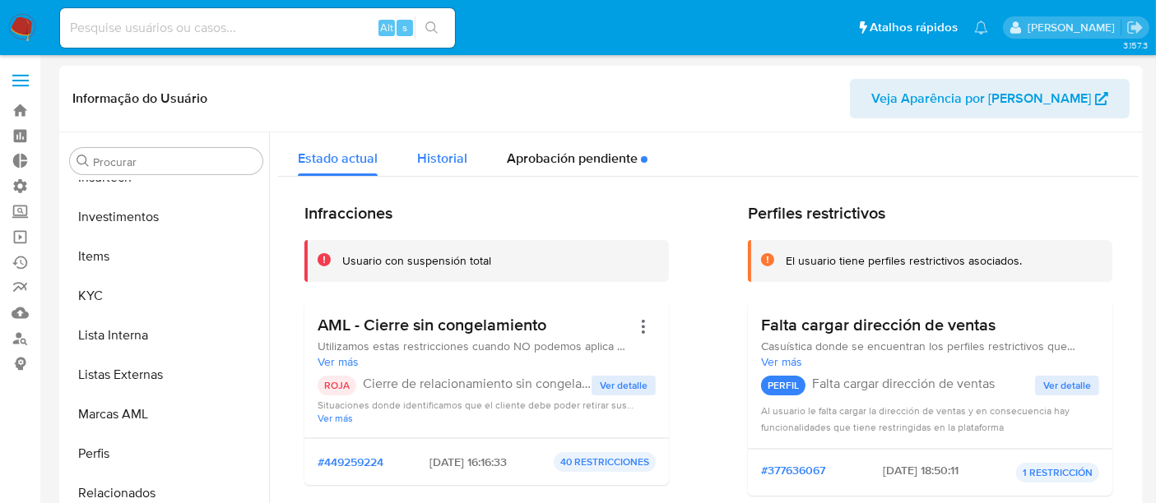
click at [451, 156] on span "Historial" at bounding box center [442, 158] width 50 height 19
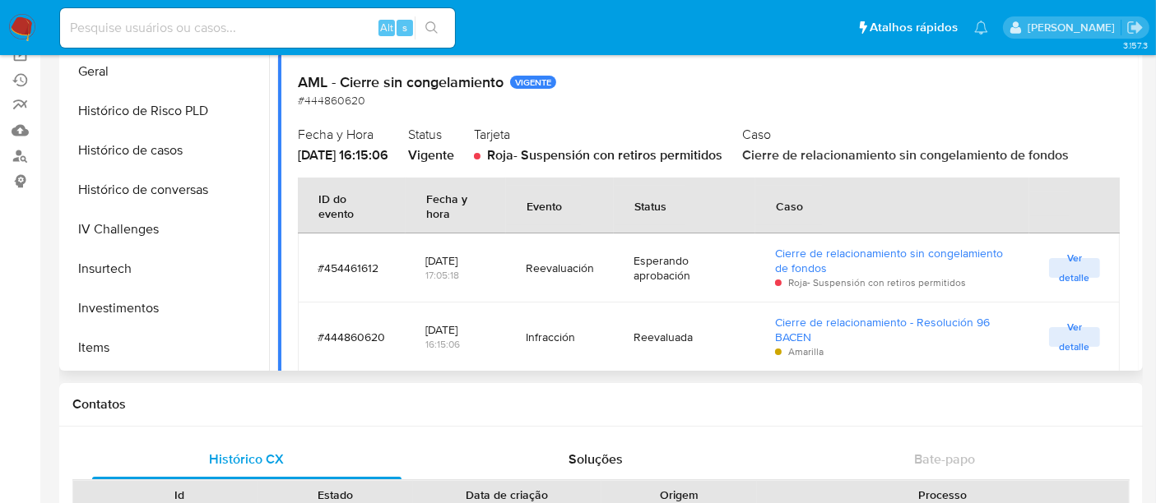
scroll to position [408, 0]
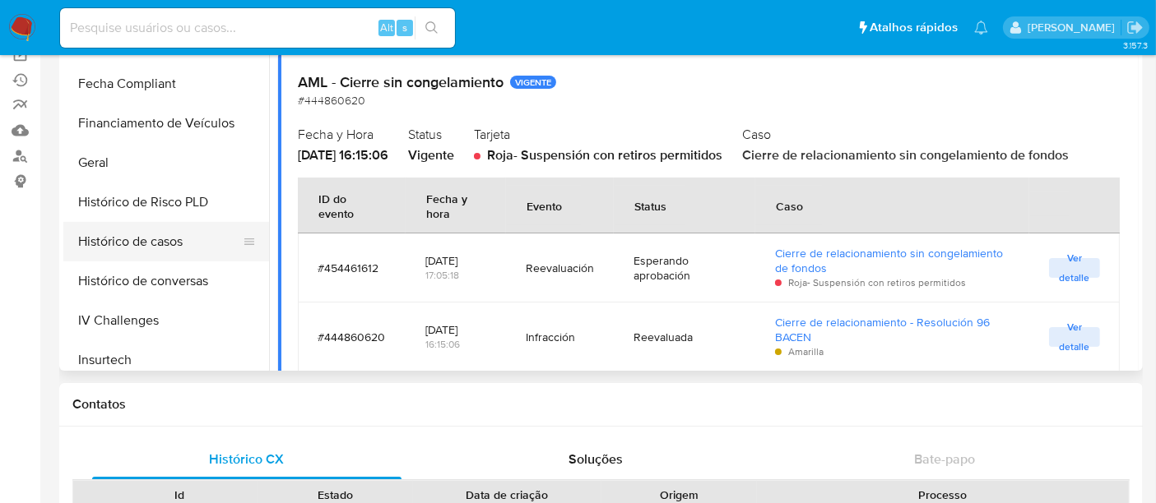
click at [151, 236] on button "Histórico de casos" at bounding box center [159, 241] width 193 height 39
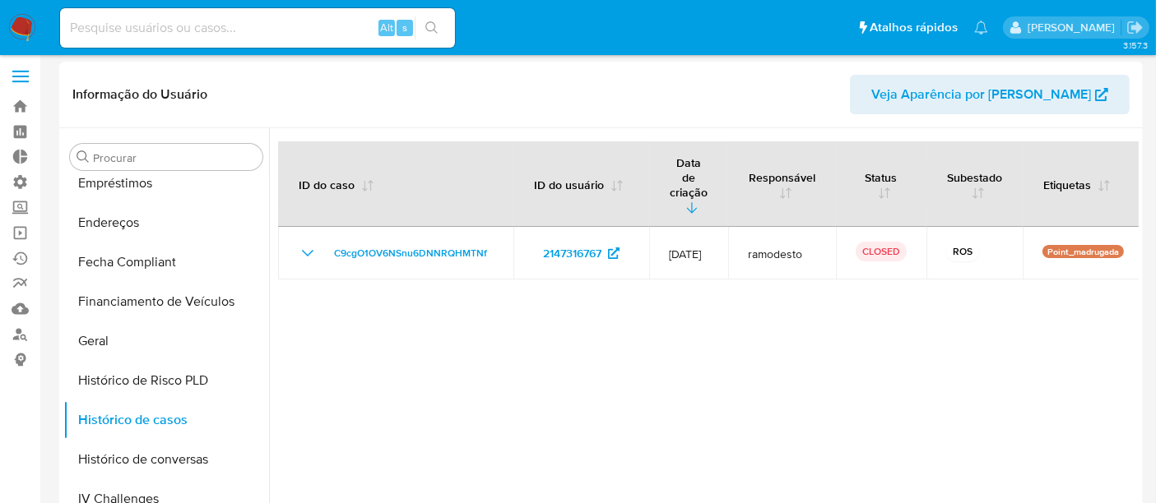
scroll to position [0, 0]
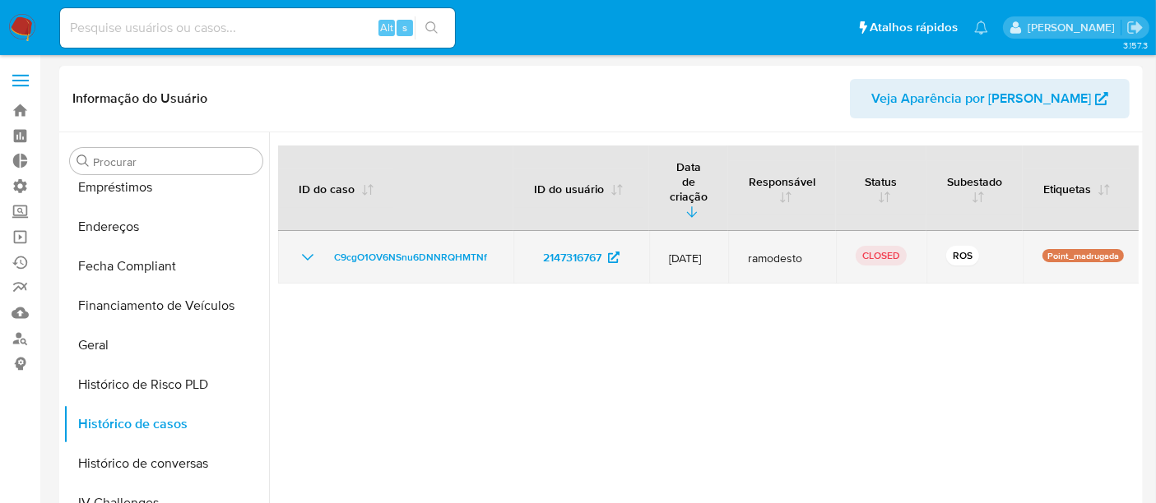
click at [308, 248] on icon "Mostrar/Ocultar" at bounding box center [308, 258] width 20 height 20
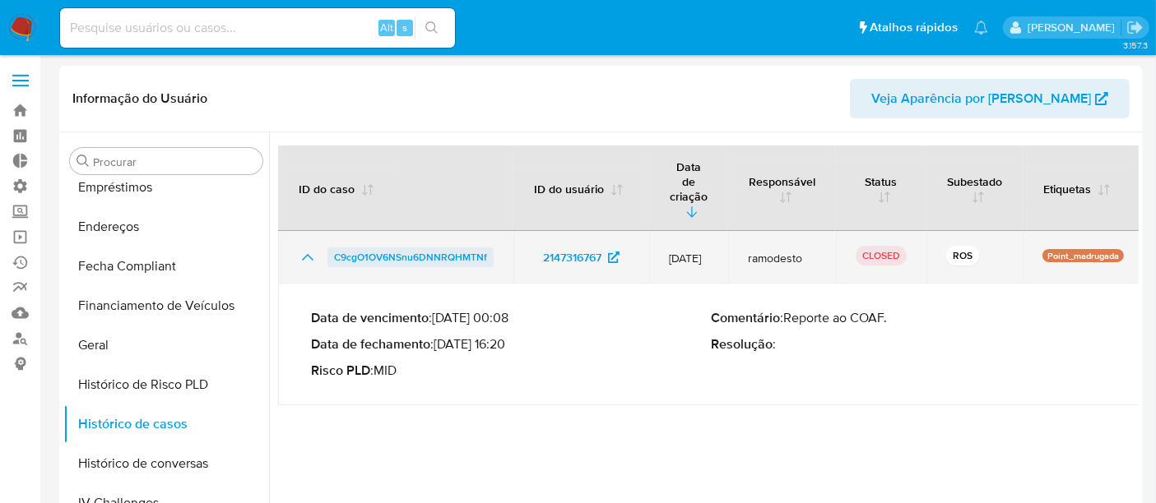
click at [369, 248] on span "C9cgO1OV6NSnu6DNNRQHMTNf" at bounding box center [410, 258] width 153 height 20
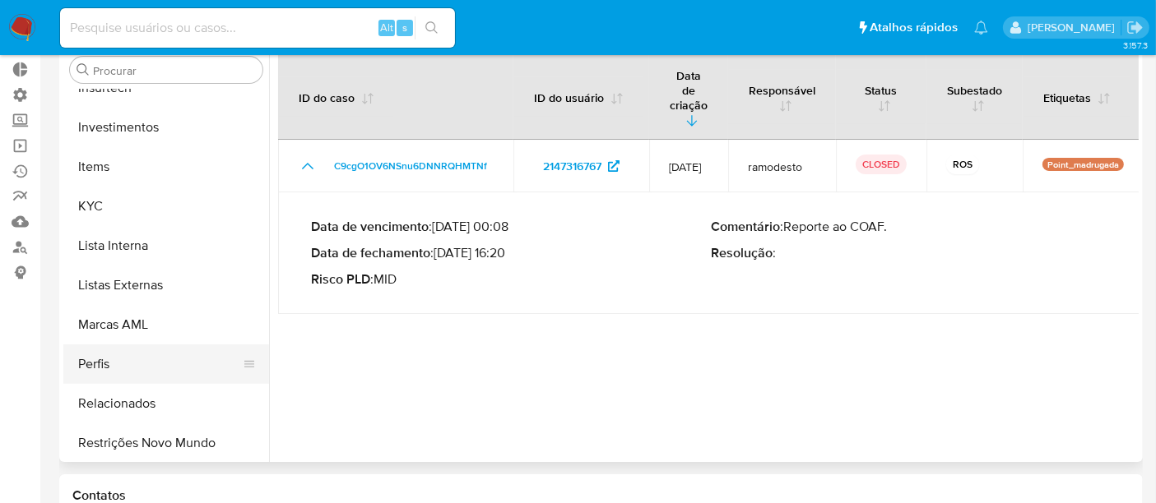
scroll to position [773, 0]
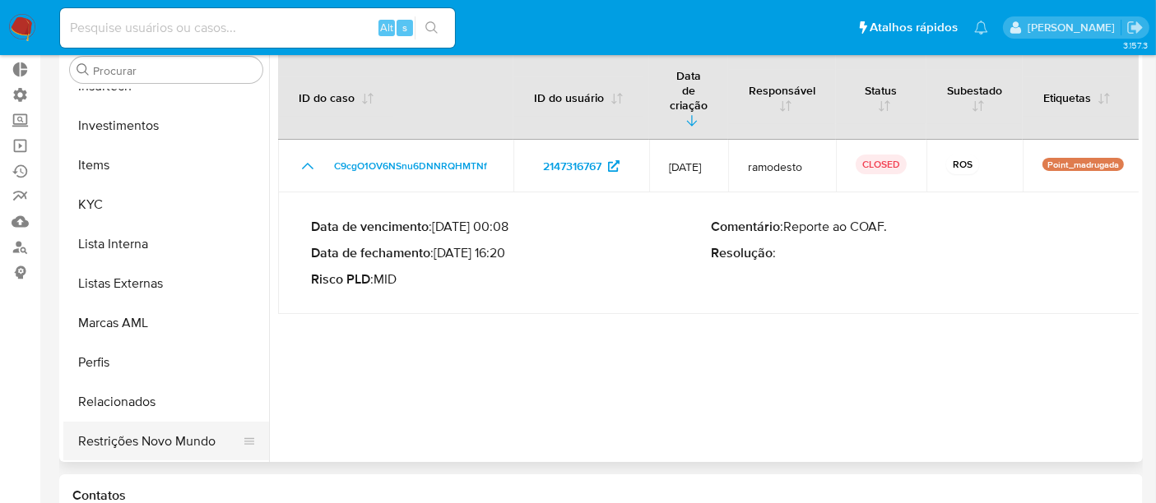
click at [152, 432] on button "Restrições Novo Mundo" at bounding box center [159, 441] width 193 height 39
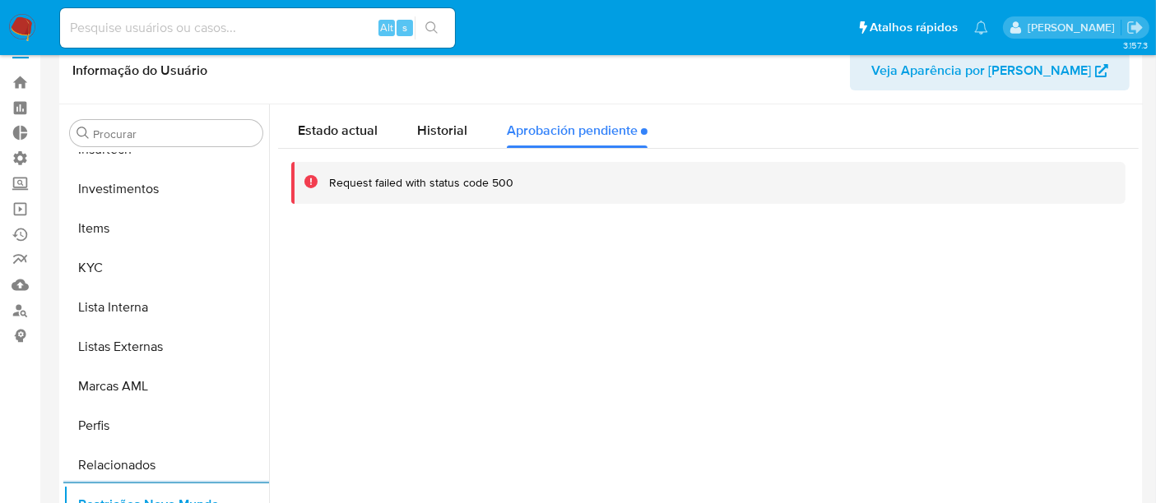
scroll to position [0, 0]
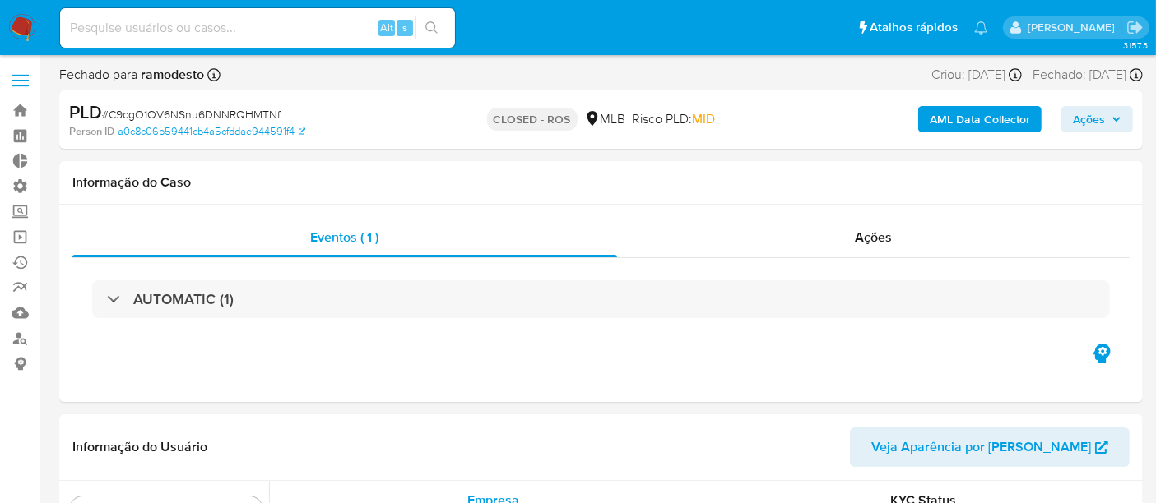
select select "10"
drag, startPoint x: 108, startPoint y: 113, endPoint x: 333, endPoint y: 116, distance: 225.4
click at [333, 116] on div "PLD # C9cgO1OV6NSnu6DNNRQHMTNf" at bounding box center [243, 112] width 349 height 25
copy span "C9cgO1OV6NSnu6DNNRQHMTNf"
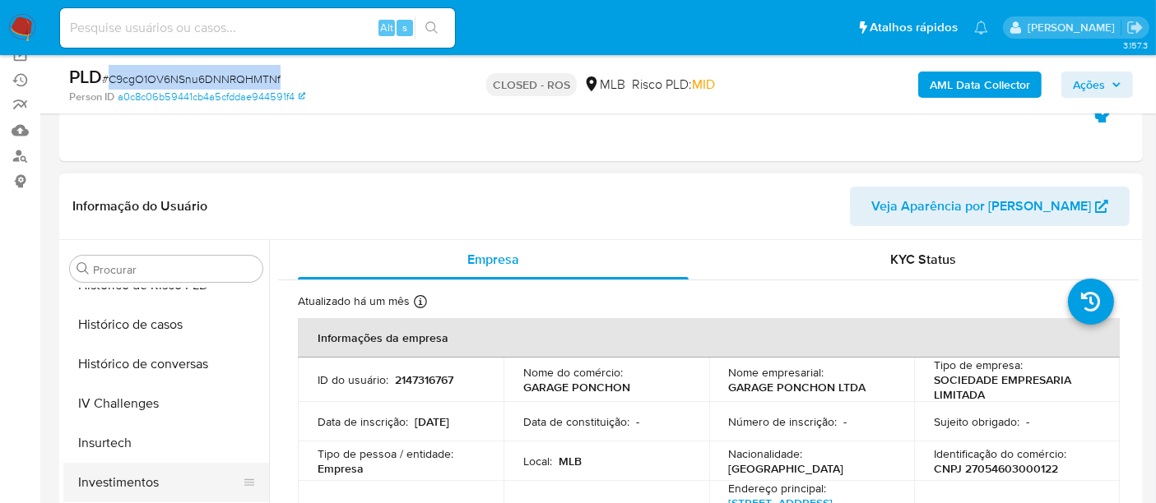
scroll to position [499, 0]
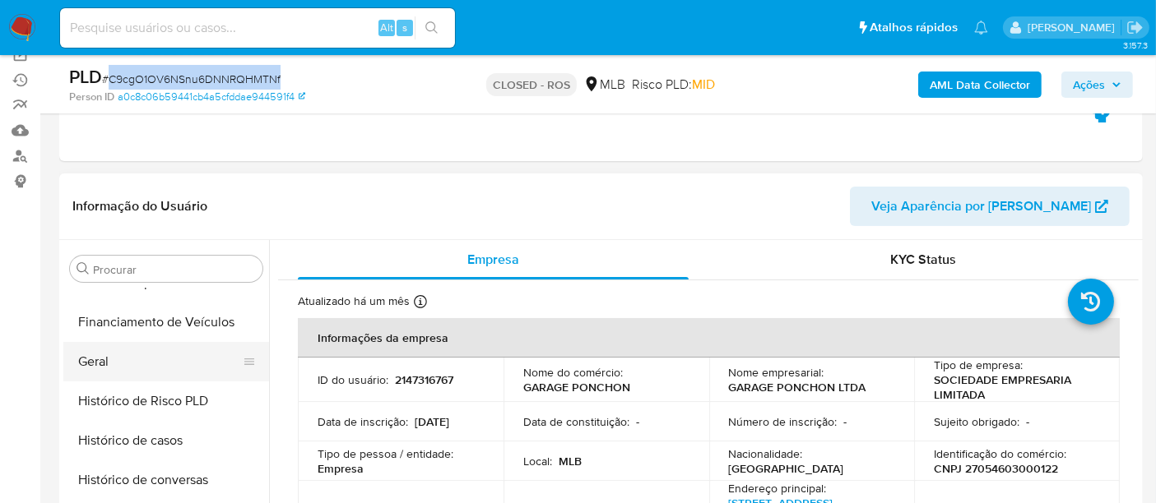
click at [99, 363] on button "Geral" at bounding box center [159, 361] width 193 height 39
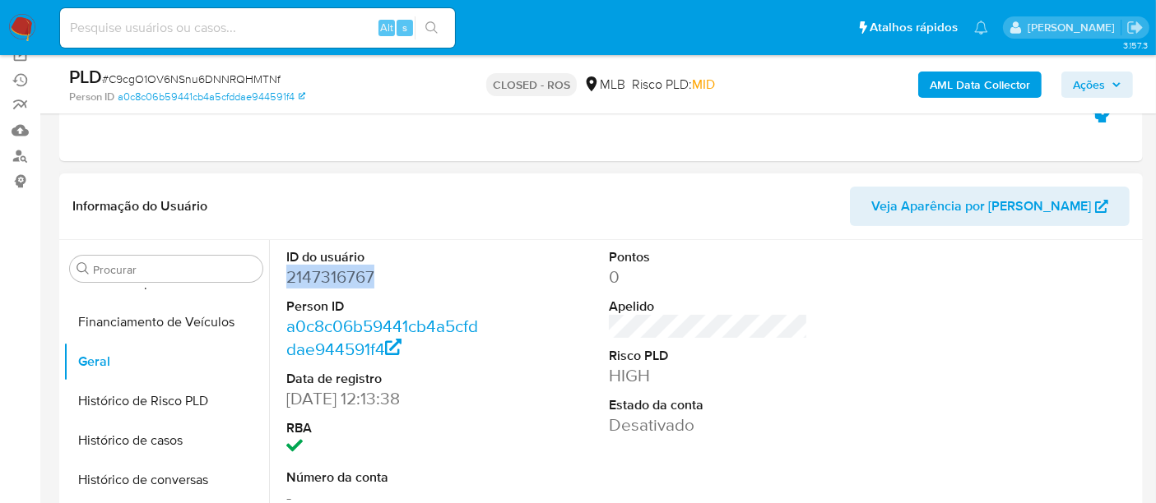
drag, startPoint x: 285, startPoint y: 274, endPoint x: 371, endPoint y: 279, distance: 86.5
click at [371, 279] on div "ID do usuário 2147316767 Person ID a0c8c06b59441cb4a5cfddae944591f4 Data de reg…" at bounding box center [386, 379] width 216 height 278
copy dd "2147316767"
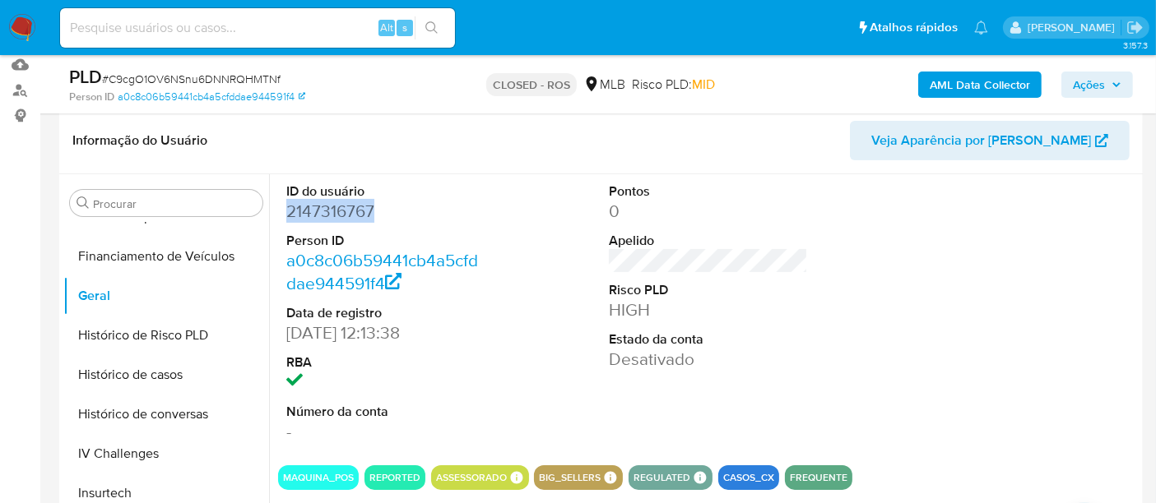
scroll to position [183, 0]
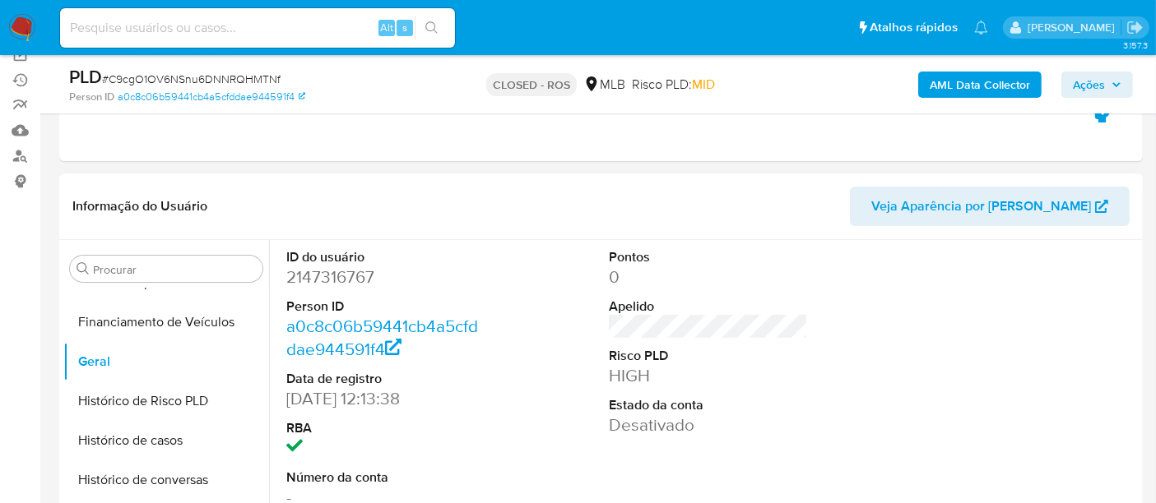
drag, startPoint x: 350, startPoint y: 297, endPoint x: 333, endPoint y: 295, distance: 16.5
click at [350, 298] on dt "Person ID" at bounding box center [385, 307] width 199 height 18
drag, startPoint x: 285, startPoint y: 281, endPoint x: 375, endPoint y: 275, distance: 90.7
click at [375, 275] on div "ID do usuário 2147316767 Person ID a0c8c06b59441cb4a5cfddae944591f4 Data de reg…" at bounding box center [386, 379] width 216 height 278
copy dd "2147316767"
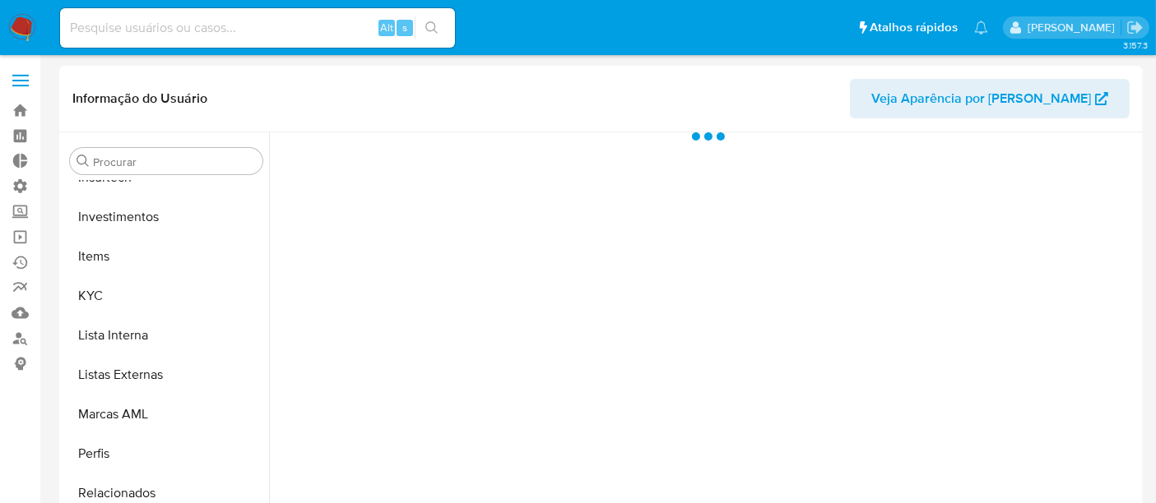
scroll to position [773, 0]
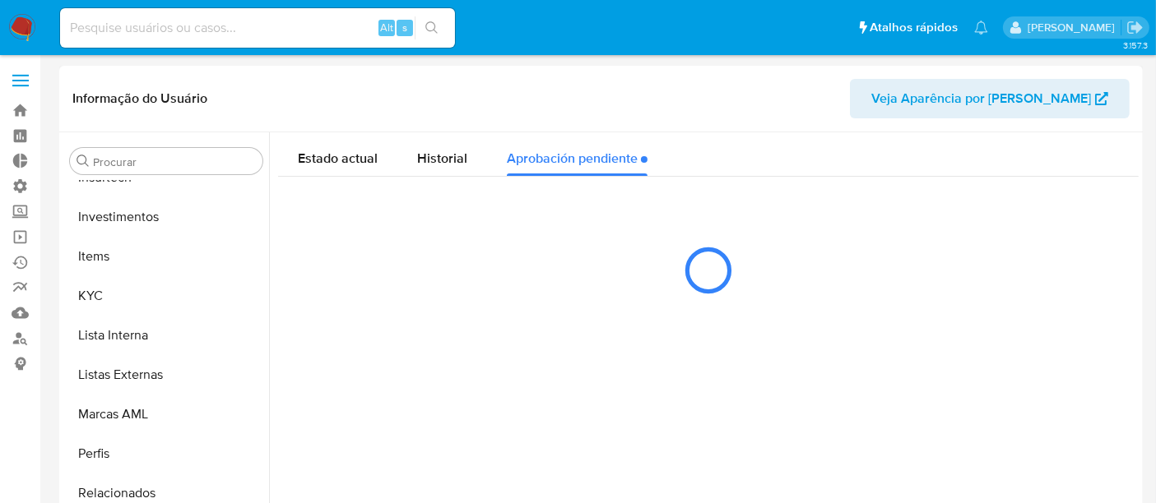
select select "10"
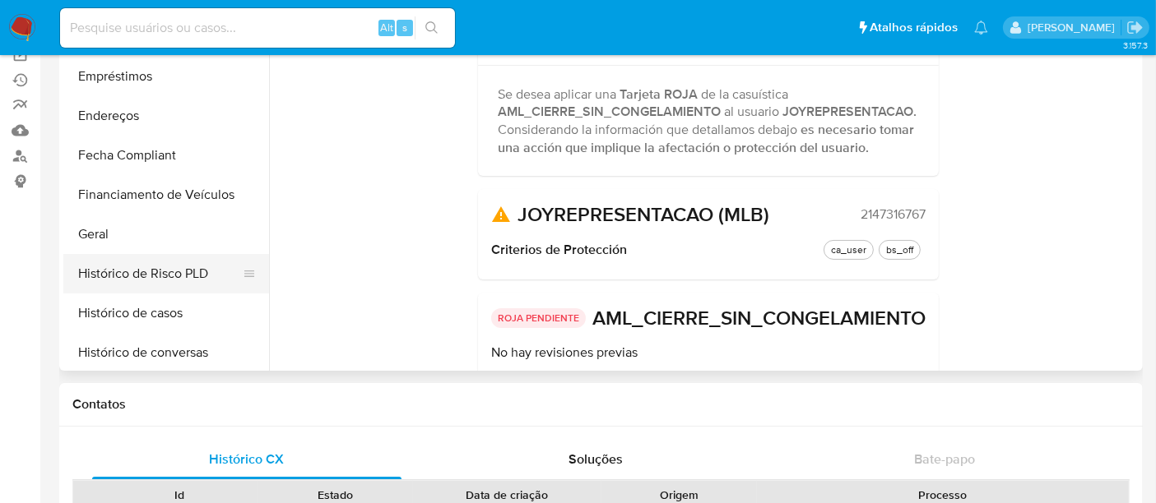
scroll to position [365, 0]
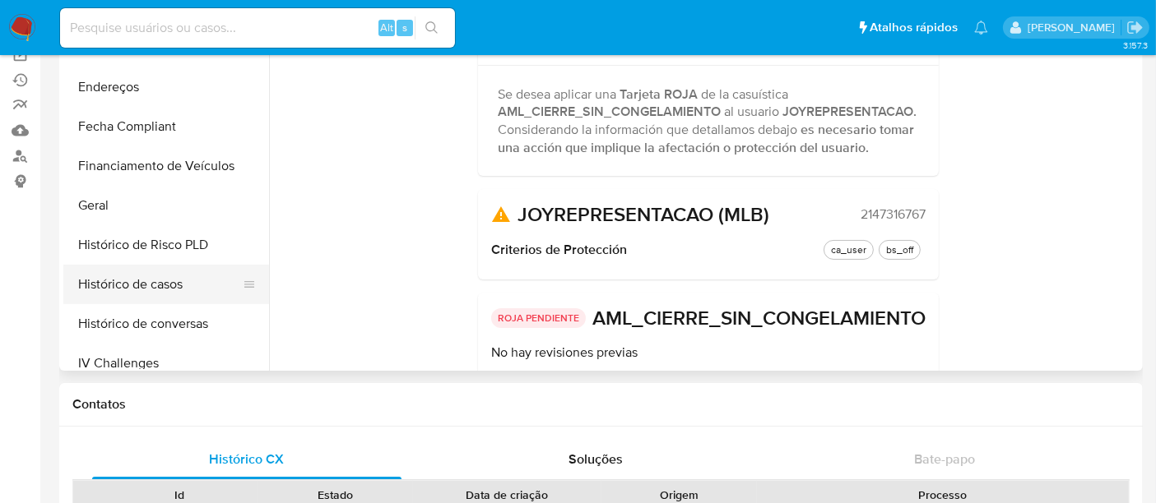
click at [160, 292] on button "Histórico de casos" at bounding box center [159, 284] width 193 height 39
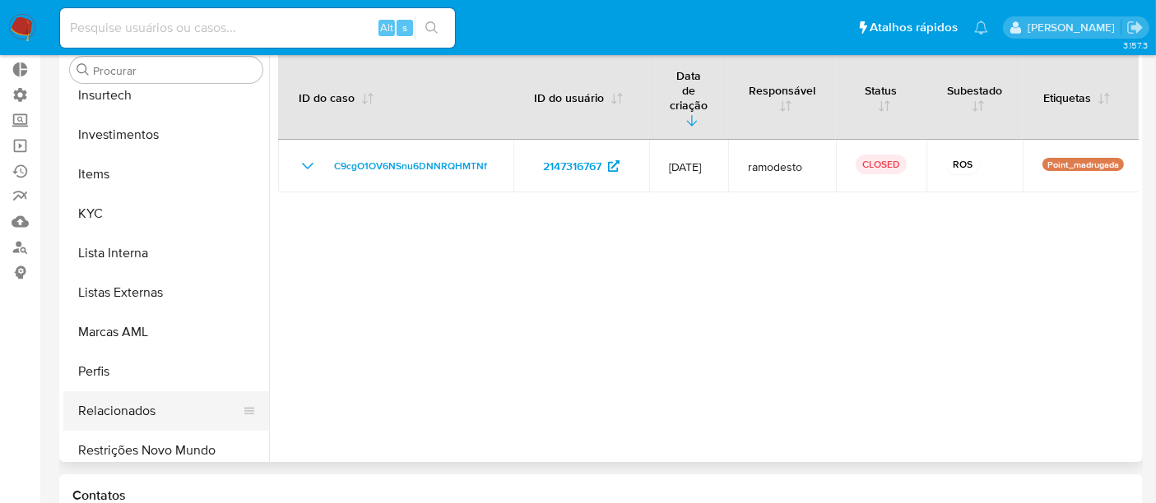
scroll to position [773, 0]
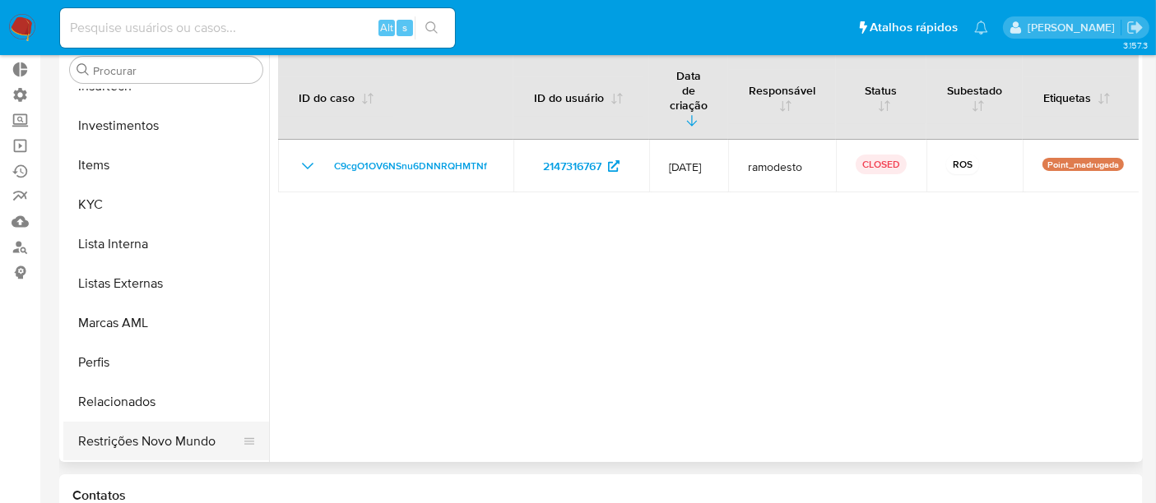
click at [166, 445] on button "Restrições Novo Mundo" at bounding box center [159, 441] width 193 height 39
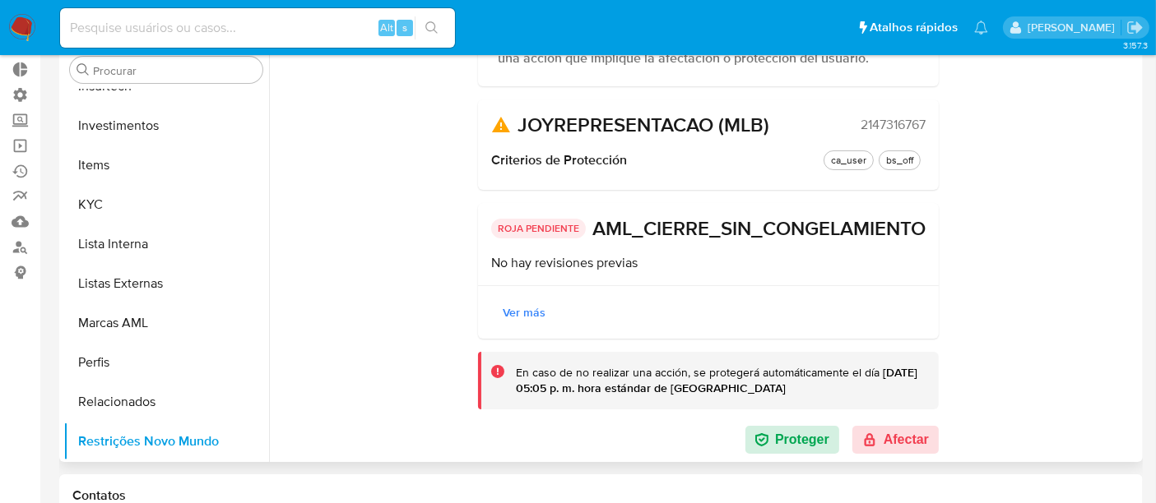
scroll to position [207, 0]
drag, startPoint x: 857, startPoint y: 95, endPoint x: 926, endPoint y: 95, distance: 68.3
click at [926, 100] on div "JOYREPRESENTACAO (MLB) 2147316767 Criterios de Protección ca_user bs_off" at bounding box center [708, 145] width 461 height 90
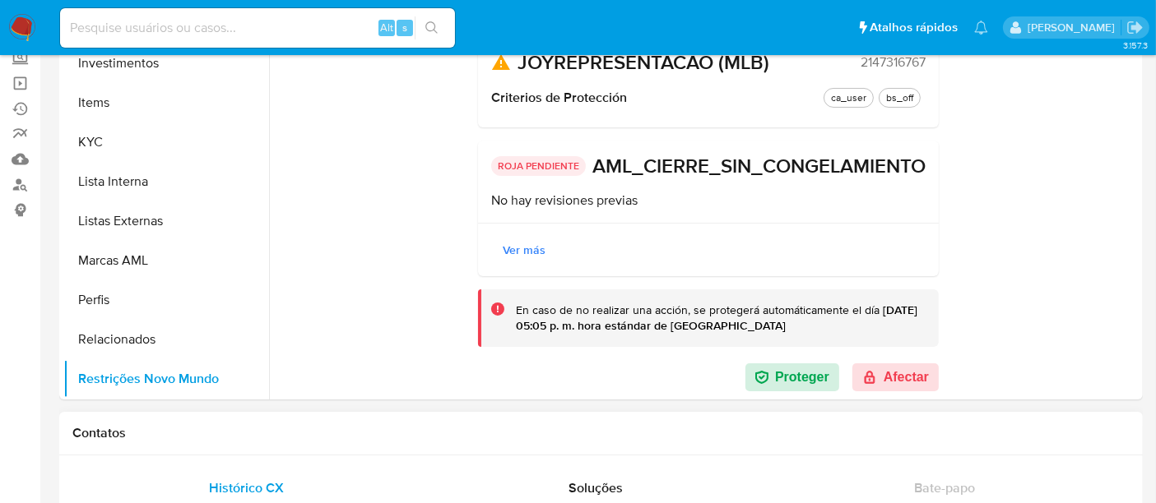
scroll to position [183, 0]
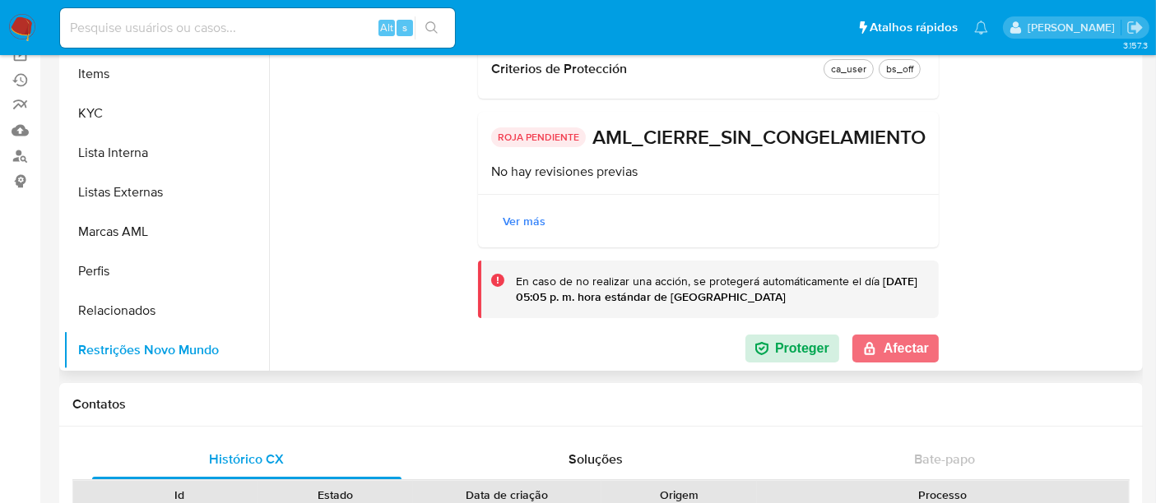
click at [895, 342] on button "Afectar" at bounding box center [895, 349] width 86 height 28
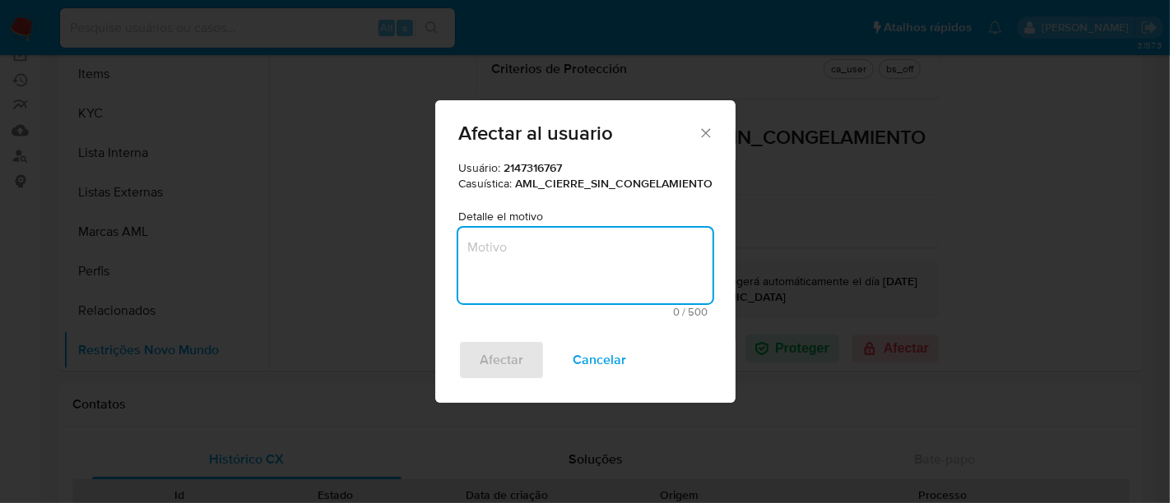
click at [477, 262] on textarea "Motivo" at bounding box center [585, 266] width 254 height 76
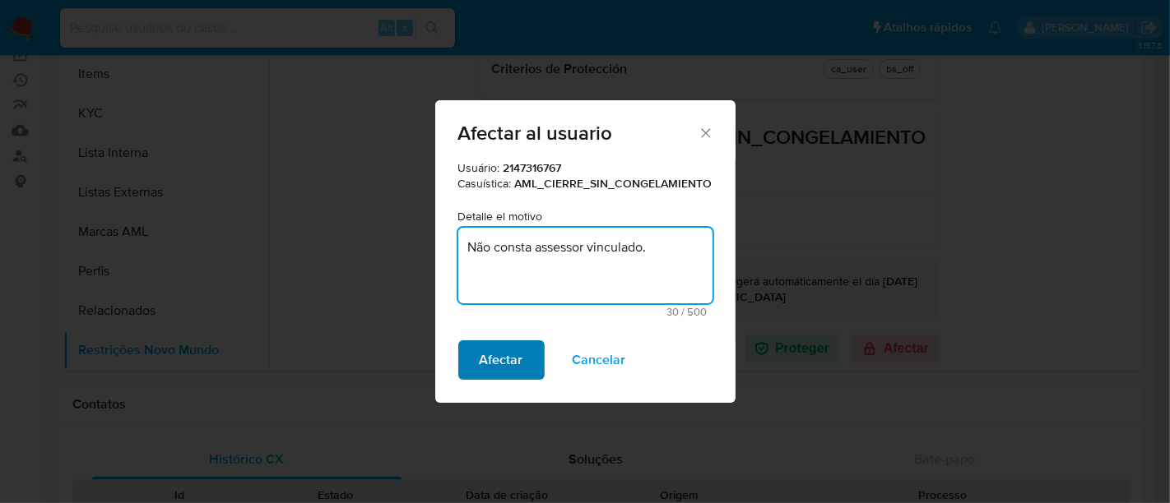
type textarea "Não consta assessor vinculado."
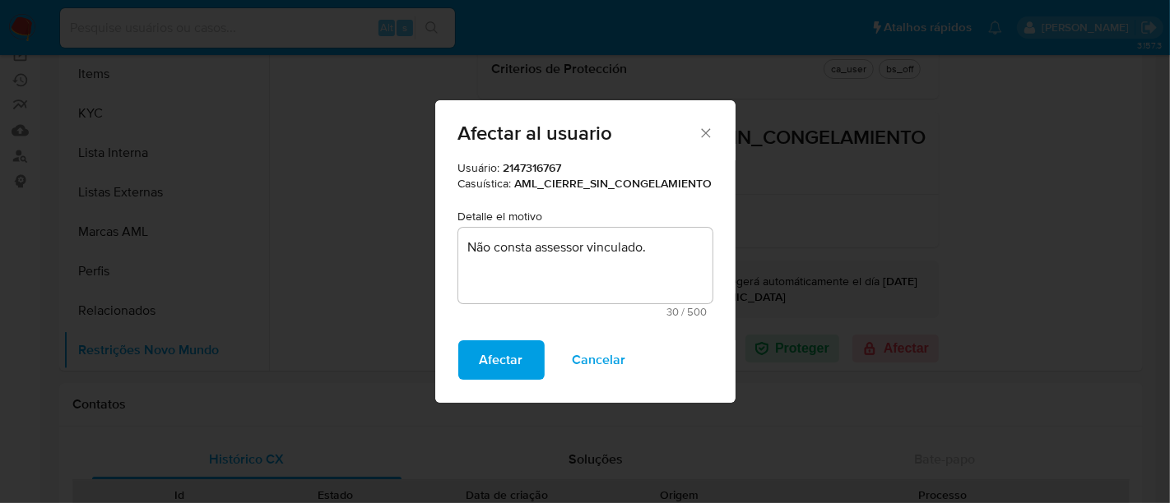
click at [508, 347] on span "Afectar" at bounding box center [502, 360] width 44 height 36
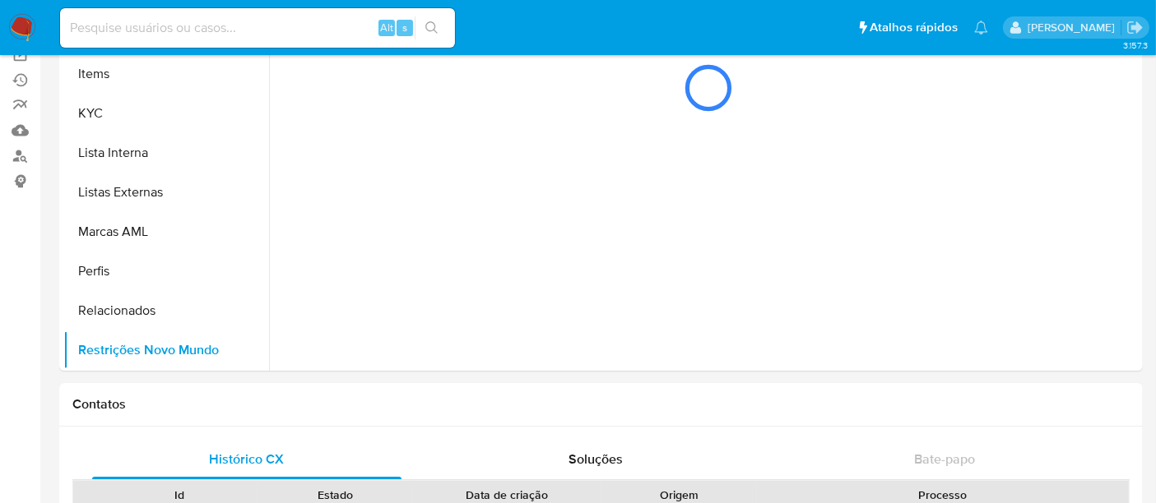
scroll to position [0, 0]
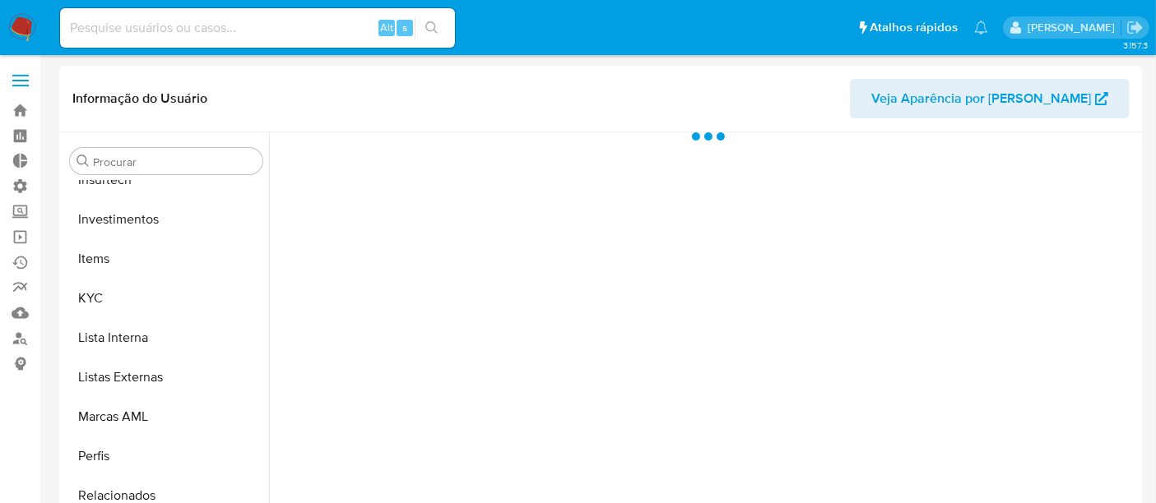
scroll to position [773, 0]
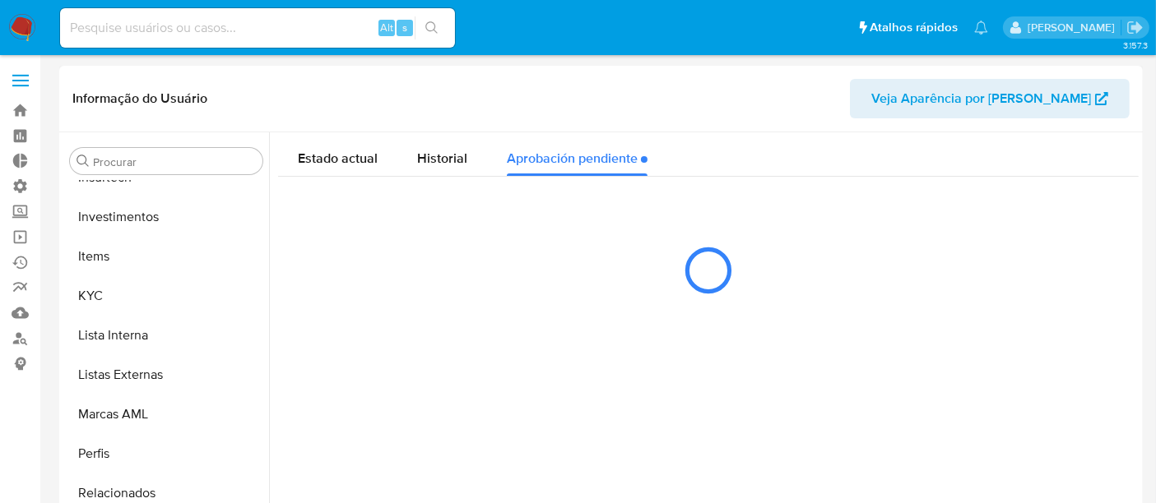
select select "10"
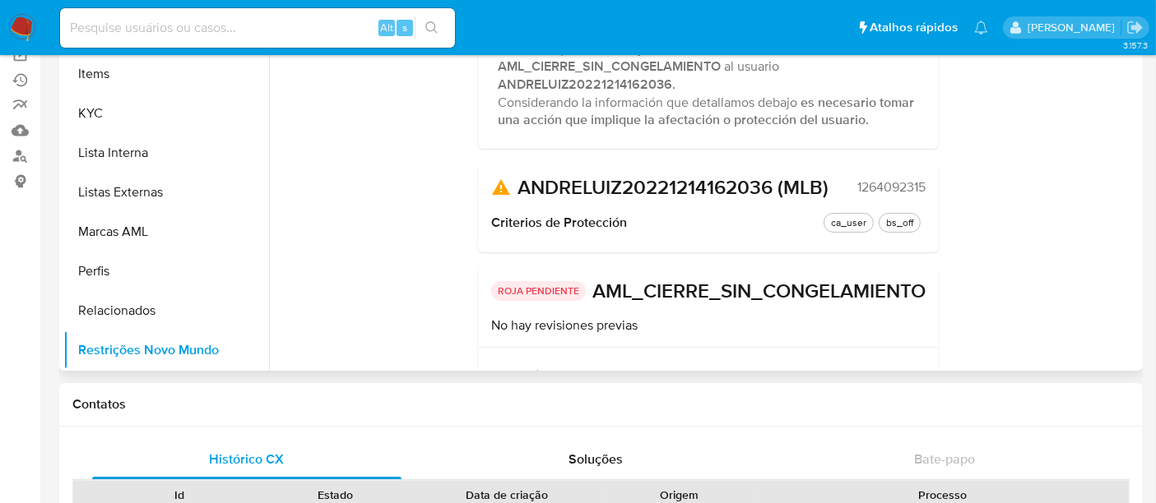
scroll to position [0, 0]
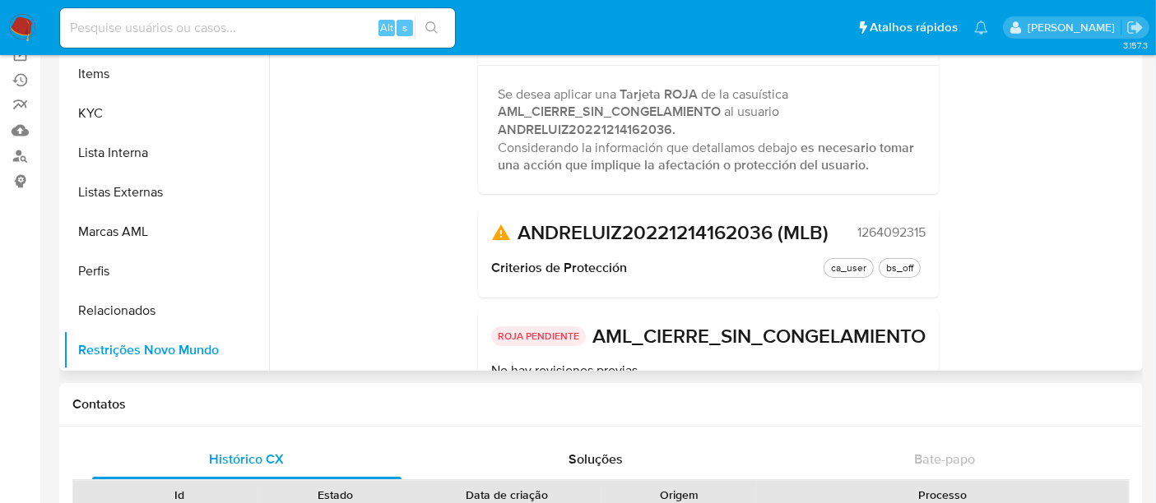
drag, startPoint x: 851, startPoint y: 231, endPoint x: 926, endPoint y: 233, distance: 74.9
click at [926, 233] on div "ANDRELUIZ20221214162036 (MLB) 1264092315 Criterios de Protección ca_user bs_off" at bounding box center [708, 252] width 461 height 90
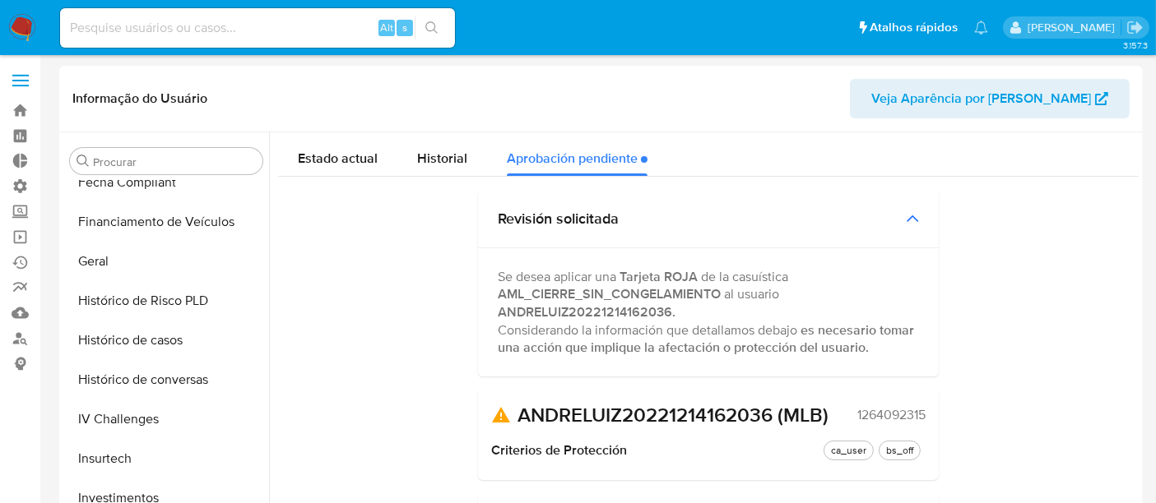
scroll to position [548, 0]
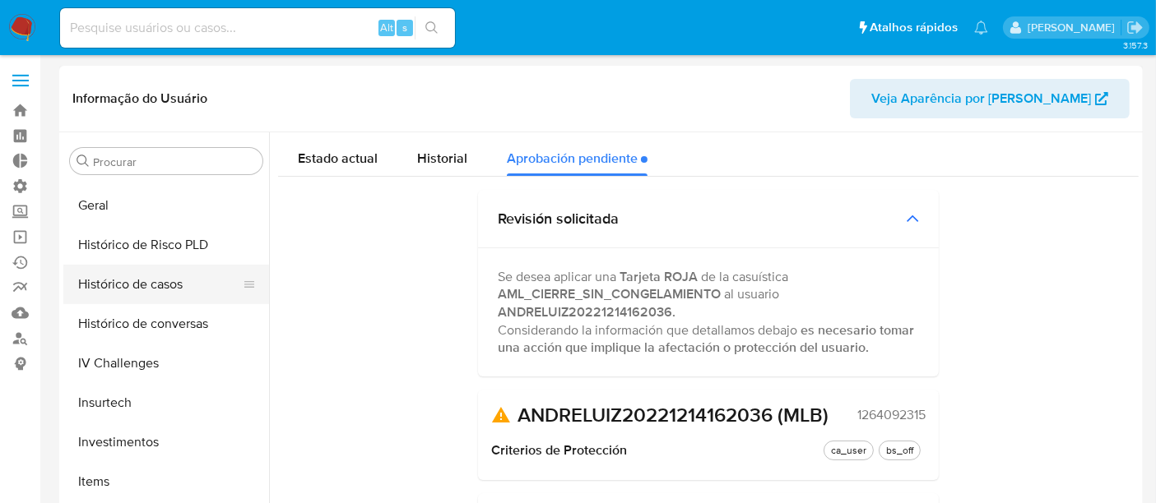
click at [165, 279] on button "Histórico de casos" at bounding box center [159, 284] width 193 height 39
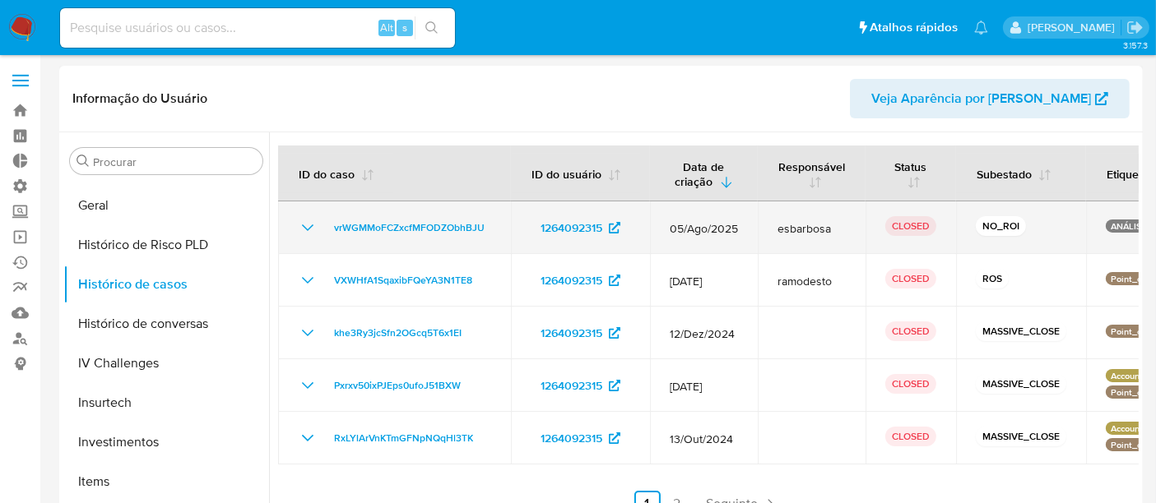
click at [304, 235] on icon "Mostrar/Ocultar" at bounding box center [308, 228] width 20 height 20
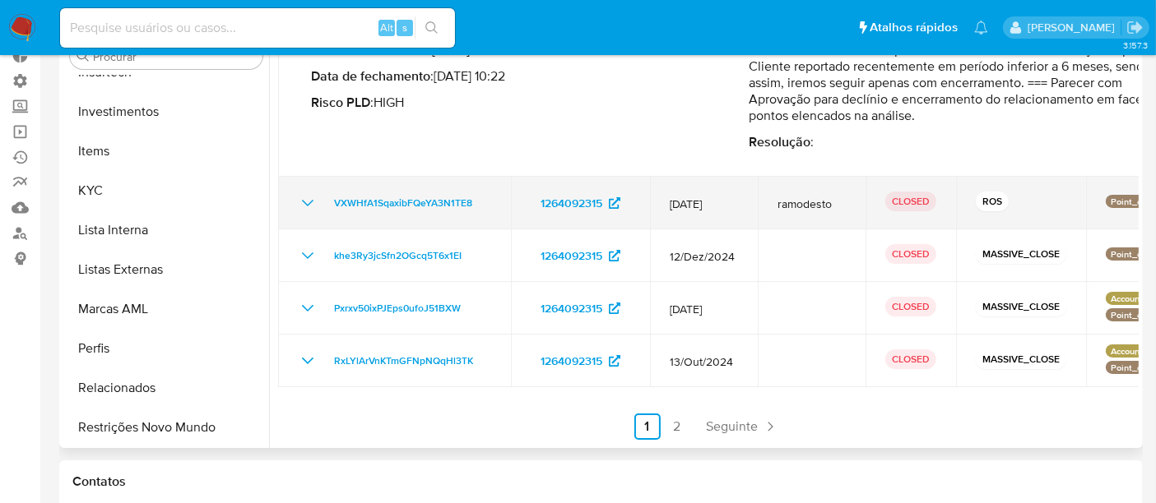
scroll to position [113, 0]
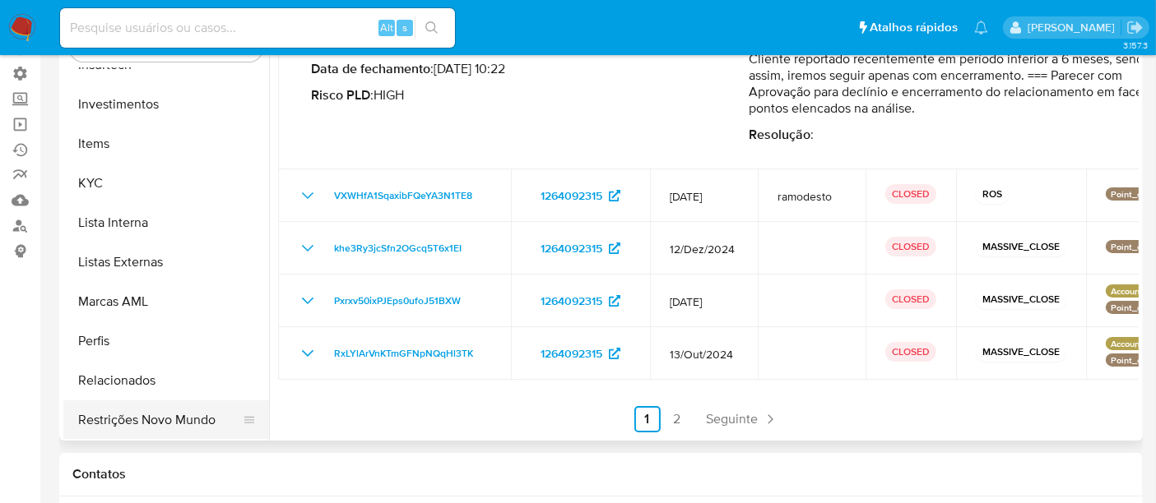
click at [160, 415] on button "Restrições Novo Mundo" at bounding box center [159, 420] width 193 height 39
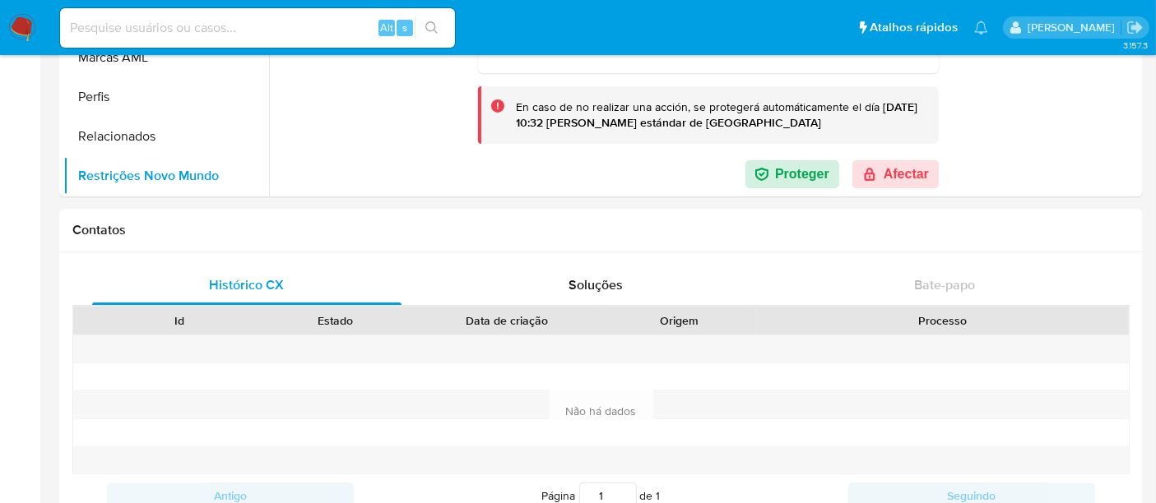
scroll to position [387, 0]
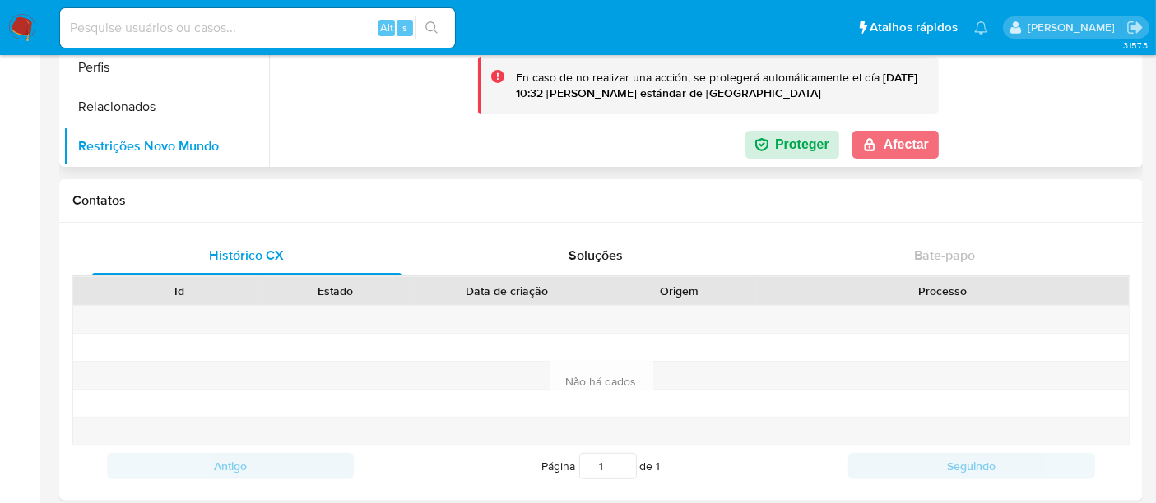
click at [882, 151] on button "Afectar" at bounding box center [895, 145] width 86 height 28
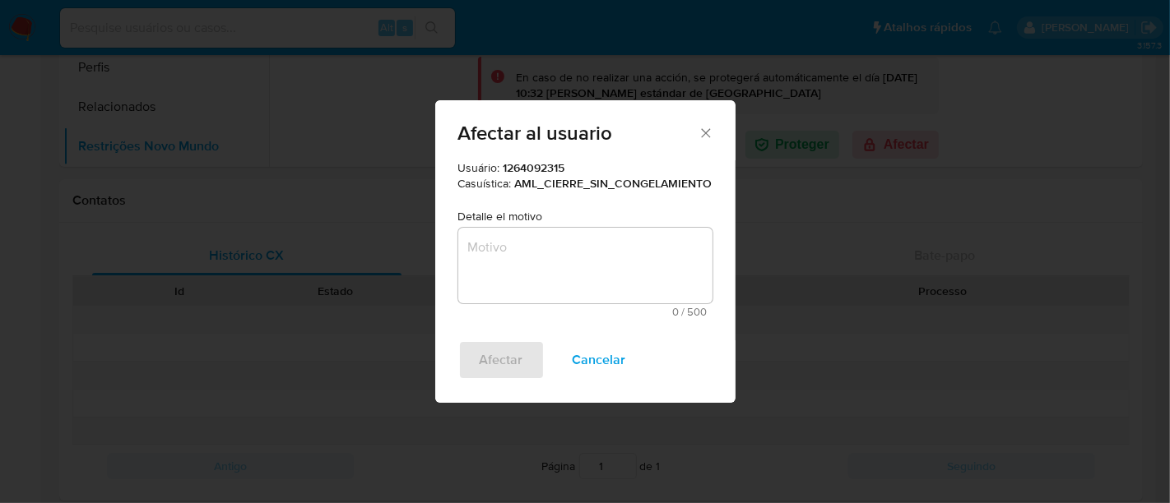
click at [512, 250] on textarea "Motivo" at bounding box center [585, 266] width 254 height 76
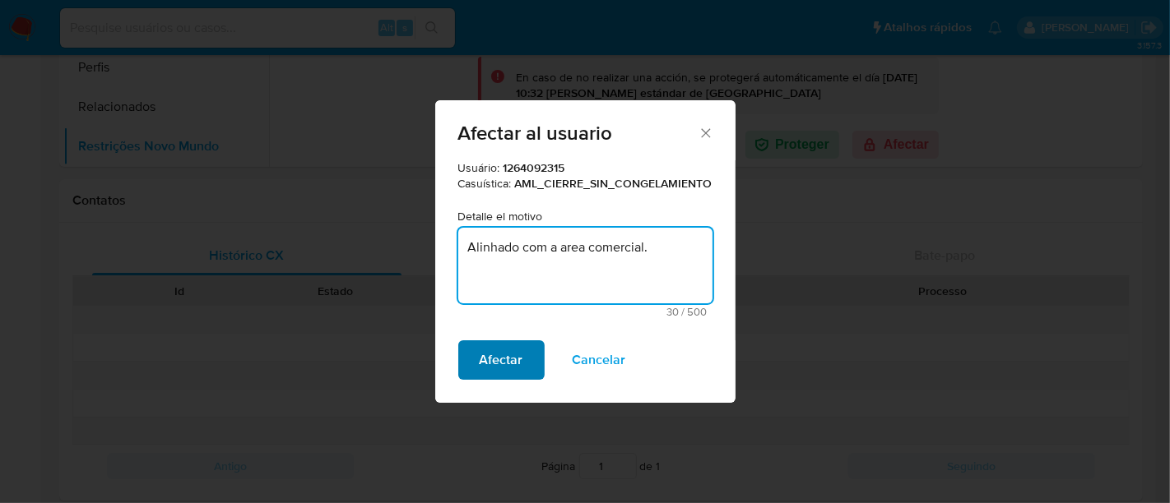
type textarea "Alinhado com a area comercial."
click at [489, 350] on span "Afectar" at bounding box center [502, 360] width 44 height 36
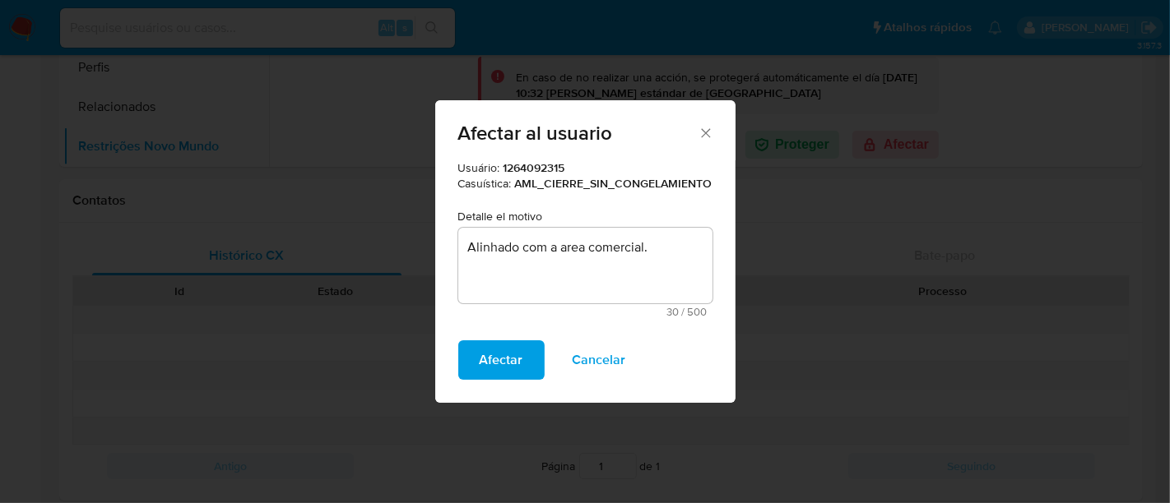
click at [504, 361] on span "Afectar" at bounding box center [502, 360] width 44 height 36
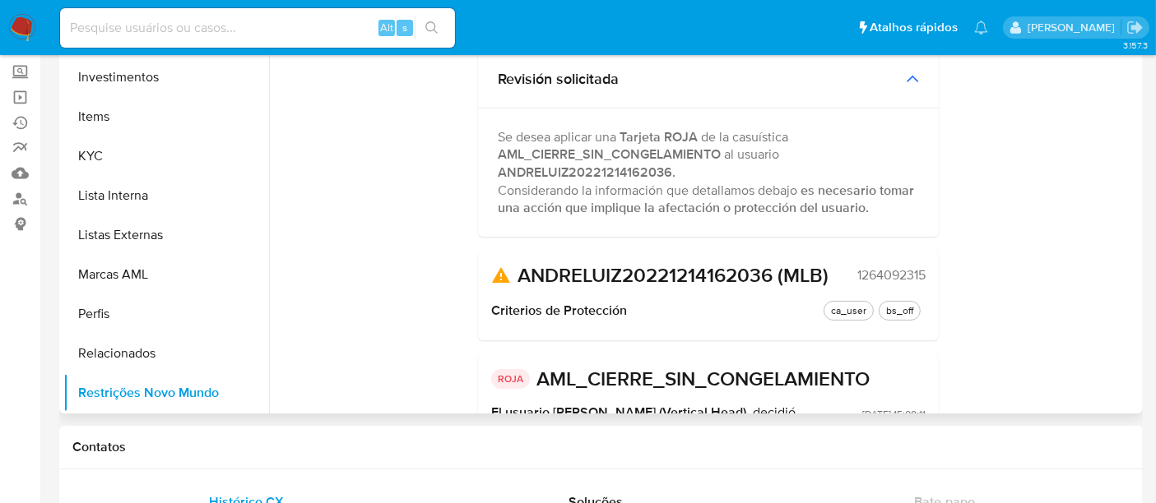
scroll to position [113, 0]
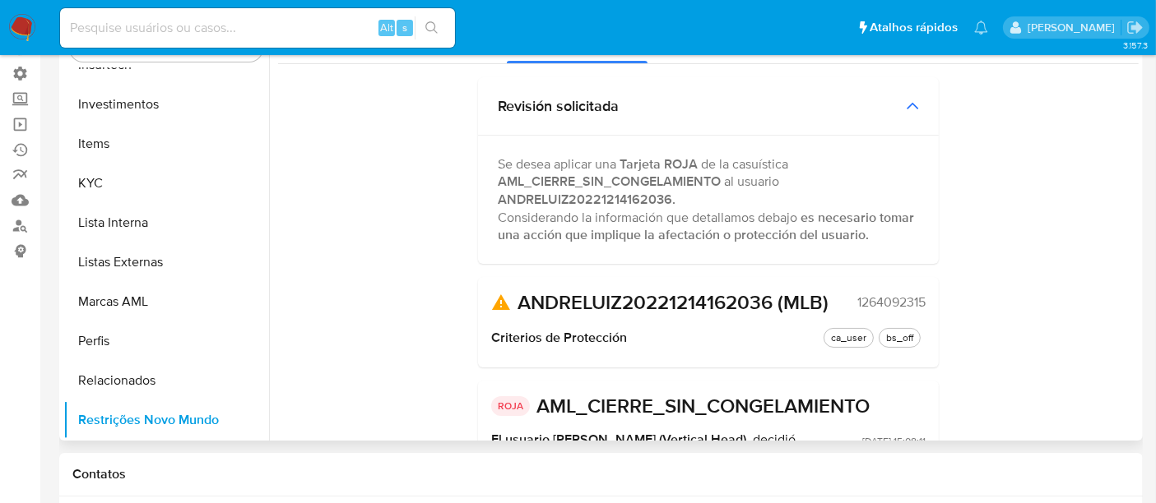
drag, startPoint x: 853, startPoint y: 300, endPoint x: 941, endPoint y: 295, distance: 88.2
click at [941, 295] on div "Estado actual Historial Aprobación pendiente Revisión solicitada Se desea aplic…" at bounding box center [708, 318] width 861 height 597
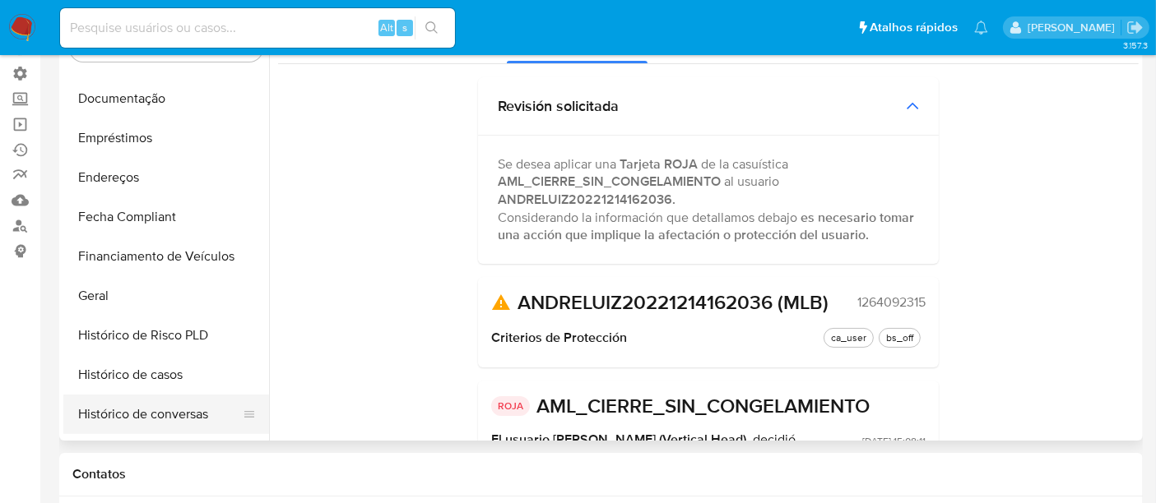
scroll to position [317, 0]
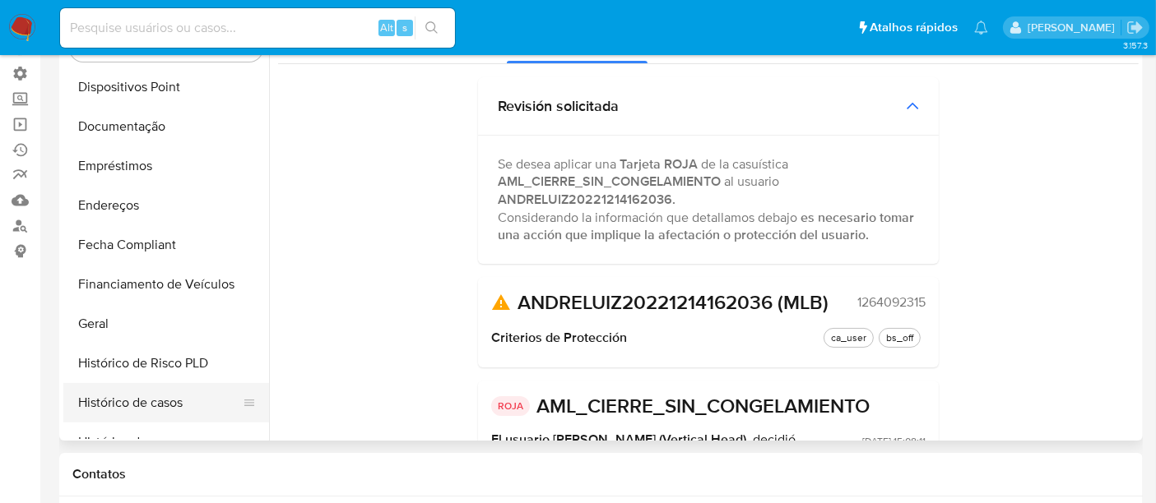
click at [138, 404] on button "Histórico de casos" at bounding box center [159, 402] width 193 height 39
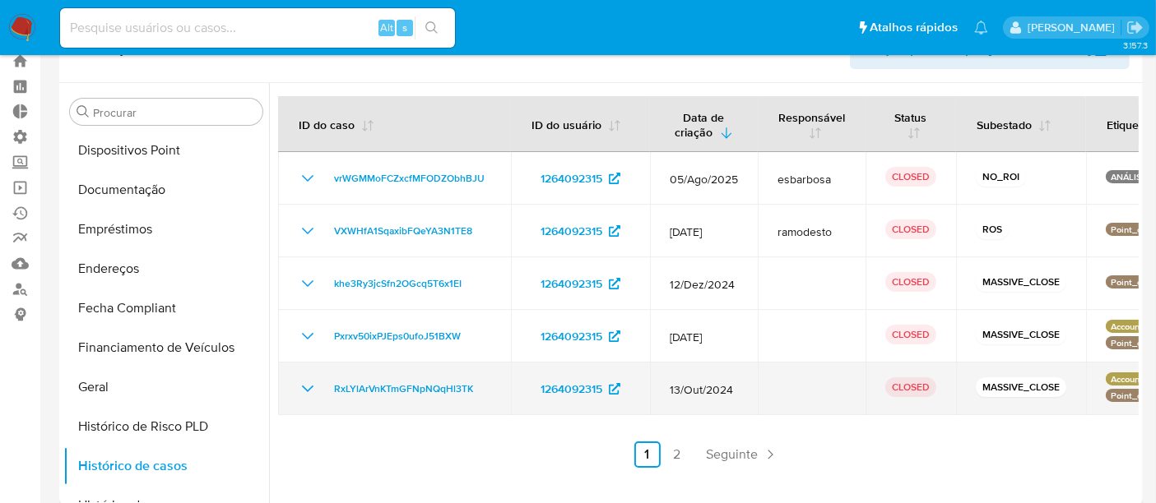
scroll to position [21, 0]
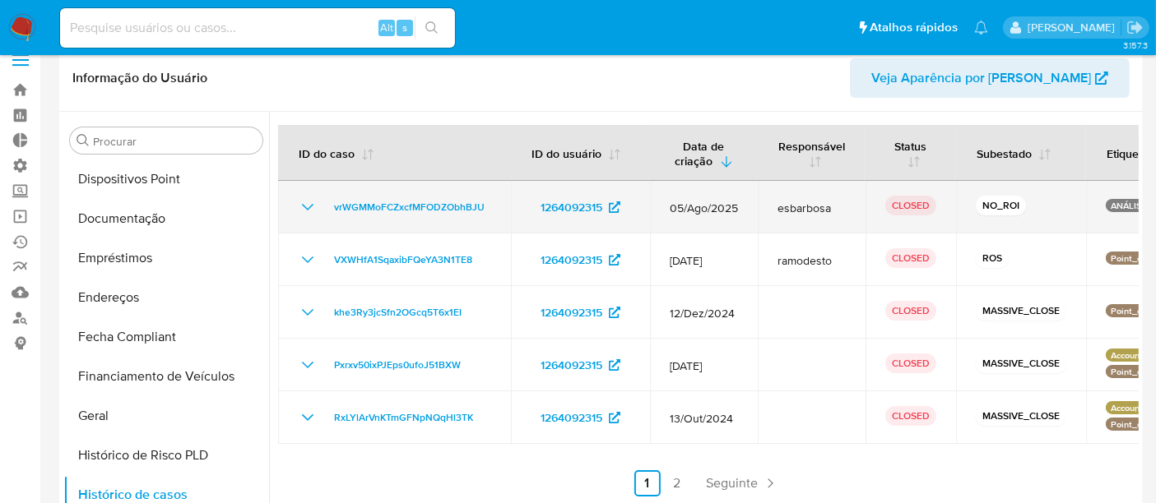
click at [308, 197] on icon "Mostrar/Ocultar" at bounding box center [308, 207] width 20 height 20
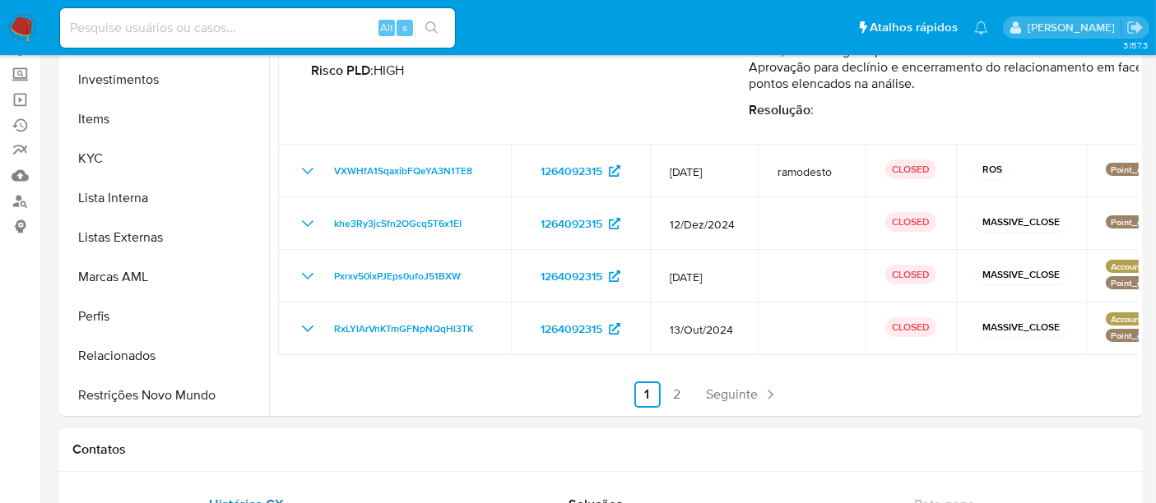
scroll to position [295, 0]
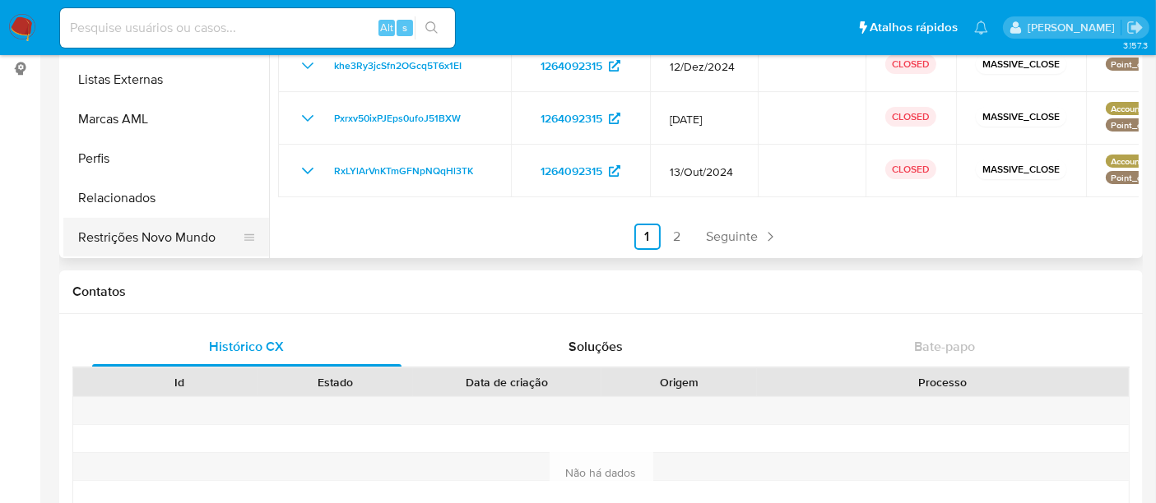
click at [182, 239] on button "Restrições Novo Mundo" at bounding box center [159, 237] width 193 height 39
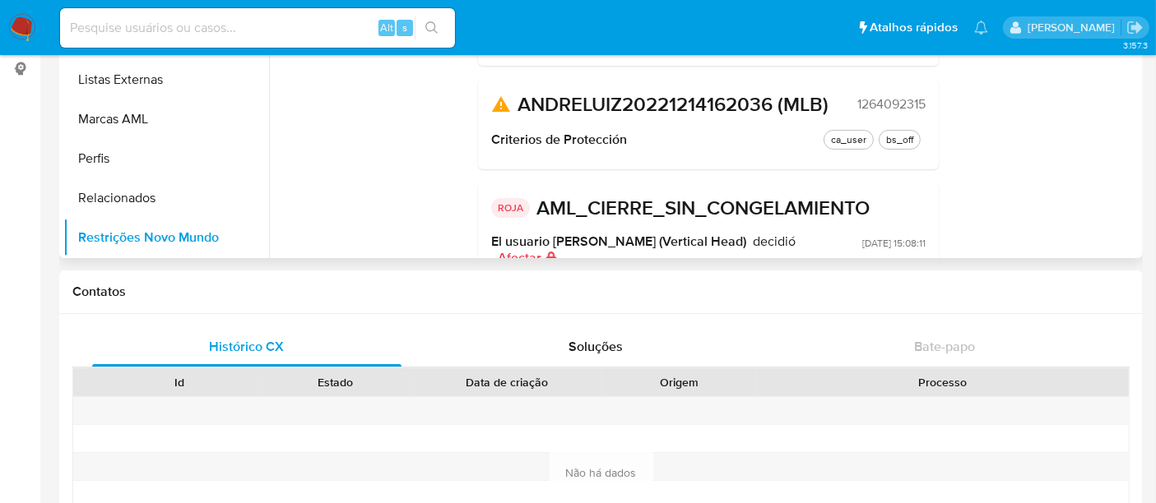
scroll to position [0, 0]
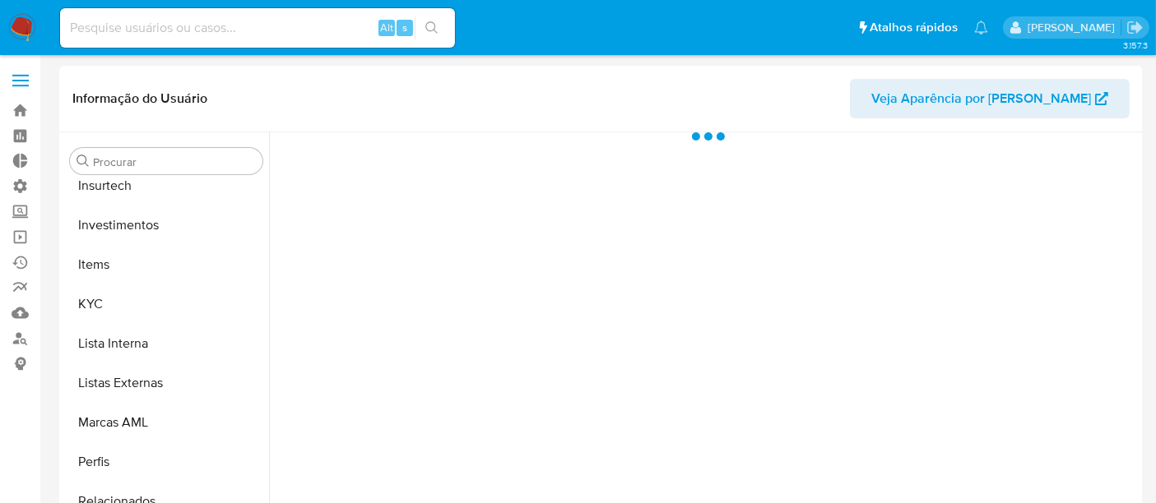
scroll to position [773, 0]
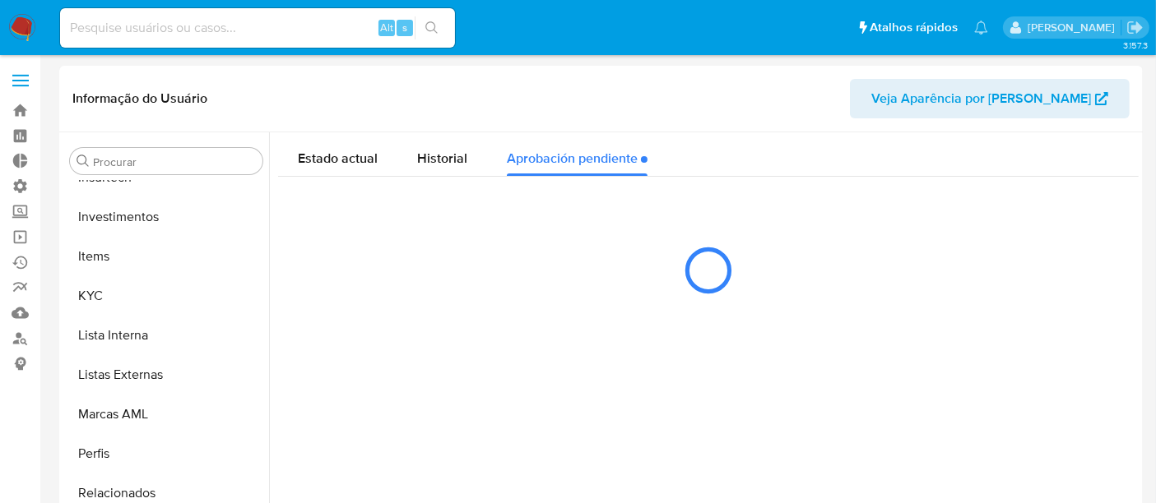
select select "10"
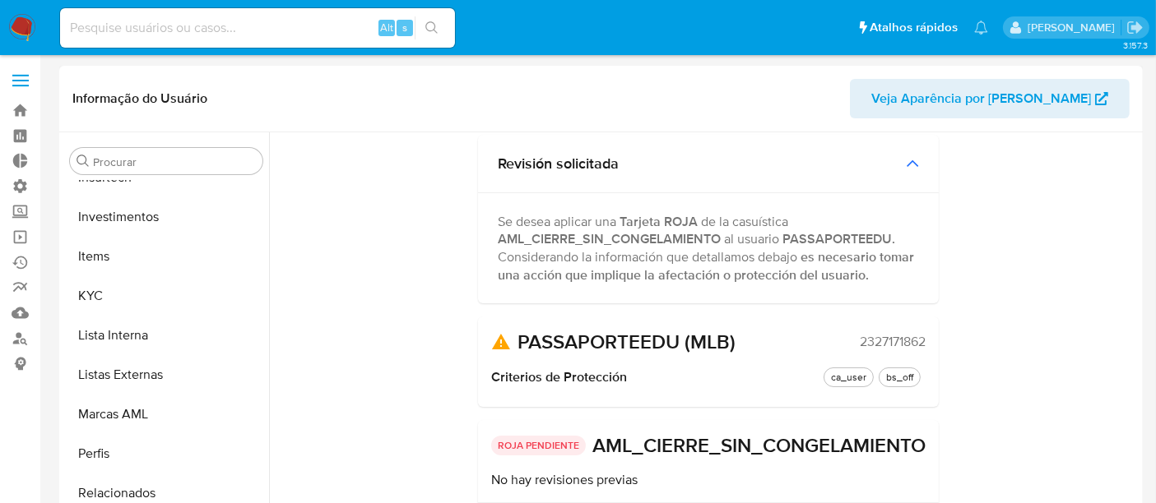
scroll to position [25, 0]
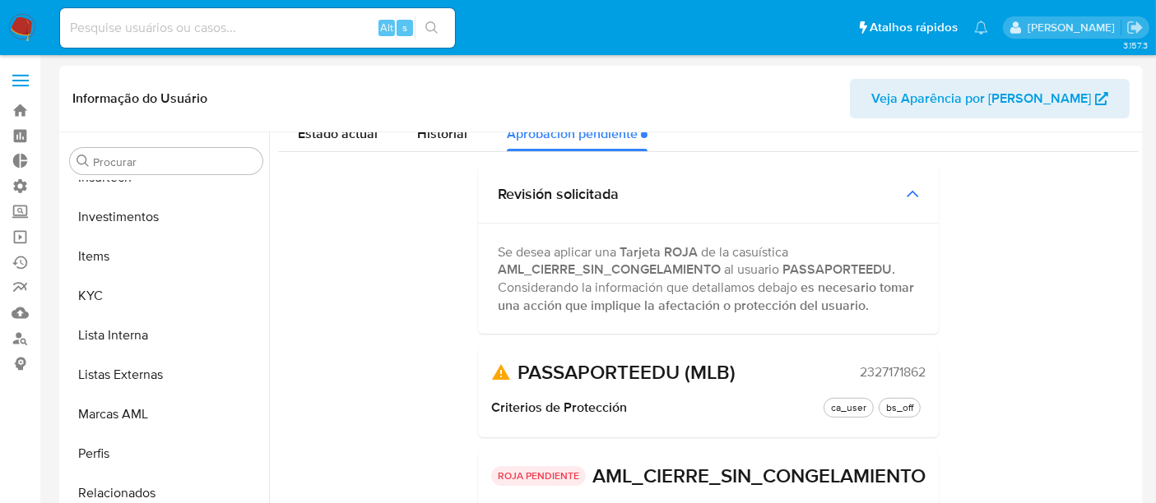
drag, startPoint x: 852, startPoint y: 372, endPoint x: 920, endPoint y: 371, distance: 67.5
click at [920, 371] on div "PASSAPORTEEDU (MLB) 2327171862" at bounding box center [708, 372] width 434 height 25
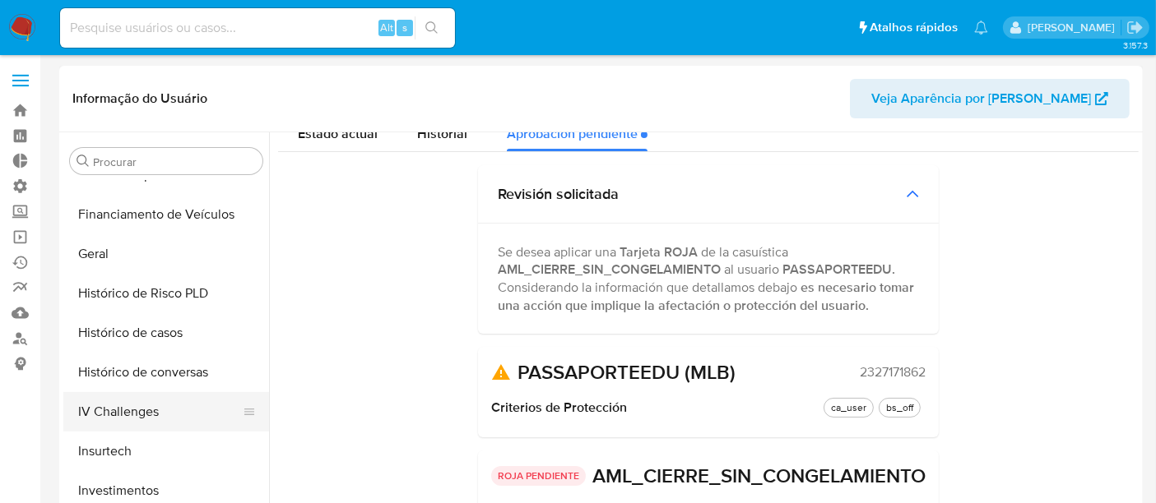
scroll to position [408, 0]
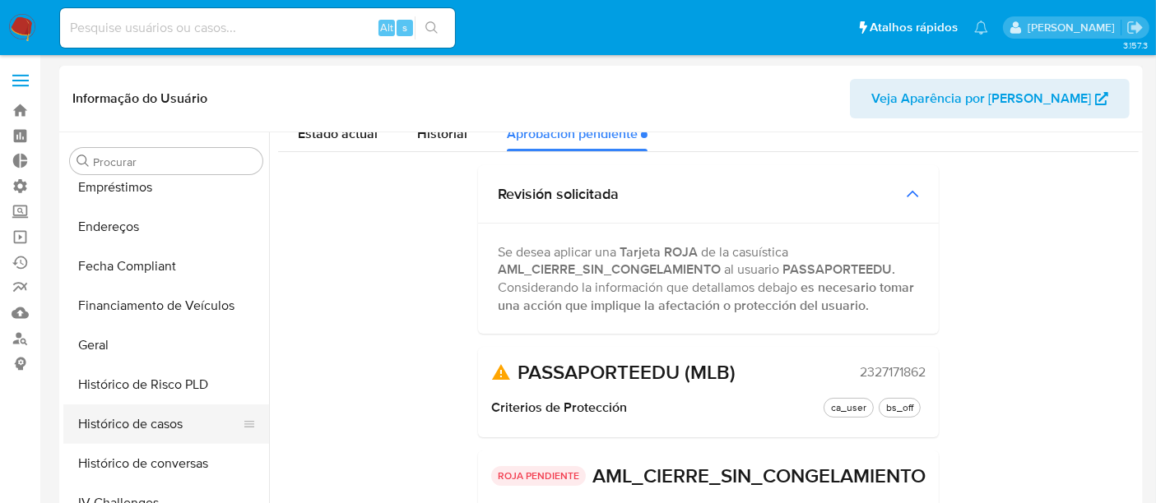
click at [148, 428] on button "Histórico de casos" at bounding box center [159, 424] width 193 height 39
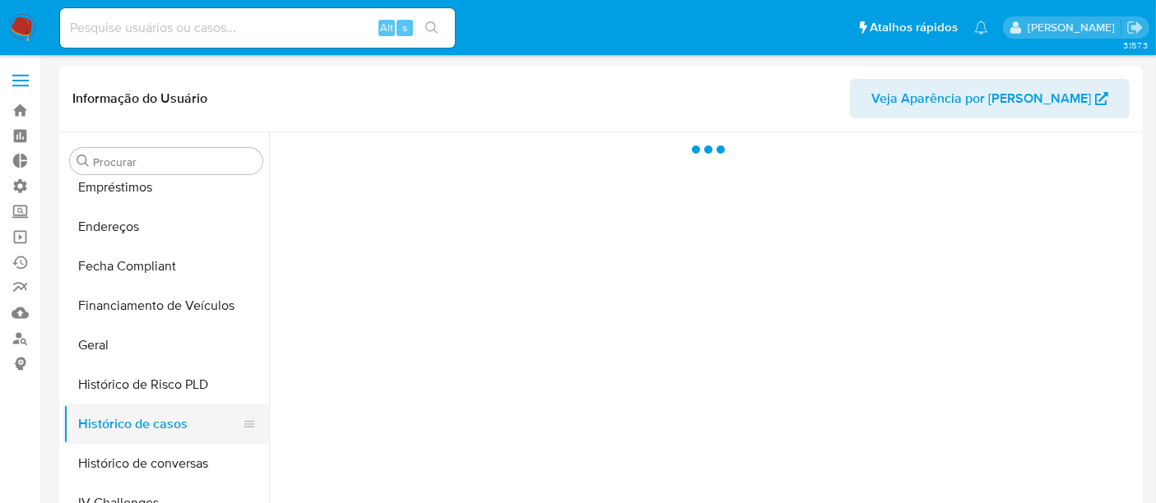
scroll to position [0, 0]
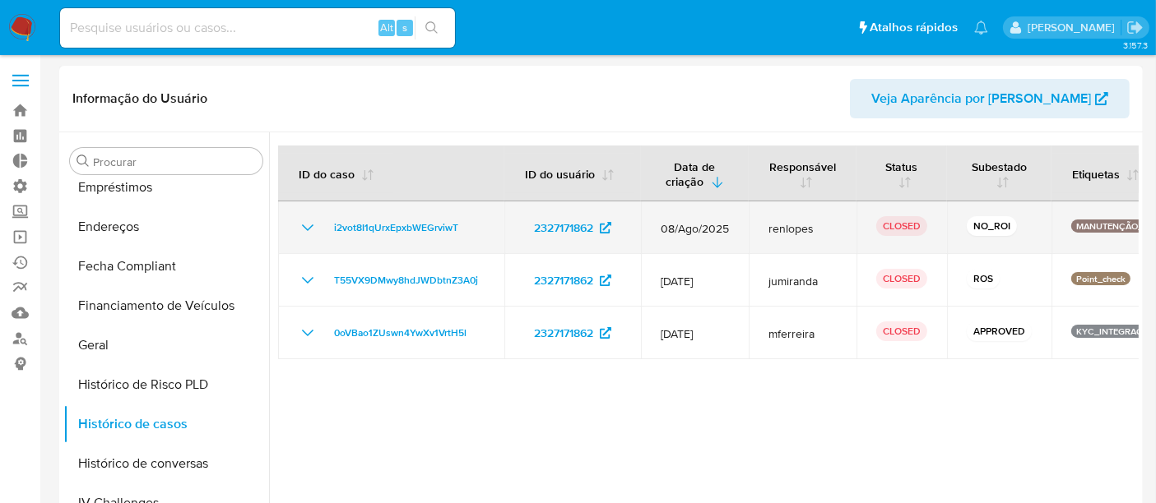
click at [311, 229] on icon "Mostrar/Ocultar" at bounding box center [308, 228] width 20 height 20
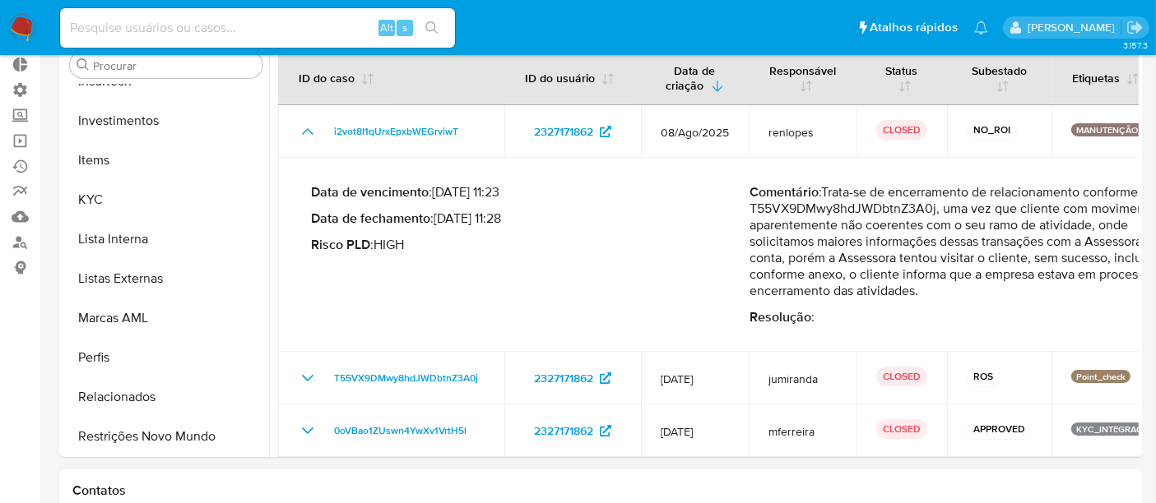
scroll to position [274, 0]
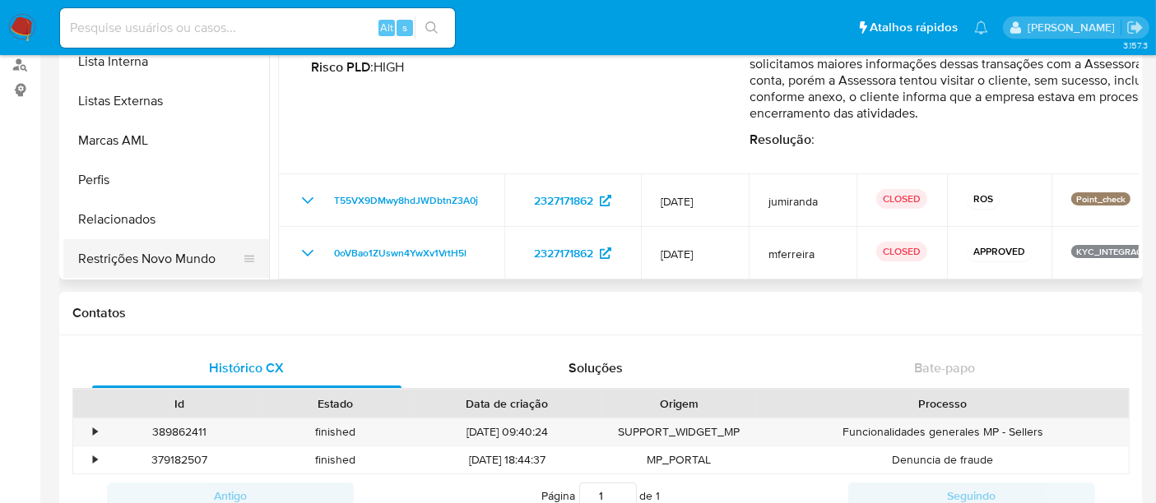
click at [173, 258] on button "Restrições Novo Mundo" at bounding box center [159, 258] width 193 height 39
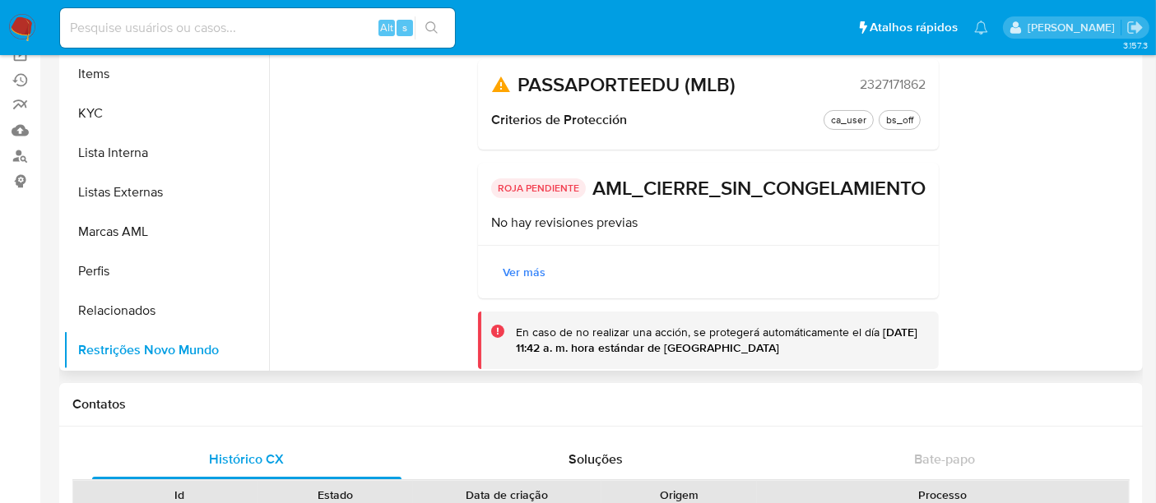
scroll to position [207, 0]
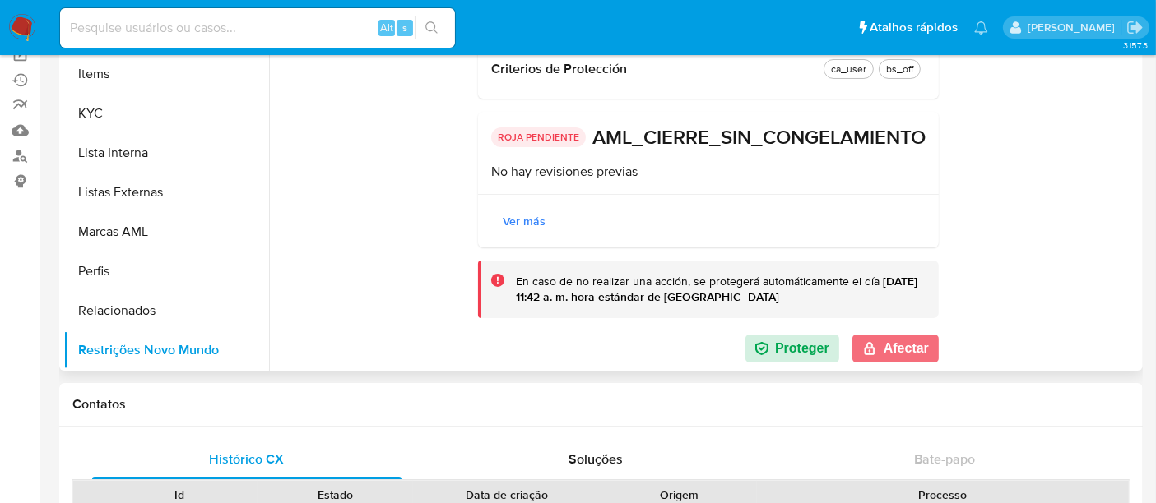
click at [882, 345] on button "Afectar" at bounding box center [895, 349] width 86 height 28
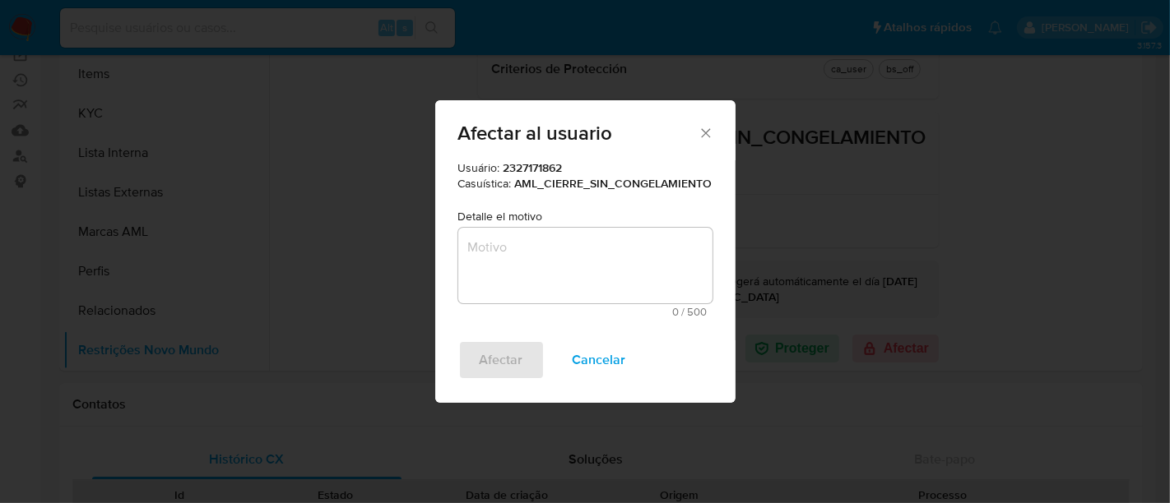
click at [503, 253] on textarea "Motivo" at bounding box center [585, 266] width 254 height 76
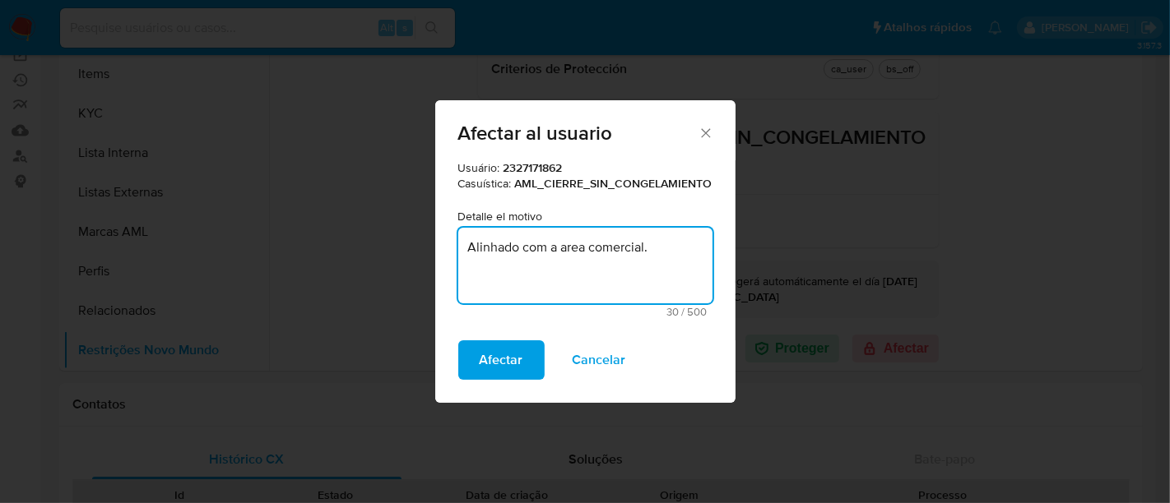
type textarea "Alinhado com a area comercial."
click at [511, 381] on div "Afectar Cancelar" at bounding box center [585, 372] width 300 height 63
click at [519, 364] on span "Afectar" at bounding box center [502, 360] width 44 height 36
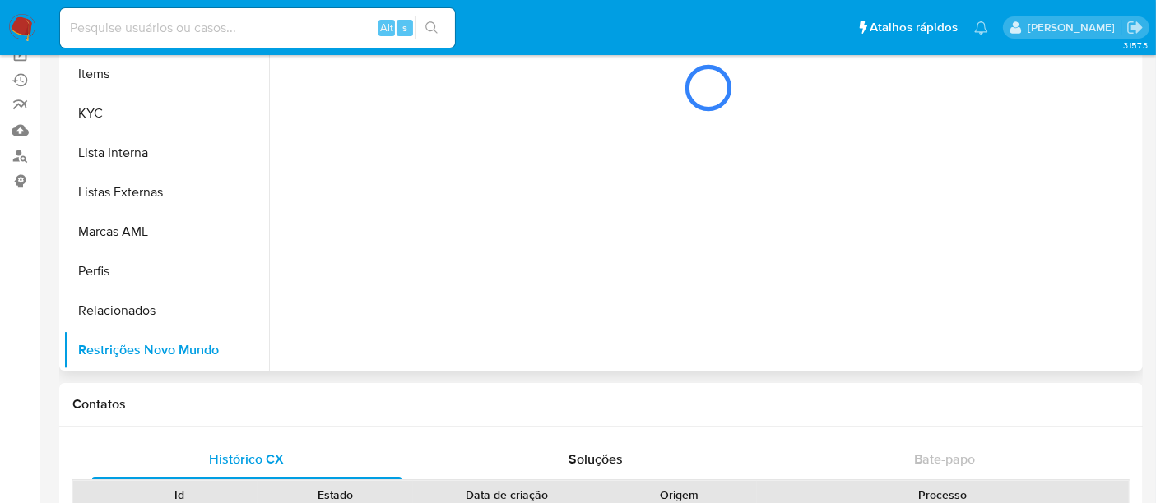
scroll to position [0, 0]
